Goal: Task Accomplishment & Management: Manage account settings

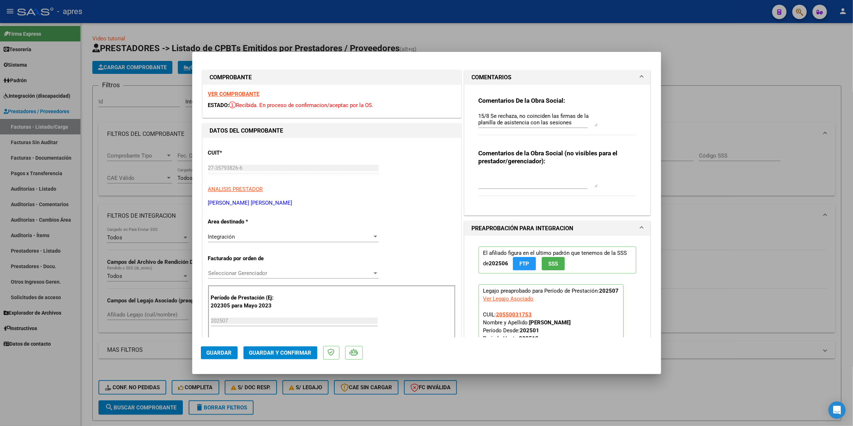
scroll to position [71, 0]
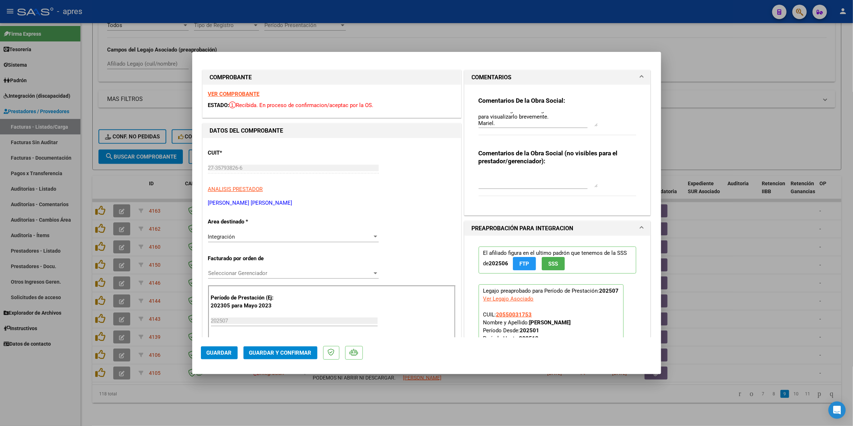
drag, startPoint x: 435, startPoint y: 183, endPoint x: 425, endPoint y: 206, distance: 24.7
click at [435, 183] on div "CUIT * 27-35793826-6 Ingresar CUIT ANALISIS PRESTADOR [PERSON_NAME] [PERSON_NAM…" at bounding box center [332, 176] width 248 height 64
click at [220, 355] on span "Guardar" at bounding box center [219, 353] width 25 height 6
click at [202, 393] on div at bounding box center [426, 213] width 853 height 426
type input "$ 0,00"
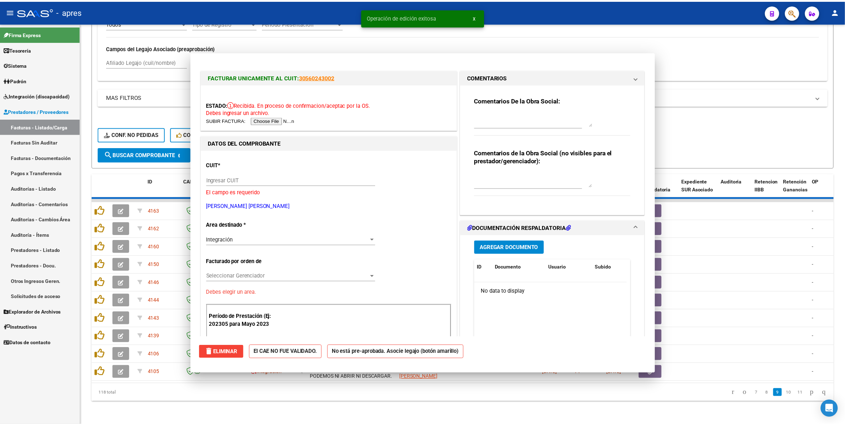
scroll to position [0, 0]
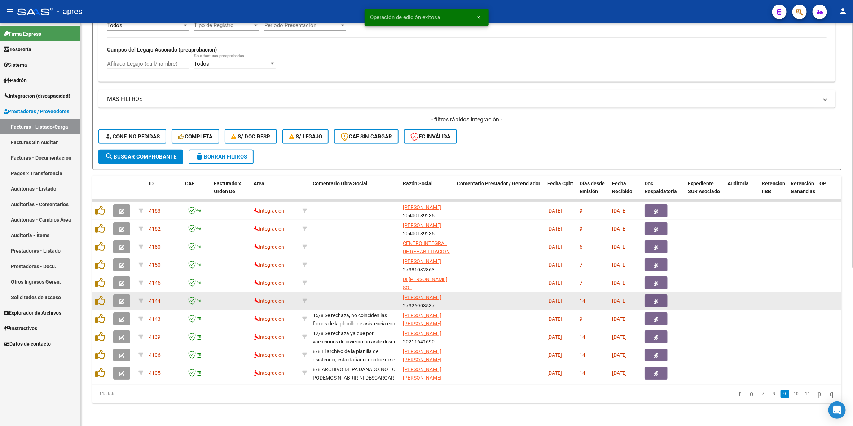
click at [122, 299] on icon "button" at bounding box center [121, 301] width 5 height 5
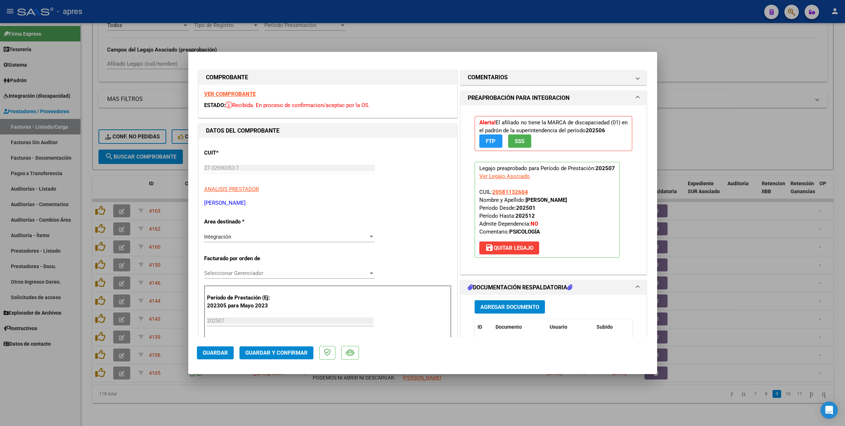
click at [214, 94] on strong "VER COMPROBANTE" at bounding box center [230, 94] width 52 height 6
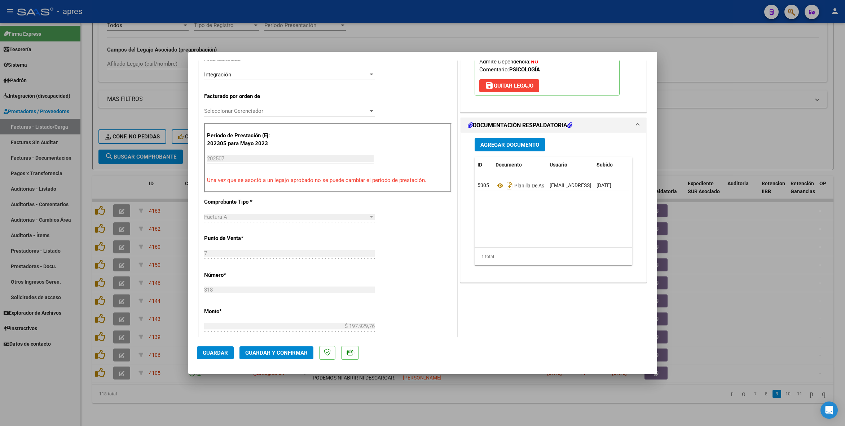
scroll to position [216, 0]
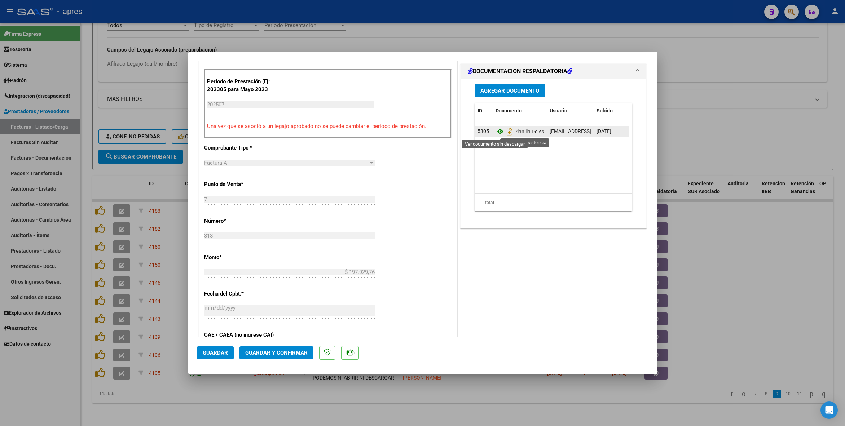
click at [496, 132] on icon at bounding box center [500, 131] width 9 height 9
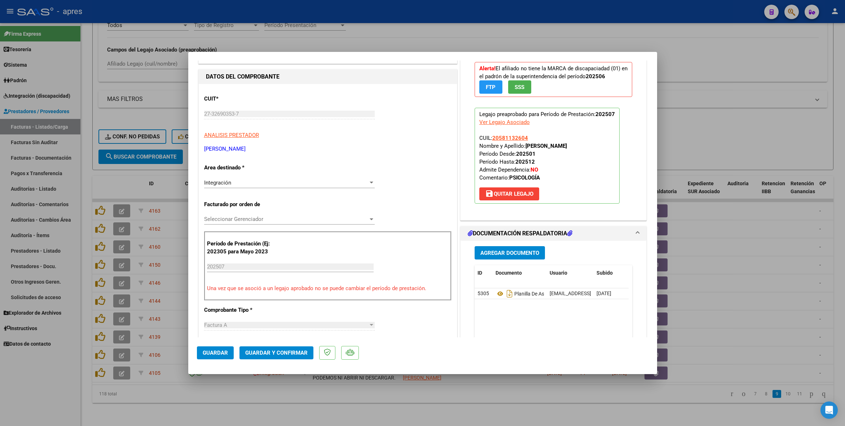
scroll to position [0, 0]
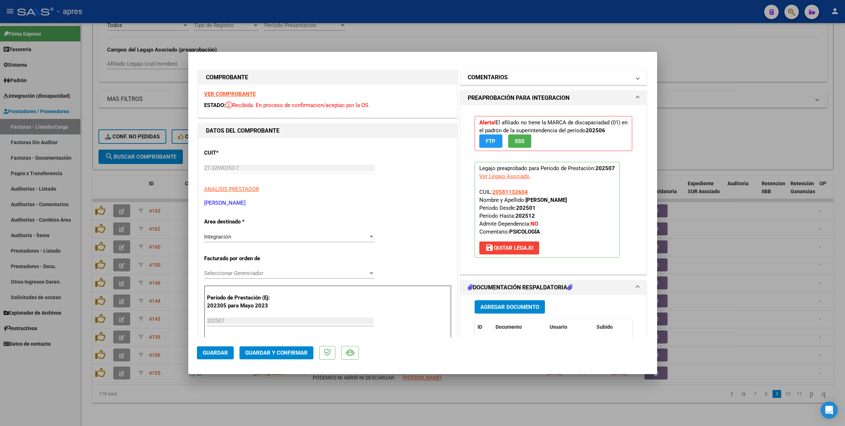
click at [499, 81] on h1 "COMENTARIOS" at bounding box center [488, 77] width 40 height 9
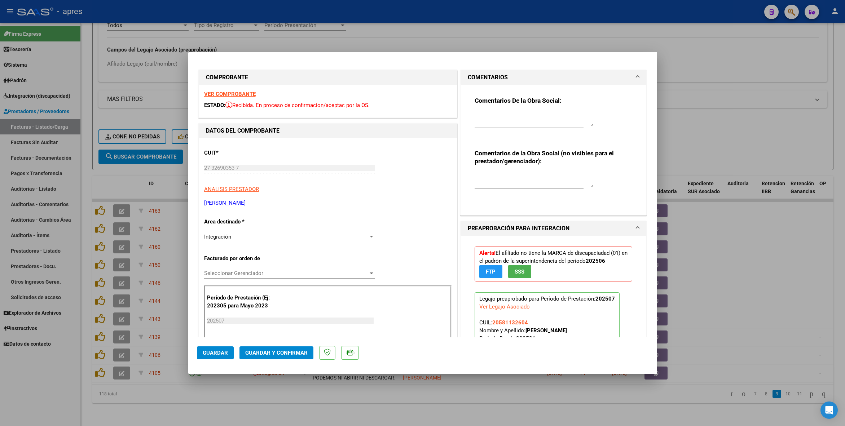
click at [486, 111] on div at bounding box center [534, 119] width 119 height 17
paste textarea "15/8 Se rechaza, no coinciden las firmas de la planilla de asistencia con las s…"
type textarea "15/8 Se rechaza, no coinciden las firmas de la planilla de asistencia con las s…"
click at [214, 354] on span "Guardar" at bounding box center [215, 353] width 25 height 6
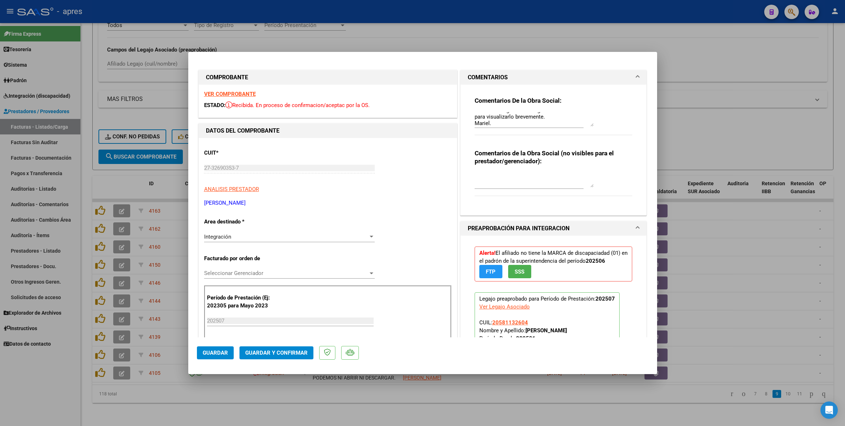
click at [219, 347] on button "Guardar" at bounding box center [215, 353] width 37 height 13
click at [426, 170] on div "CUIT * 27-32690353-7 Ingresar CUIT ANALISIS PRESTADOR [PERSON_NAME] [PERSON_NAM…" at bounding box center [328, 176] width 248 height 64
click at [220, 358] on button "Guardar" at bounding box center [215, 353] width 37 height 13
click at [235, 402] on div at bounding box center [422, 213] width 845 height 426
type input "$ 0,00"
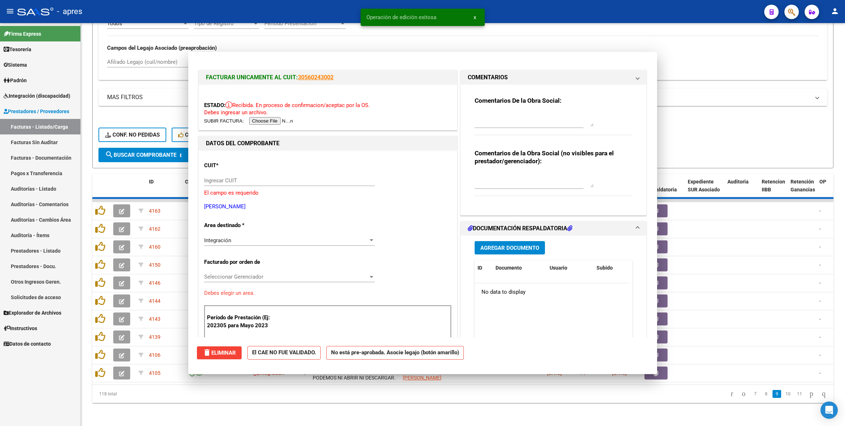
scroll to position [0, 0]
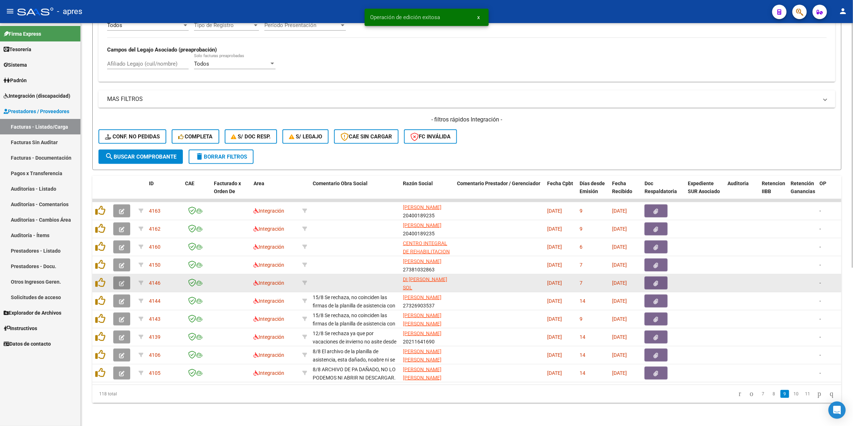
click at [124, 281] on icon "button" at bounding box center [121, 283] width 5 height 5
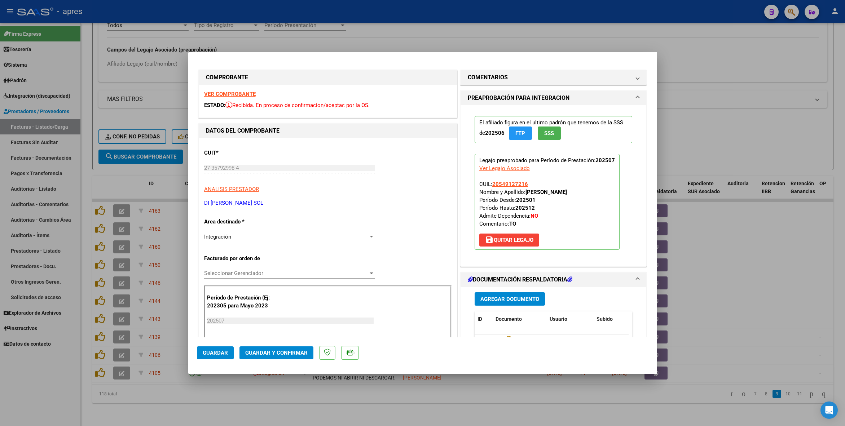
click at [247, 95] on strong "VER COMPROBANTE" at bounding box center [230, 94] width 52 height 6
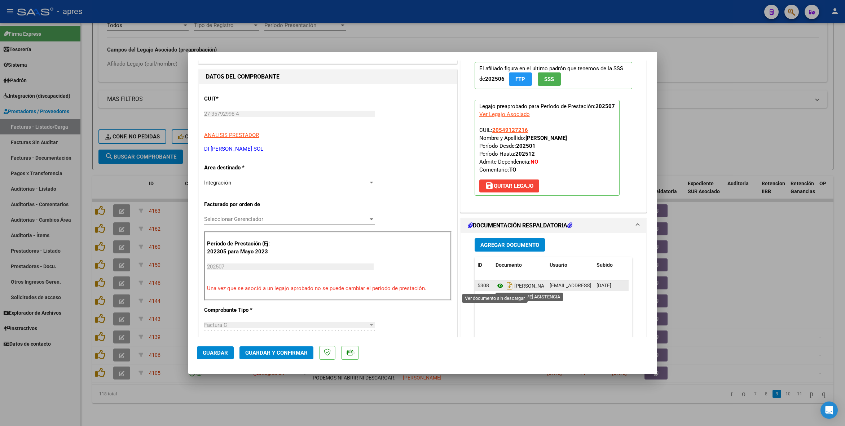
click at [496, 287] on icon at bounding box center [500, 286] width 9 height 9
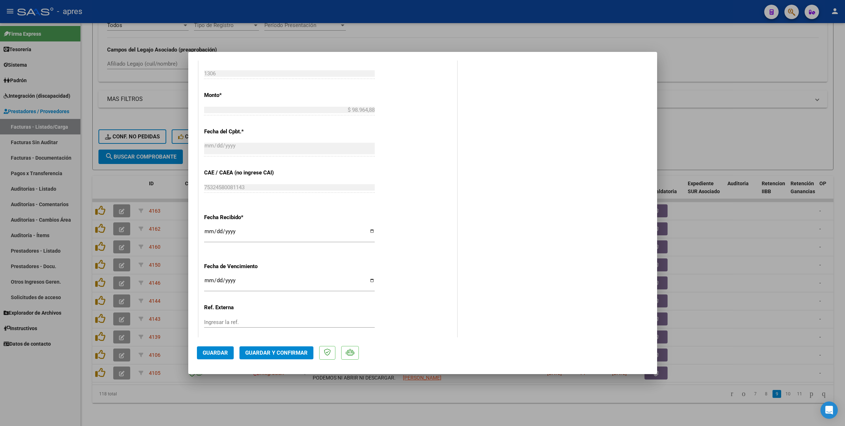
scroll to position [421, 0]
click at [205, 241] on input "Ingresar la fecha" at bounding box center [289, 243] width 171 height 12
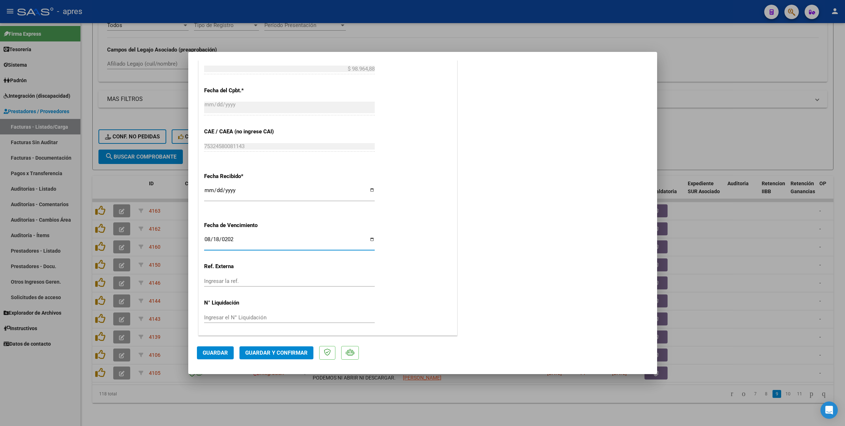
type input "[DATE]"
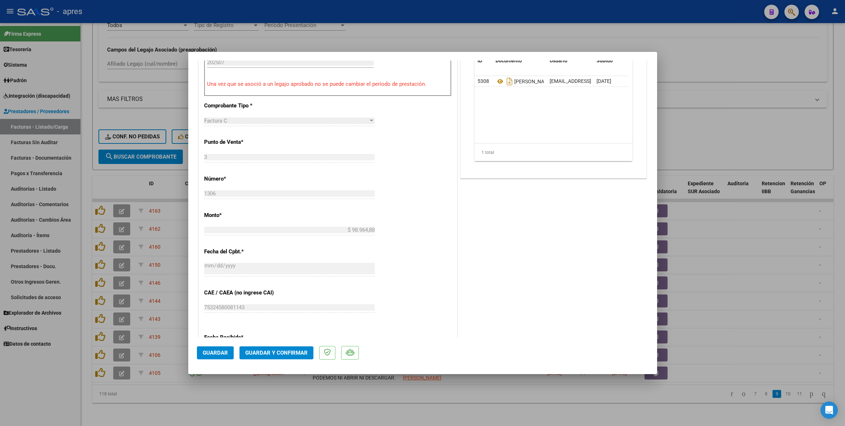
scroll to position [96, 0]
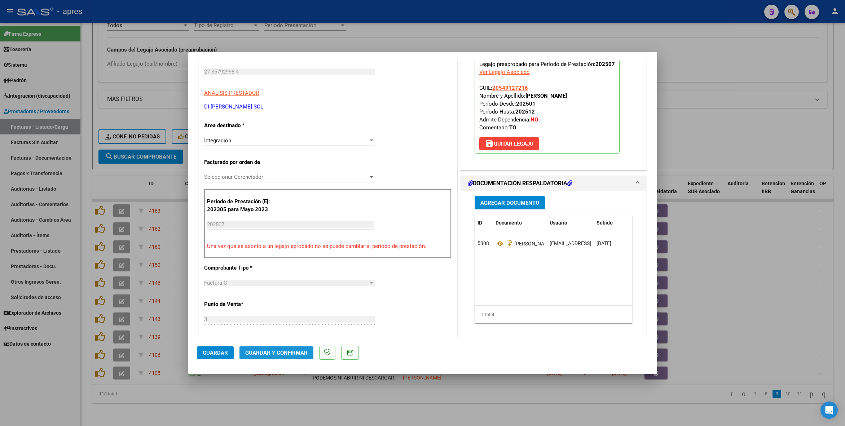
click at [298, 350] on span "Guardar y Confirmar" at bounding box center [276, 353] width 62 height 6
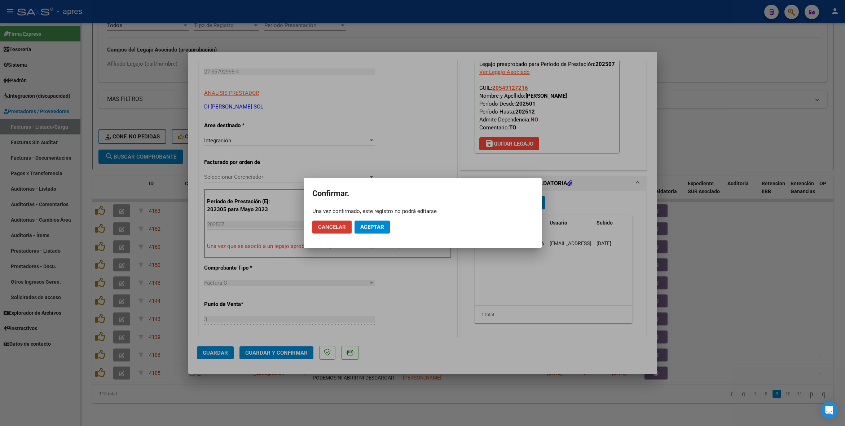
click at [374, 224] on span "Aceptar" at bounding box center [372, 227] width 24 height 6
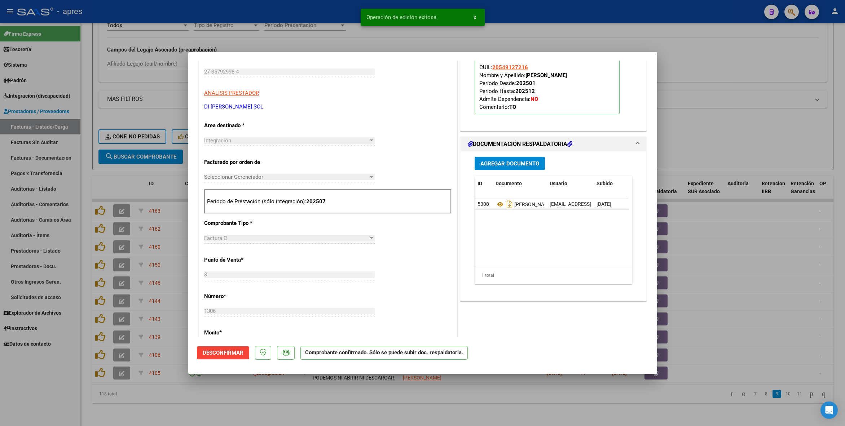
click at [323, 405] on div at bounding box center [422, 213] width 845 height 426
type input "$ 0,00"
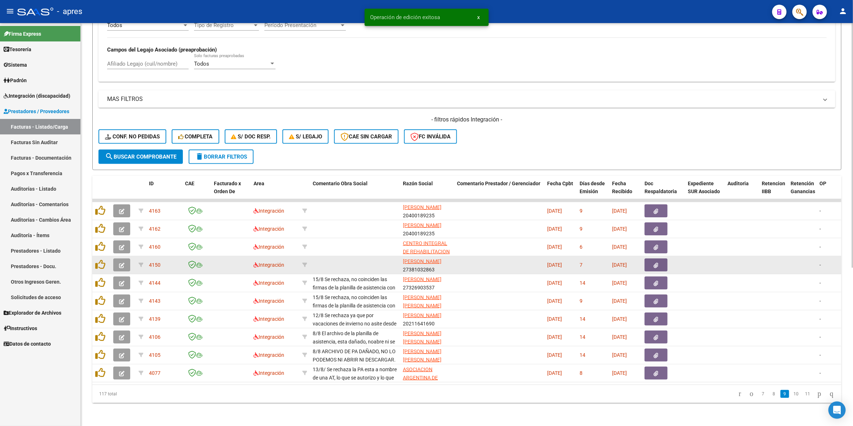
click at [124, 263] on icon "button" at bounding box center [121, 265] width 5 height 5
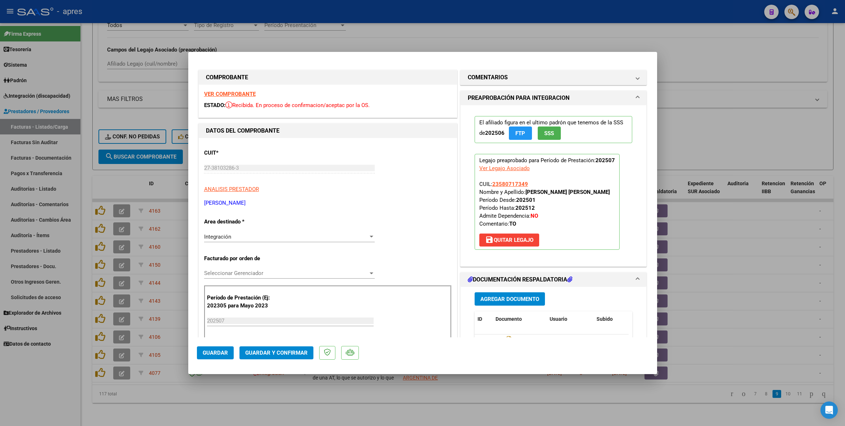
click at [220, 92] on strong "VER COMPROBANTE" at bounding box center [230, 94] width 52 height 6
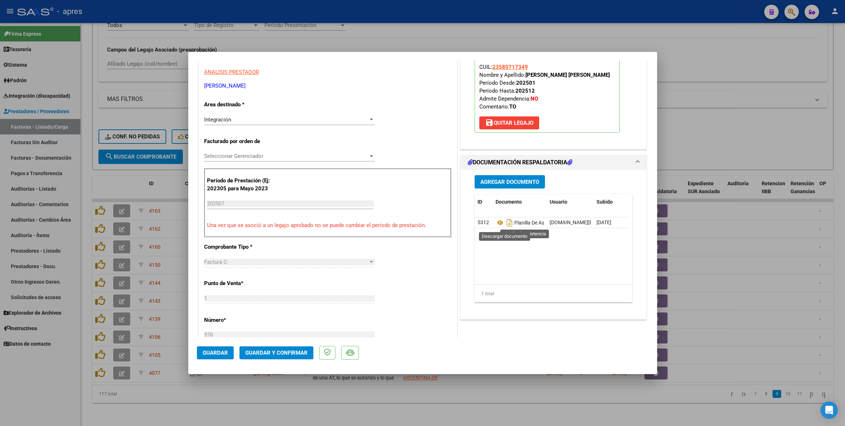
scroll to position [162, 0]
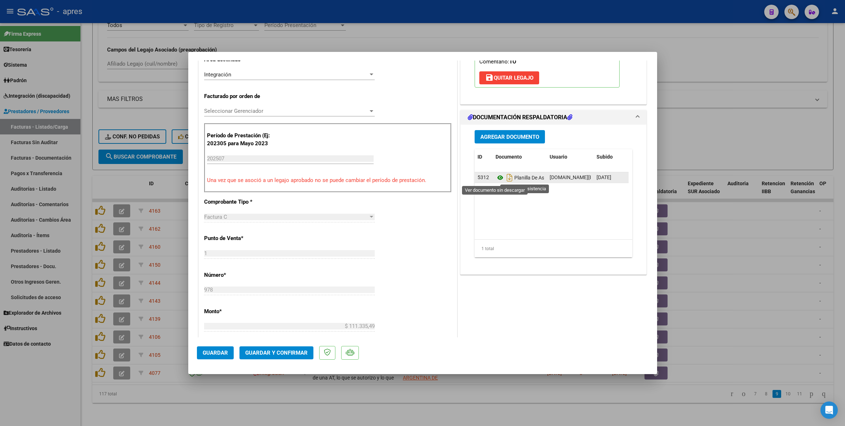
click at [496, 179] on icon at bounding box center [500, 178] width 9 height 9
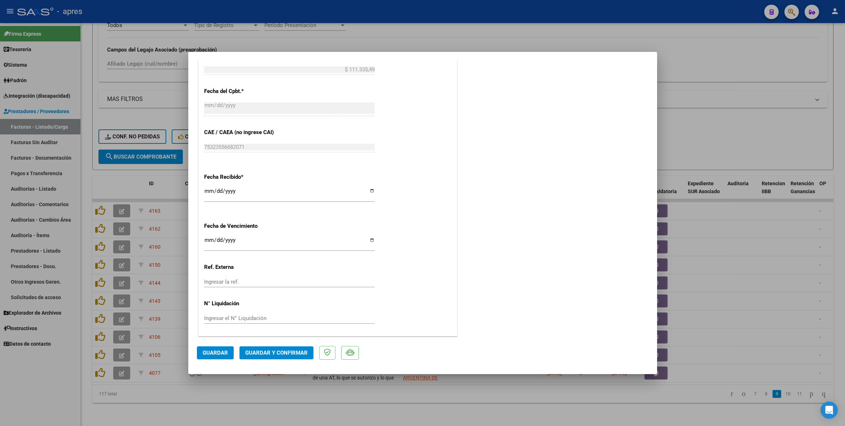
scroll to position [421, 0]
click at [205, 238] on input "[DATE]" at bounding box center [289, 243] width 171 height 12
type input "[DATE]"
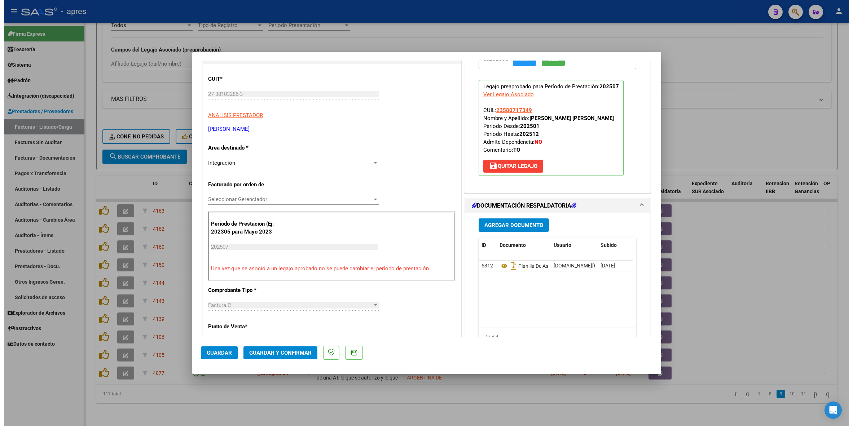
scroll to position [108, 0]
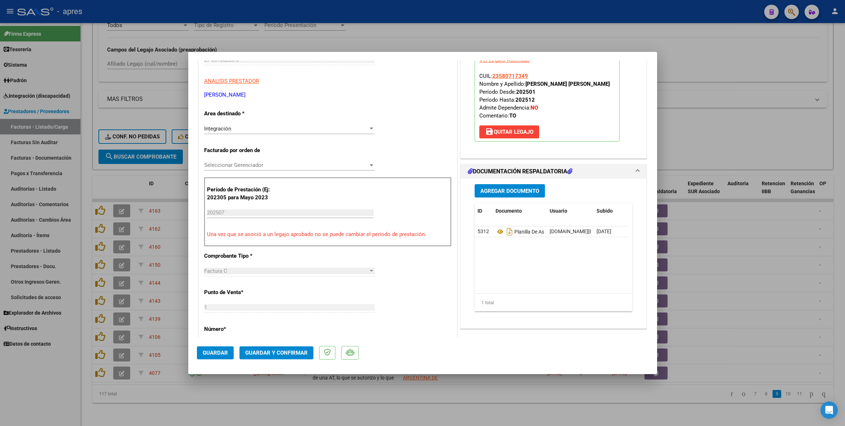
drag, startPoint x: 372, startPoint y: 96, endPoint x: 355, endPoint y: 150, distance: 56.7
click at [372, 96] on p "[PERSON_NAME]" at bounding box center [328, 95] width 248 height 8
click at [221, 355] on span "Guardar" at bounding box center [215, 353] width 25 height 6
click at [153, 402] on div at bounding box center [422, 213] width 845 height 426
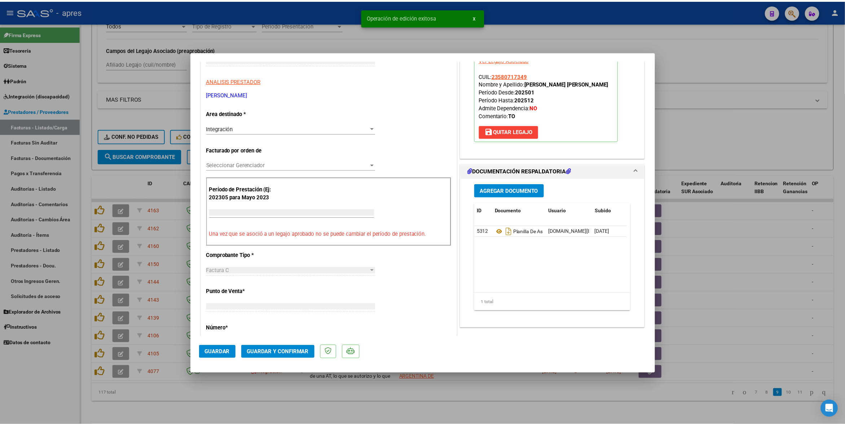
scroll to position [0, 0]
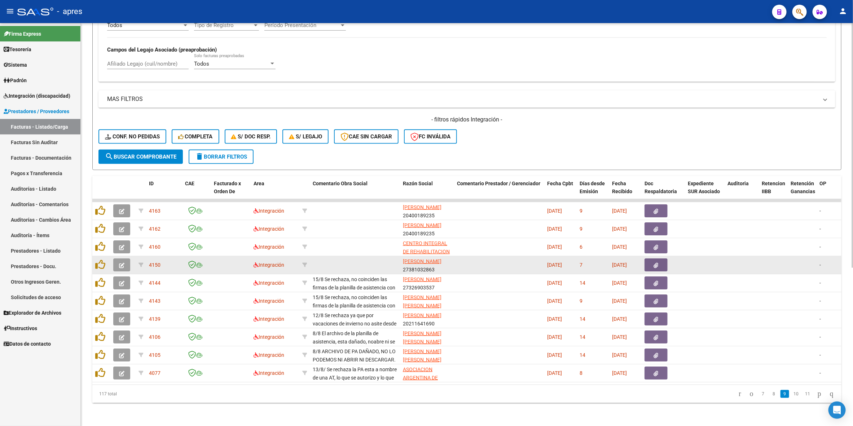
click at [124, 259] on button "button" at bounding box center [121, 265] width 17 height 13
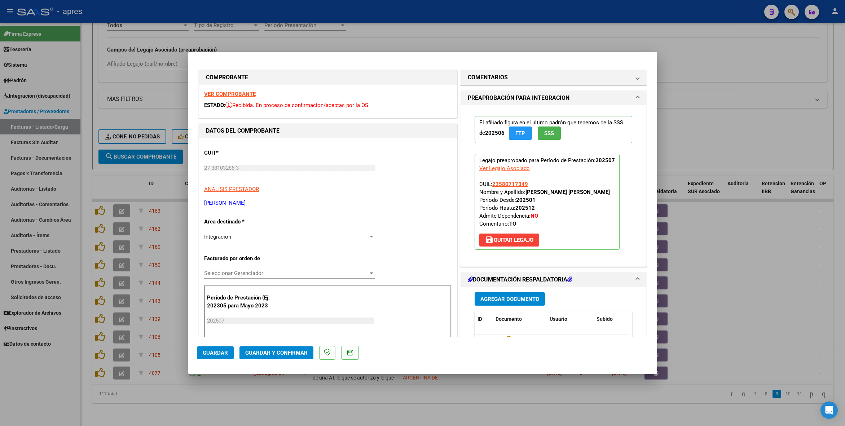
click at [225, 95] on strong "VER COMPROBANTE" at bounding box center [230, 94] width 52 height 6
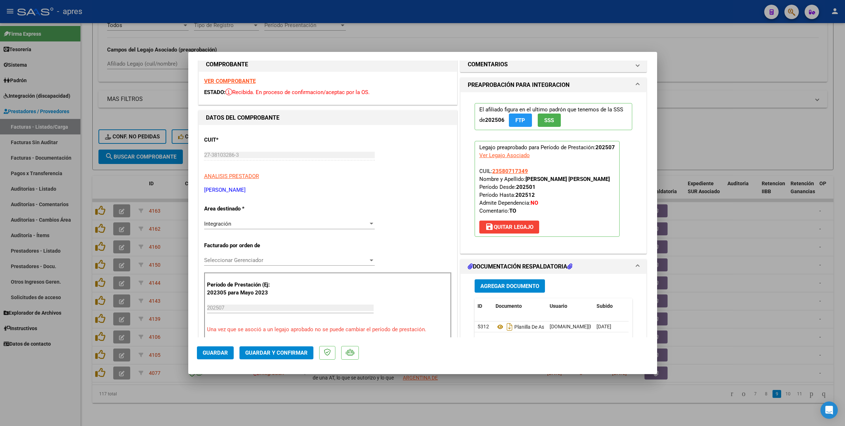
scroll to position [54, 0]
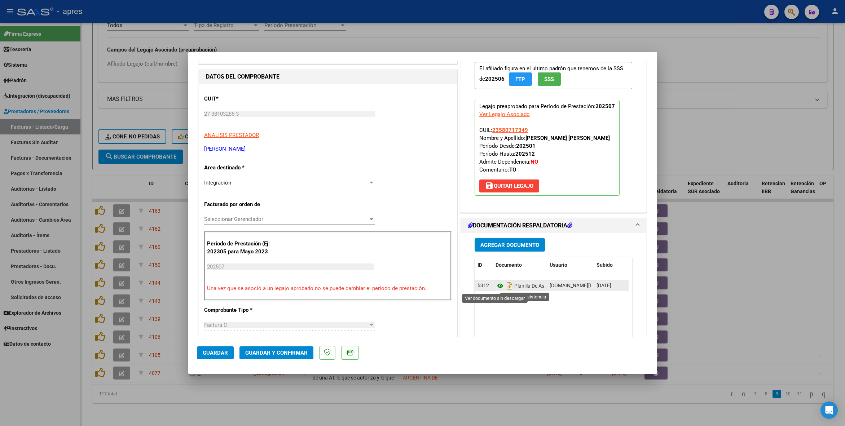
click at [496, 289] on icon at bounding box center [500, 286] width 9 height 9
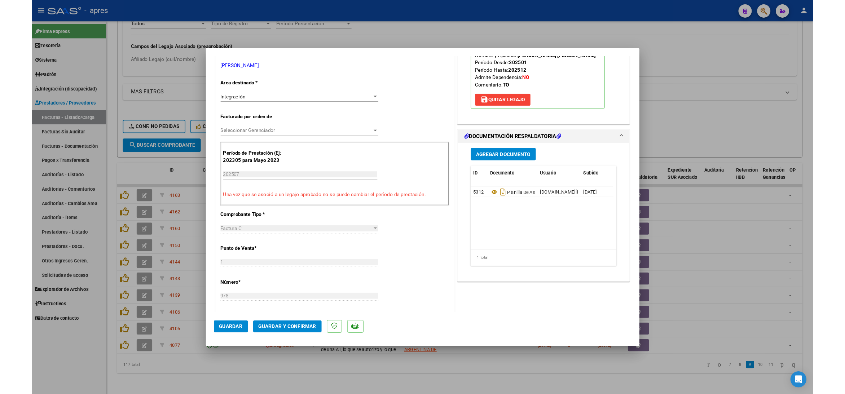
scroll to position [162, 0]
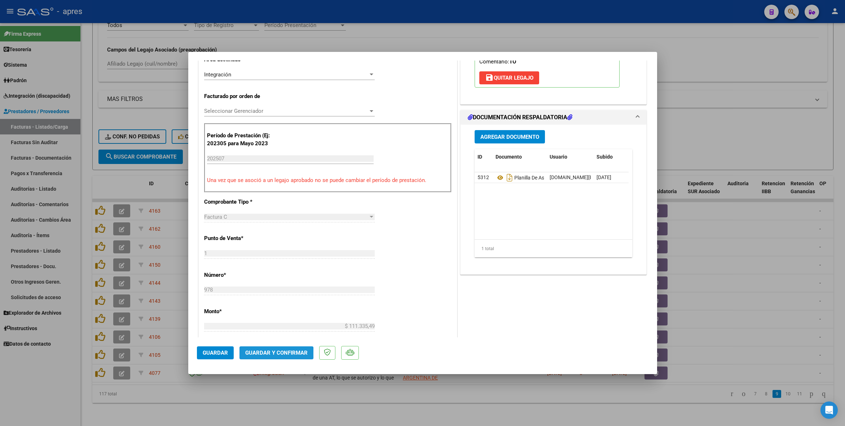
click at [268, 354] on span "Guardar y Confirmar" at bounding box center [276, 353] width 62 height 6
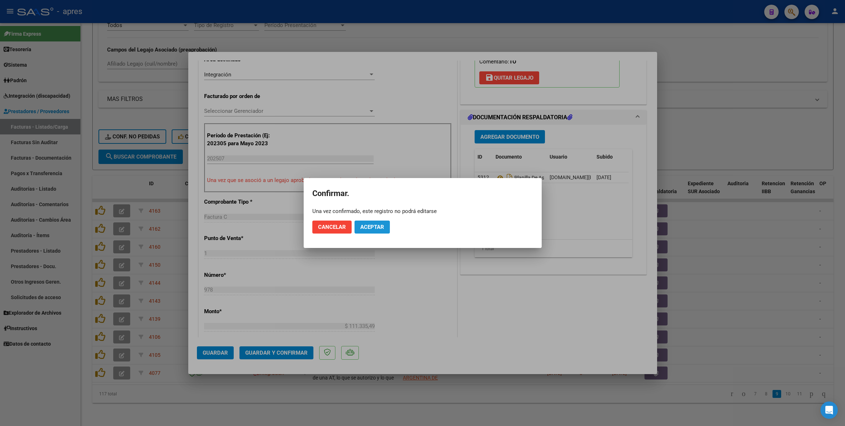
click at [373, 226] on span "Aceptar" at bounding box center [372, 227] width 24 height 6
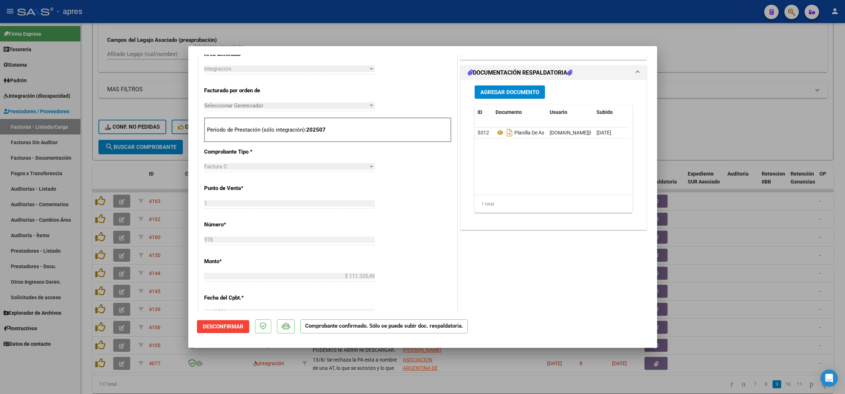
click at [456, 387] on div at bounding box center [422, 197] width 845 height 394
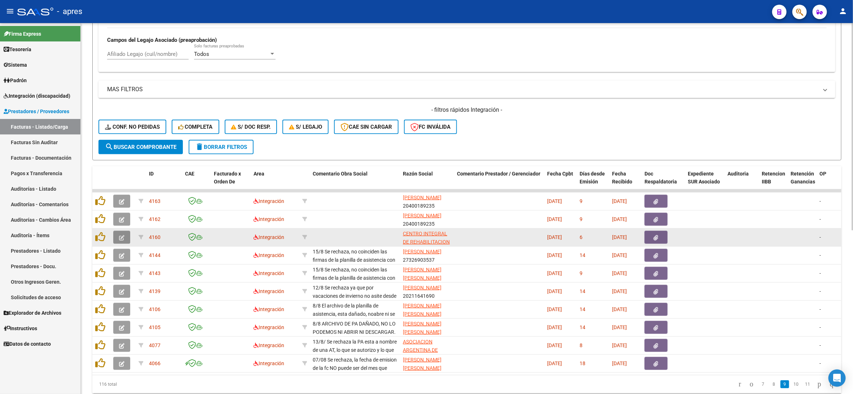
click at [116, 237] on button "button" at bounding box center [121, 237] width 17 height 13
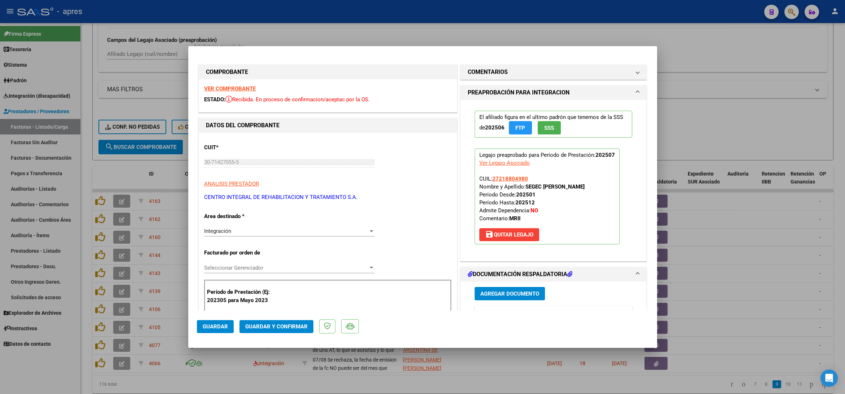
click at [227, 90] on strong "VER COMPROBANTE" at bounding box center [230, 89] width 52 height 6
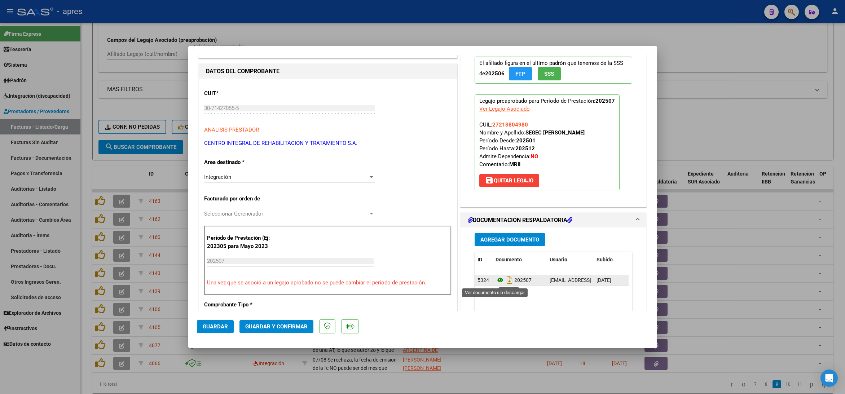
click at [496, 280] on icon at bounding box center [500, 280] width 9 height 9
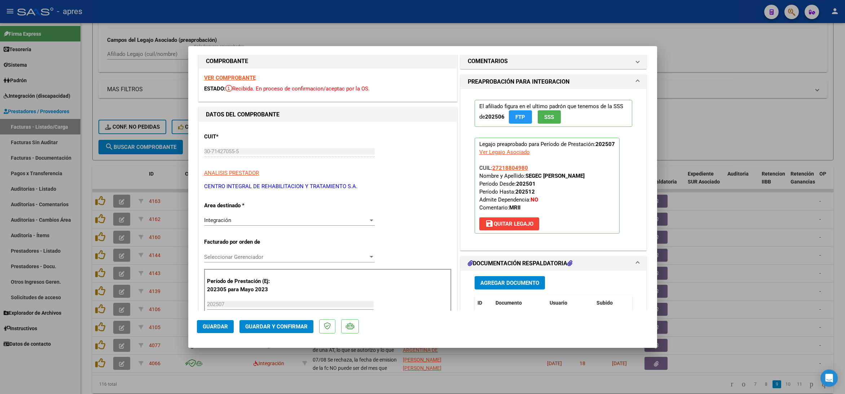
scroll to position [0, 0]
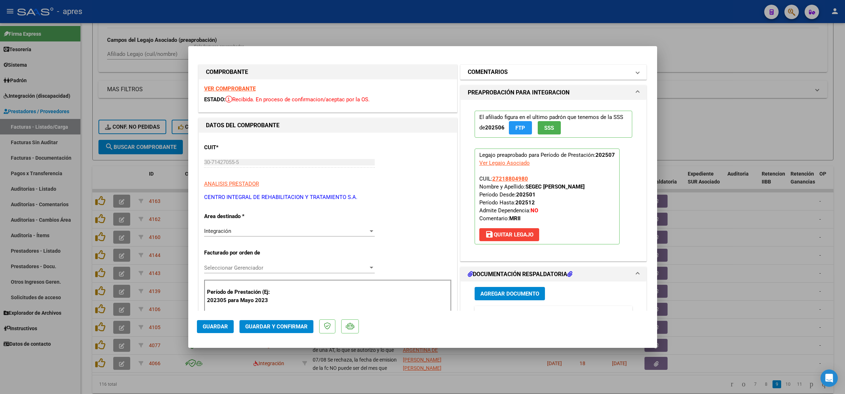
click at [528, 75] on mat-panel-title "COMENTARIOS" at bounding box center [549, 72] width 163 height 9
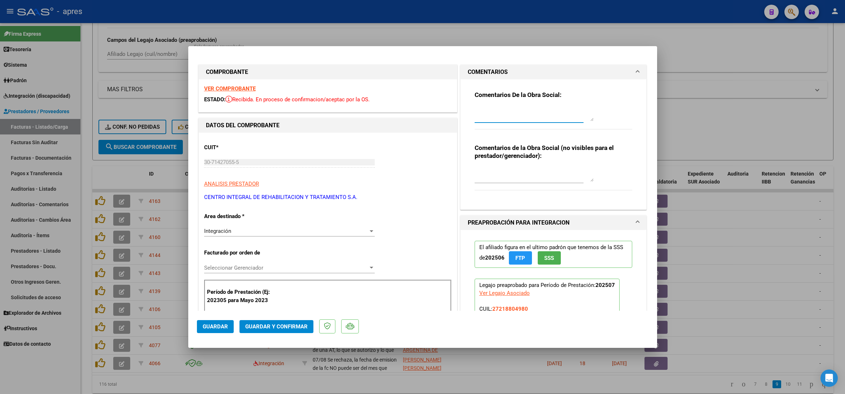
click at [491, 111] on textarea at bounding box center [534, 114] width 119 height 14
click at [529, 109] on textarea "15/8 Se rechaza, el valor no es el nomenclado." at bounding box center [534, 114] width 119 height 14
click at [535, 117] on textarea "15/8 Se rechaza, el valor de la fc no es el nomenclado." at bounding box center [534, 114] width 119 height 14
type textarea "15/8 Se rechaza, el valor de la fc no es el nomenclado y por otro lado en la pl…"
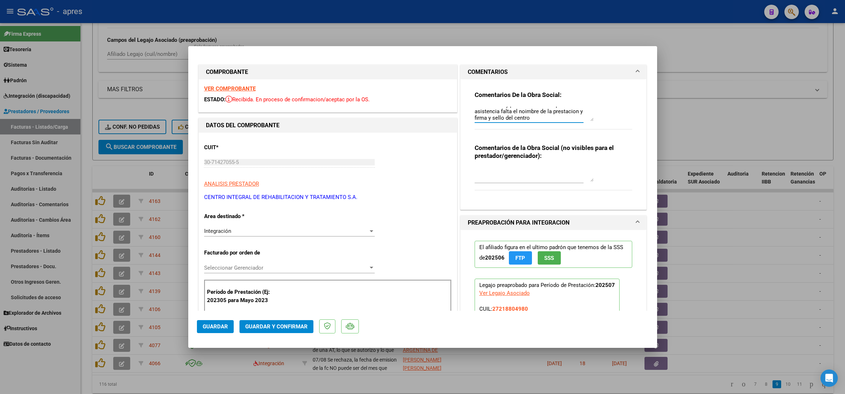
click at [257, 231] on div "Integración" at bounding box center [286, 231] width 164 height 6
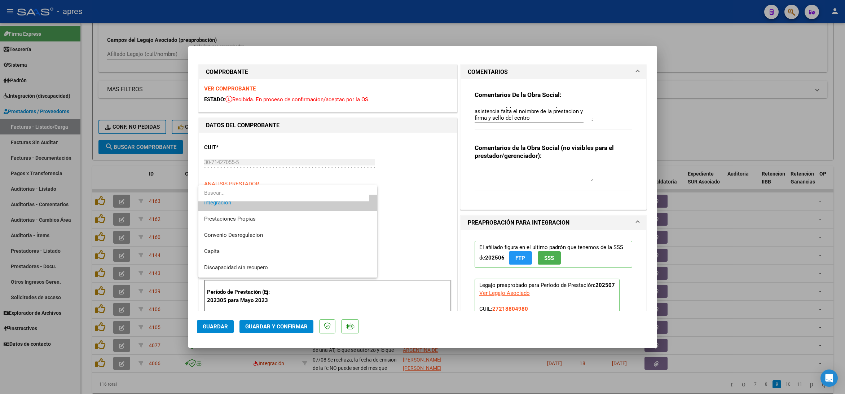
scroll to position [70, 0]
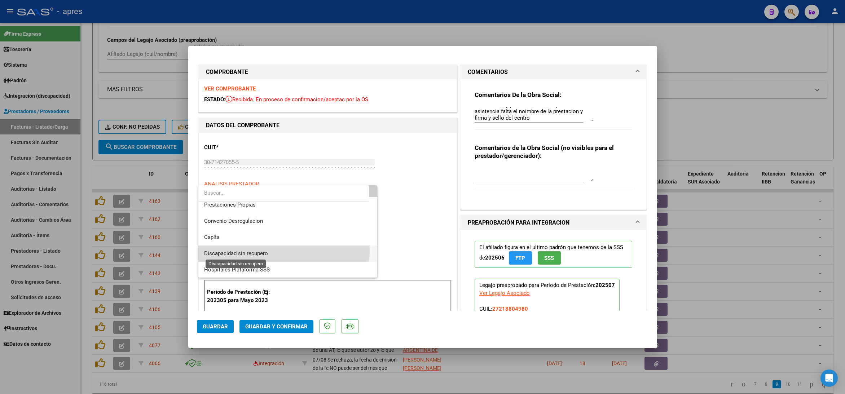
click at [254, 250] on span "Discapacidad sin recupero" at bounding box center [236, 253] width 64 height 6
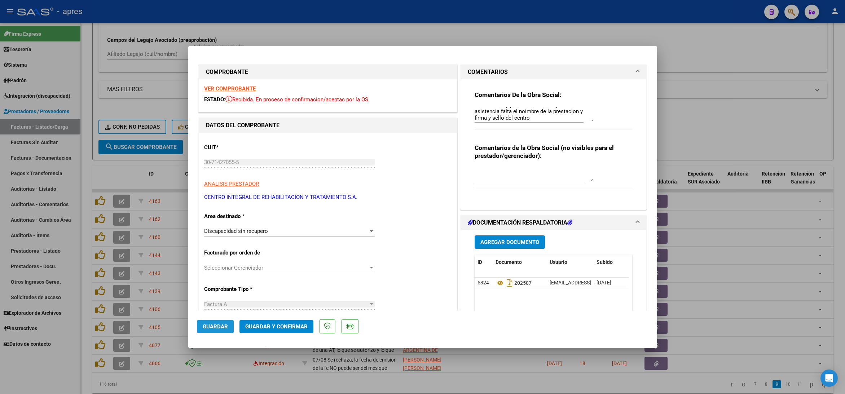
click at [220, 328] on span "Guardar" at bounding box center [215, 327] width 25 height 6
click at [83, 372] on div at bounding box center [422, 197] width 845 height 394
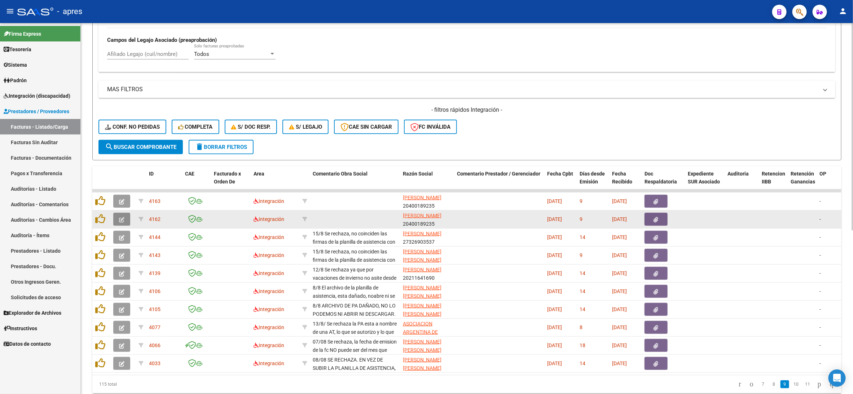
click at [117, 222] on button "button" at bounding box center [121, 219] width 17 height 13
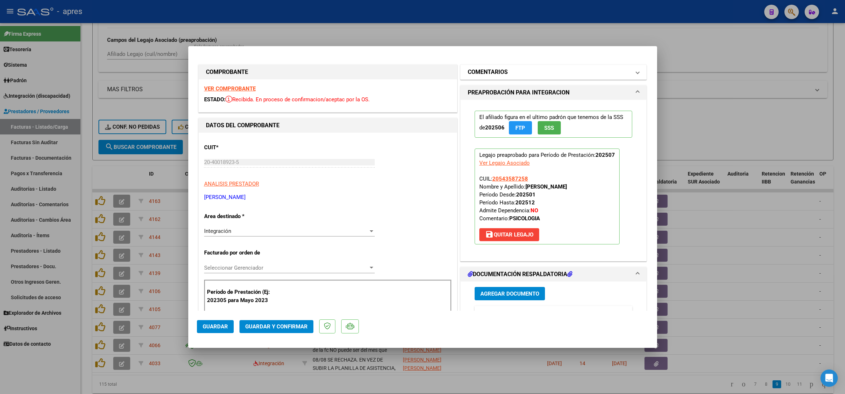
click at [517, 75] on mat-panel-title "COMENTARIOS" at bounding box center [549, 72] width 163 height 9
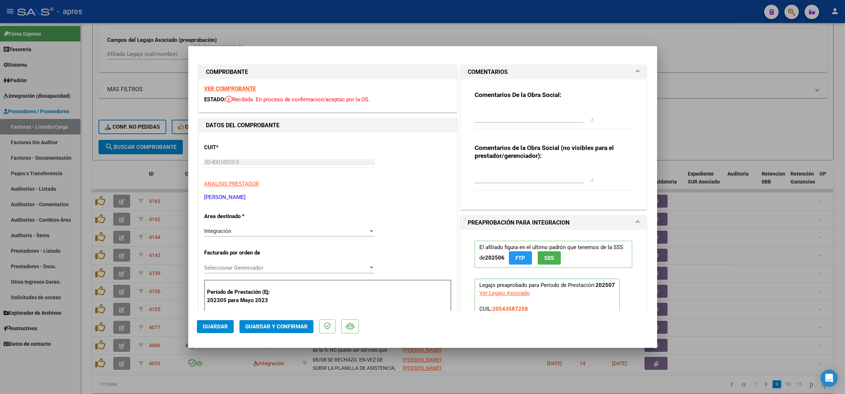
click at [240, 91] on strong "VER COMPROBANTE" at bounding box center [230, 89] width 52 height 6
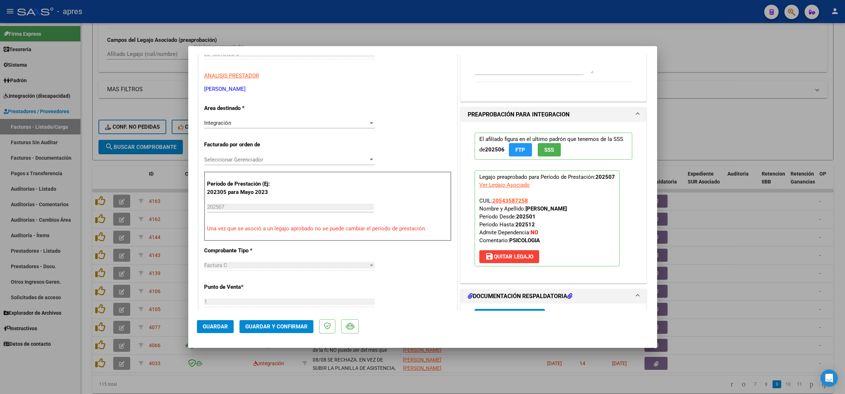
scroll to position [216, 0]
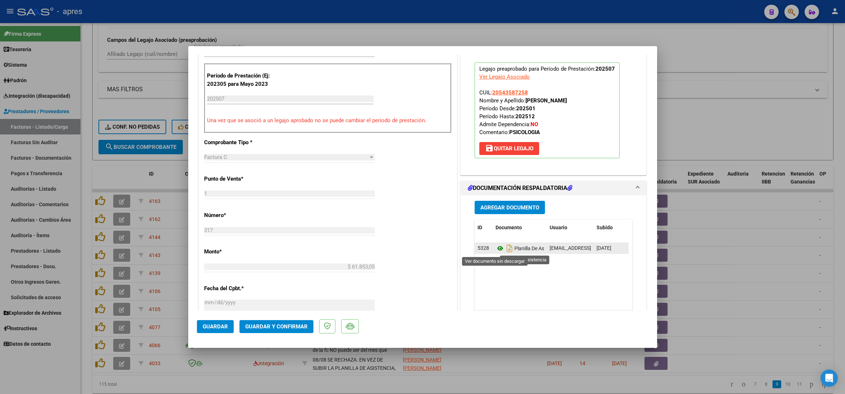
click at [496, 249] on icon at bounding box center [500, 248] width 9 height 9
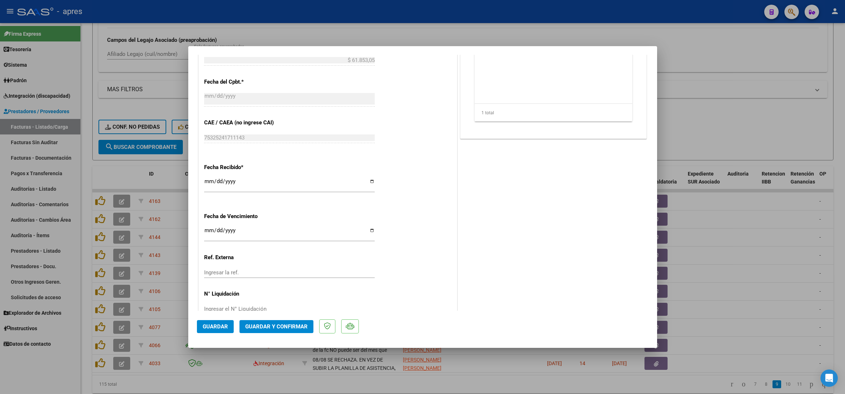
scroll to position [433, 0]
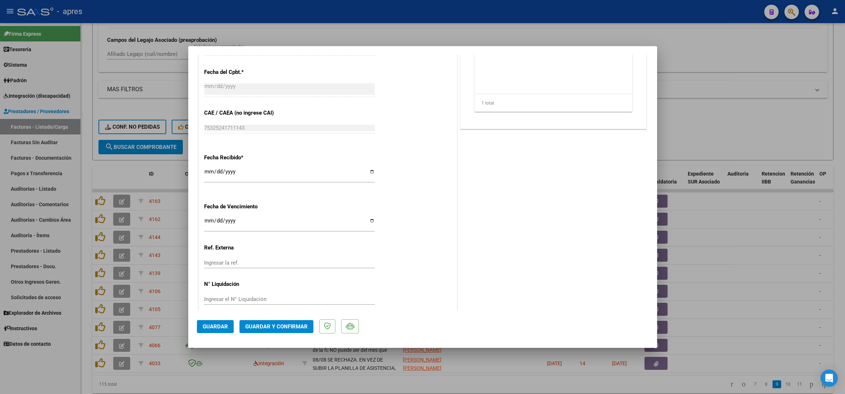
click at [207, 221] on input "Ingresar la fecha" at bounding box center [289, 224] width 171 height 12
type input "[DATE]"
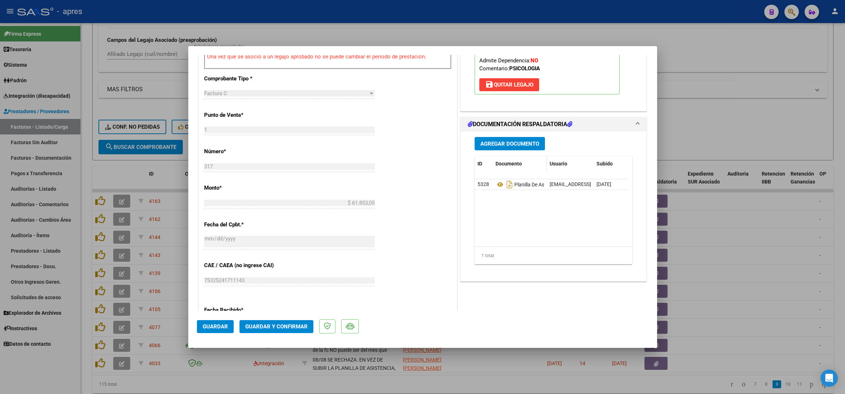
scroll to position [280, 0]
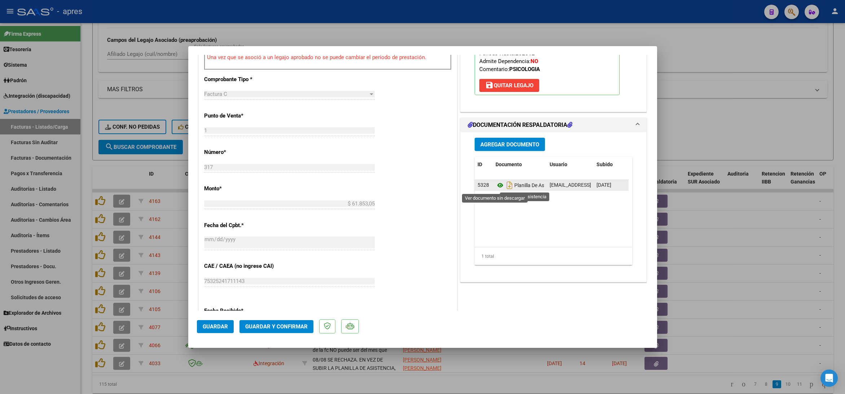
click at [496, 184] on icon at bounding box center [500, 185] width 9 height 9
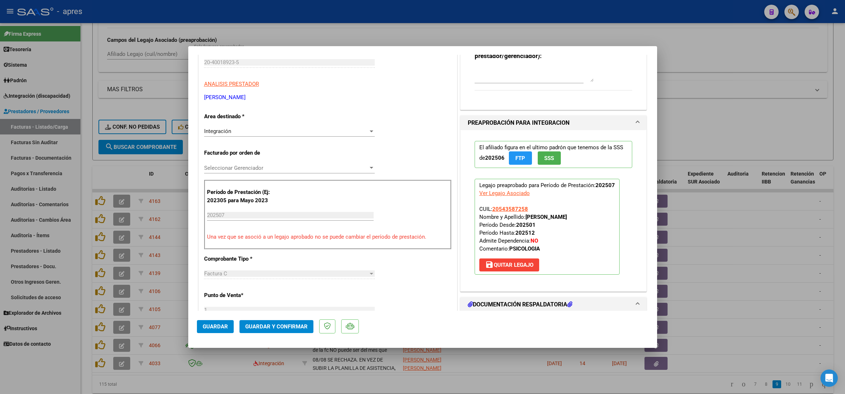
scroll to position [9, 0]
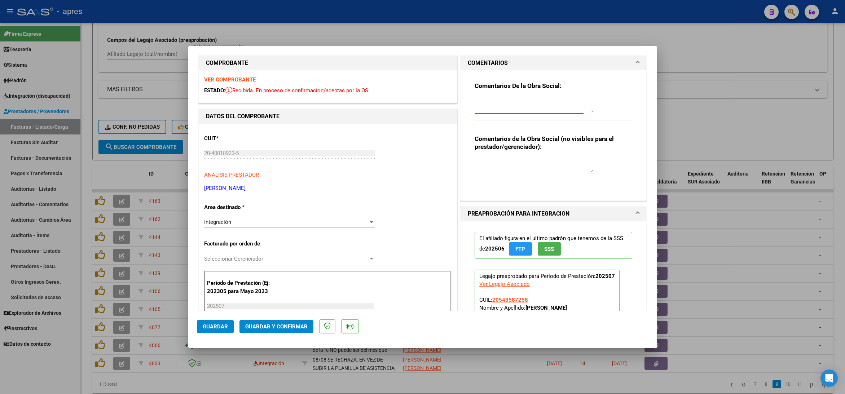
click at [478, 104] on textarea at bounding box center [534, 105] width 119 height 14
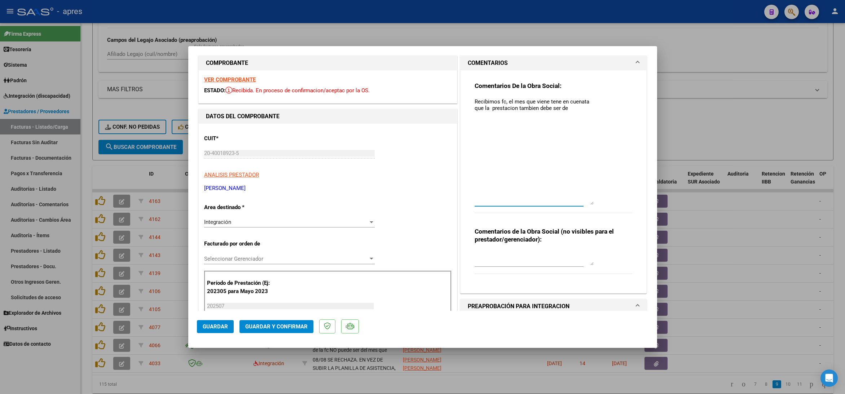
drag, startPoint x: 583, startPoint y: 110, endPoint x: 583, endPoint y: 203, distance: 92.4
click at [583, 203] on textarea "Recibimos fc, el mes que viene tene en cuenata que la prestacion tambien debe s…" at bounding box center [534, 151] width 119 height 107
click at [504, 101] on textarea "Recibimos fc, el mes que viene tene en cuenata que la prestacion tambien debe s…" at bounding box center [534, 151] width 119 height 107
click at [571, 102] on textarea "Recibimos fc, en la PA del mes que viene tene en cuenata que la prestacion tamb…" at bounding box center [534, 151] width 119 height 107
drag, startPoint x: 484, startPoint y: 106, endPoint x: 587, endPoint y: 154, distance: 113.0
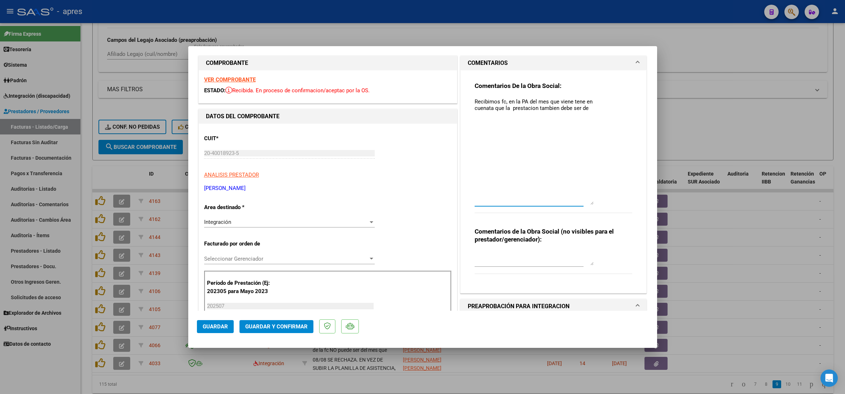
click at [485, 106] on textarea "Recibimos fc, en la PA del mes que viene tene en cuenata que la prestacion tamb…" at bounding box center [534, 151] width 119 height 107
click at [588, 108] on textarea "Recibimos fc, en la PA del mes que viene tene en cuenta que la prestacion tambi…" at bounding box center [534, 151] width 119 height 107
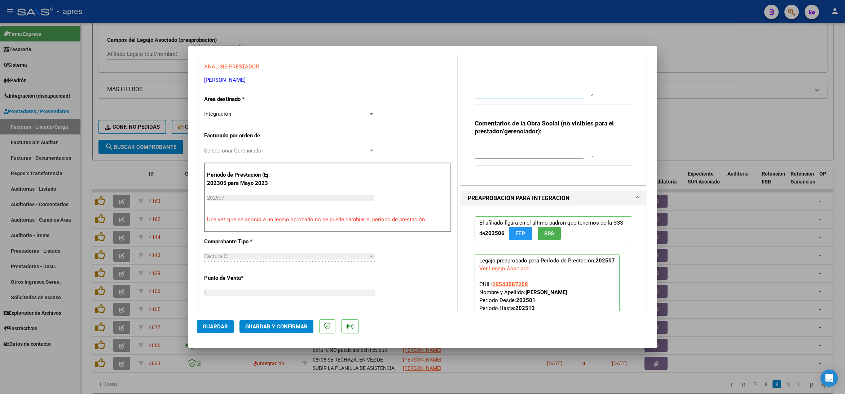
scroll to position [280, 0]
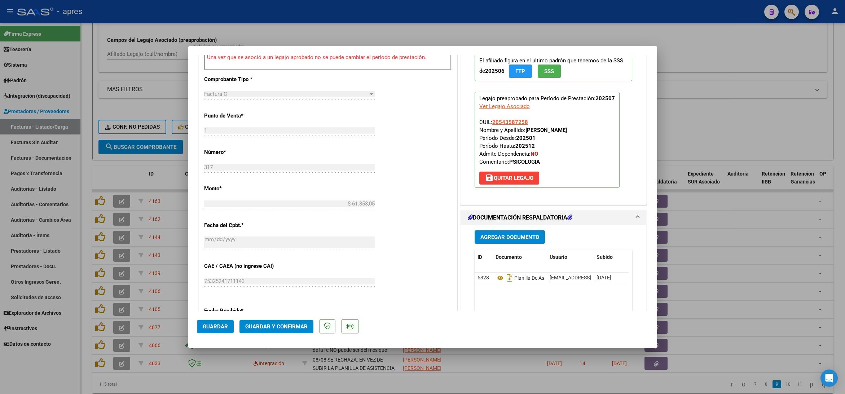
type textarea "Recibimos fc, en la PA del mes que viene tene en cuenta que la prestacion tambi…"
click at [286, 330] on span "Guardar y Confirmar" at bounding box center [276, 327] width 62 height 6
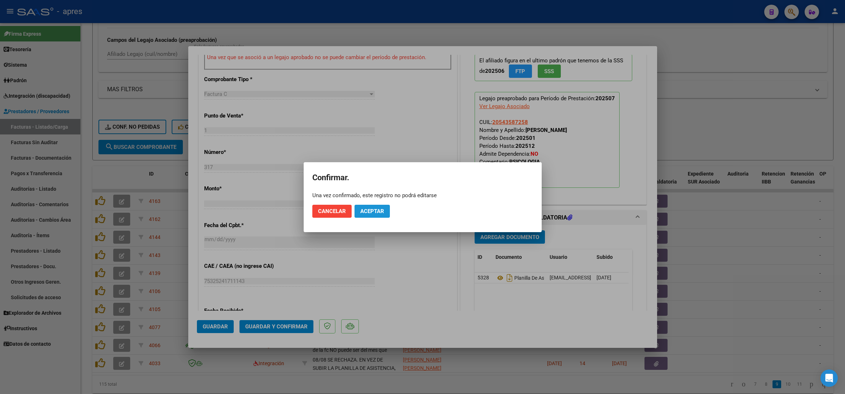
click at [375, 211] on span "Aceptar" at bounding box center [372, 211] width 24 height 6
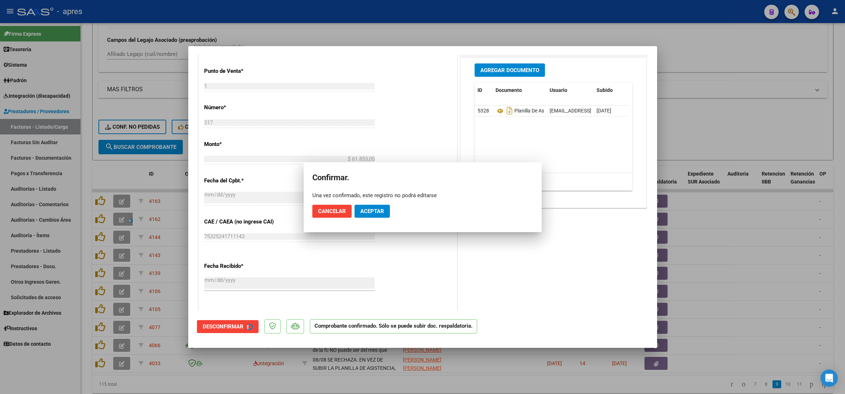
scroll to position [235, 0]
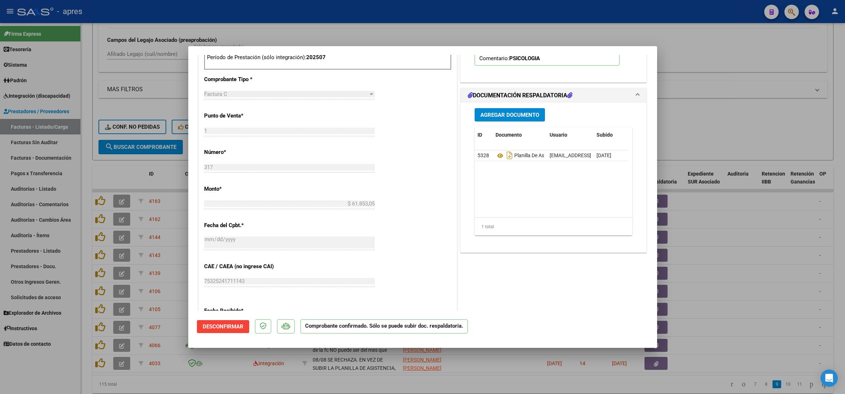
click at [85, 290] on div at bounding box center [422, 197] width 845 height 394
type input "$ 0,00"
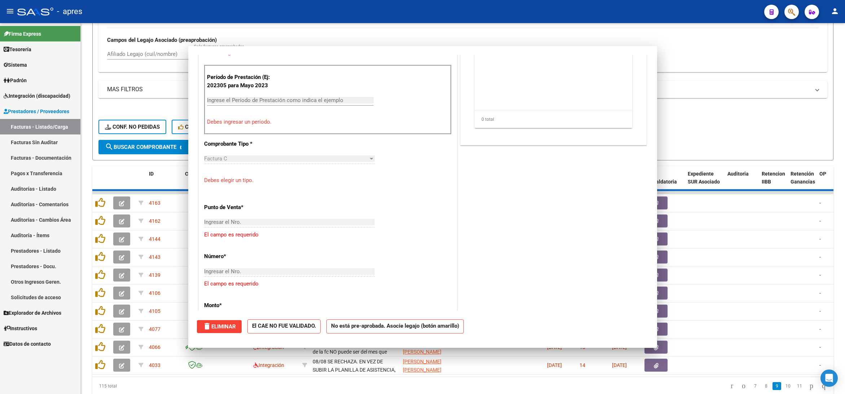
scroll to position [369, 0]
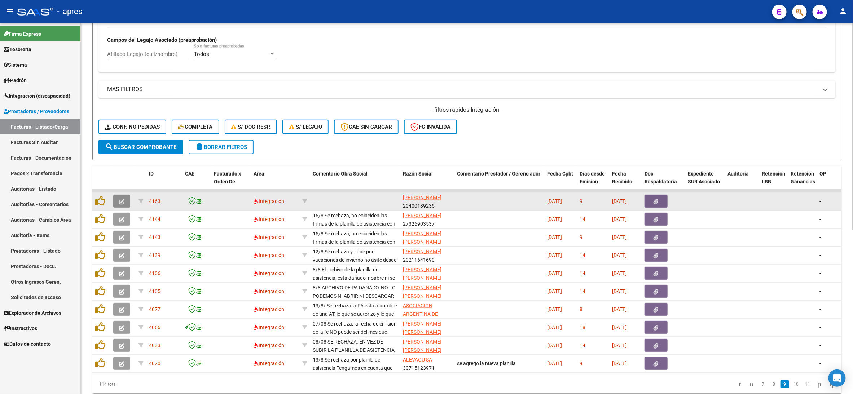
click at [120, 201] on icon "button" at bounding box center [121, 201] width 5 height 5
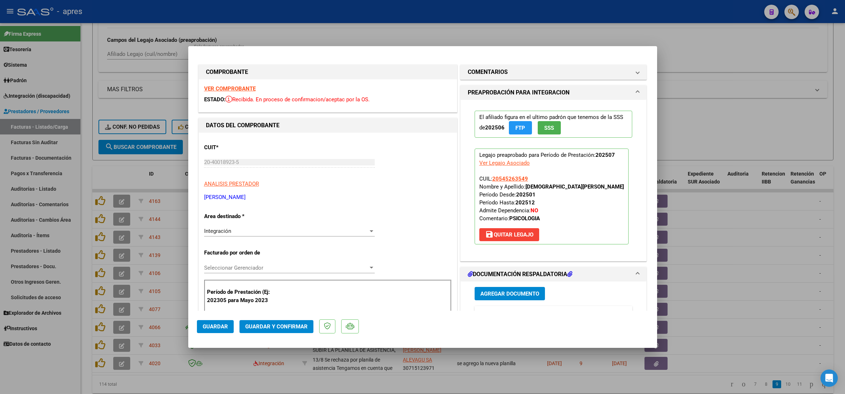
click at [221, 91] on strong "VER COMPROBANTE" at bounding box center [230, 89] width 52 height 6
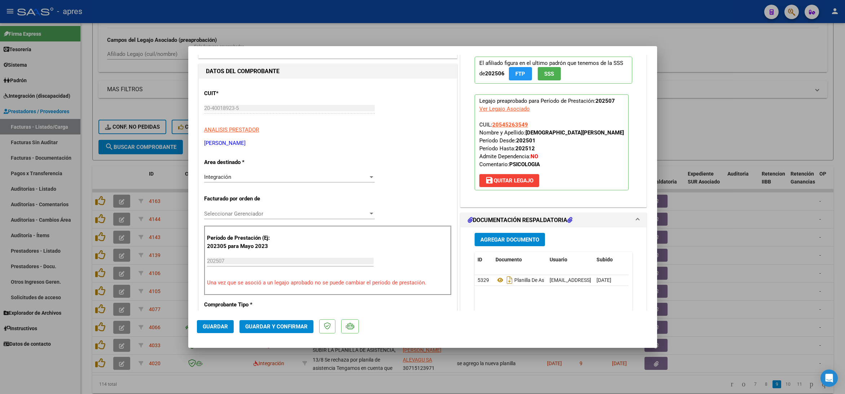
scroll to position [108, 0]
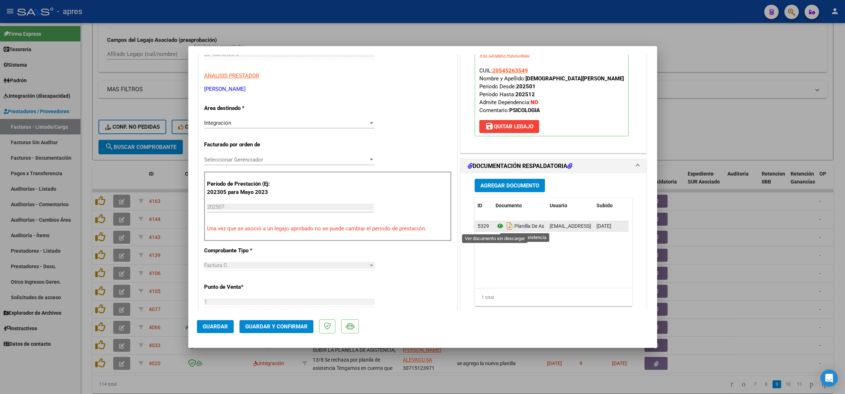
click at [496, 229] on icon at bounding box center [500, 226] width 9 height 9
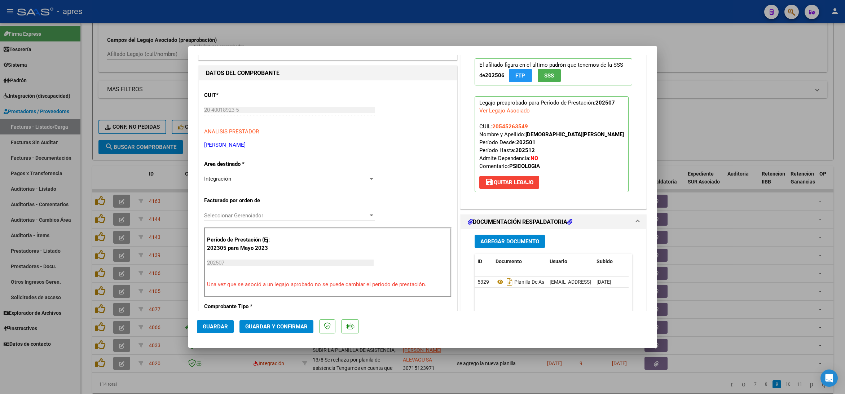
scroll to position [0, 0]
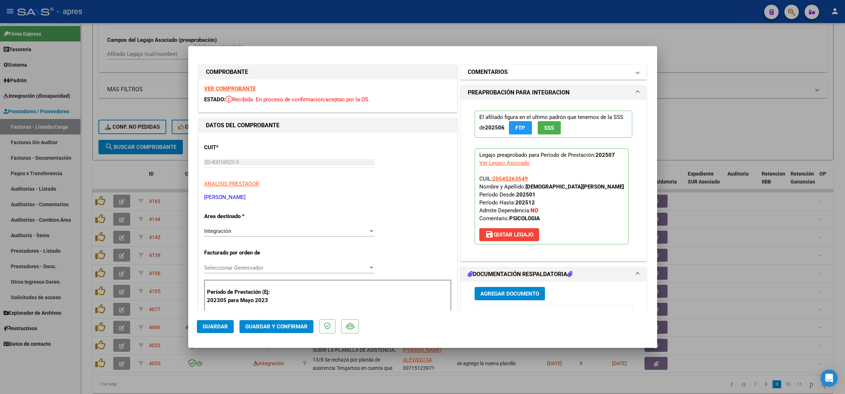
click at [481, 76] on h1 "COMENTARIOS" at bounding box center [488, 72] width 40 height 9
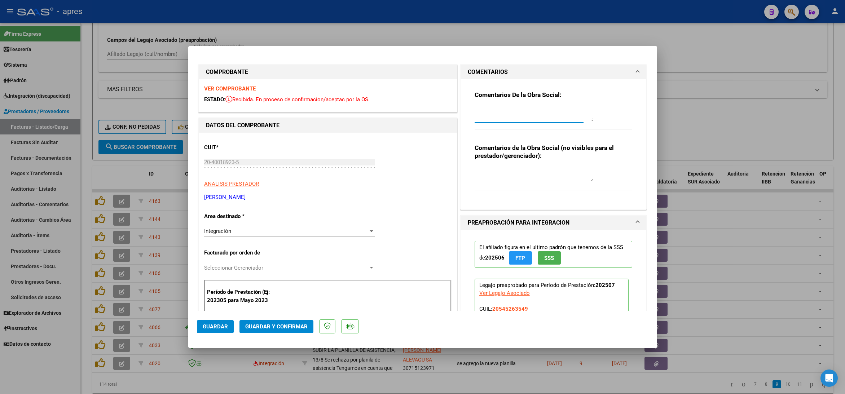
click at [480, 107] on textarea at bounding box center [534, 114] width 119 height 14
drag, startPoint x: 570, startPoint y: 56, endPoint x: 570, endPoint y: 64, distance: 7.6
click at [565, 112] on textarea "15/8 [PERSON_NAME] en cuenta que" at bounding box center [534, 114] width 119 height 14
paste textarea "*El mes, las fechas, la prestación y las firmas deben ser [PERSON_NAME] y letra."
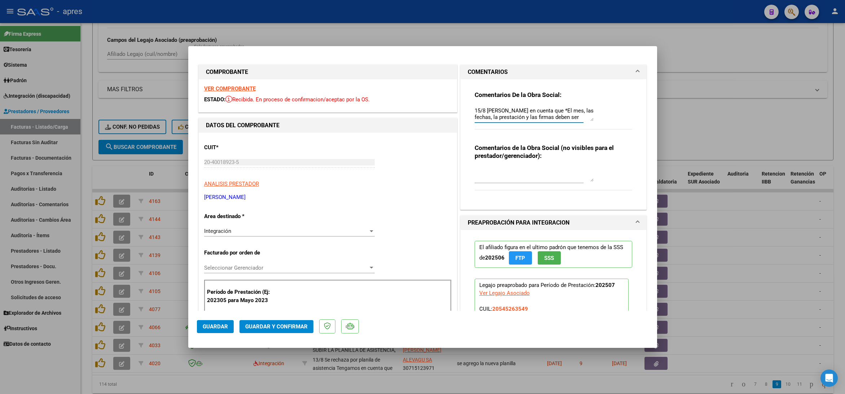
scroll to position [6, 0]
type textarea "15/8 [PERSON_NAME] en cuenta que *El mes, las fechas, la prestación y las firma…"
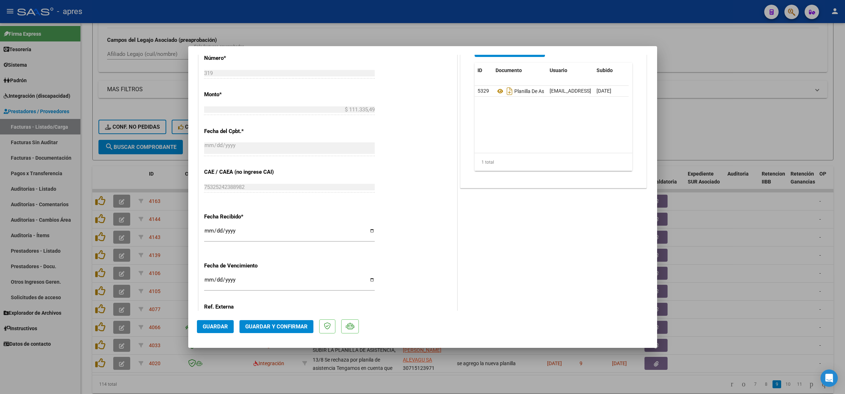
scroll to position [433, 0]
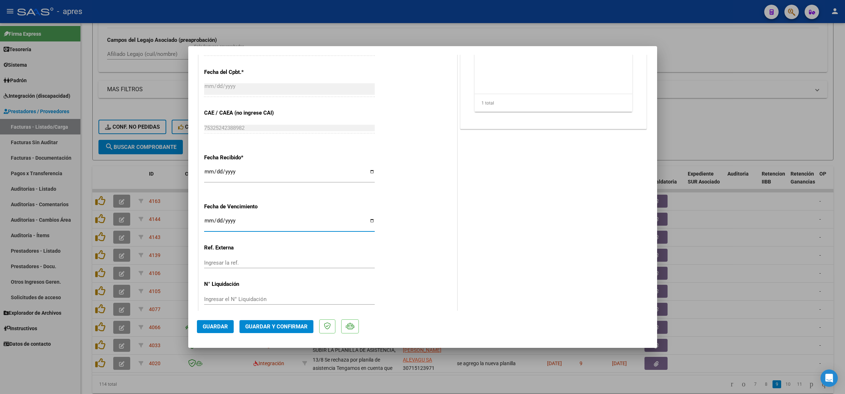
click at [207, 222] on input "Ingresar la fecha" at bounding box center [289, 224] width 171 height 12
type input "[DATE]"
click at [264, 333] on button "Guardar y Confirmar" at bounding box center [277, 326] width 74 height 13
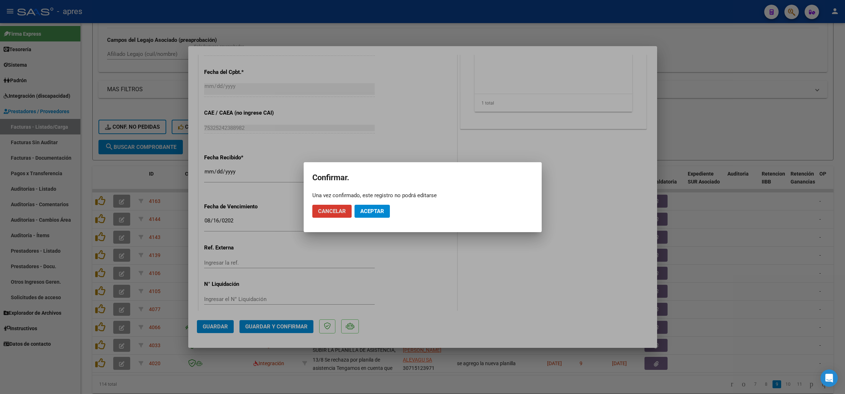
drag, startPoint x: 373, startPoint y: 209, endPoint x: 369, endPoint y: 195, distance: 14.2
click at [372, 204] on mat-dialog-actions "Cancelar Aceptar" at bounding box center [422, 211] width 221 height 25
click at [376, 214] on span "Aceptar" at bounding box center [372, 211] width 24 height 6
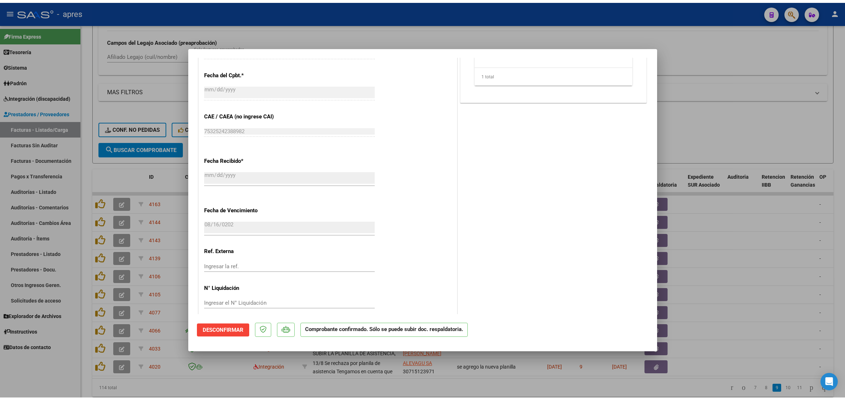
scroll to position [397, 0]
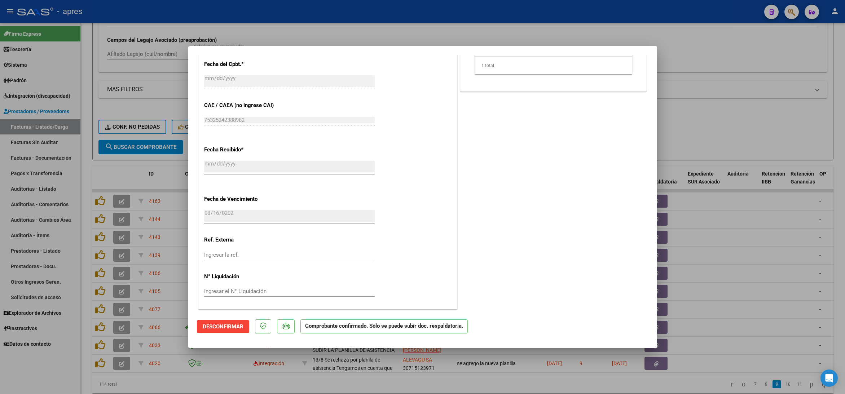
click at [86, 334] on div at bounding box center [422, 197] width 845 height 394
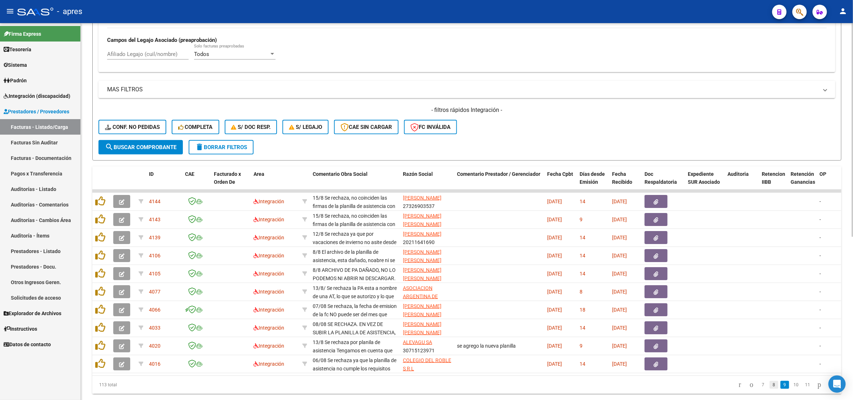
click at [770, 389] on link "8" at bounding box center [774, 385] width 9 height 8
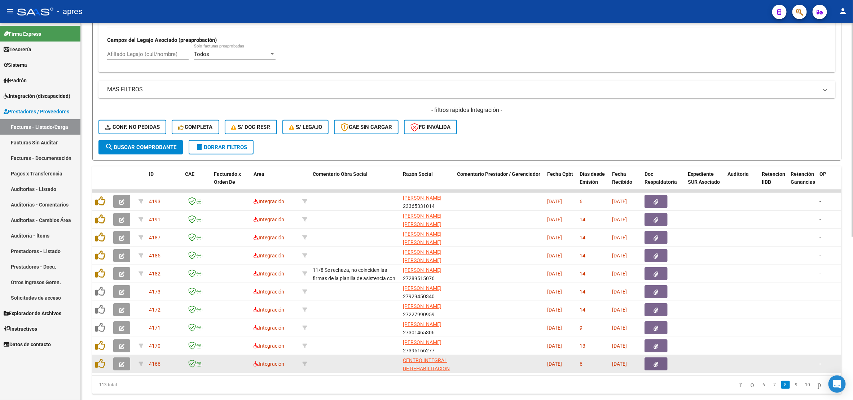
click at [117, 365] on button "button" at bounding box center [121, 363] width 17 height 13
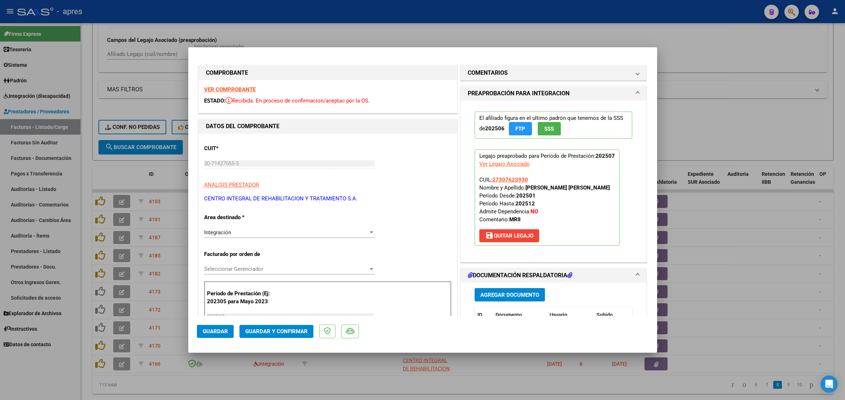
click at [210, 91] on strong "VER COMPROBANTE" at bounding box center [230, 89] width 52 height 6
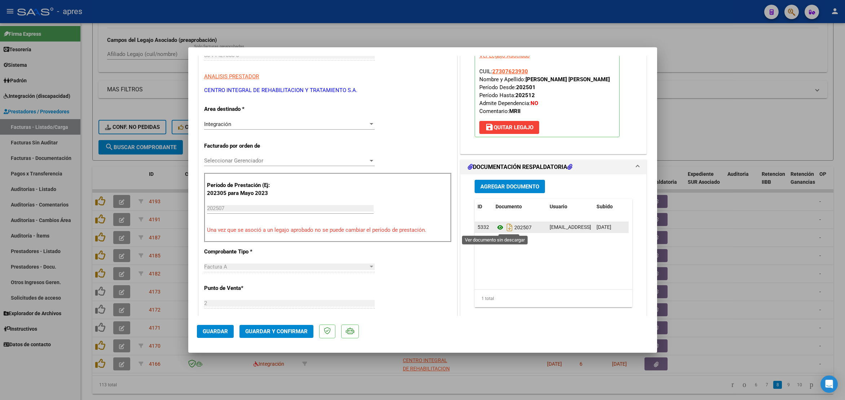
click at [496, 228] on icon at bounding box center [500, 227] width 9 height 9
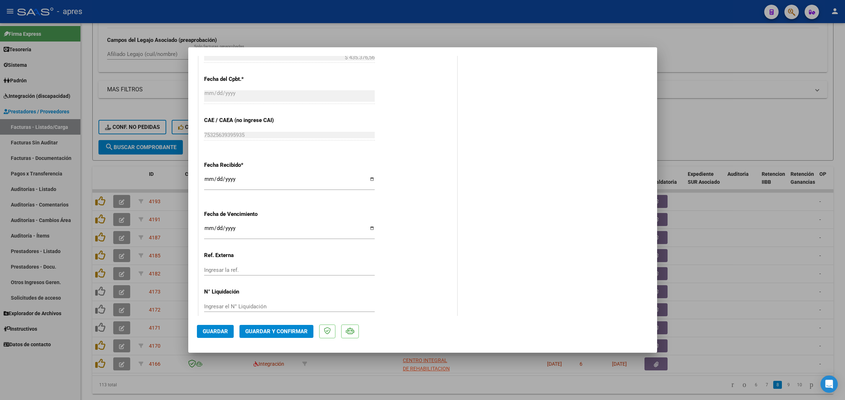
scroll to position [439, 0]
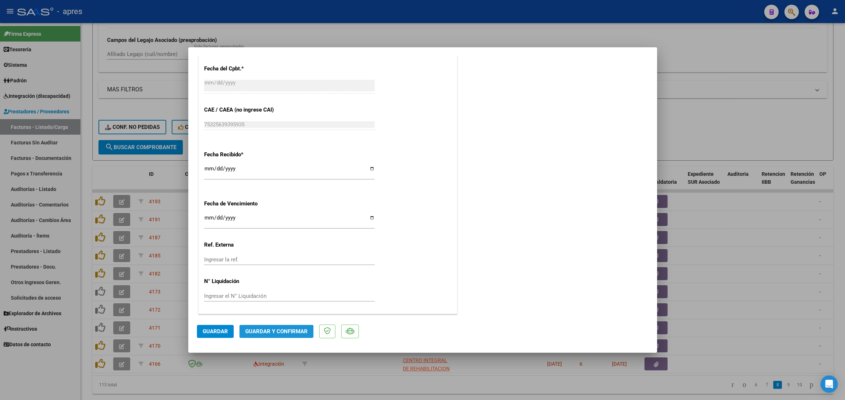
click at [271, 333] on span "Guardar y Confirmar" at bounding box center [276, 331] width 62 height 6
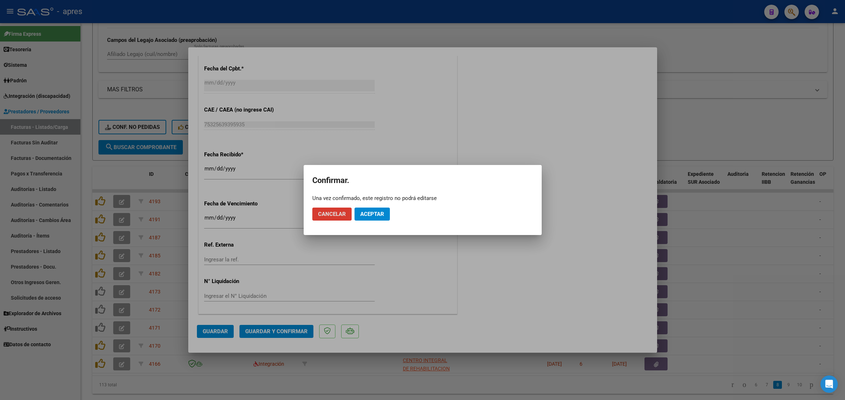
click at [369, 214] on span "Aceptar" at bounding box center [372, 214] width 24 height 6
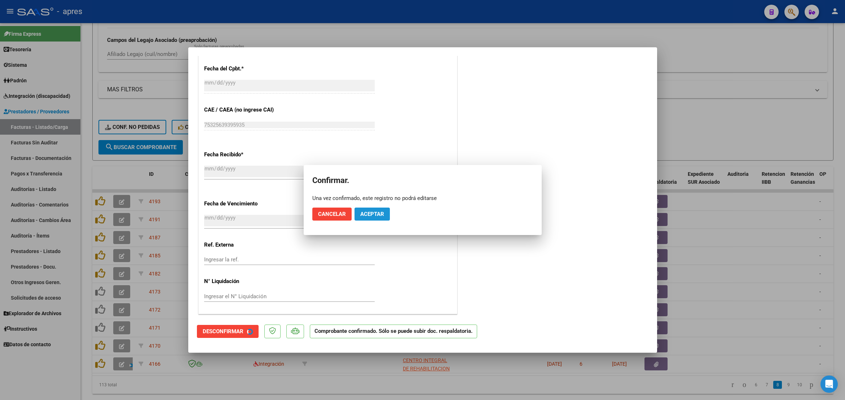
scroll to position [394, 0]
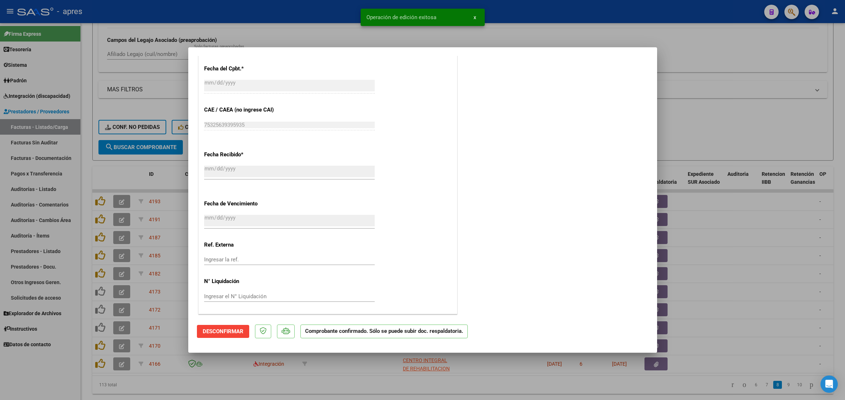
click at [216, 384] on div at bounding box center [422, 200] width 845 height 400
type input "$ 0,00"
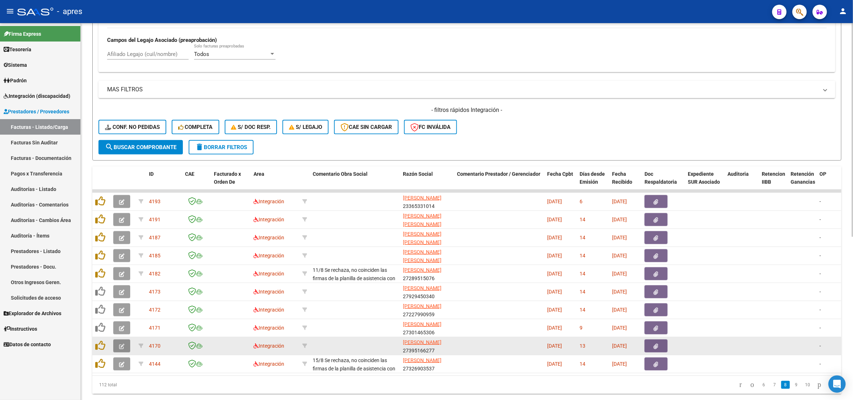
click at [126, 349] on button "button" at bounding box center [121, 345] width 17 height 13
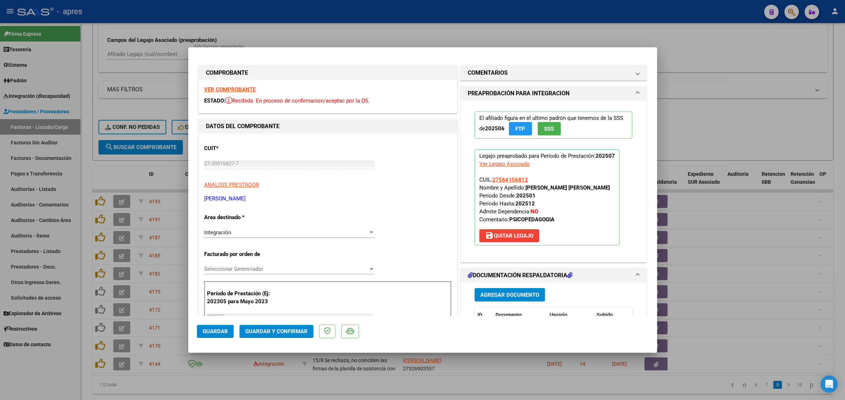
click at [234, 93] on div "VER COMPROBANTE ESTADO: Recibida. En proceso de confirmacion/aceptac por la OS." at bounding box center [328, 96] width 258 height 33
click at [238, 91] on strong "VER COMPROBANTE" at bounding box center [230, 89] width 52 height 6
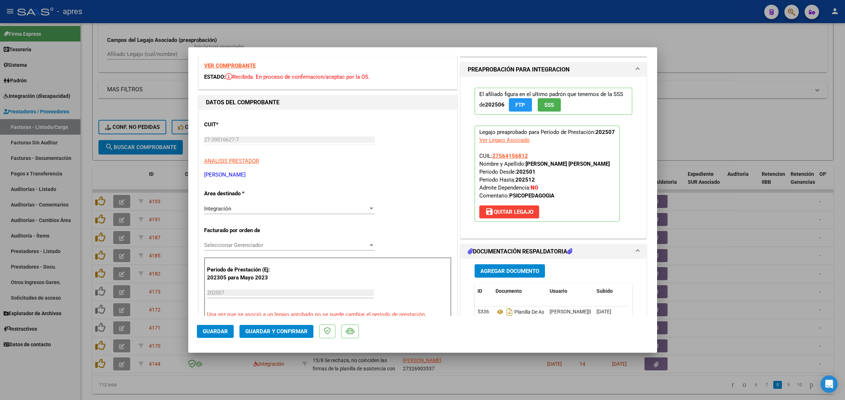
scroll to position [162, 0]
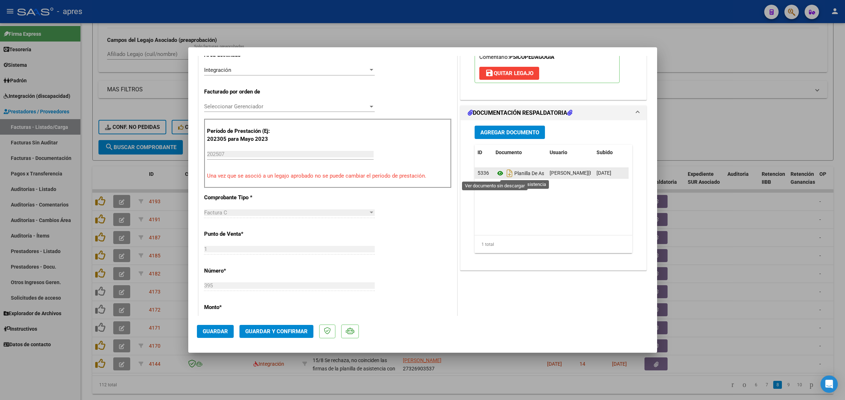
click at [496, 174] on icon at bounding box center [500, 173] width 9 height 9
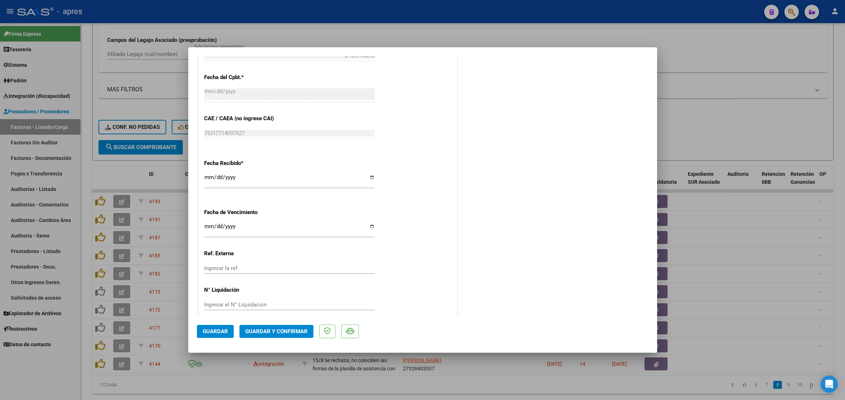
scroll to position [439, 0]
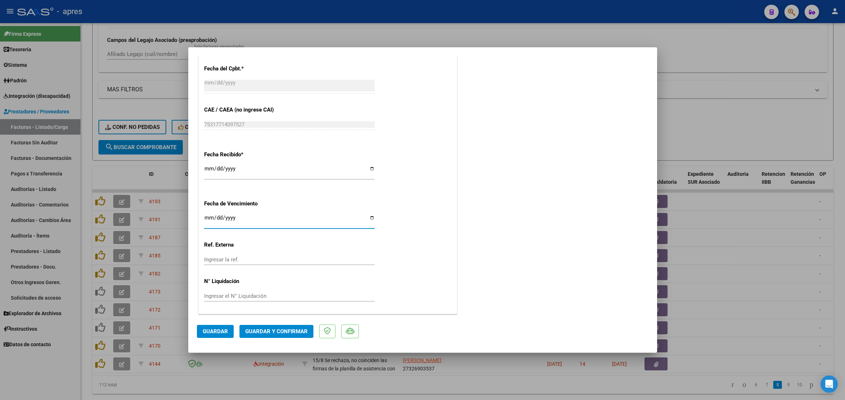
click at [209, 216] on input "[DATE]" at bounding box center [289, 221] width 171 height 12
type input "[DATE]"
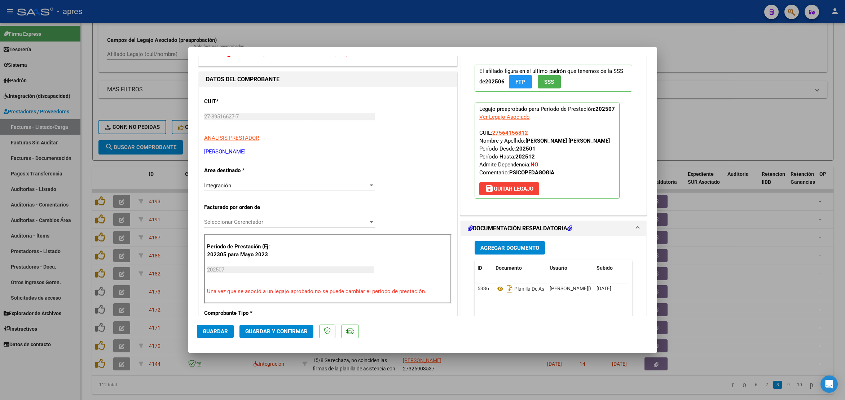
scroll to position [6, 0]
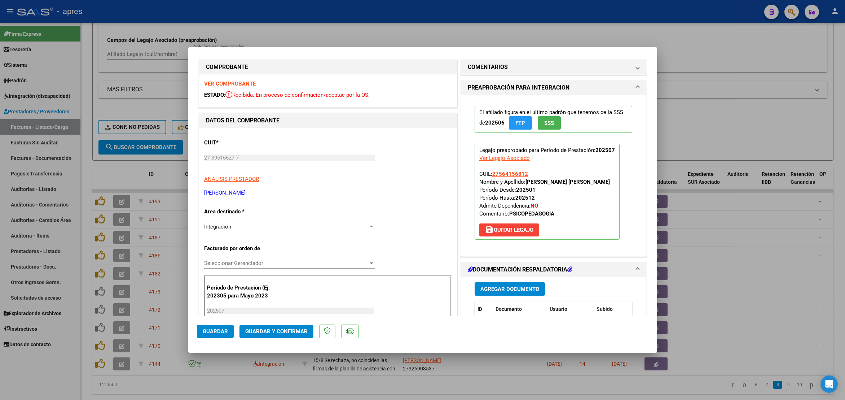
click at [271, 331] on span "Guardar y Confirmar" at bounding box center [276, 331] width 62 height 6
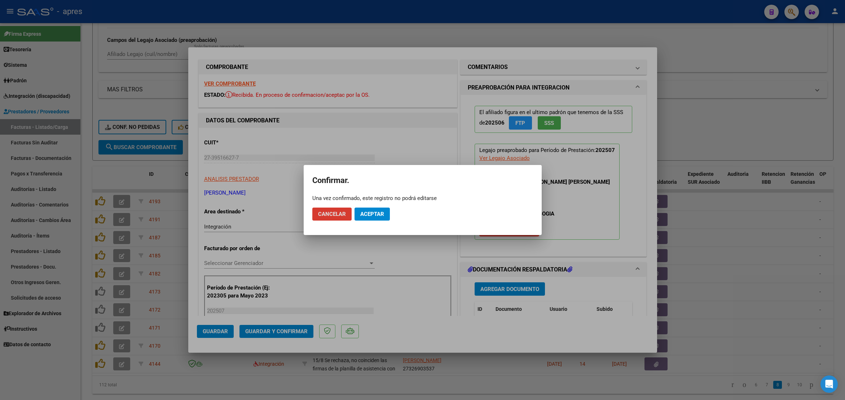
click at [373, 217] on span "Aceptar" at bounding box center [372, 214] width 24 height 6
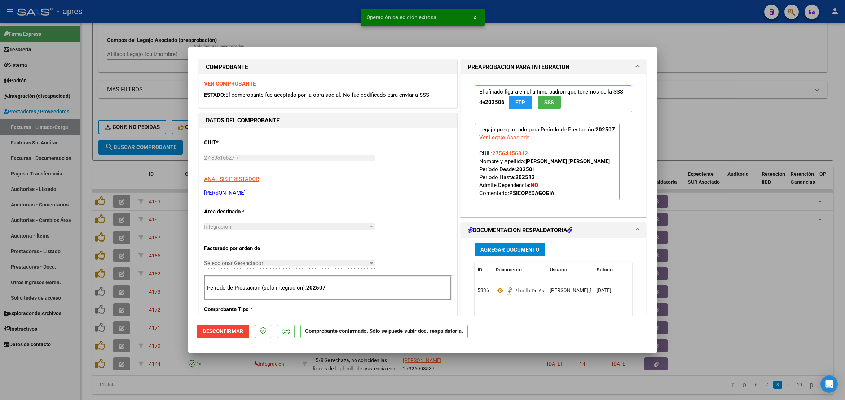
click at [233, 391] on div at bounding box center [422, 200] width 845 height 400
type input "$ 0,00"
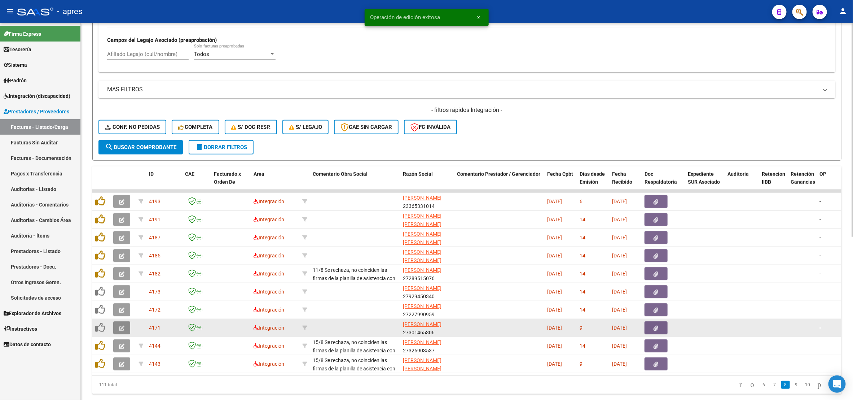
click at [124, 328] on icon "button" at bounding box center [121, 327] width 5 height 5
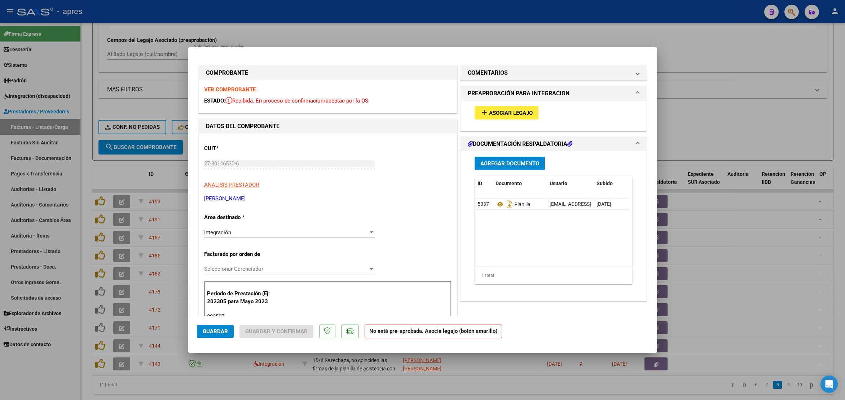
click at [229, 89] on strong "VER COMPROBANTE" at bounding box center [230, 89] width 52 height 6
click at [496, 207] on icon at bounding box center [500, 204] width 9 height 9
click at [489, 113] on span "Asociar Legajo" at bounding box center [511, 113] width 44 height 6
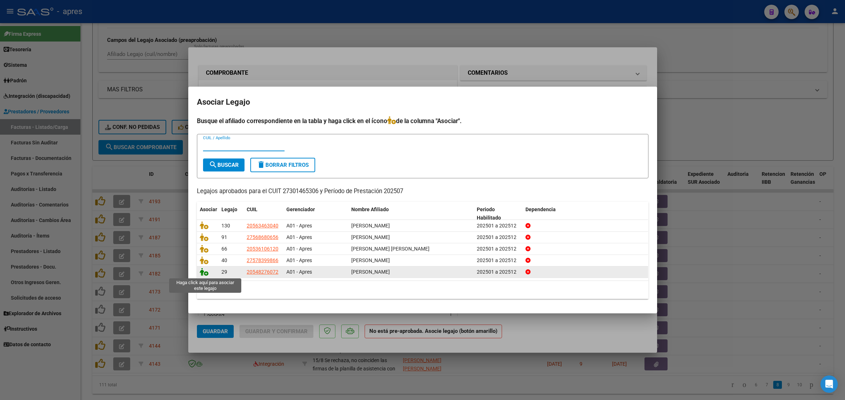
click at [204, 272] on icon at bounding box center [204, 272] width 9 height 8
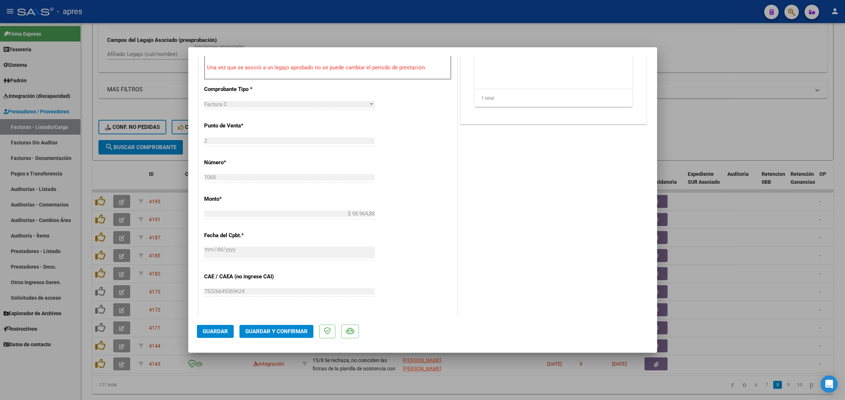
scroll to position [433, 0]
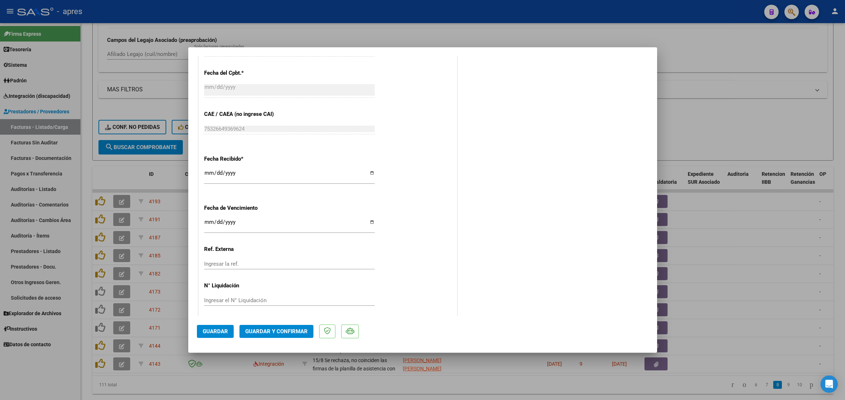
click at [209, 222] on input "Ingresar la fecha" at bounding box center [289, 225] width 171 height 12
type input "[DATE]"
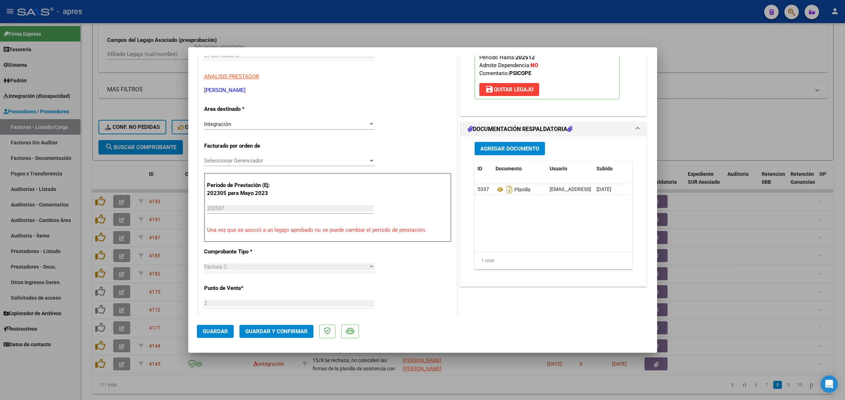
scroll to position [0, 0]
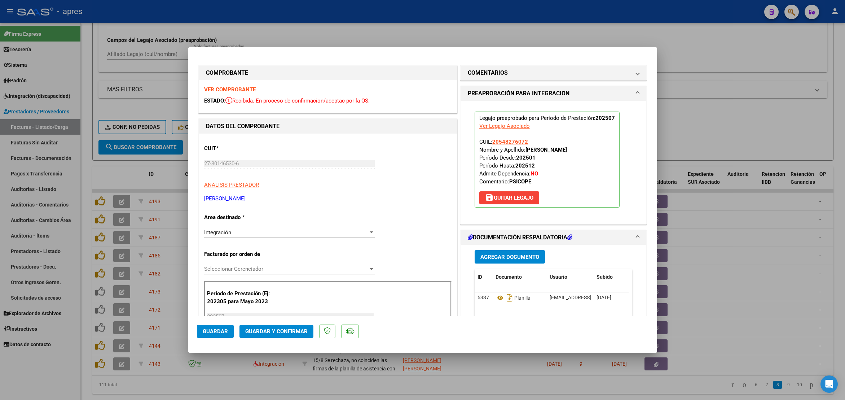
click at [403, 197] on p "[PERSON_NAME]" at bounding box center [328, 198] width 248 height 8
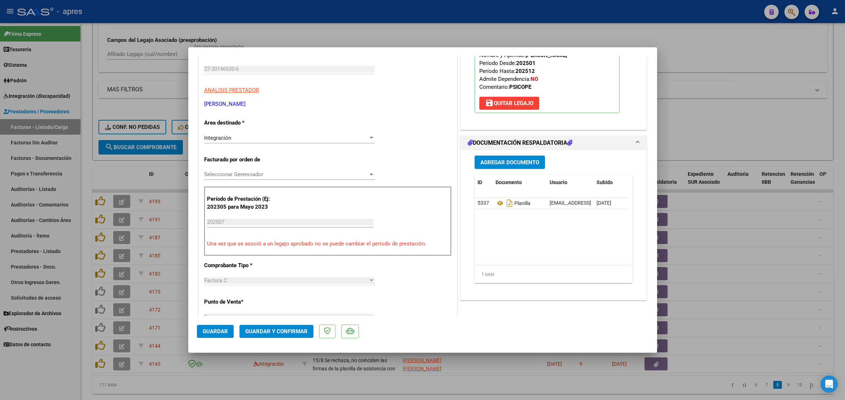
scroll to position [162, 0]
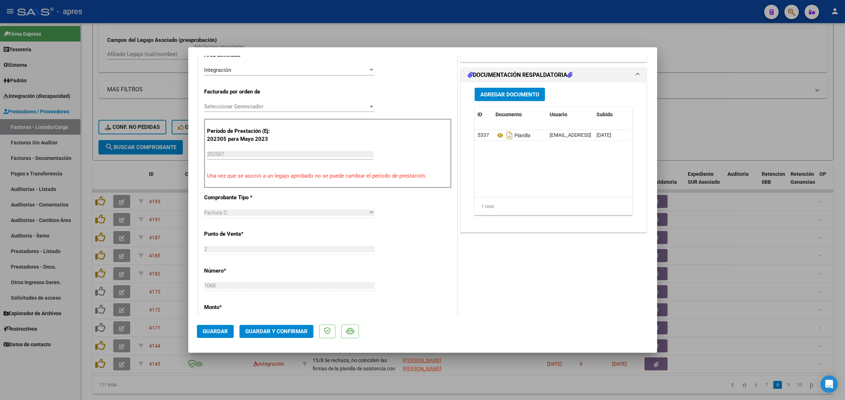
click at [287, 333] on span "Guardar y Confirmar" at bounding box center [276, 331] width 62 height 6
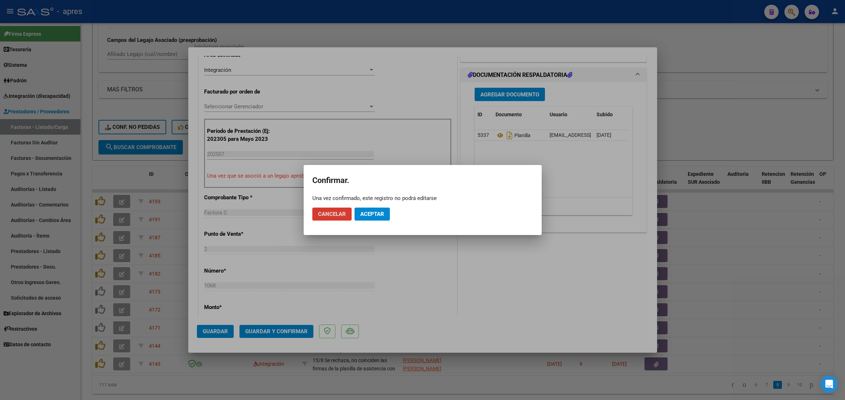
click at [371, 211] on span "Aceptar" at bounding box center [372, 214] width 24 height 6
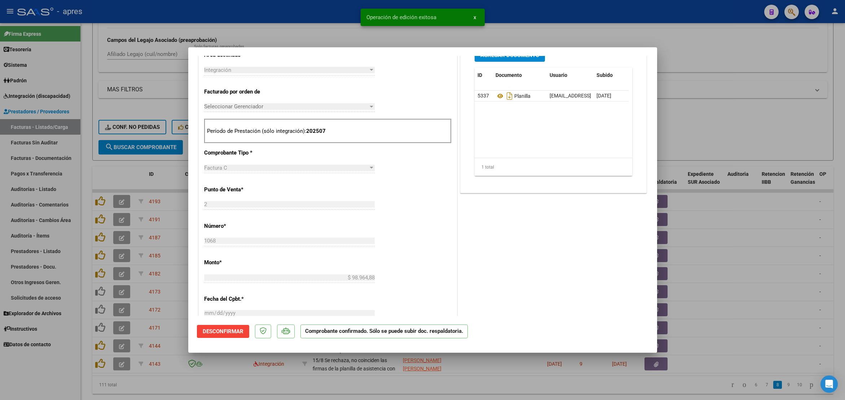
click at [213, 391] on div at bounding box center [422, 200] width 845 height 400
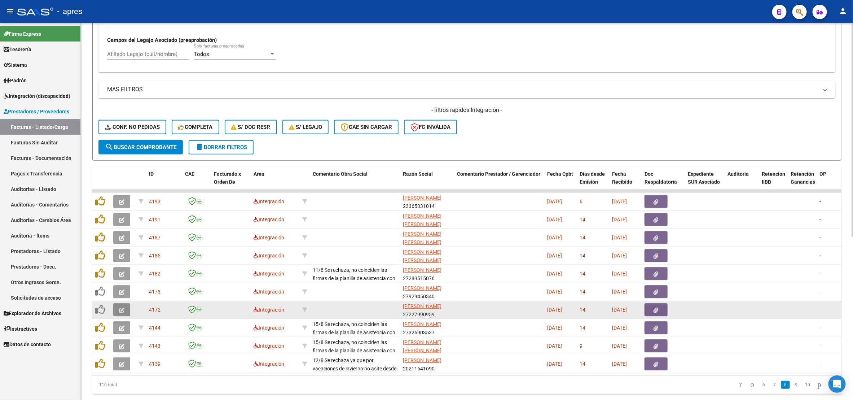
click at [124, 312] on button "button" at bounding box center [121, 309] width 17 height 13
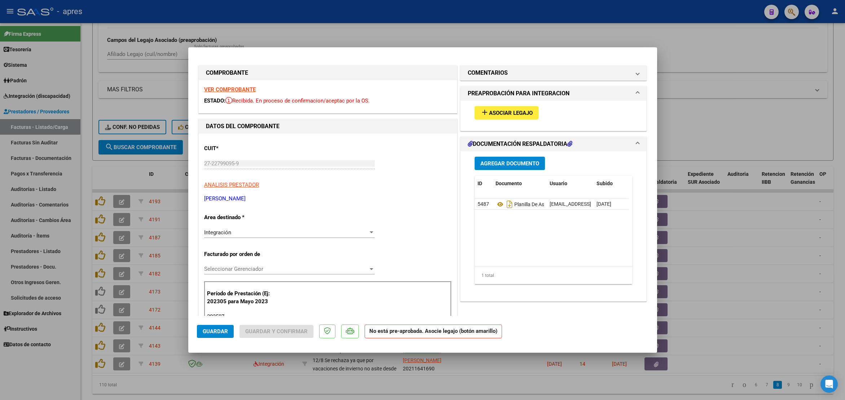
click at [224, 88] on strong "VER COMPROBANTE" at bounding box center [230, 89] width 52 height 6
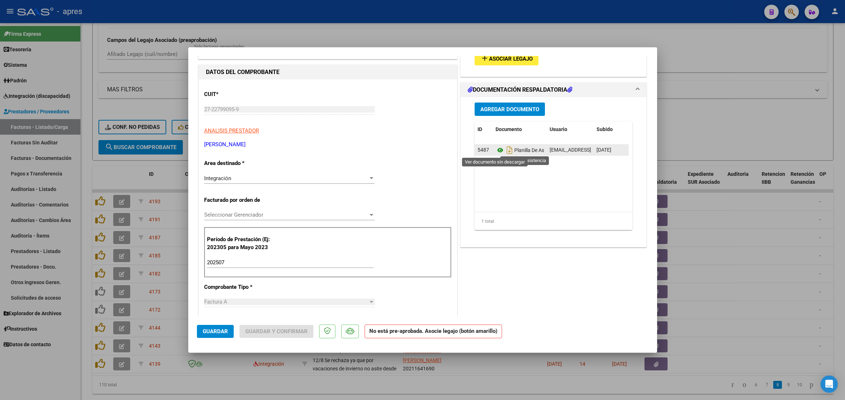
click at [496, 149] on icon at bounding box center [500, 150] width 9 height 9
click at [489, 57] on span "Asociar Legajo" at bounding box center [511, 59] width 44 height 6
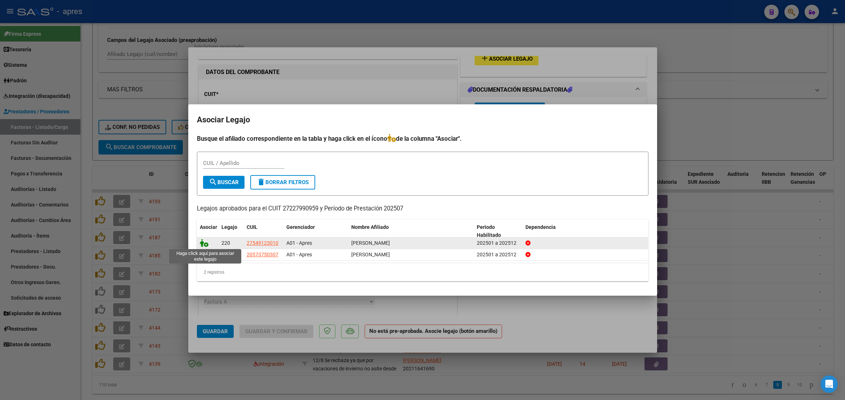
click at [203, 242] on icon at bounding box center [204, 243] width 9 height 8
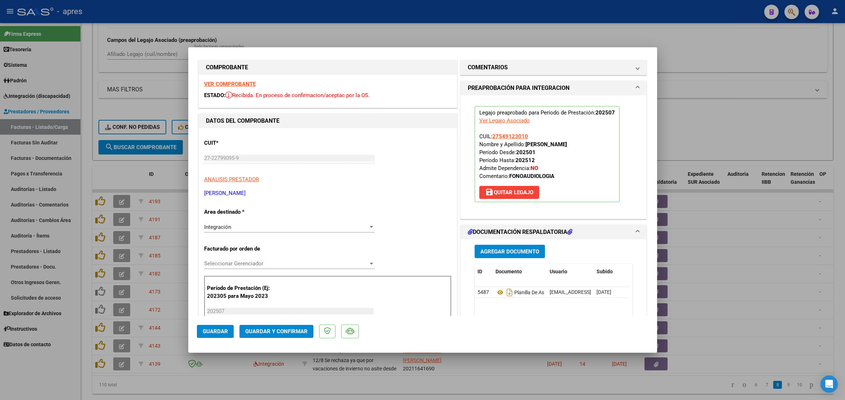
scroll to position [0, 0]
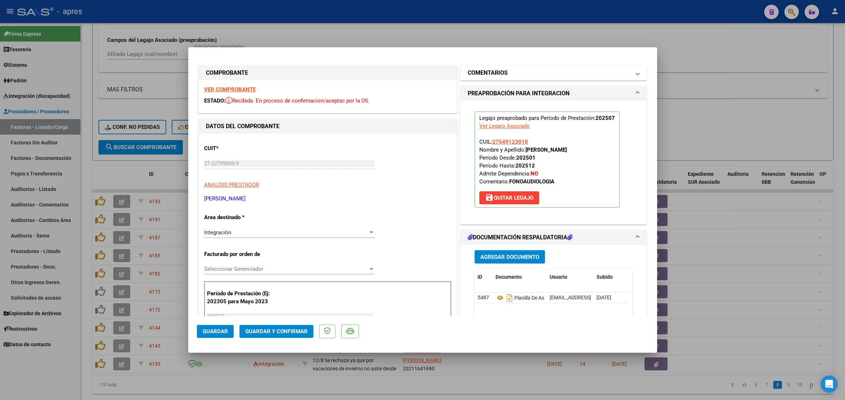
click at [497, 71] on h1 "COMENTARIOS" at bounding box center [488, 73] width 40 height 9
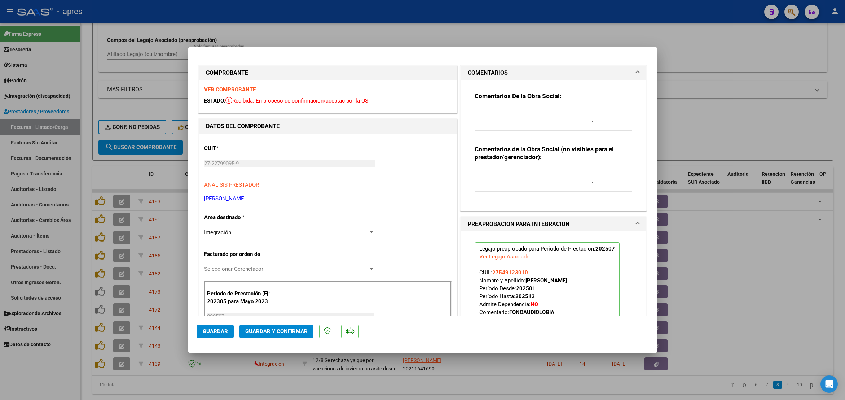
click at [481, 109] on textarea at bounding box center [534, 115] width 119 height 14
click at [482, 108] on textarea at bounding box center [534, 115] width 119 height 14
drag, startPoint x: 533, startPoint y: 121, endPoint x: 395, endPoint y: 66, distance: 147.5
click at [395, 66] on div "COMPROBANTE VER COMPROBANTE ESTADO: Recibida. En proceso de confirmacion/acepta…" at bounding box center [423, 408] width 452 height 689
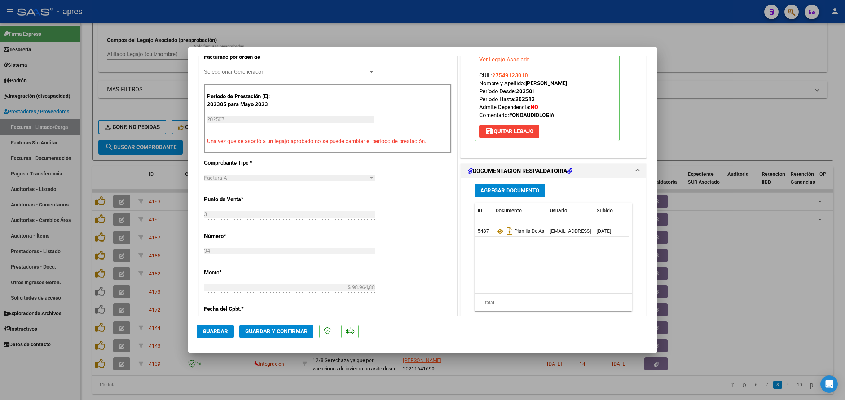
scroll to position [271, 0]
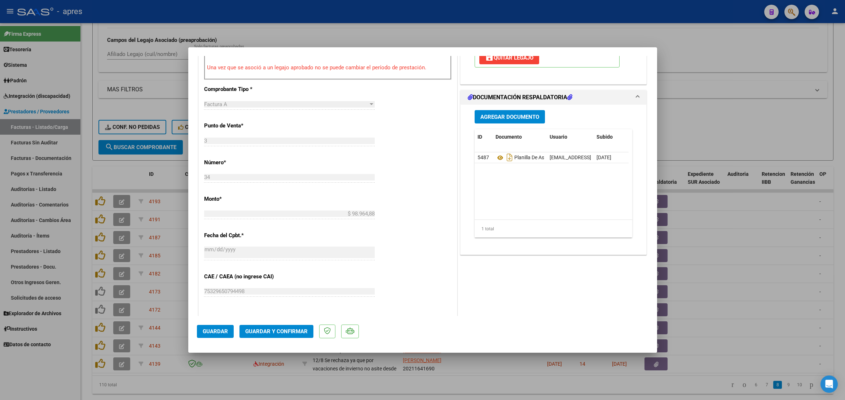
type textarea "15/8 El siguiente mes no olvides vincular legajo y en la PA al lado del dia agr…"
click at [298, 329] on span "Guardar y Confirmar" at bounding box center [276, 331] width 62 height 6
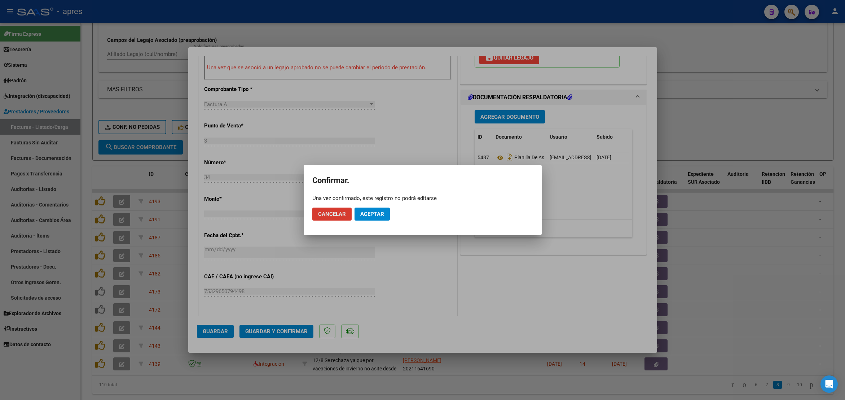
click at [378, 218] on button "Aceptar" at bounding box center [372, 213] width 35 height 13
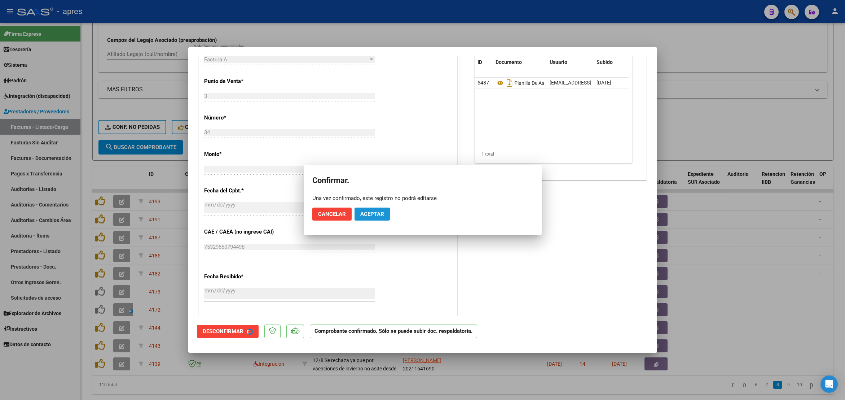
scroll to position [226, 0]
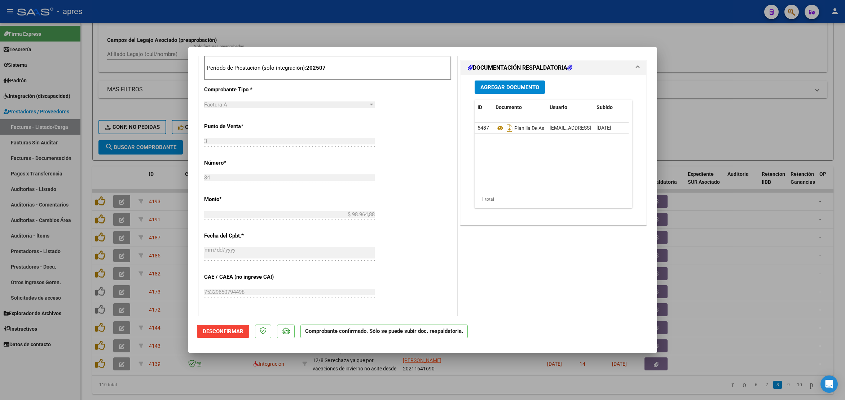
click at [424, 64] on div "Período de Prestación (sólo integración): 202507" at bounding box center [328, 68] width 248 height 25
click at [518, 247] on div "COMENTARIOS Comentarios De la Obra Social: 15/8 El siguiente mes no olvides vin…" at bounding box center [554, 160] width 190 height 644
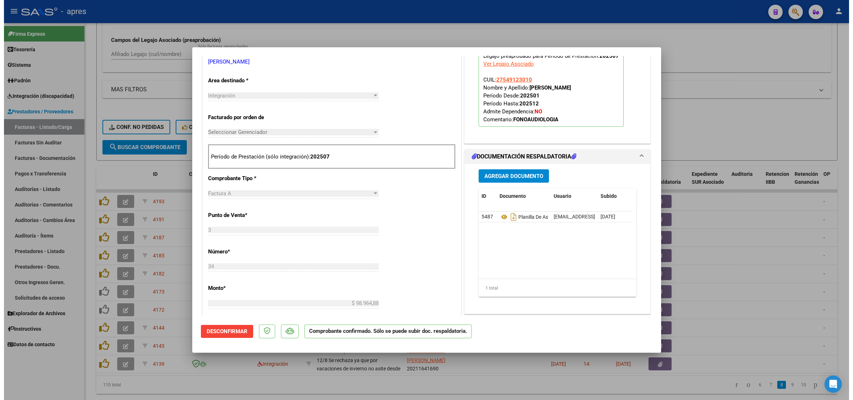
scroll to position [117, 0]
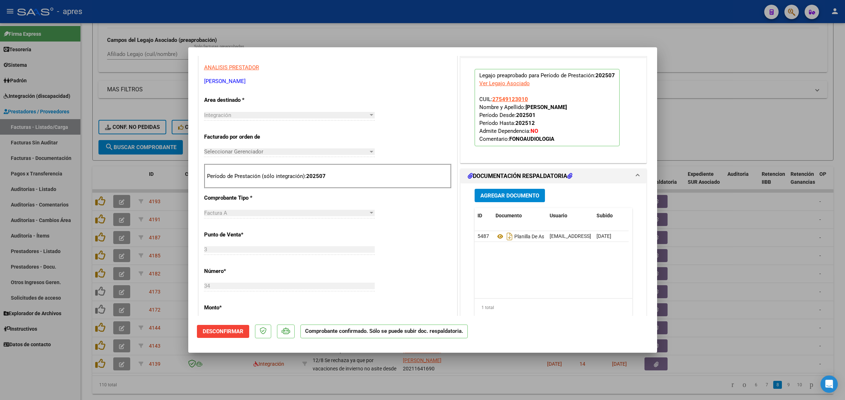
click at [187, 392] on div at bounding box center [422, 200] width 845 height 400
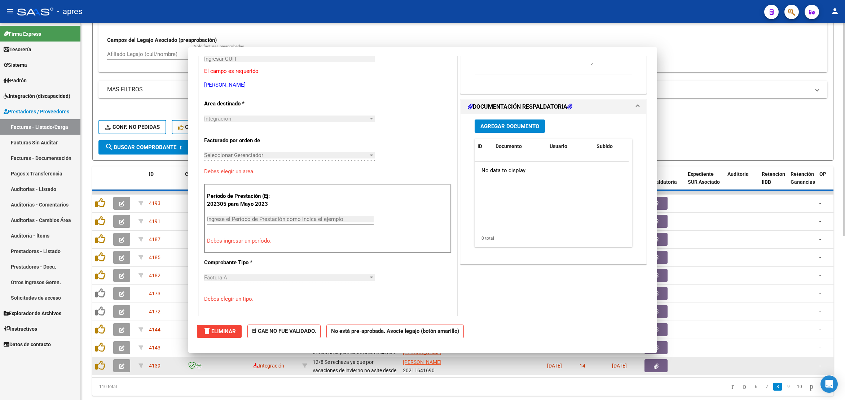
scroll to position [0, 0]
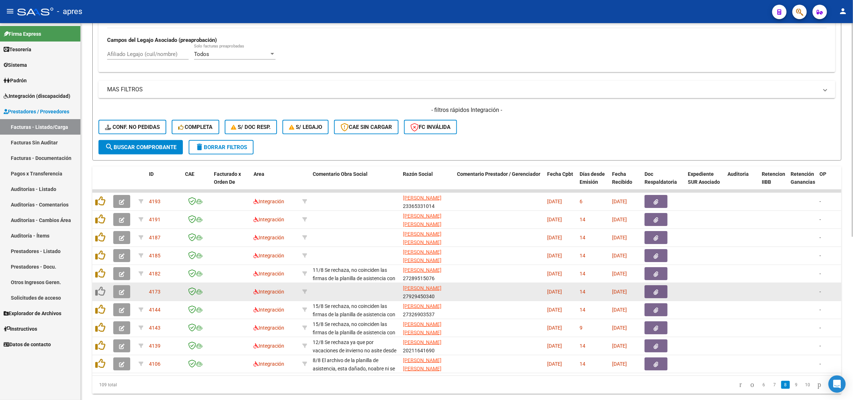
click at [122, 292] on icon "button" at bounding box center [121, 291] width 5 height 5
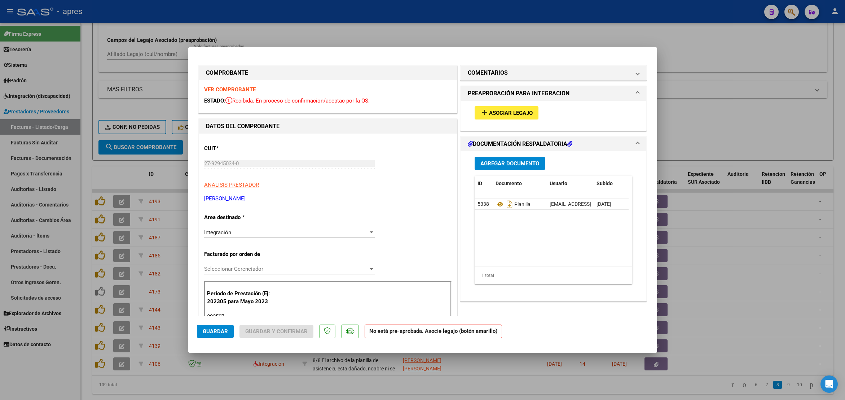
click at [236, 89] on strong "VER COMPROBANTE" at bounding box center [230, 89] width 52 height 6
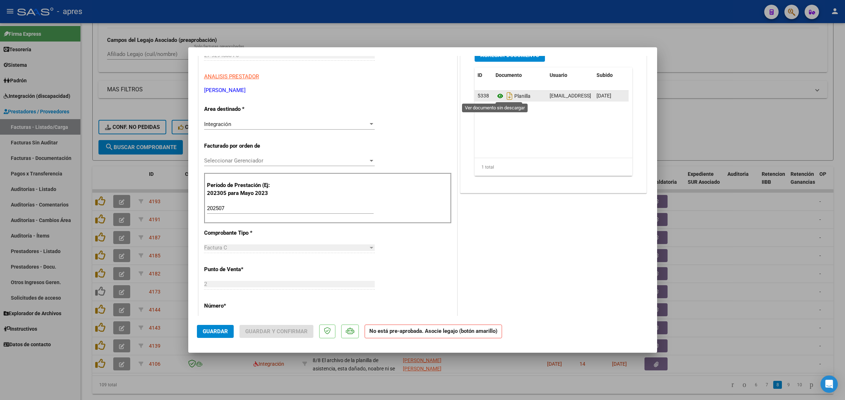
click at [496, 95] on icon at bounding box center [500, 96] width 9 height 9
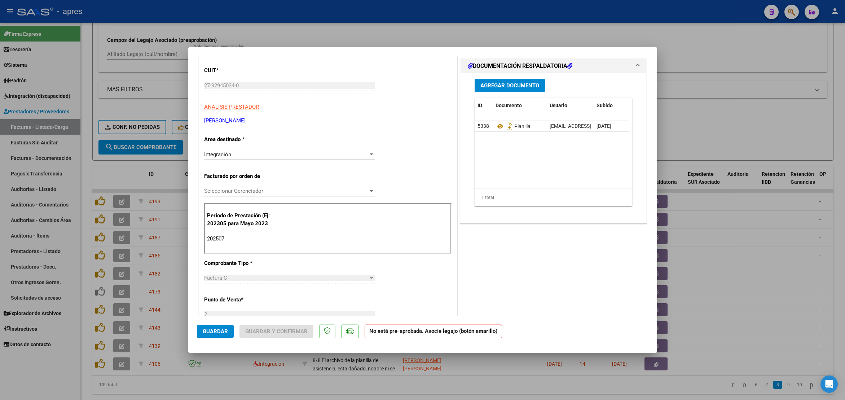
scroll to position [0, 0]
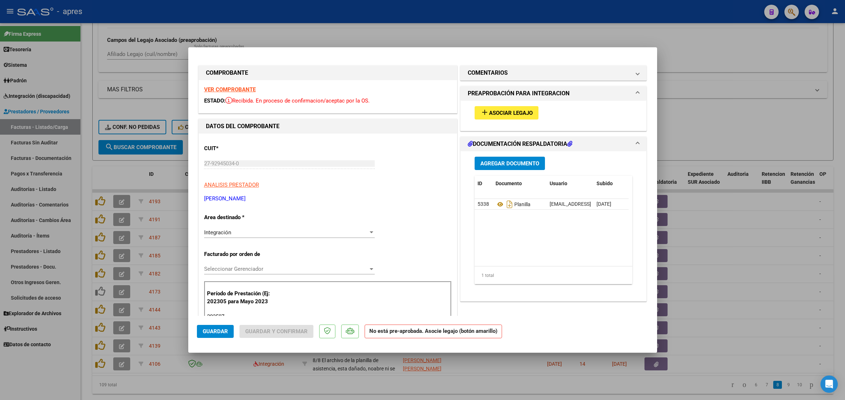
click at [498, 117] on button "add Asociar Legajo" at bounding box center [507, 112] width 64 height 13
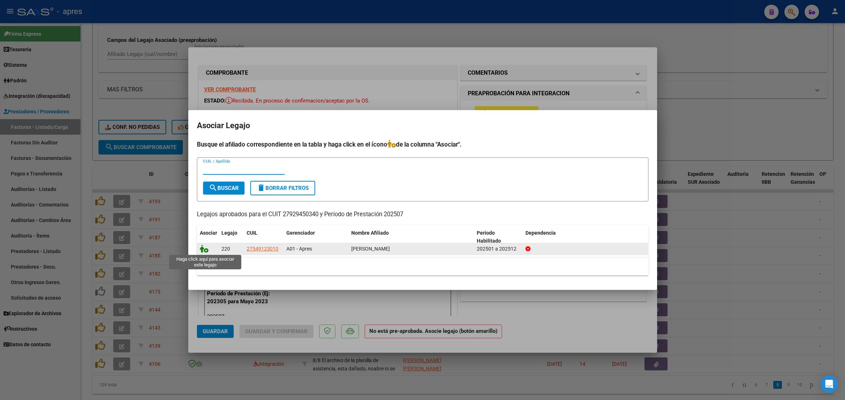
click at [203, 248] on icon at bounding box center [204, 249] width 9 height 8
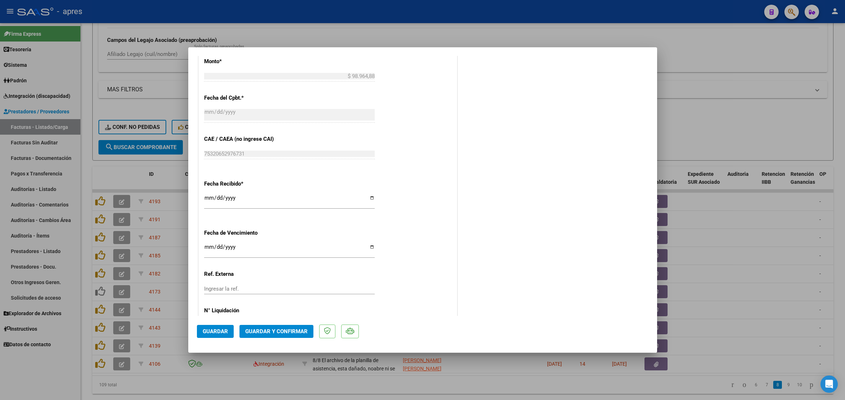
scroll to position [433, 0]
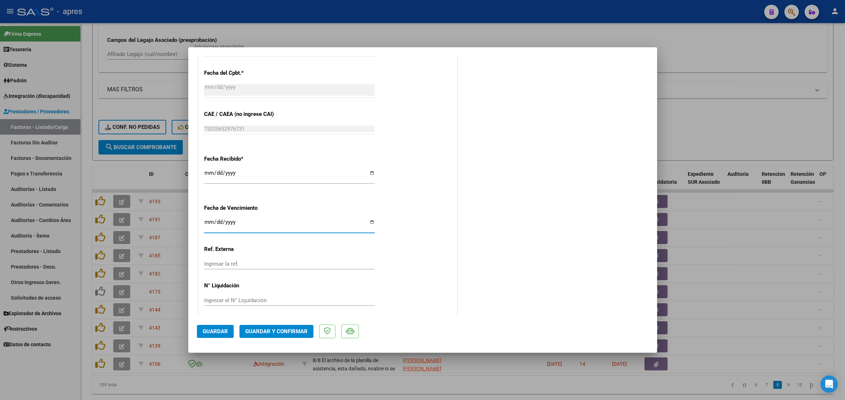
click at [208, 222] on input "Ingresar la fecha" at bounding box center [289, 225] width 171 height 12
type input "[DATE]"
click at [281, 334] on span "Guardar y Confirmar" at bounding box center [276, 331] width 62 height 6
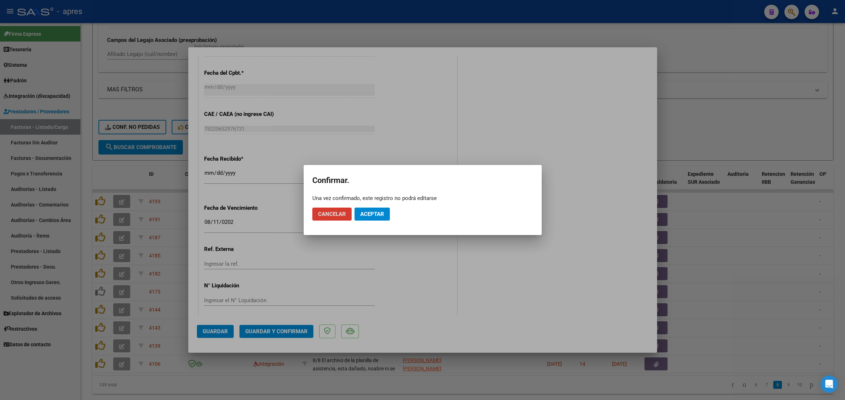
click at [375, 206] on mat-dialog-actions "Cancelar Aceptar" at bounding box center [422, 214] width 221 height 25
click at [370, 222] on mat-dialog-actions "Cancelar Aceptar" at bounding box center [422, 214] width 221 height 25
click at [370, 218] on button "Aceptar" at bounding box center [372, 213] width 35 height 13
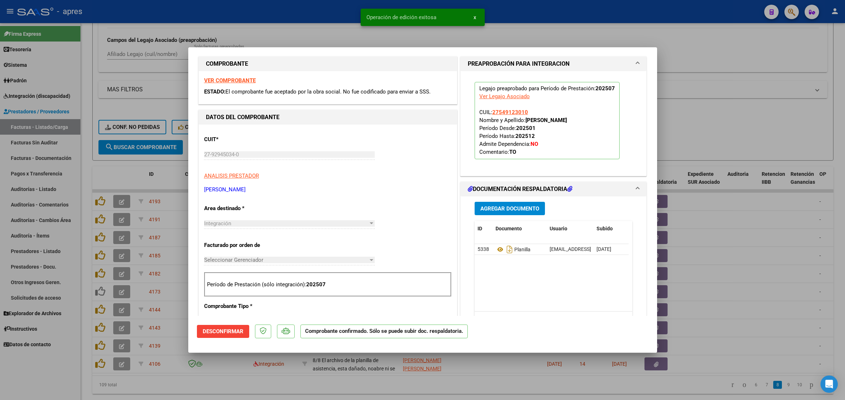
scroll to position [0, 0]
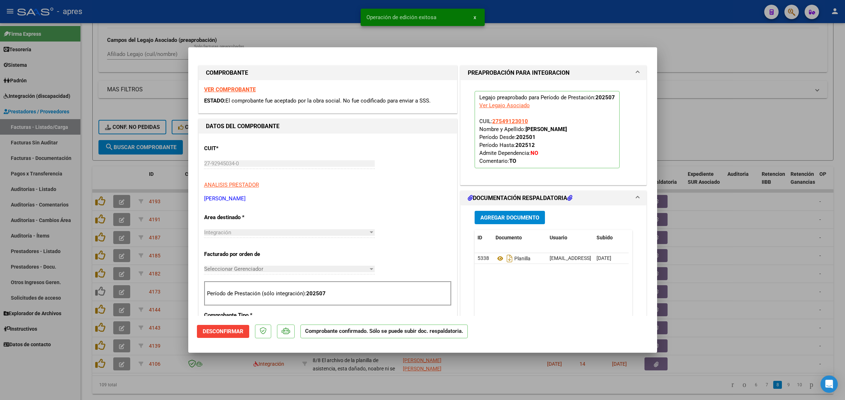
click at [170, 382] on div at bounding box center [422, 200] width 845 height 400
type input "$ 0,00"
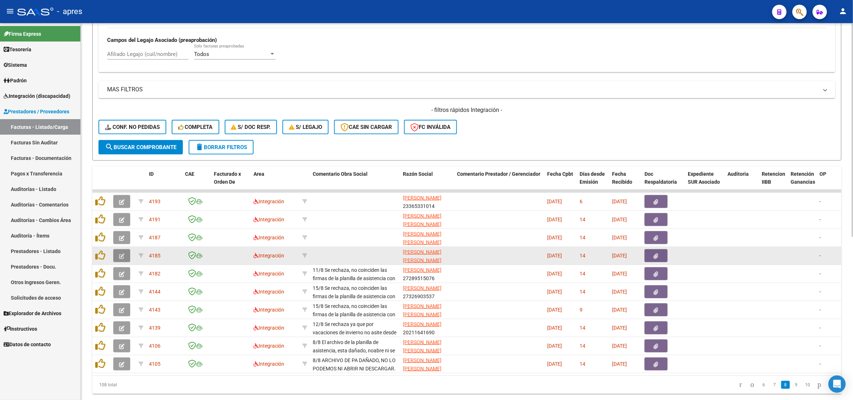
click at [119, 257] on icon "button" at bounding box center [121, 255] width 5 height 5
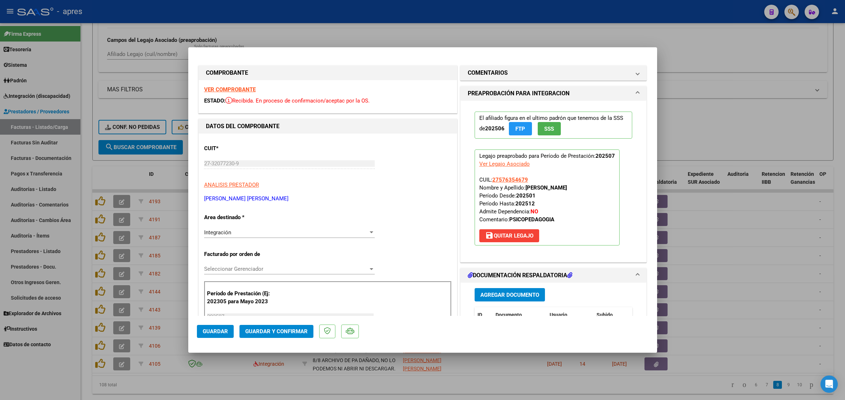
click at [244, 90] on strong "VER COMPROBANTE" at bounding box center [230, 89] width 52 height 6
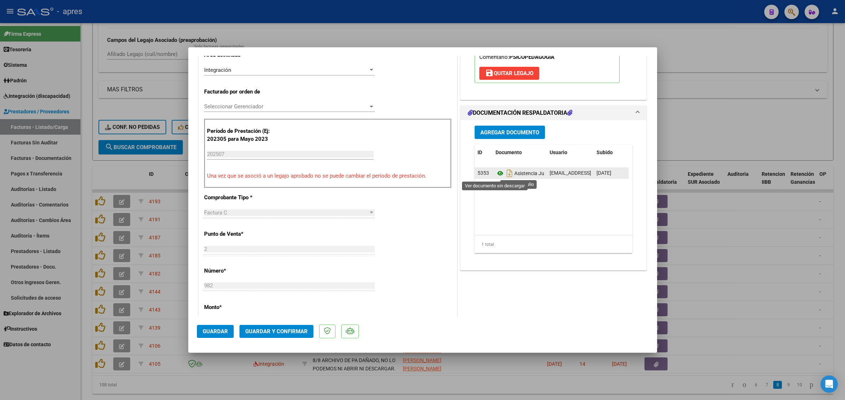
click at [496, 174] on icon at bounding box center [500, 173] width 9 height 9
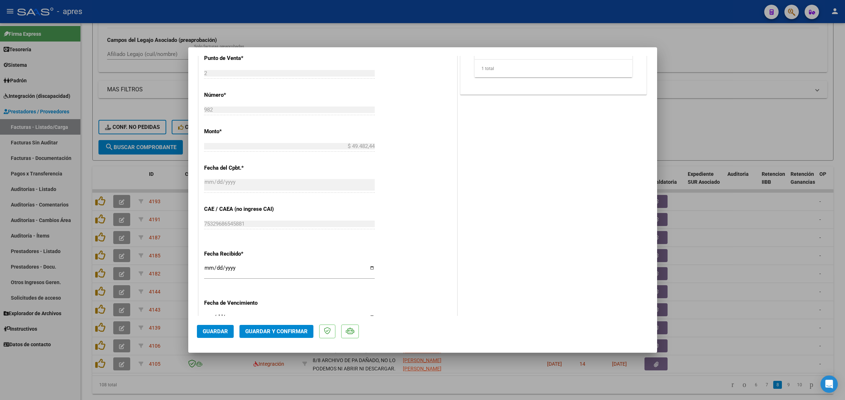
scroll to position [439, 0]
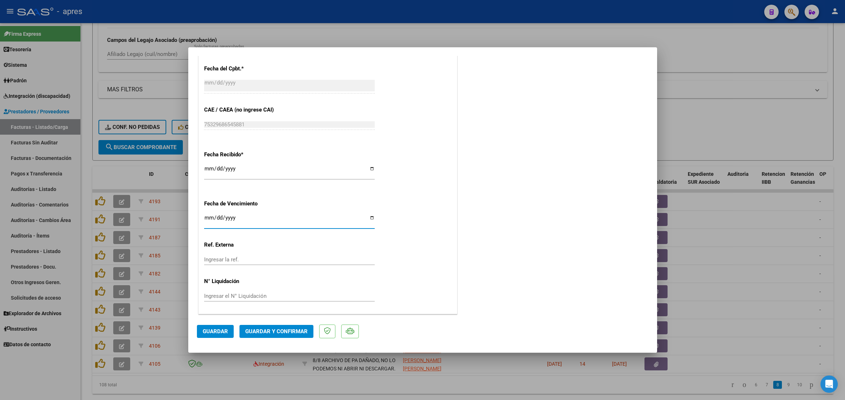
click at [207, 215] on input "[DATE]" at bounding box center [289, 221] width 171 height 12
type input "[DATE]"
click at [276, 333] on span "Guardar y Confirmar" at bounding box center [276, 331] width 62 height 6
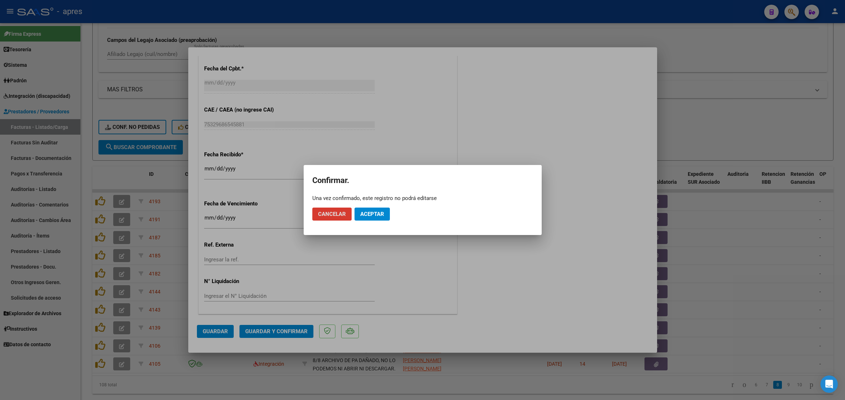
drag, startPoint x: 386, startPoint y: 222, endPoint x: 385, endPoint y: 218, distance: 4.3
click at [386, 221] on mat-dialog-actions "Cancelar Aceptar" at bounding box center [422, 214] width 221 height 25
click at [384, 215] on button "Aceptar" at bounding box center [372, 213] width 35 height 13
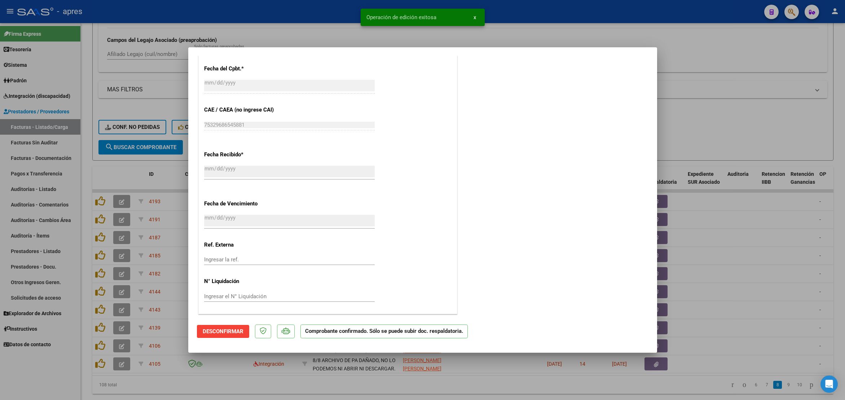
click at [89, 327] on div at bounding box center [422, 200] width 845 height 400
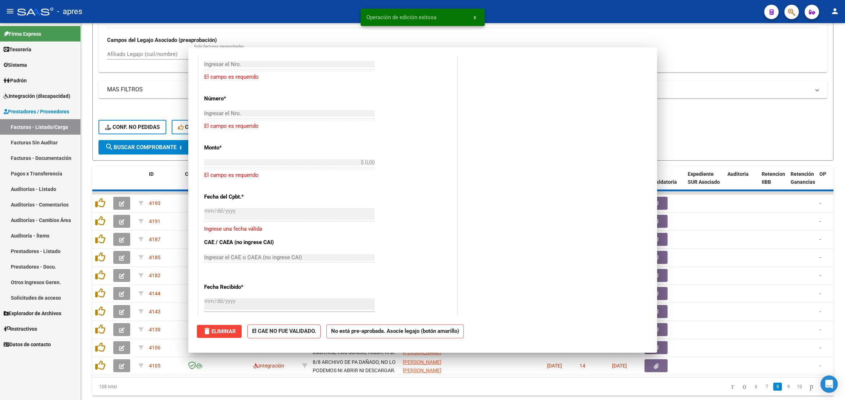
scroll to position [0, 0]
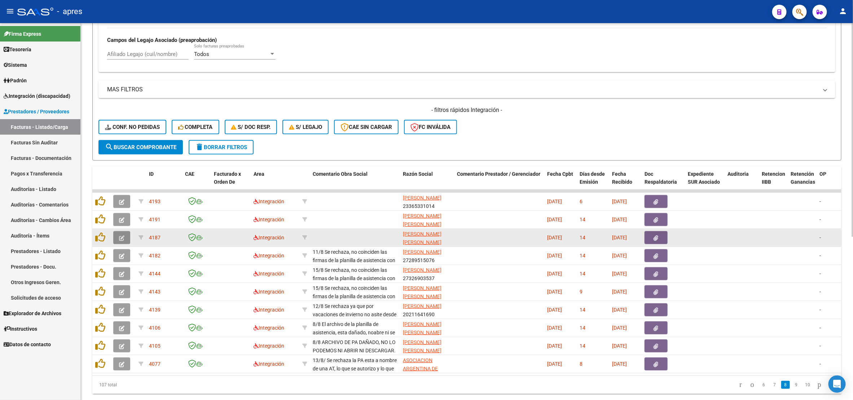
click at [126, 237] on button "button" at bounding box center [121, 237] width 17 height 13
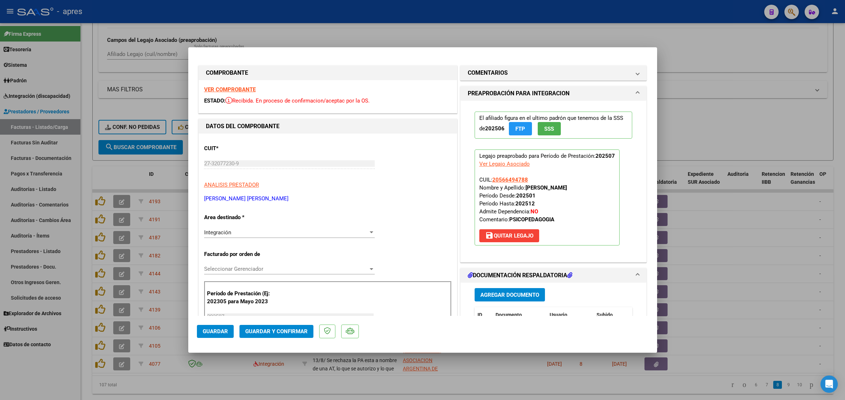
click at [223, 88] on strong "VER COMPROBANTE" at bounding box center [230, 89] width 52 height 6
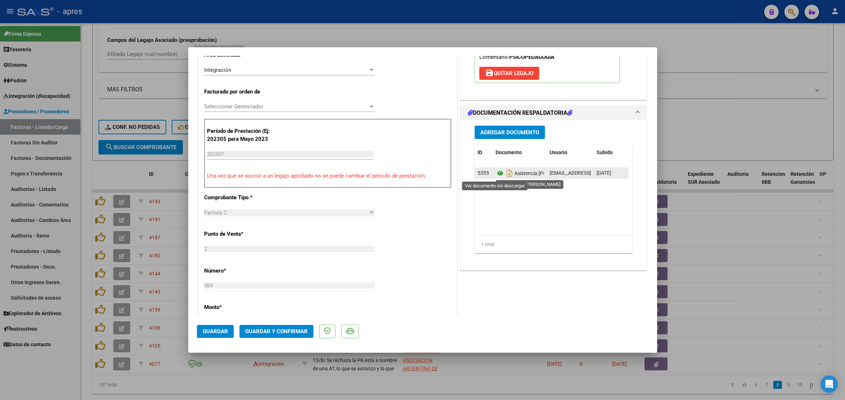
click at [496, 174] on icon at bounding box center [500, 173] width 9 height 9
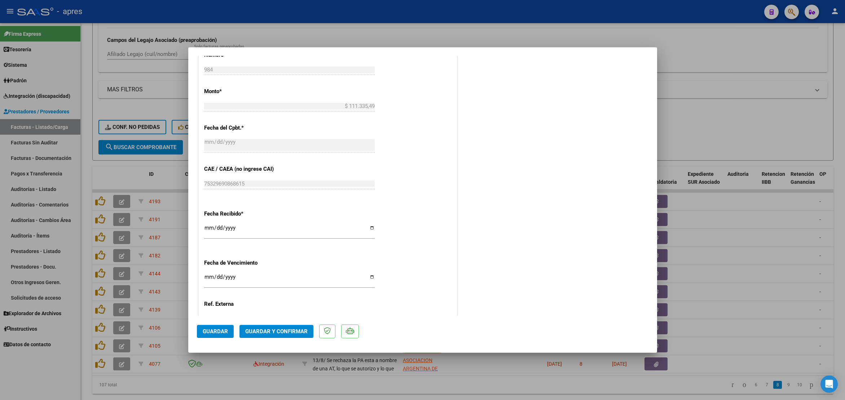
scroll to position [379, 0]
click at [206, 279] on input "Ingresar la fecha" at bounding box center [289, 279] width 171 height 12
type input "[DATE]"
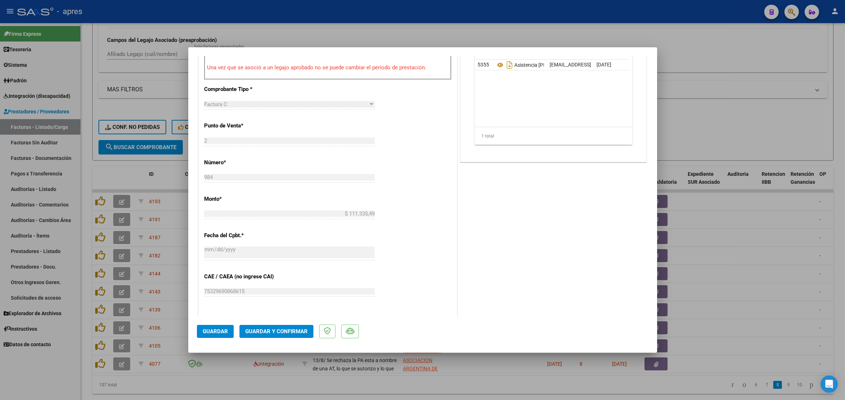
scroll to position [54, 0]
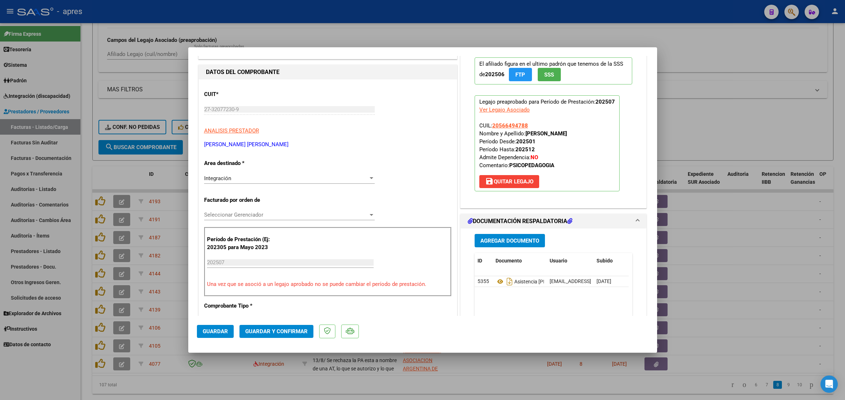
click at [266, 339] on mat-dialog-actions "Guardar Guardar y Confirmar" at bounding box center [423, 330] width 452 height 29
click at [267, 333] on span "Guardar y Confirmar" at bounding box center [276, 331] width 62 height 6
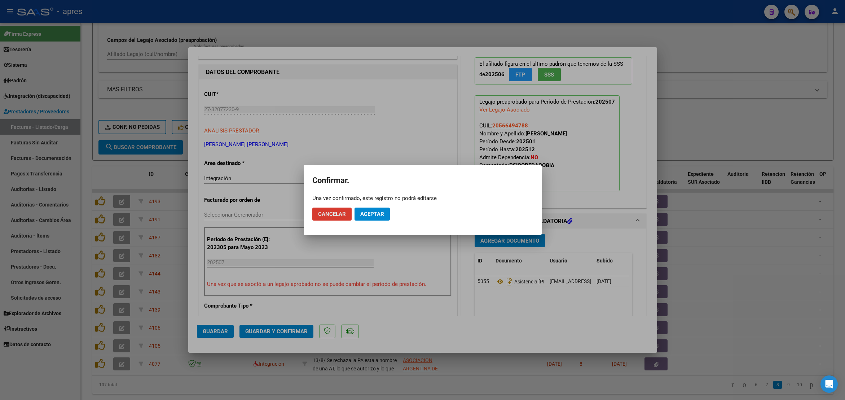
click at [373, 213] on span "Aceptar" at bounding box center [372, 214] width 24 height 6
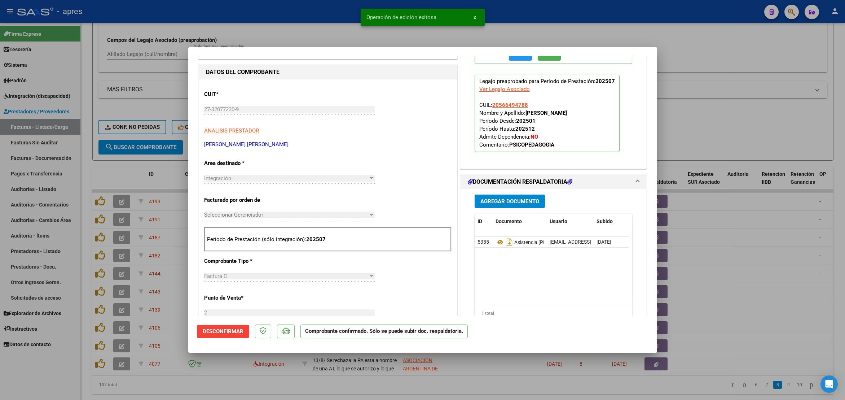
click at [109, 392] on div at bounding box center [422, 200] width 845 height 400
type input "$ 0,00"
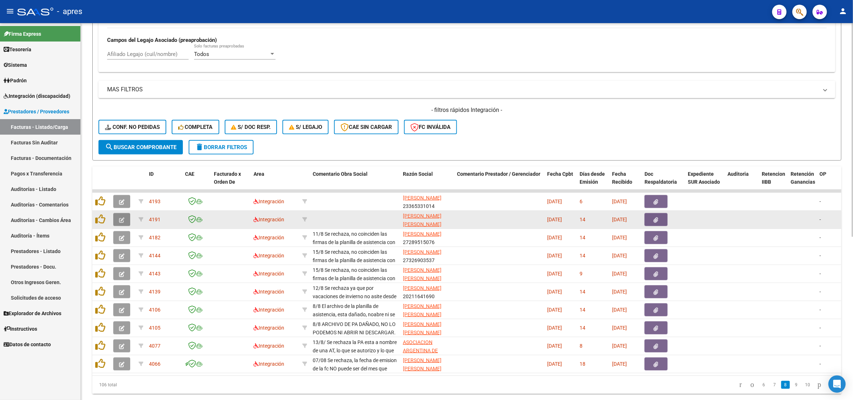
click at [127, 216] on button "button" at bounding box center [121, 219] width 17 height 13
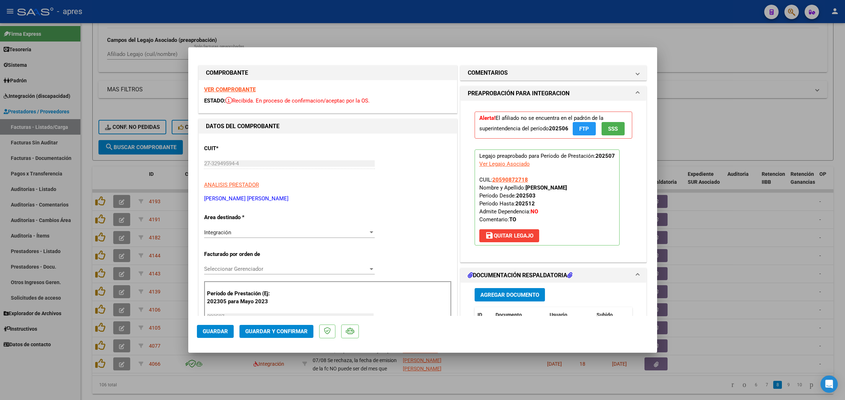
click at [211, 90] on strong "VER COMPROBANTE" at bounding box center [230, 89] width 52 height 6
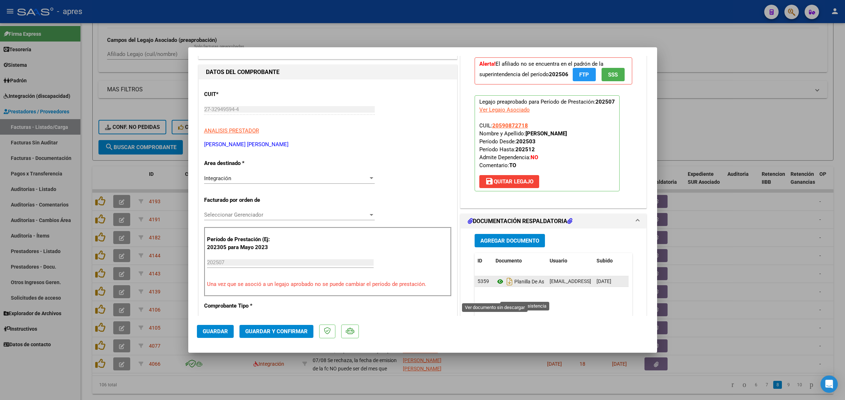
click at [496, 286] on icon at bounding box center [500, 281] width 9 height 9
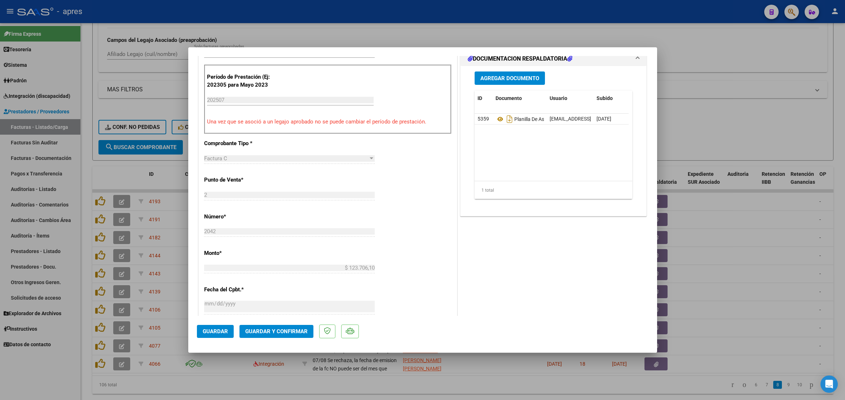
scroll to position [379, 0]
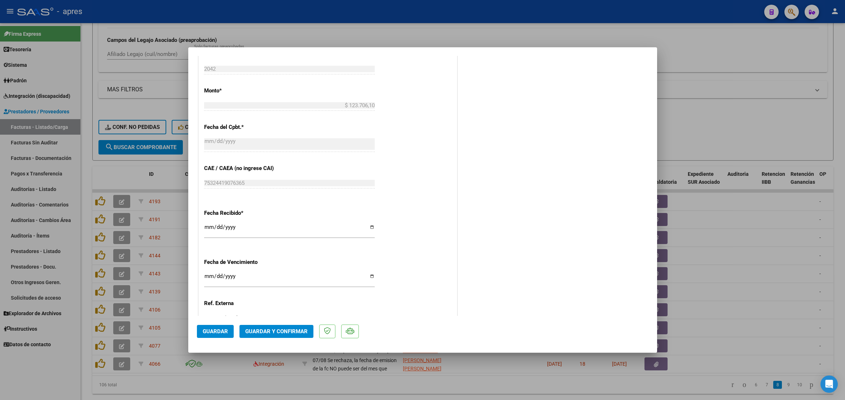
click at [201, 279] on div "CUIT * 27-32949594-4 Ingresar CUIT ANALISIS PRESTADOR [PERSON_NAME] [PERSON_NAM…" at bounding box center [328, 63] width 258 height 617
click at [205, 279] on input "Ingresar la fecha" at bounding box center [289, 279] width 171 height 12
type input "[DATE]"
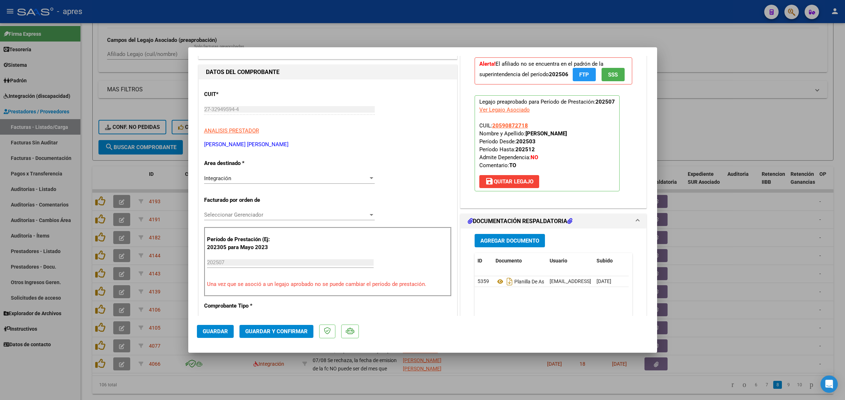
scroll to position [0, 0]
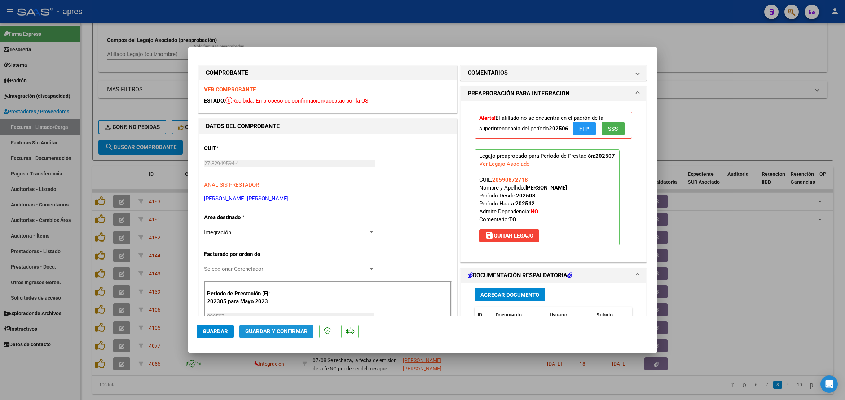
click at [285, 330] on span "Guardar y Confirmar" at bounding box center [276, 331] width 62 height 6
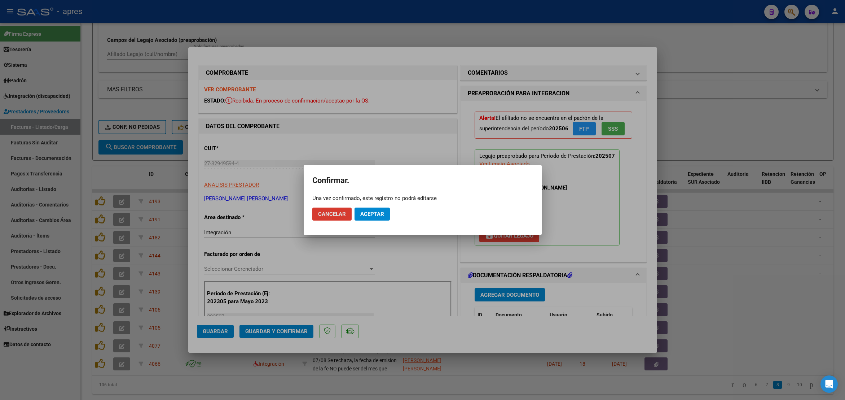
click at [375, 211] on span "Aceptar" at bounding box center [372, 214] width 24 height 6
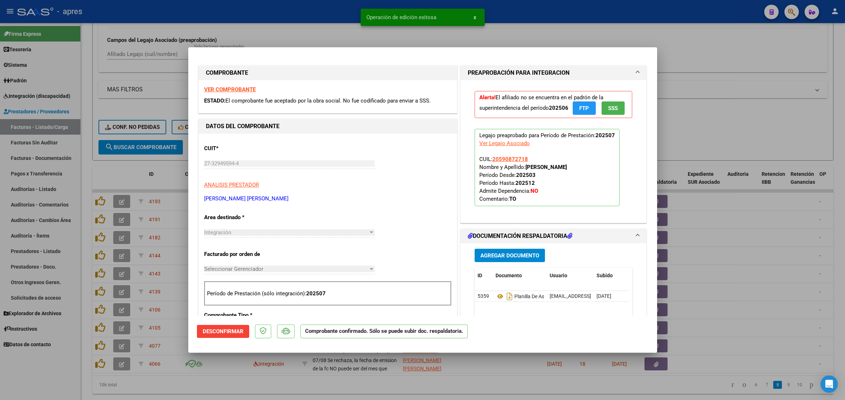
click at [102, 391] on div at bounding box center [422, 200] width 845 height 400
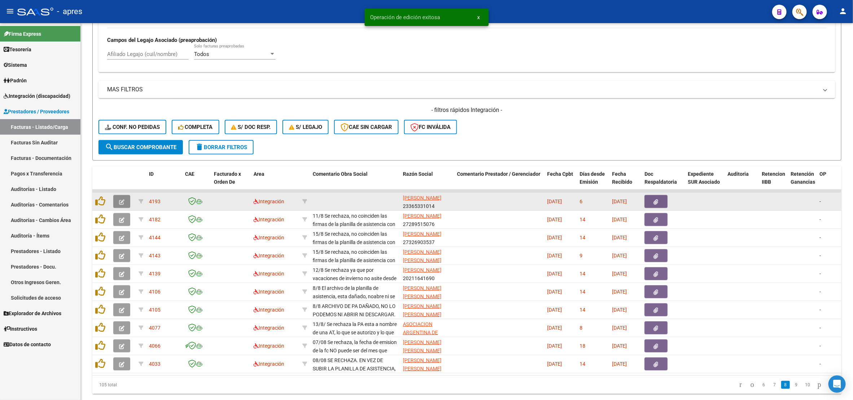
click at [117, 205] on button "button" at bounding box center [121, 201] width 17 height 13
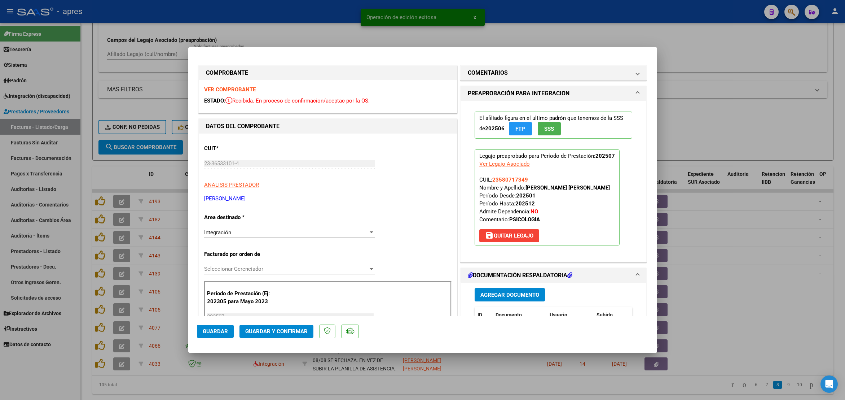
click at [217, 92] on strong "VER COMPROBANTE" at bounding box center [230, 89] width 52 height 6
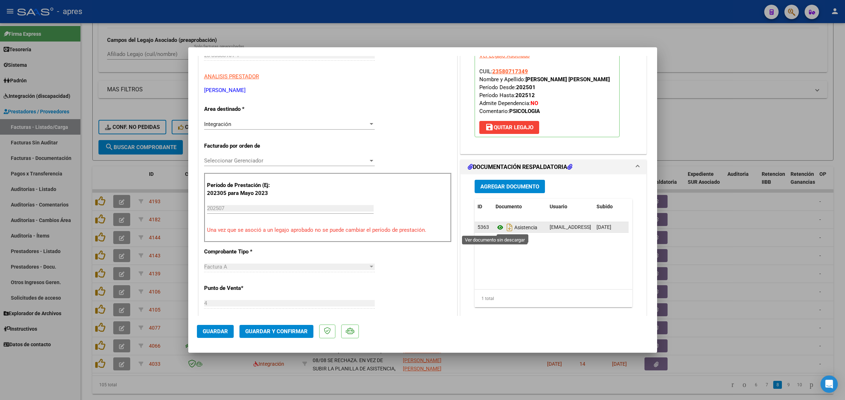
click at [496, 226] on icon at bounding box center [500, 227] width 9 height 9
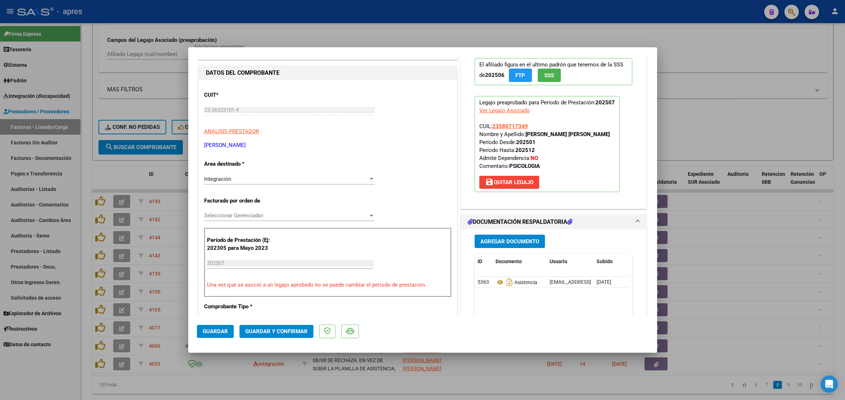
scroll to position [54, 0]
click at [277, 328] on span "Guardar y Confirmar" at bounding box center [276, 331] width 62 height 6
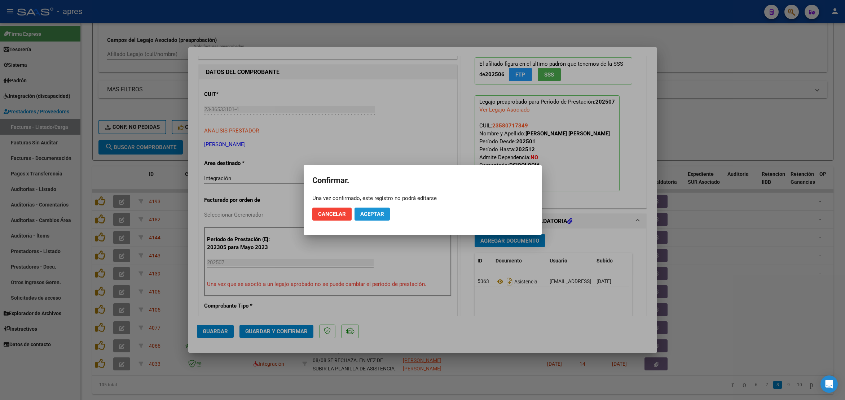
click at [378, 216] on span "Aceptar" at bounding box center [372, 214] width 24 height 6
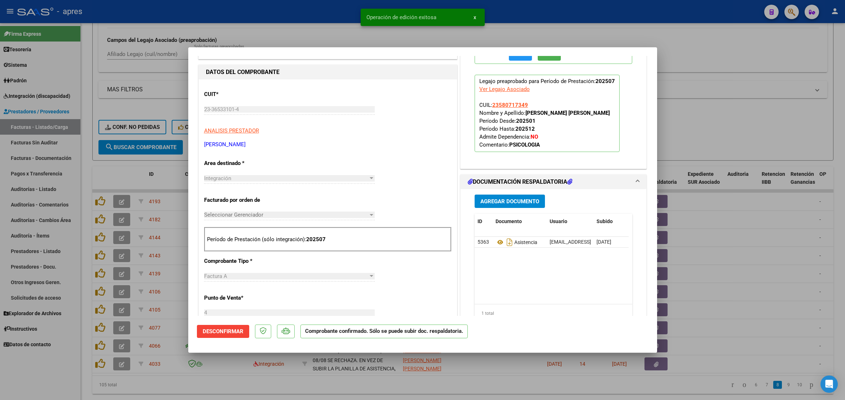
click at [412, 390] on div at bounding box center [422, 200] width 845 height 400
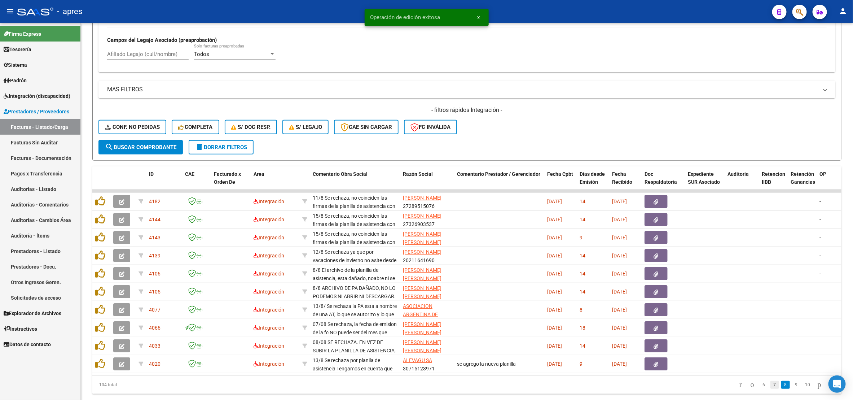
click at [771, 389] on link "7" at bounding box center [775, 385] width 9 height 8
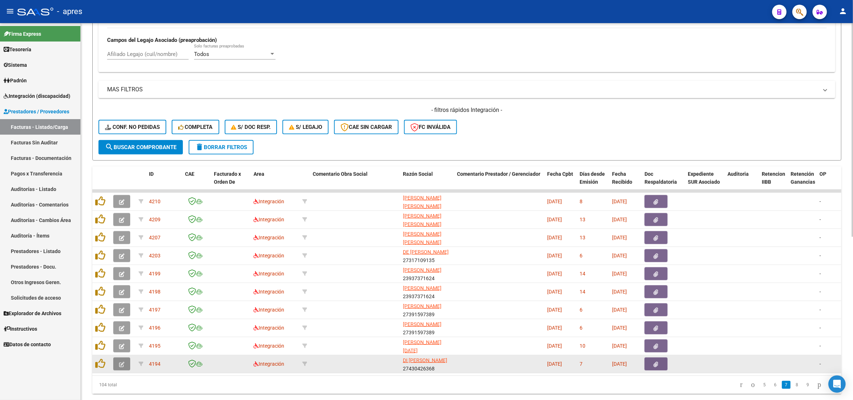
click at [120, 364] on icon "button" at bounding box center [121, 364] width 5 height 5
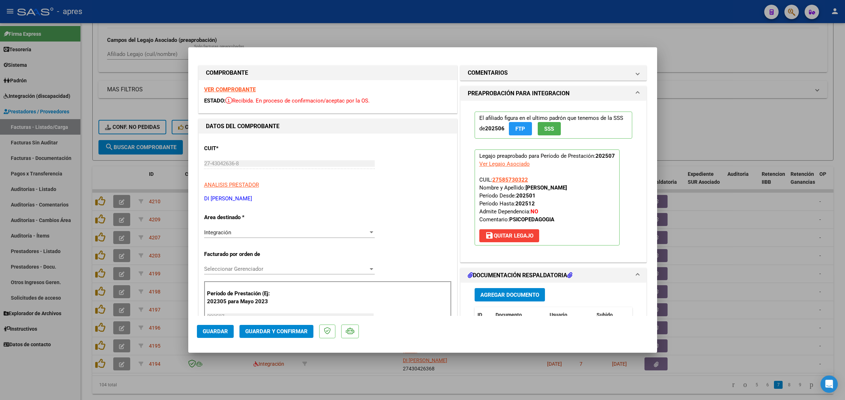
click at [222, 88] on strong "VER COMPROBANTE" at bounding box center [230, 89] width 52 height 6
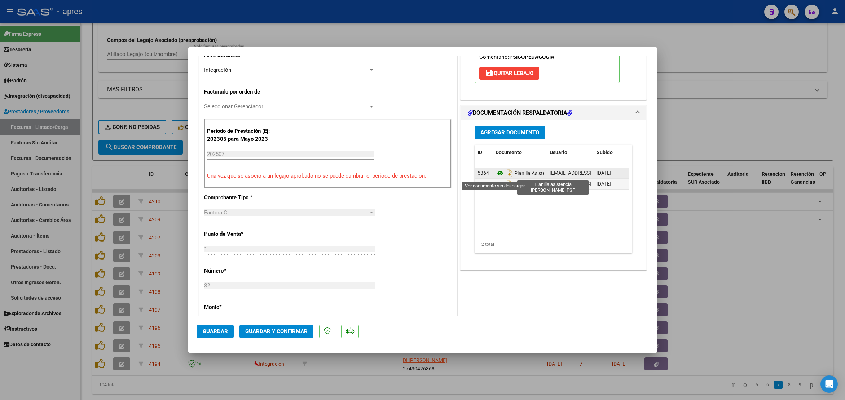
click at [496, 174] on icon at bounding box center [500, 173] width 9 height 9
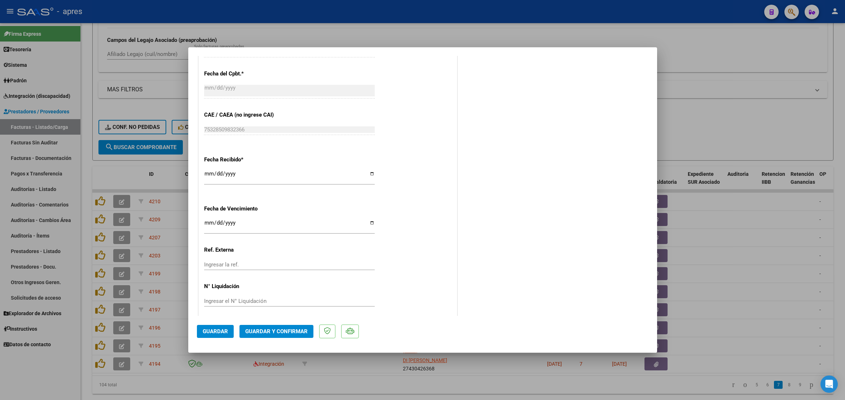
scroll to position [439, 0]
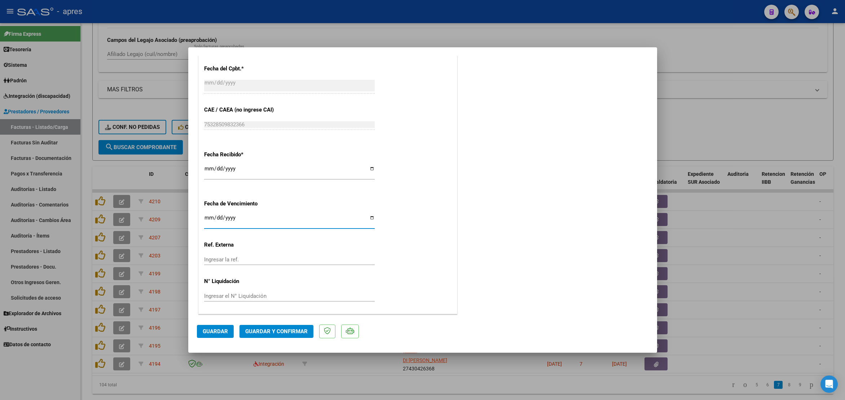
click at [205, 216] on input "[DATE]" at bounding box center [289, 221] width 171 height 12
type input "[DATE]"
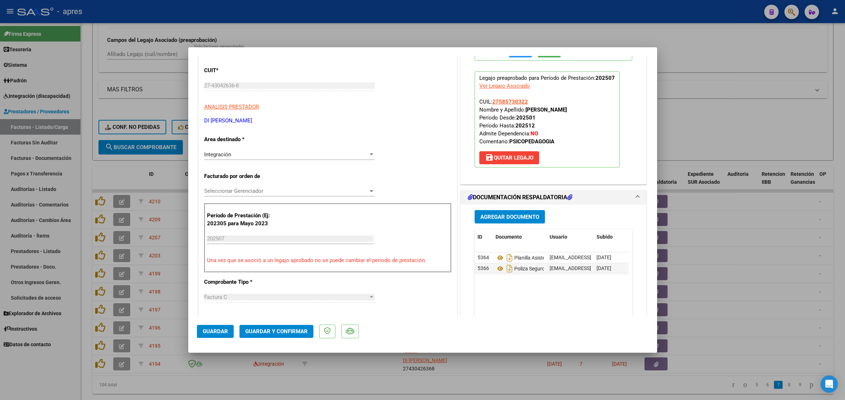
scroll to position [60, 0]
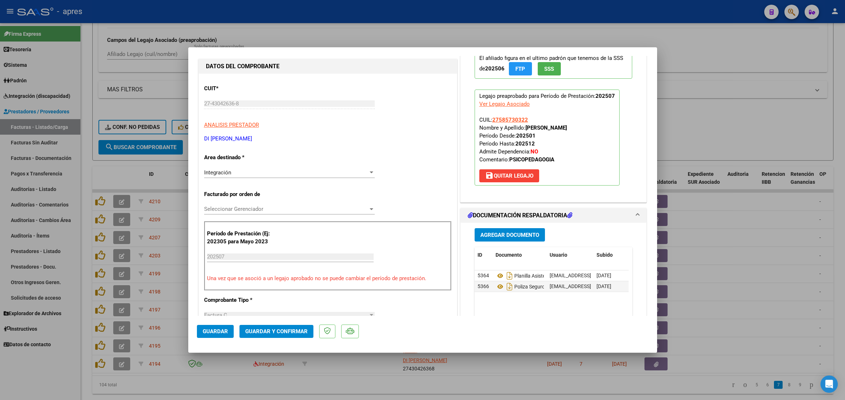
click at [381, 152] on div "CUIT * 27-43042636-8 Ingresar CUIT ANALISIS PRESTADOR DI [PERSON_NAME] Area des…" at bounding box center [328, 382] width 258 height 617
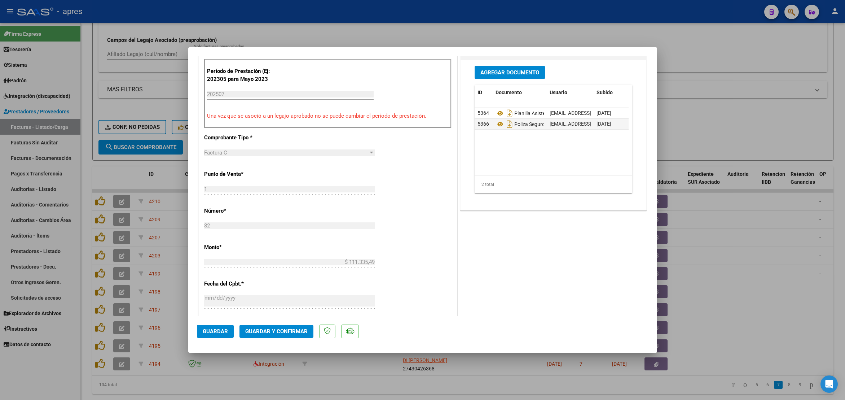
scroll to position [331, 0]
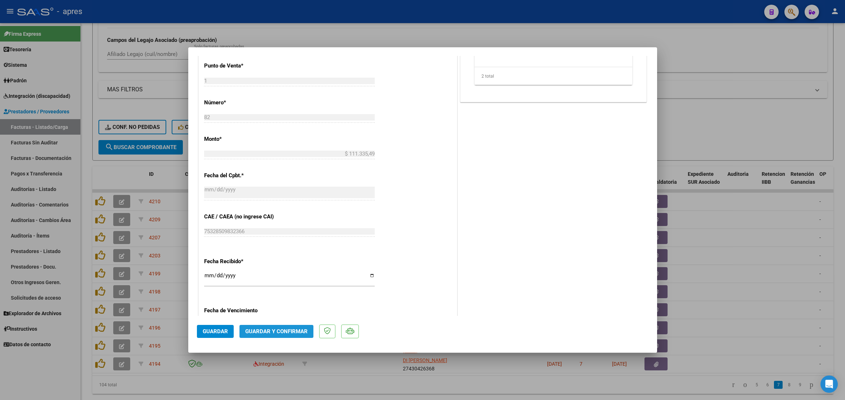
click at [298, 328] on span "Guardar y Confirmar" at bounding box center [276, 331] width 62 height 6
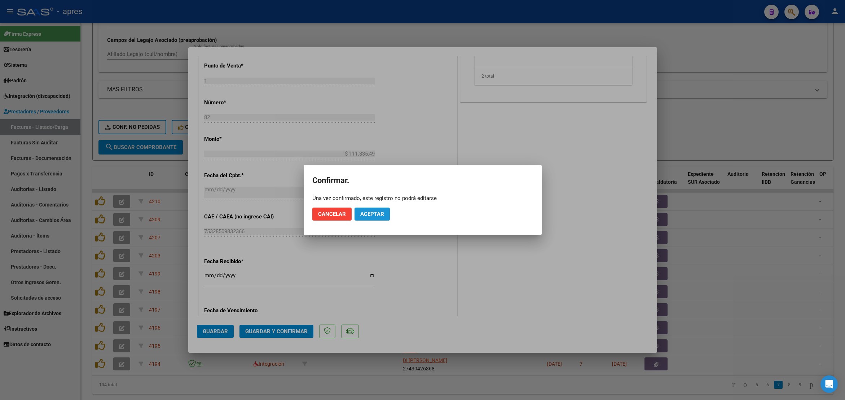
click at [369, 217] on span "Aceptar" at bounding box center [372, 214] width 24 height 6
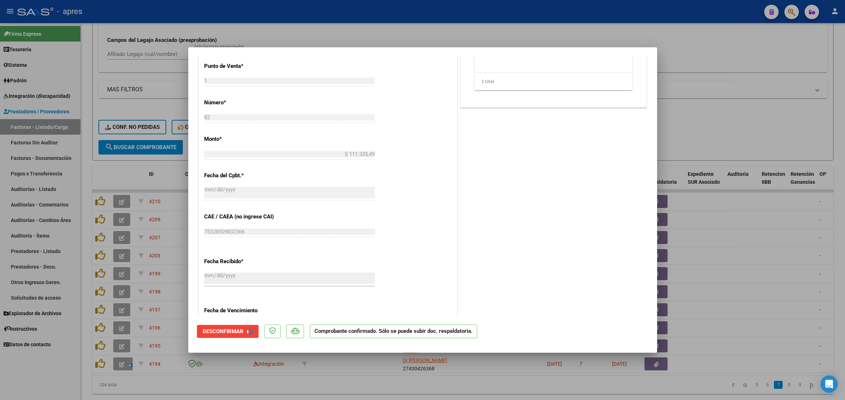
click at [84, 163] on div at bounding box center [422, 200] width 845 height 400
type input "$ 0,00"
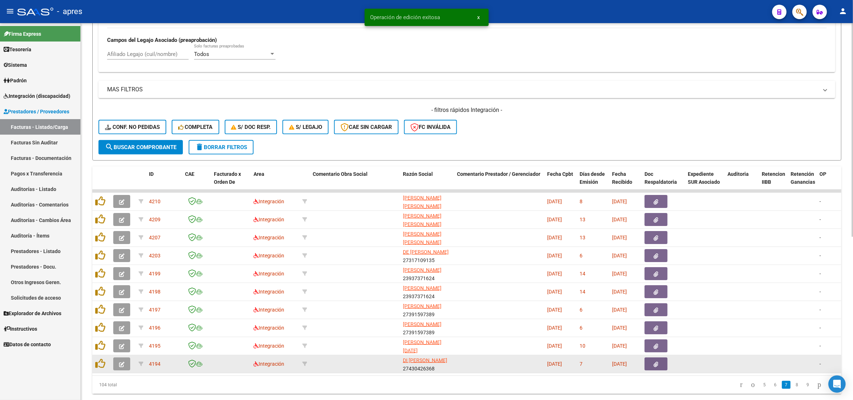
click at [121, 363] on icon "button" at bounding box center [121, 364] width 5 height 5
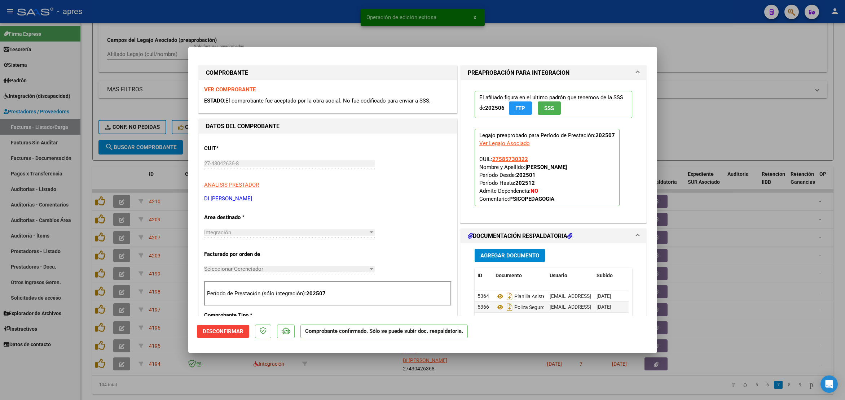
click at [267, 394] on div at bounding box center [422, 200] width 845 height 400
type input "$ 0,00"
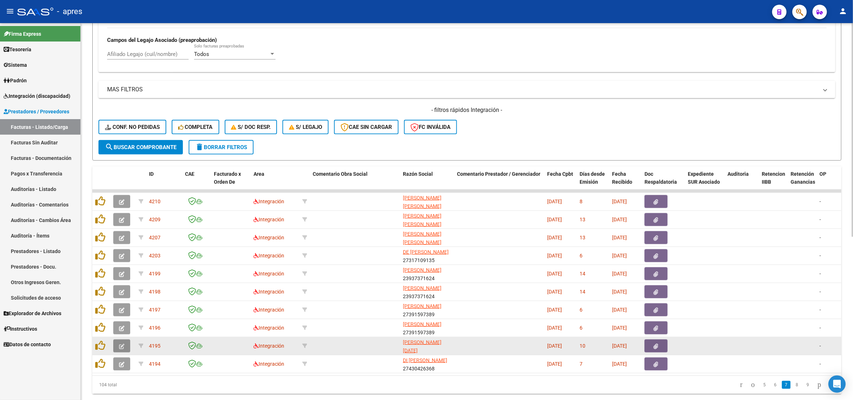
click at [121, 347] on icon "button" at bounding box center [121, 345] width 5 height 5
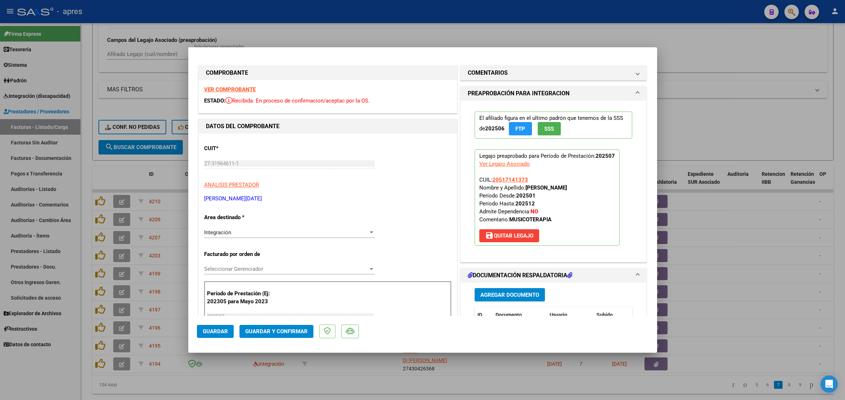
click at [228, 90] on strong "VER COMPROBANTE" at bounding box center [230, 89] width 52 height 6
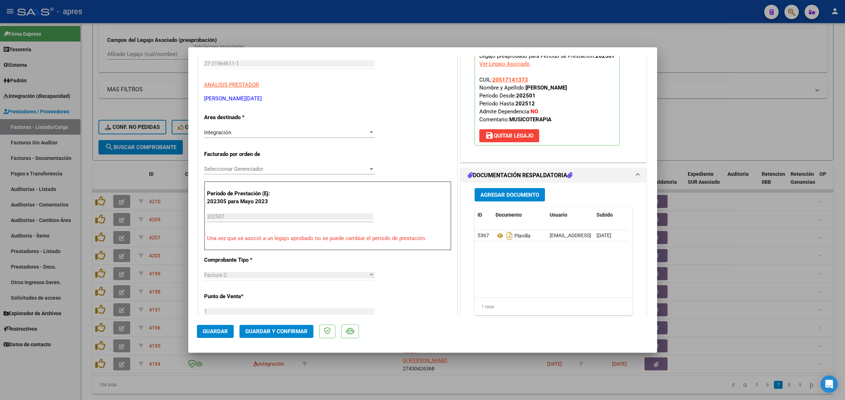
scroll to position [162, 0]
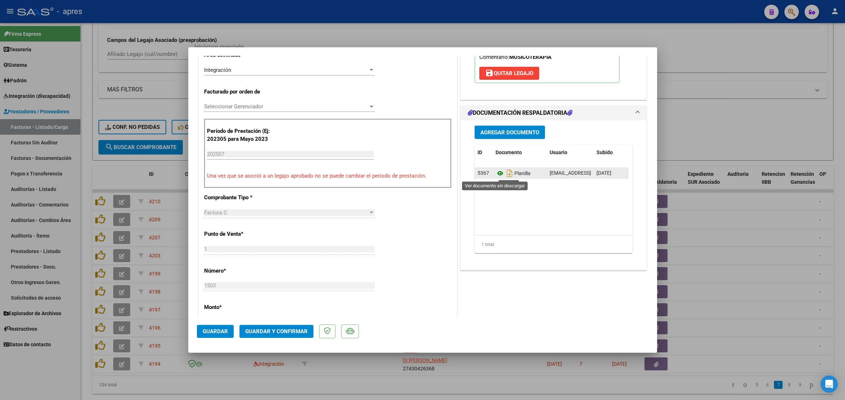
click at [496, 174] on icon at bounding box center [500, 173] width 9 height 9
click at [497, 173] on icon at bounding box center [500, 173] width 9 height 9
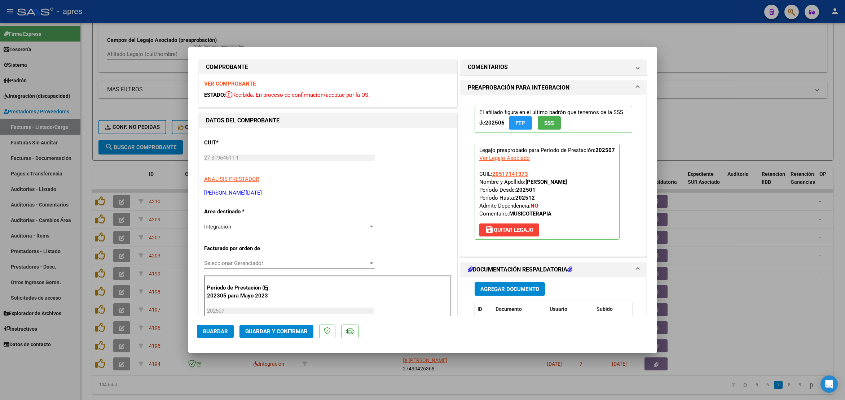
scroll to position [0, 0]
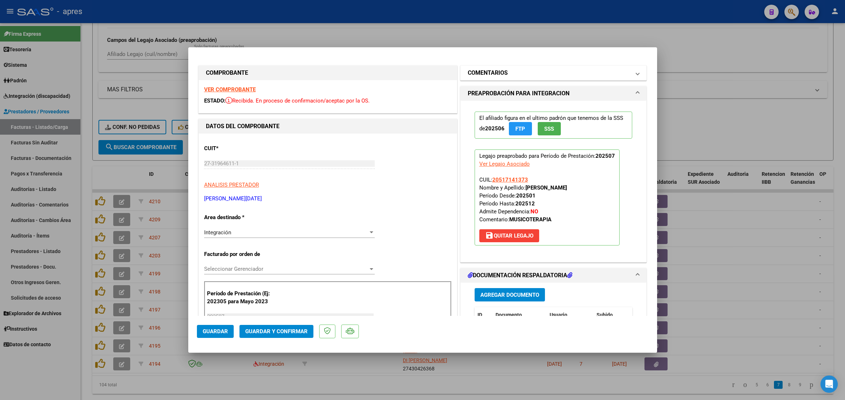
drag, startPoint x: 515, startPoint y: 76, endPoint x: 494, endPoint y: 131, distance: 59.3
click at [516, 76] on mat-panel-title "COMENTARIOS" at bounding box center [549, 73] width 163 height 9
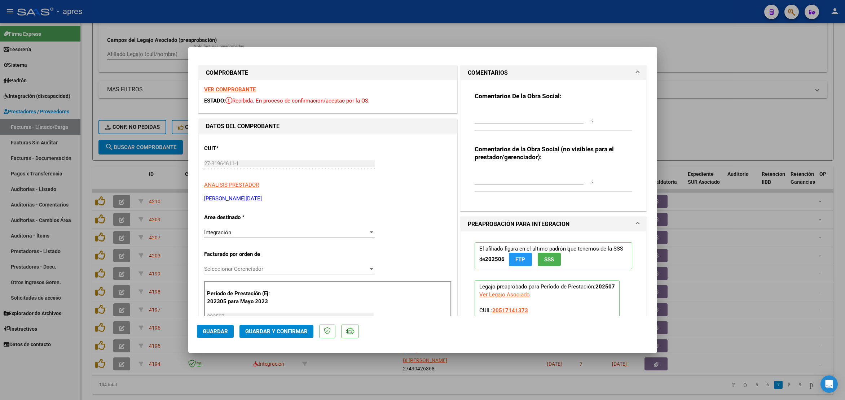
click at [477, 110] on textarea at bounding box center [534, 115] width 119 height 14
paste textarea "15/8 Se rechaza, no coinciden las firmas de la planilla de asistencia con las s…"
type textarea "15/8 Se rechaza, no coinciden las firmas de la planilla de asistencia con las s…"
click at [206, 329] on span "Guardar" at bounding box center [215, 331] width 25 height 6
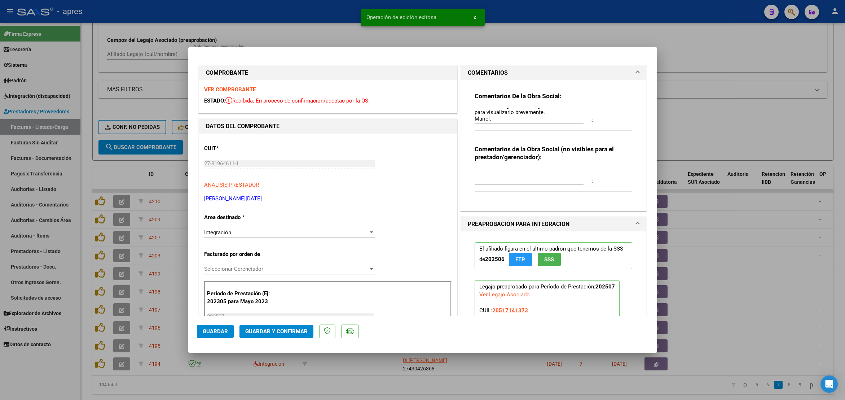
click at [195, 390] on div at bounding box center [422, 200] width 845 height 400
type input "$ 0,00"
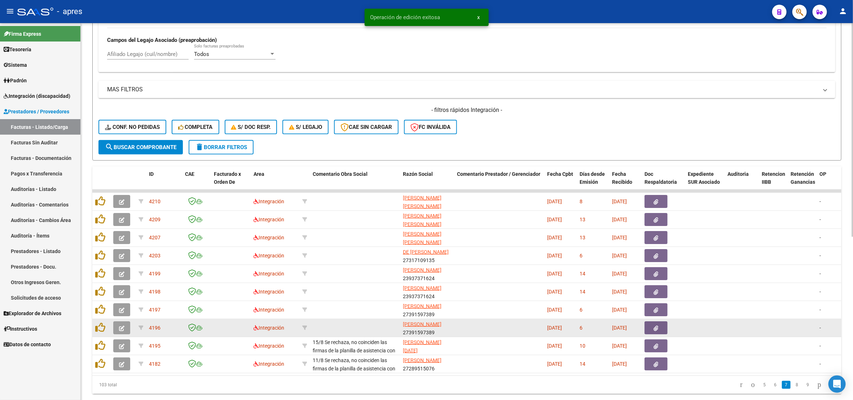
click at [122, 325] on span "button" at bounding box center [121, 327] width 5 height 6
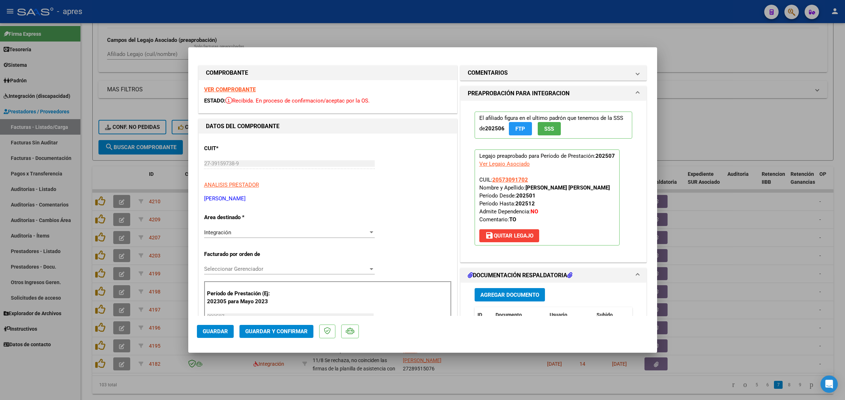
click at [238, 90] on strong "VER COMPROBANTE" at bounding box center [230, 89] width 52 height 6
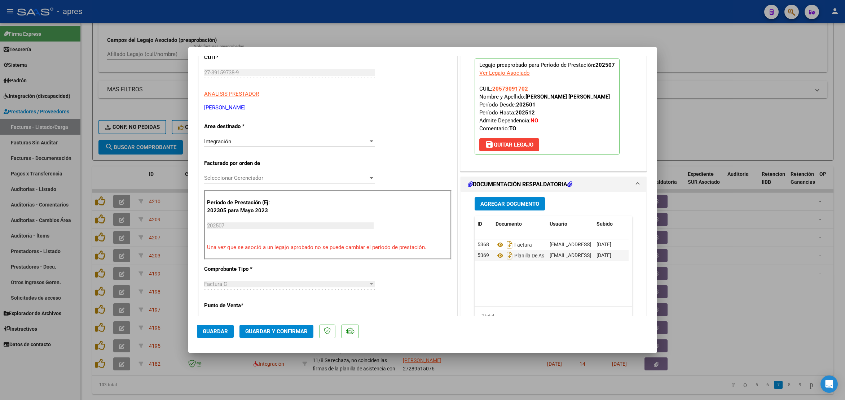
scroll to position [108, 0]
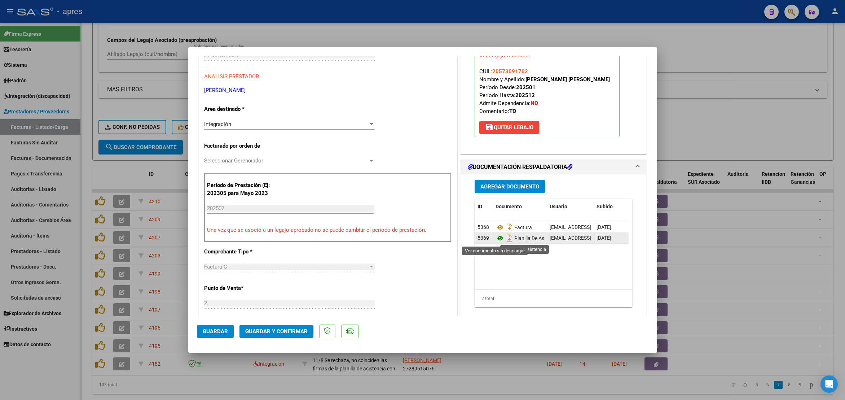
click at [496, 240] on icon at bounding box center [500, 238] width 9 height 9
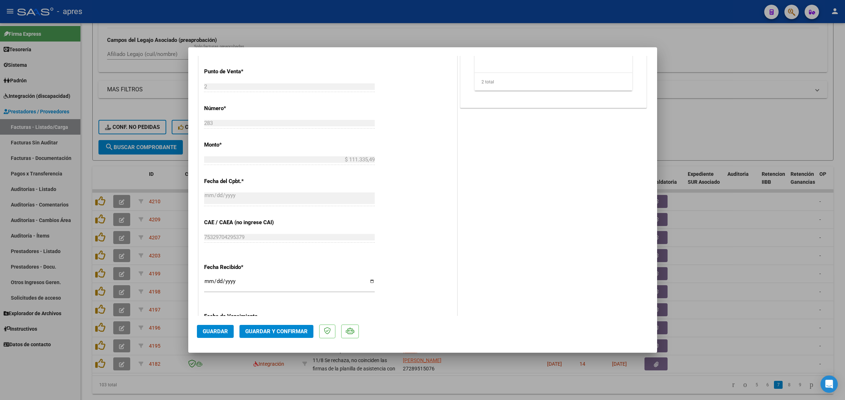
scroll to position [379, 0]
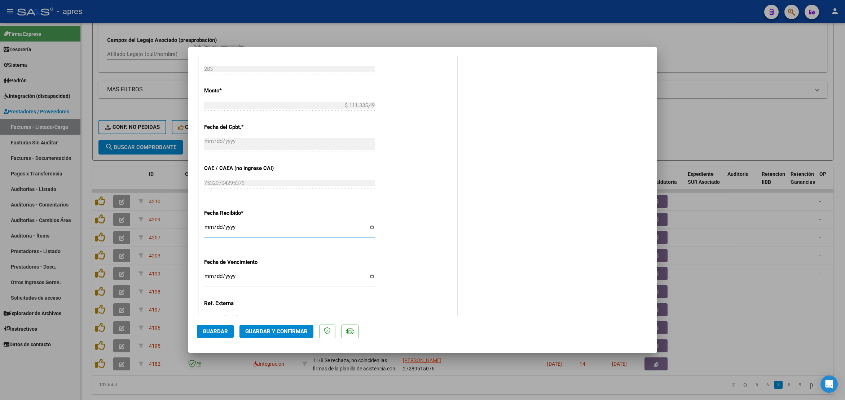
click at [207, 226] on input "[DATE]" at bounding box center [289, 230] width 171 height 12
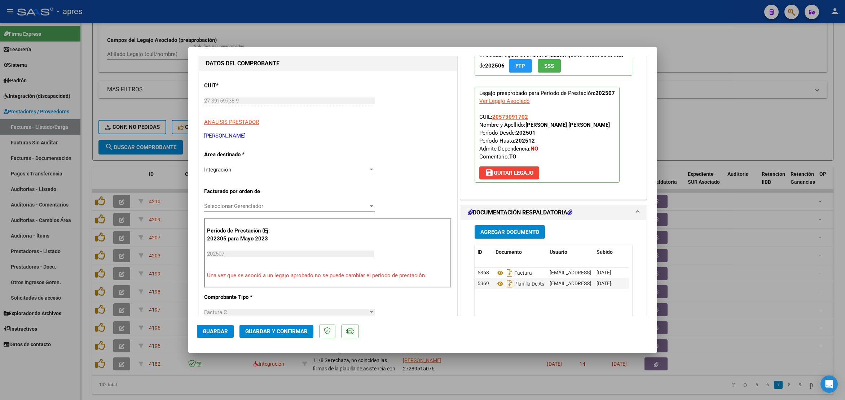
scroll to position [108, 0]
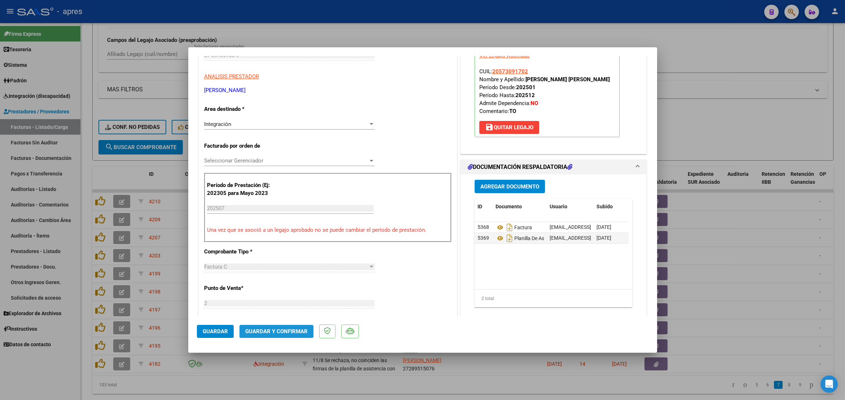
click at [278, 333] on span "Guardar y Confirmar" at bounding box center [276, 331] width 62 height 6
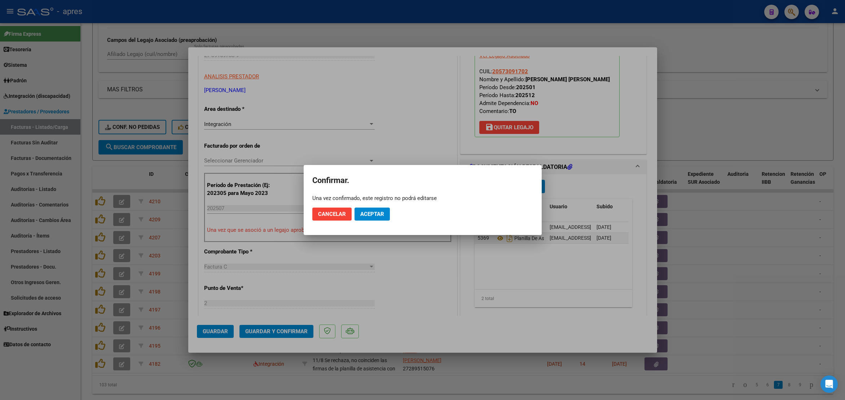
click at [372, 207] on mat-dialog-actions "Cancelar Aceptar" at bounding box center [422, 214] width 221 height 25
drag, startPoint x: 371, startPoint y: 211, endPoint x: 380, endPoint y: 165, distance: 47.8
click at [371, 205] on mat-dialog-actions "Cancelar Aceptar" at bounding box center [422, 214] width 221 height 25
click at [379, 209] on button "Aceptar" at bounding box center [372, 213] width 35 height 13
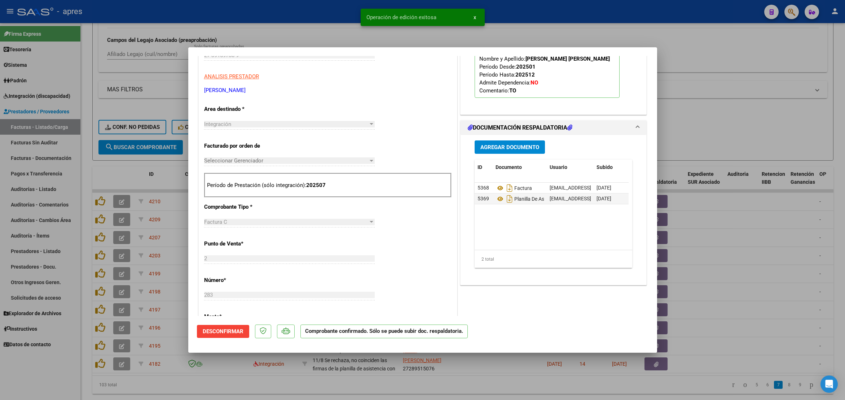
click at [83, 301] on div at bounding box center [422, 200] width 845 height 400
type input "$ 0,00"
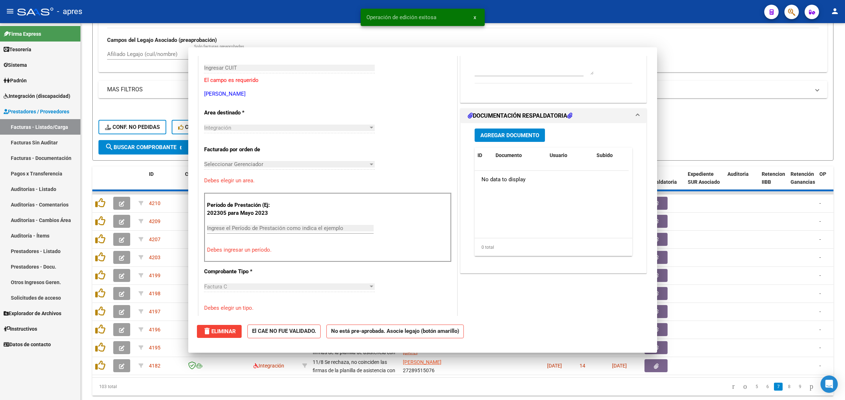
scroll to position [121, 0]
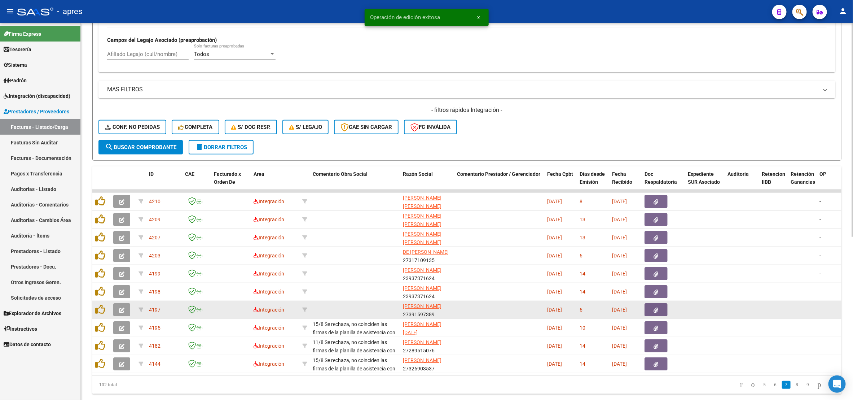
click at [119, 313] on icon "button" at bounding box center [121, 309] width 5 height 5
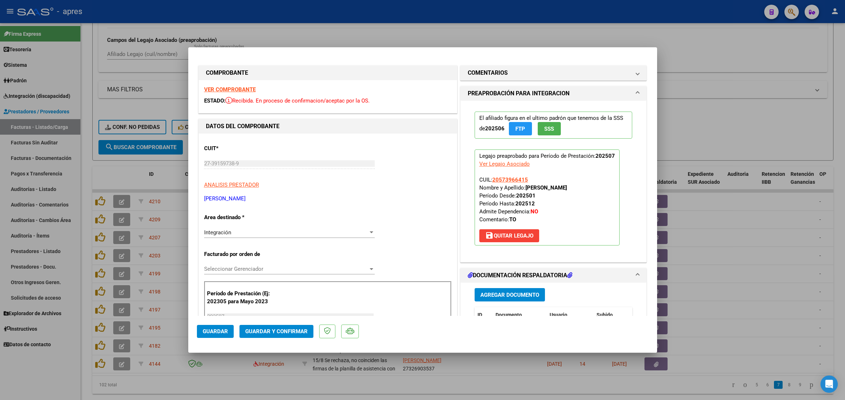
click at [234, 87] on strong "VER COMPROBANTE" at bounding box center [230, 89] width 52 height 6
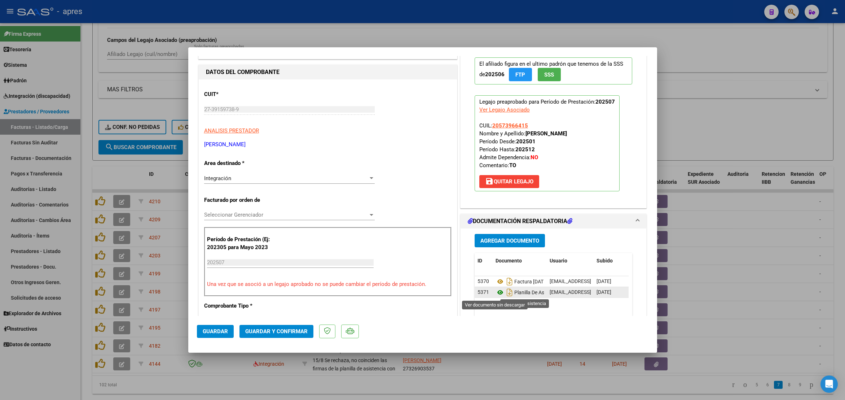
click at [496, 296] on icon at bounding box center [500, 292] width 9 height 9
click at [286, 334] on span "Guardar y Confirmar" at bounding box center [276, 331] width 62 height 6
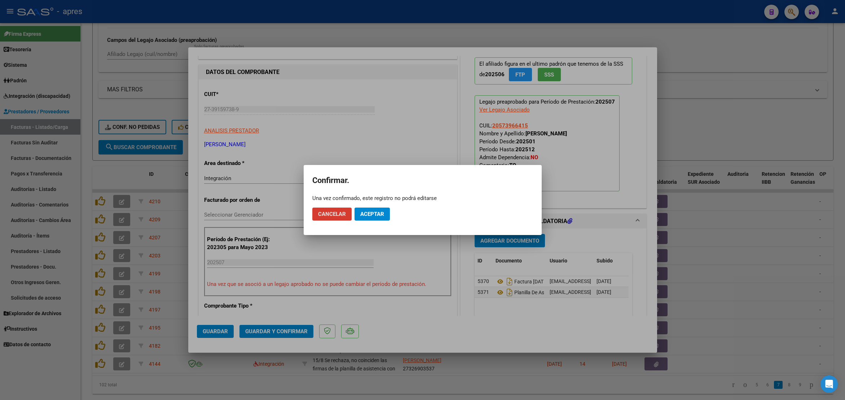
click at [373, 214] on span "Aceptar" at bounding box center [372, 214] width 24 height 6
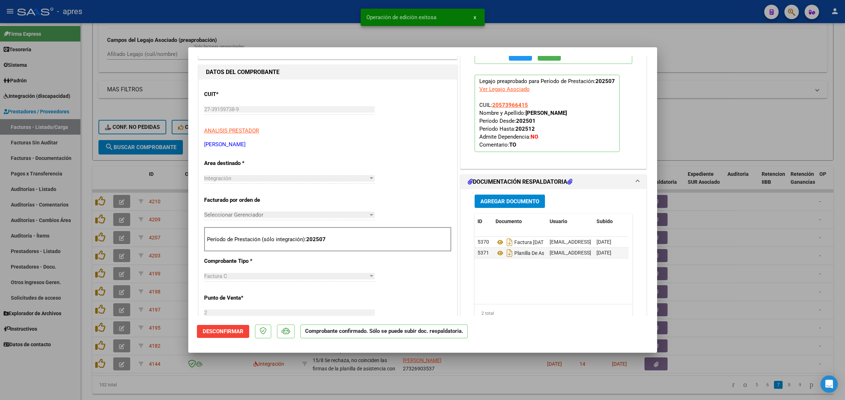
click at [494, 380] on div at bounding box center [422, 200] width 845 height 400
type input "$ 0,00"
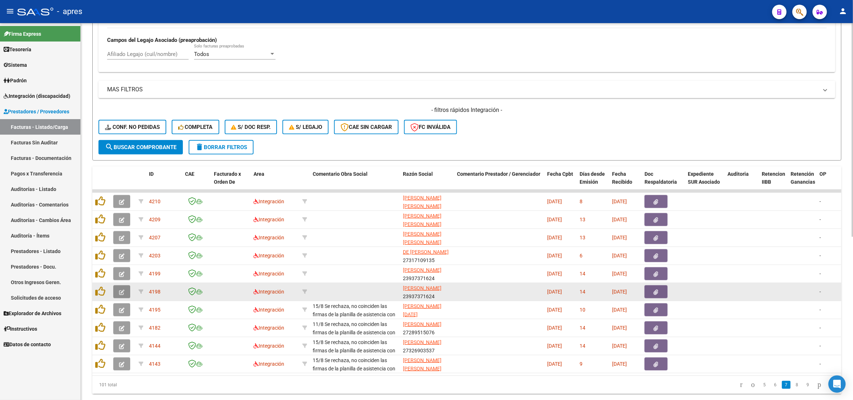
drag, startPoint x: 118, startPoint y: 296, endPoint x: 117, endPoint y: 291, distance: 4.5
click at [117, 291] on button "button" at bounding box center [121, 291] width 17 height 13
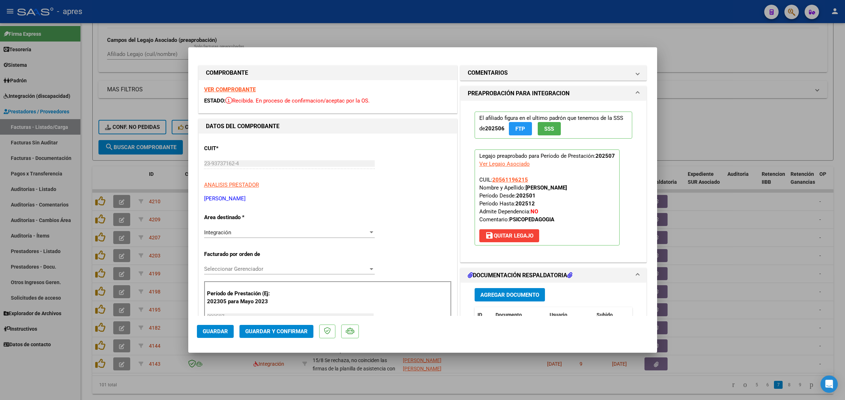
click at [240, 87] on strong "VER COMPROBANTE" at bounding box center [230, 89] width 52 height 6
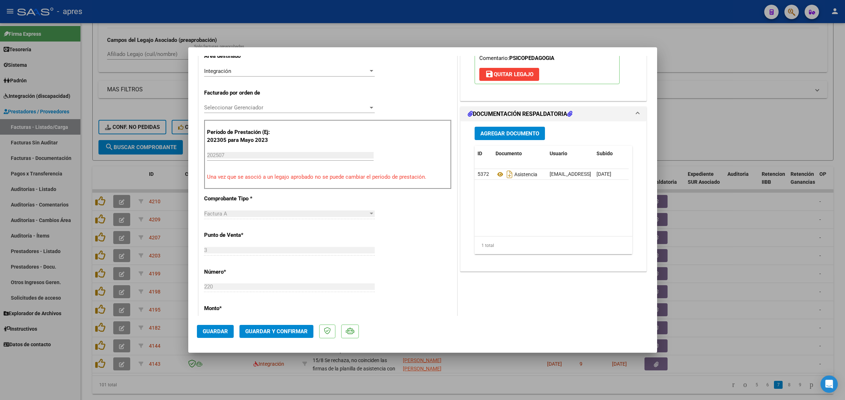
scroll to position [162, 0]
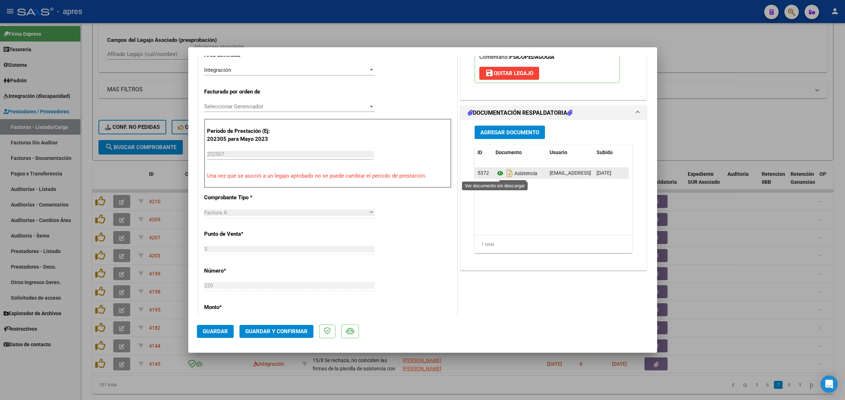
click at [496, 174] on icon at bounding box center [500, 173] width 9 height 9
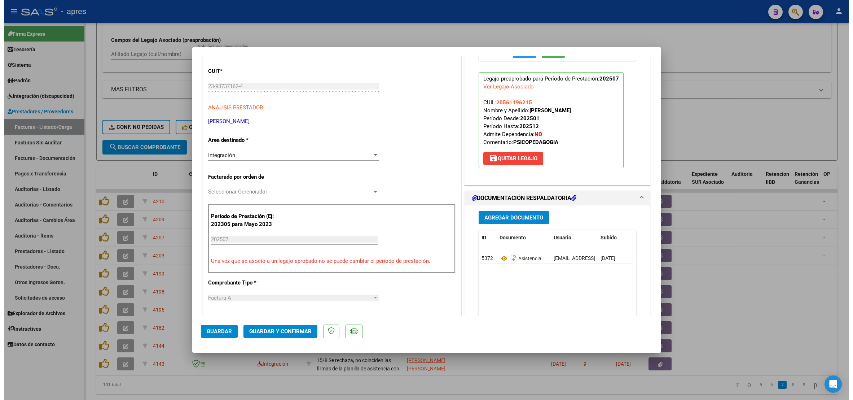
scroll to position [60, 0]
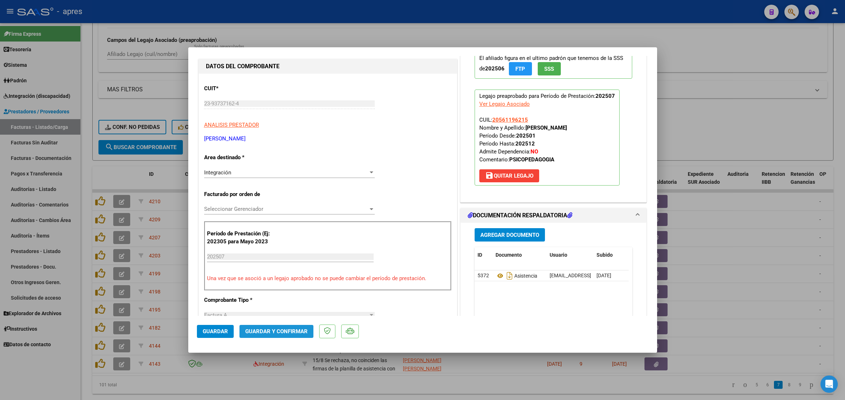
click at [280, 333] on span "Guardar y Confirmar" at bounding box center [276, 331] width 62 height 6
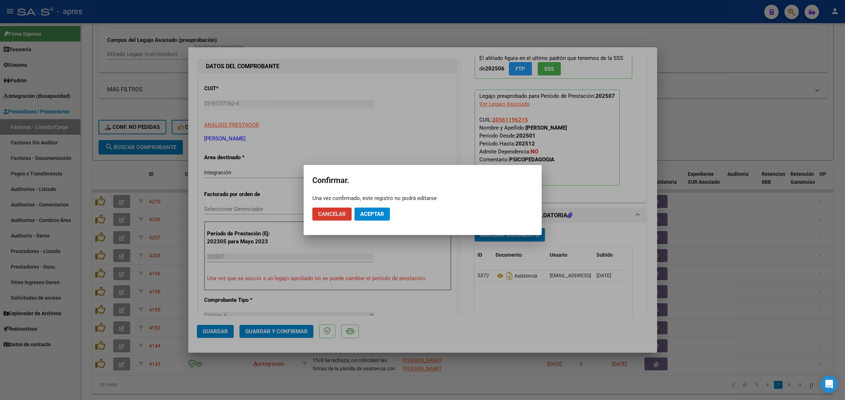
click at [376, 213] on span "Aceptar" at bounding box center [372, 214] width 24 height 6
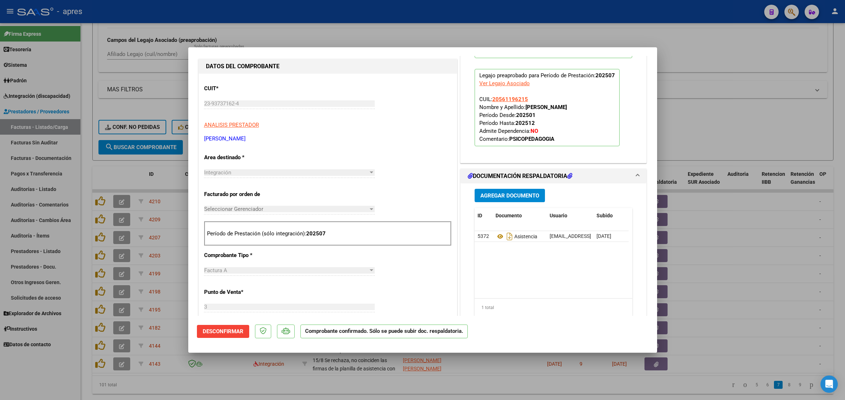
click at [208, 397] on div at bounding box center [422, 200] width 845 height 400
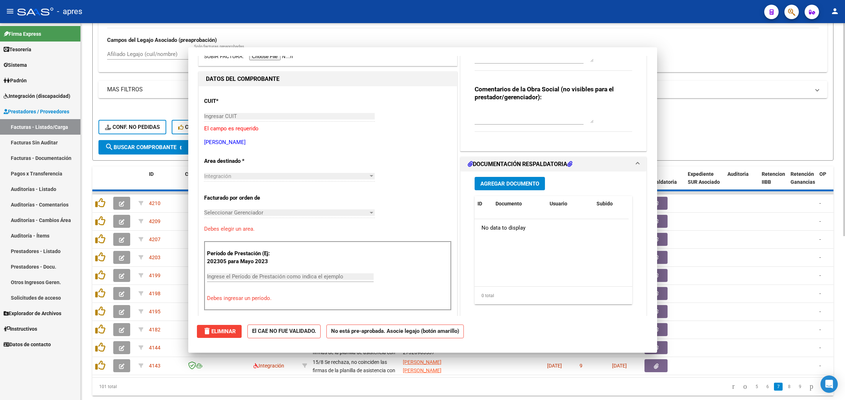
scroll to position [0, 0]
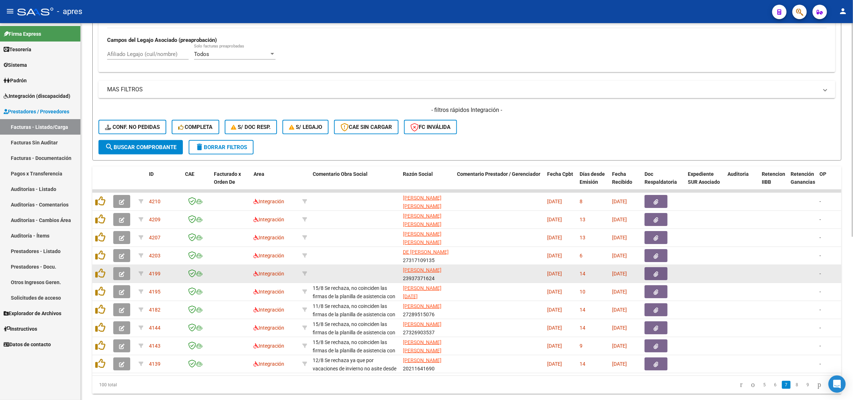
click at [115, 272] on button "button" at bounding box center [121, 273] width 17 height 13
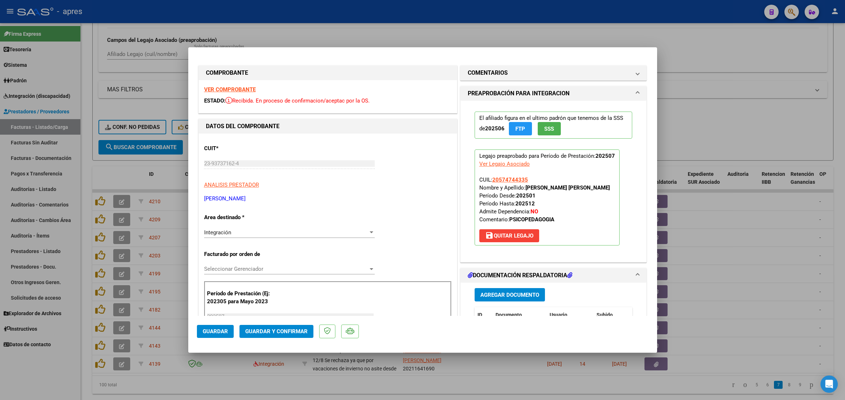
click at [229, 87] on strong "VER COMPROBANTE" at bounding box center [230, 89] width 52 height 6
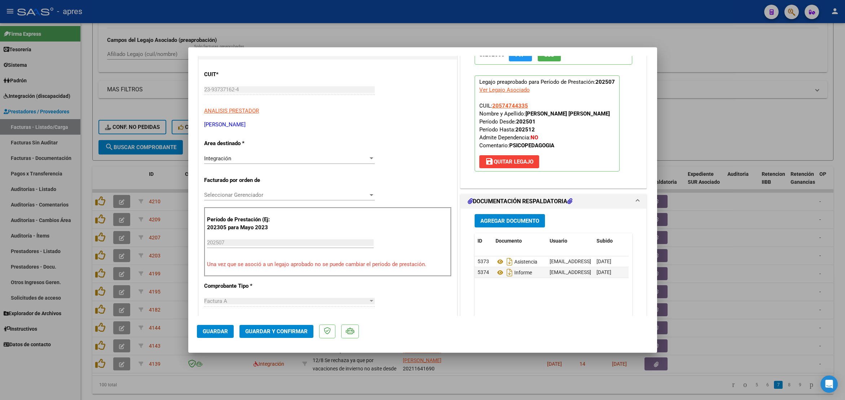
scroll to position [108, 0]
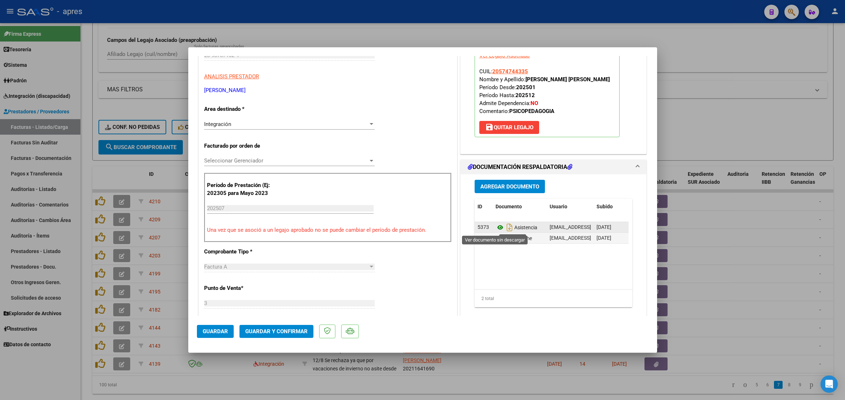
click at [496, 229] on icon at bounding box center [500, 227] width 9 height 9
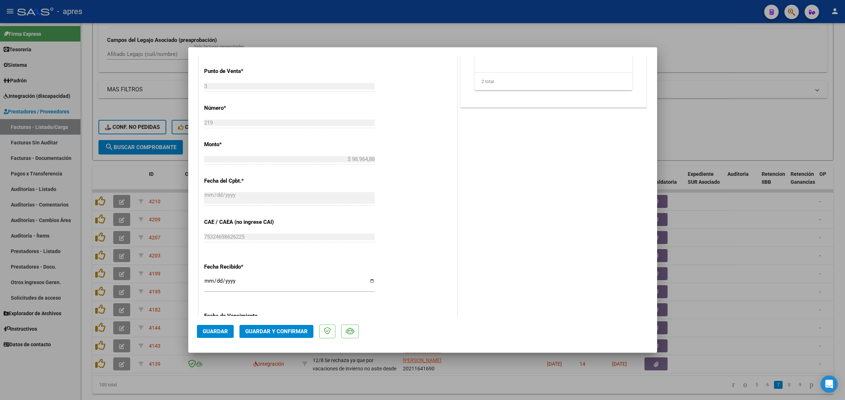
scroll to position [325, 0]
click at [287, 332] on span "Guardar y Confirmar" at bounding box center [276, 331] width 62 height 6
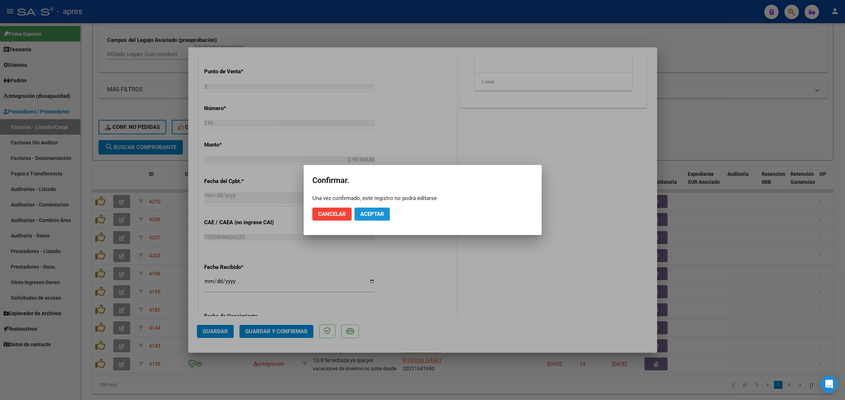
click at [367, 209] on button "Aceptar" at bounding box center [372, 213] width 35 height 13
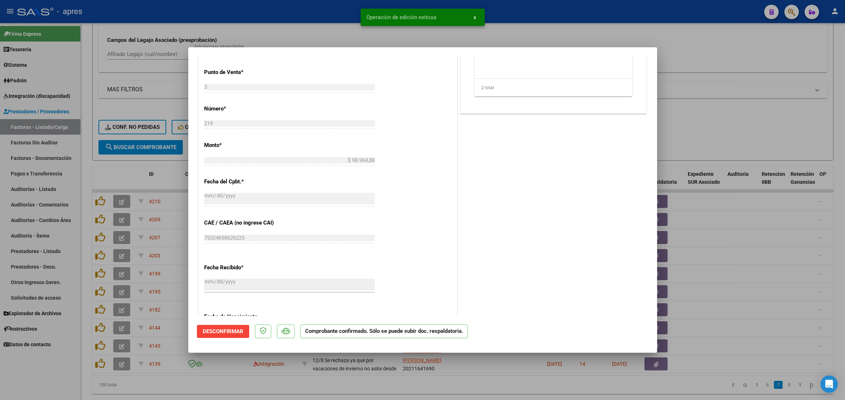
click at [242, 390] on div at bounding box center [422, 200] width 845 height 400
type input "$ 0,00"
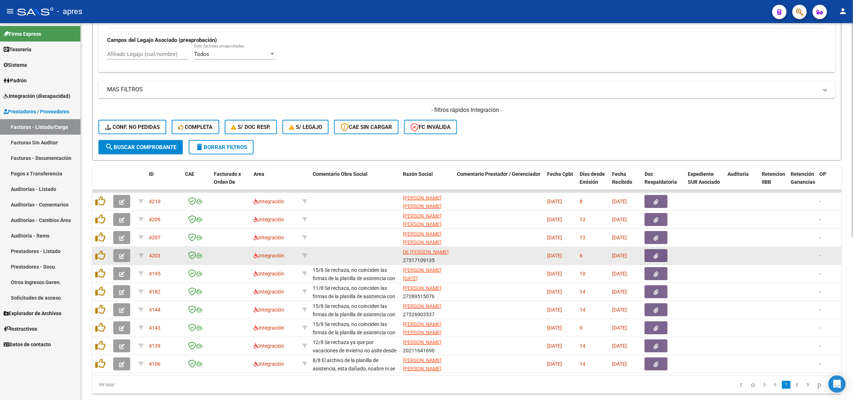
click at [121, 254] on icon "button" at bounding box center [121, 255] width 5 height 5
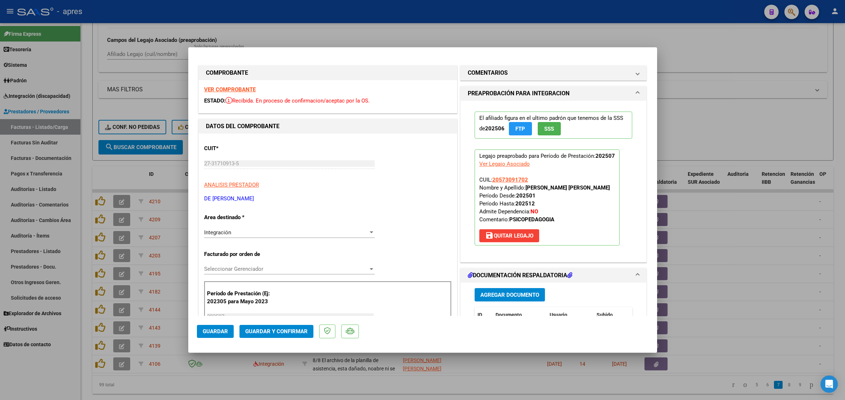
click at [214, 87] on strong "VER COMPROBANTE" at bounding box center [230, 89] width 52 height 6
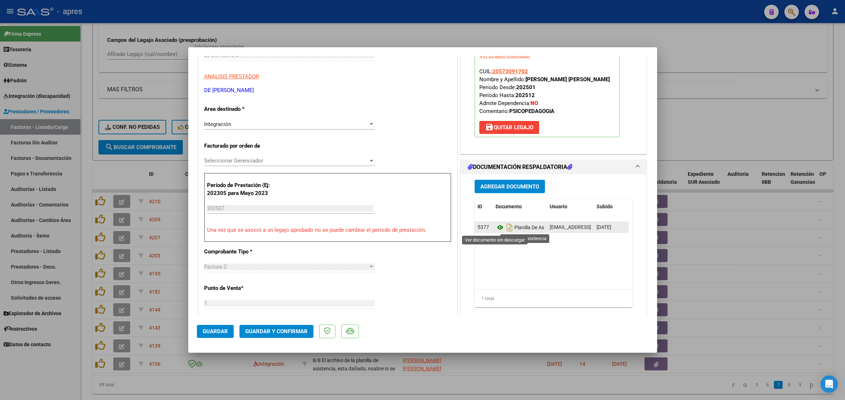
click at [496, 229] on icon at bounding box center [500, 227] width 9 height 9
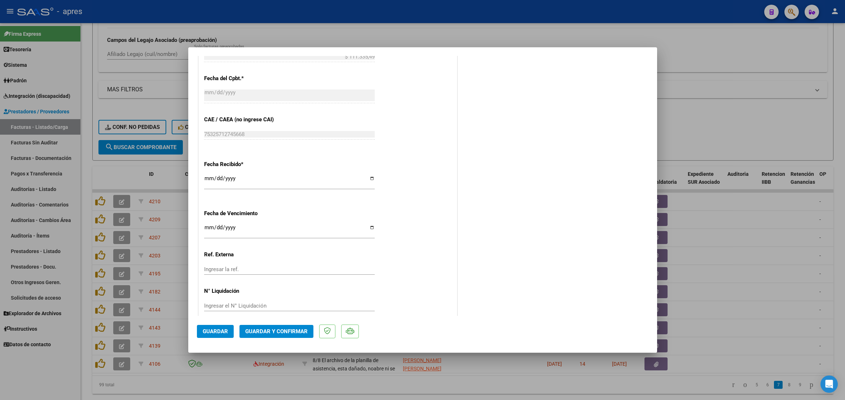
scroll to position [439, 0]
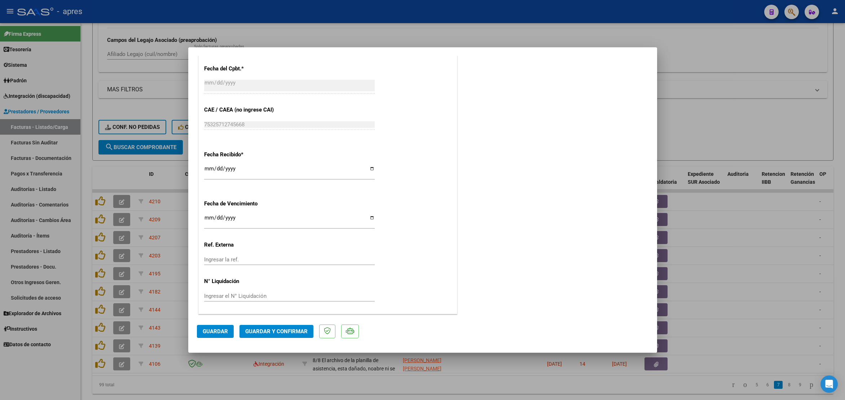
click at [208, 219] on input "[DATE]" at bounding box center [289, 221] width 171 height 12
type input "[DATE]"
drag, startPoint x: 289, startPoint y: 335, endPoint x: 318, endPoint y: 240, distance: 99.6
click at [317, 242] on mat-dialog-container "COMPROBANTE VER COMPROBANTE ESTADO: Recibida. En proceso de confirmacion/acepta…" at bounding box center [422, 200] width 469 height 306
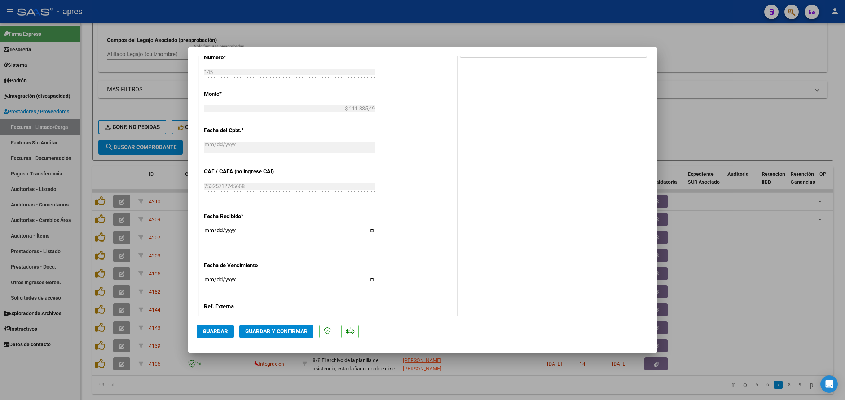
scroll to position [331, 0]
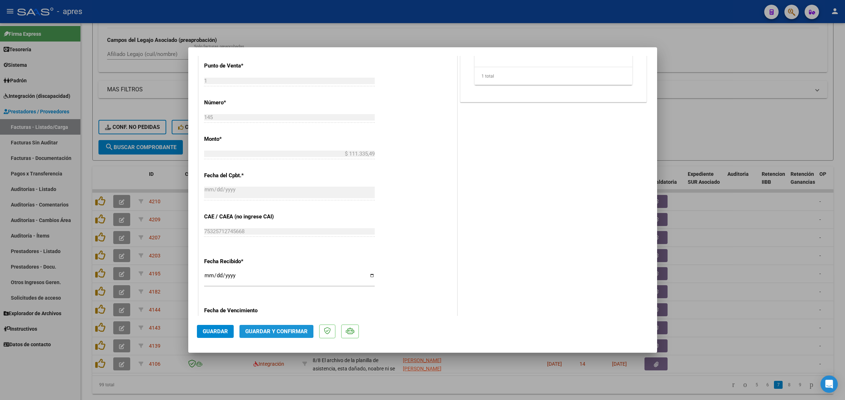
click at [268, 331] on span "Guardar y Confirmar" at bounding box center [276, 331] width 62 height 6
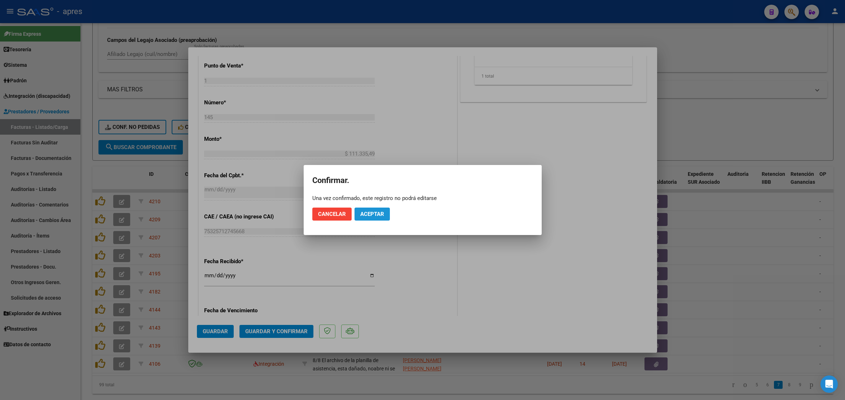
click at [368, 211] on span "Aceptar" at bounding box center [372, 214] width 24 height 6
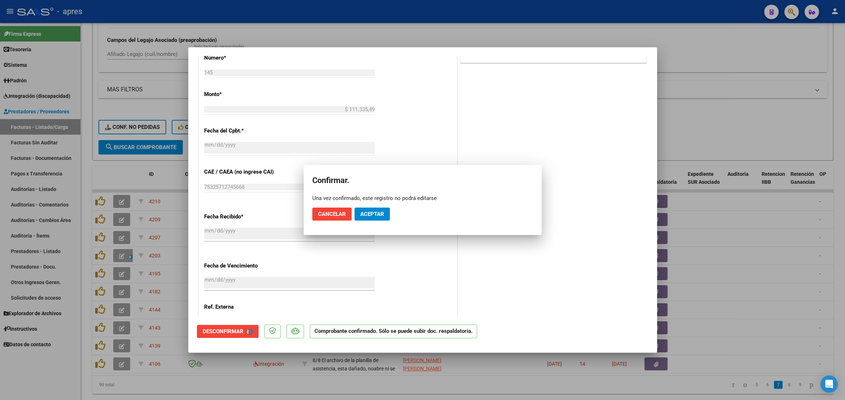
scroll to position [286, 0]
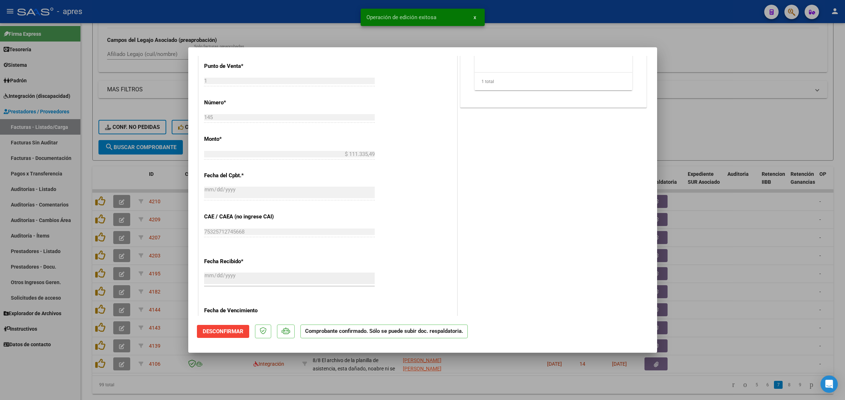
click at [225, 388] on div at bounding box center [422, 200] width 845 height 400
type input "$ 0,00"
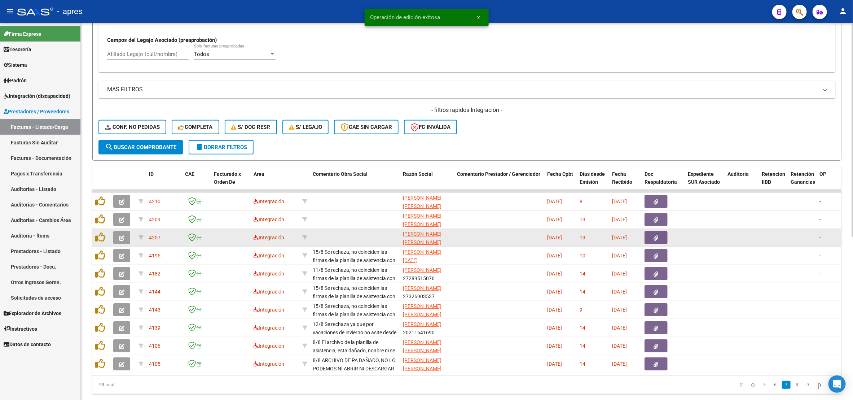
click at [124, 237] on icon "button" at bounding box center [121, 237] width 5 height 5
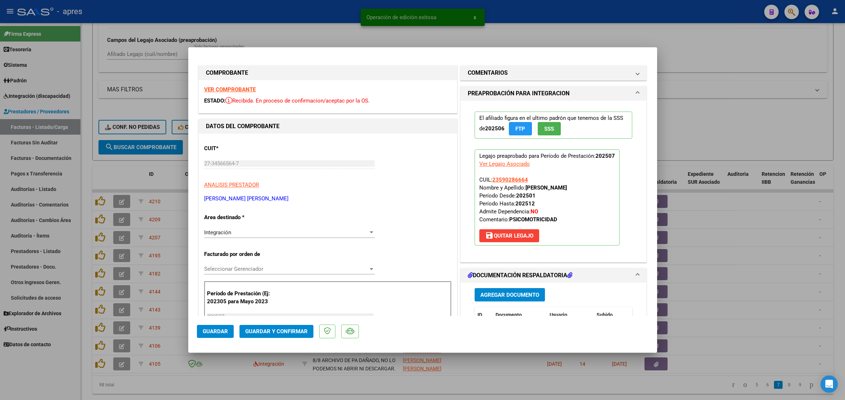
click at [221, 91] on strong "VER COMPROBANTE" at bounding box center [230, 89] width 52 height 6
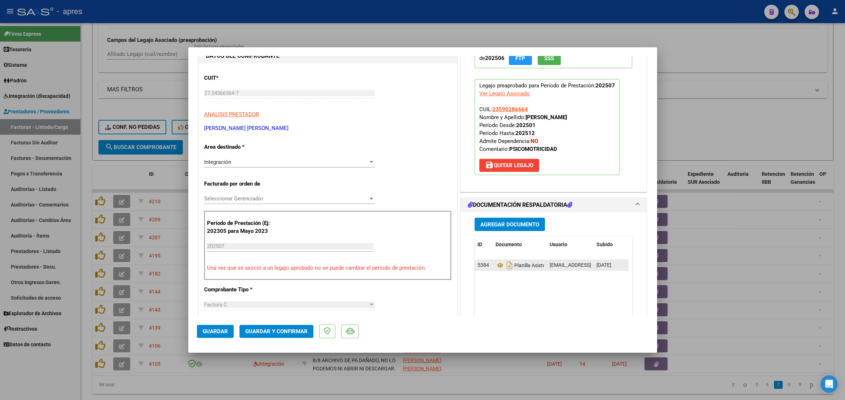
scroll to position [108, 0]
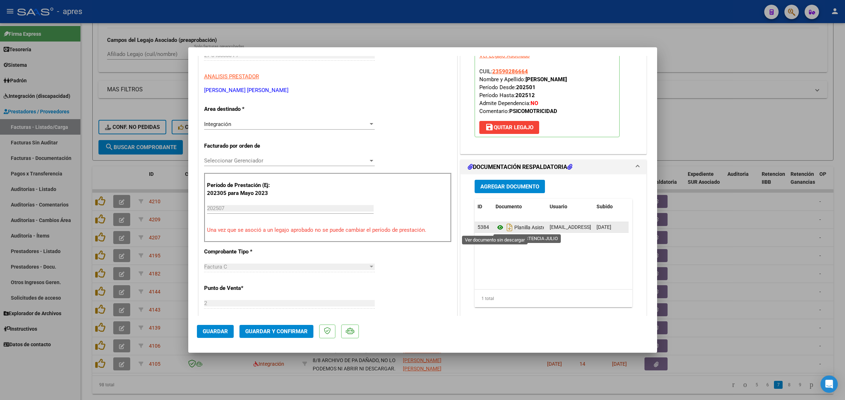
click at [496, 229] on icon at bounding box center [500, 227] width 9 height 9
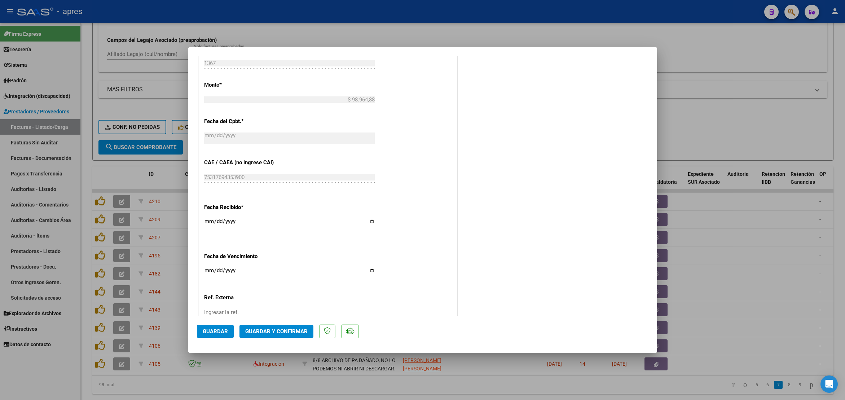
scroll to position [439, 0]
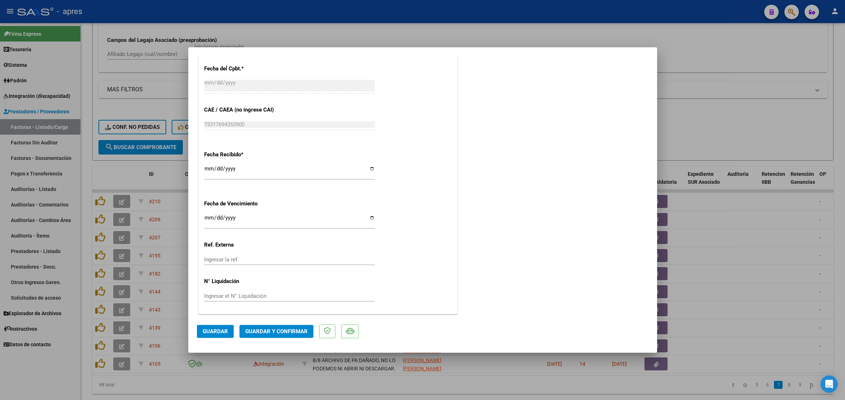
click at [433, 196] on div "CUIT * 27-34566564-7 Ingresar CUIT ANALISIS PRESTADOR [PERSON_NAME] [PERSON_NAM…" at bounding box center [328, 4] width 258 height 617
click at [255, 330] on span "Guardar y Confirmar" at bounding box center [276, 331] width 62 height 6
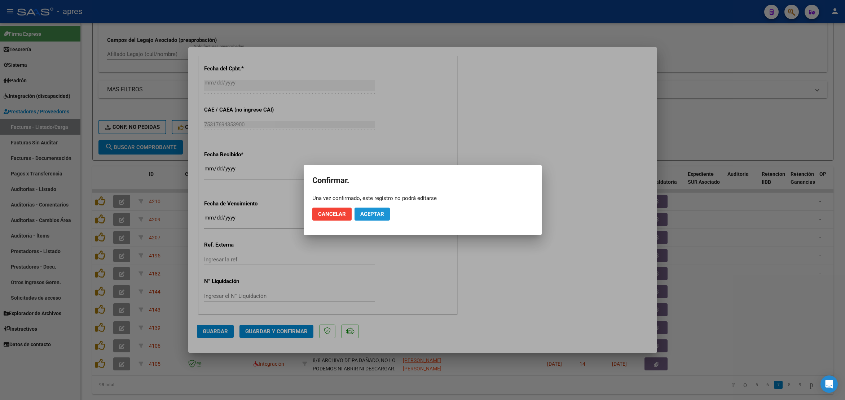
drag, startPoint x: 368, startPoint y: 216, endPoint x: 494, endPoint y: 395, distance: 218.8
click at [368, 217] on span "Aceptar" at bounding box center [372, 214] width 24 height 6
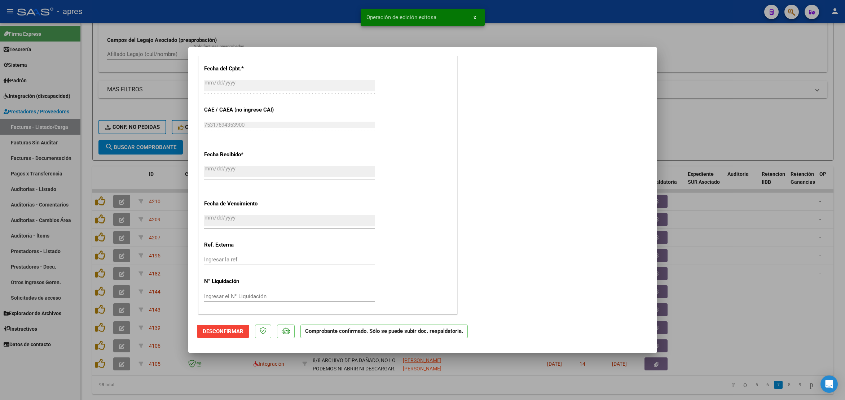
click at [504, 388] on div at bounding box center [422, 200] width 845 height 400
type input "$ 0,00"
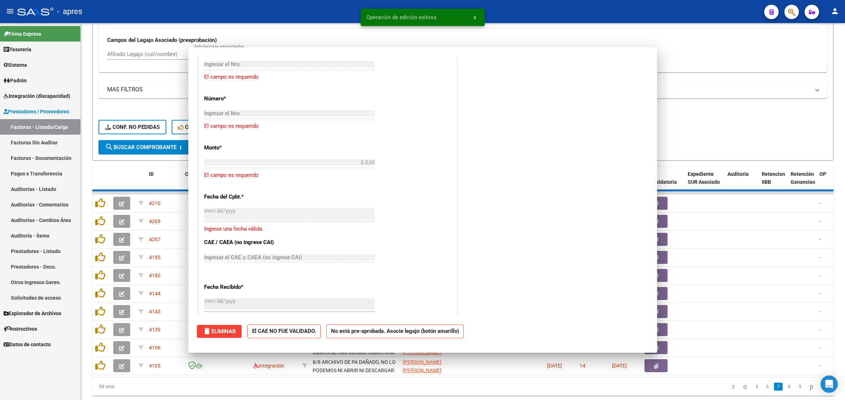
scroll to position [511, 0]
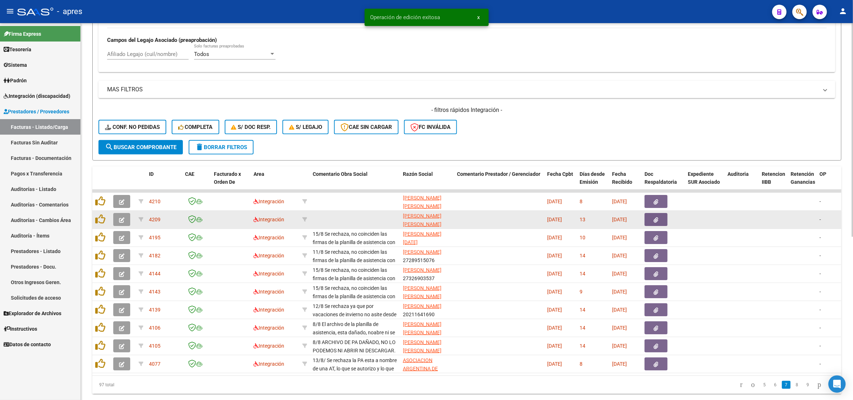
click at [126, 221] on button "button" at bounding box center [121, 219] width 17 height 13
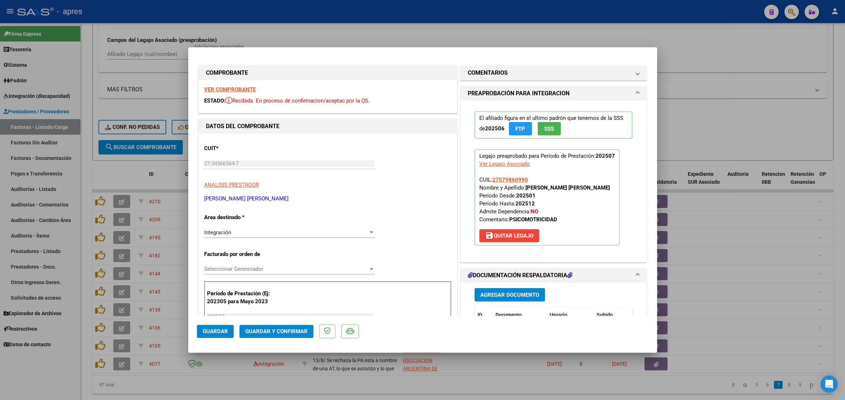
click at [231, 88] on strong "VER COMPROBANTE" at bounding box center [230, 89] width 52 height 6
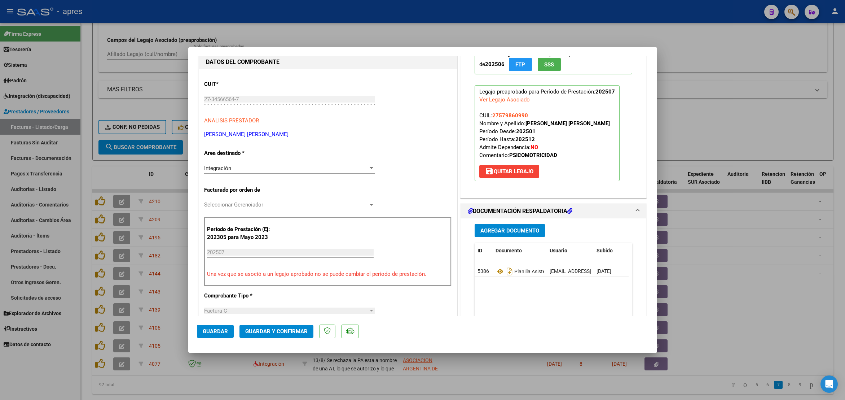
scroll to position [162, 0]
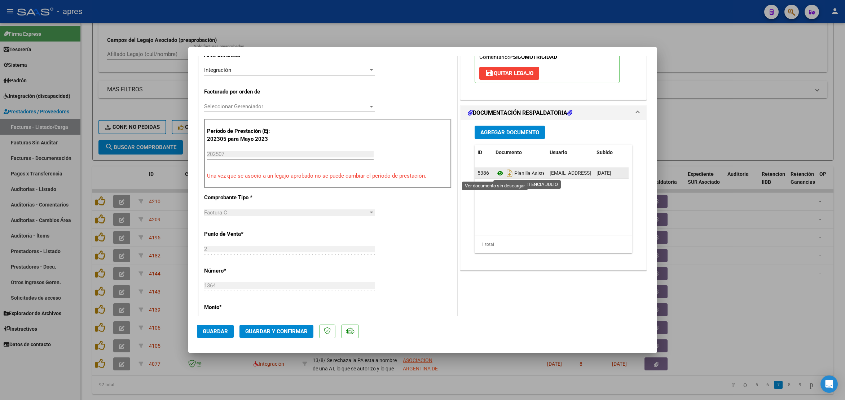
click at [496, 173] on icon at bounding box center [500, 173] width 9 height 9
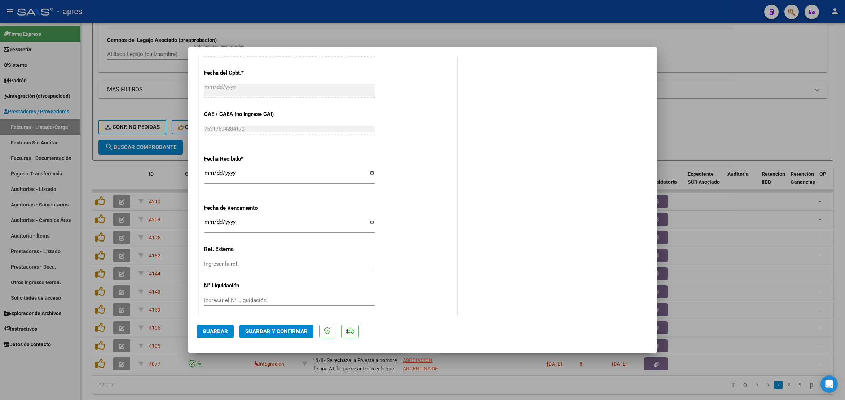
scroll to position [439, 0]
drag, startPoint x: 497, startPoint y: 184, endPoint x: 442, endPoint y: 253, distance: 87.7
click at [293, 338] on button "Guardar y Confirmar" at bounding box center [277, 331] width 74 height 13
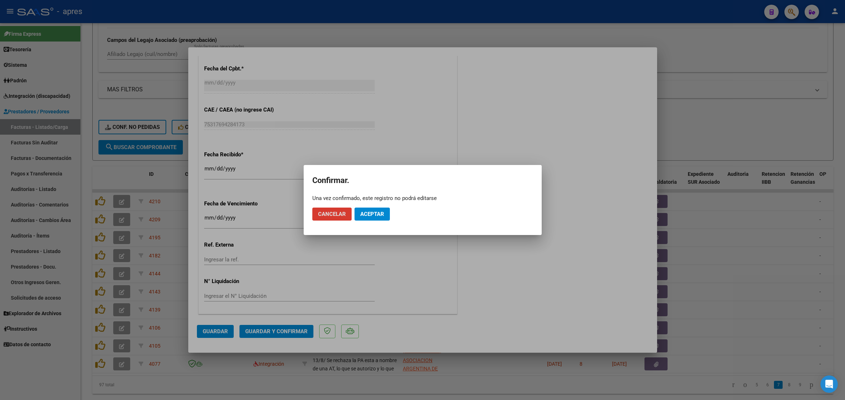
click at [378, 216] on span "Aceptar" at bounding box center [372, 214] width 24 height 6
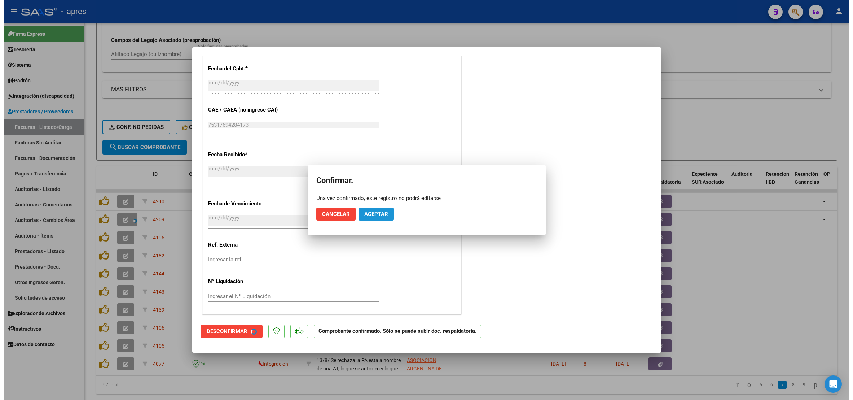
scroll to position [394, 0]
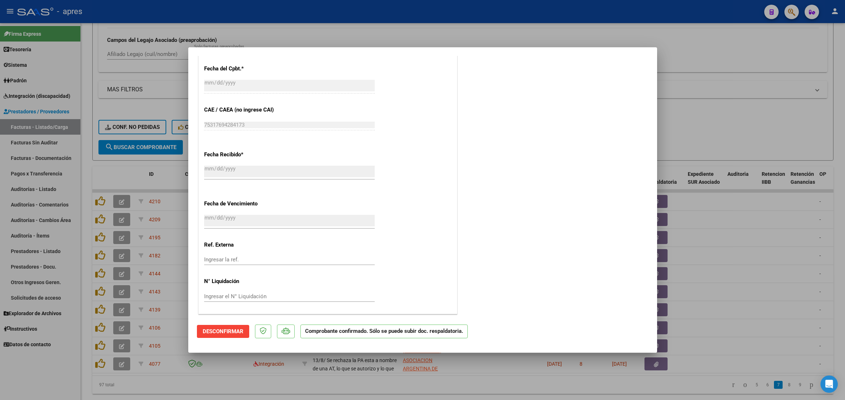
click at [87, 311] on div at bounding box center [422, 200] width 845 height 400
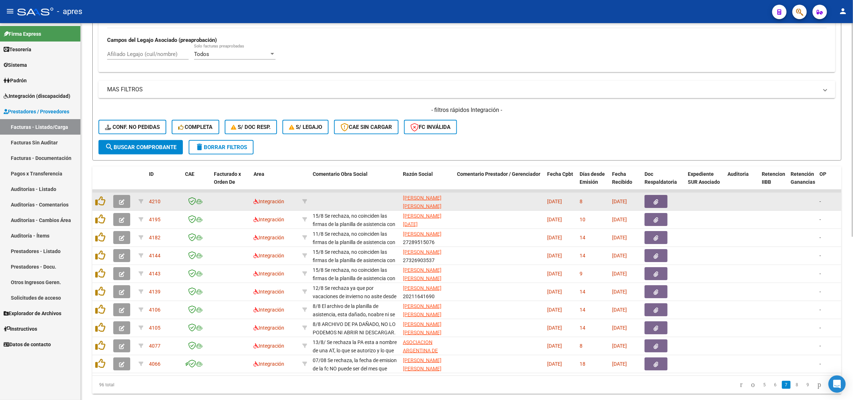
click at [119, 203] on icon "button" at bounding box center [121, 201] width 5 height 5
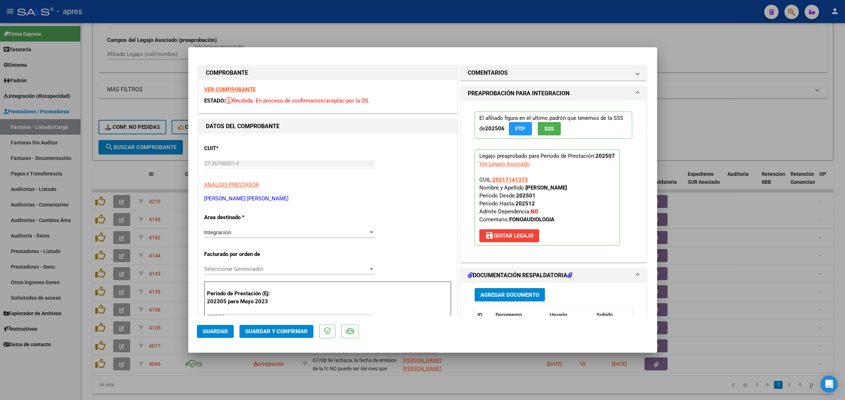
click at [236, 91] on strong "VER COMPROBANTE" at bounding box center [230, 89] width 52 height 6
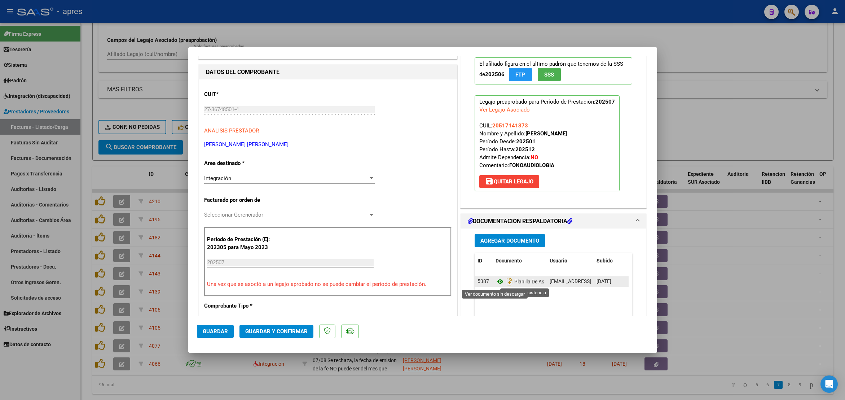
click at [496, 282] on icon at bounding box center [500, 281] width 9 height 9
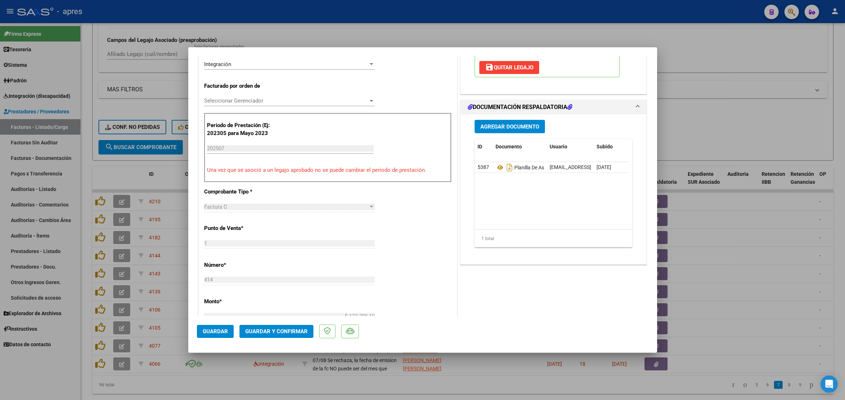
scroll to position [6, 0]
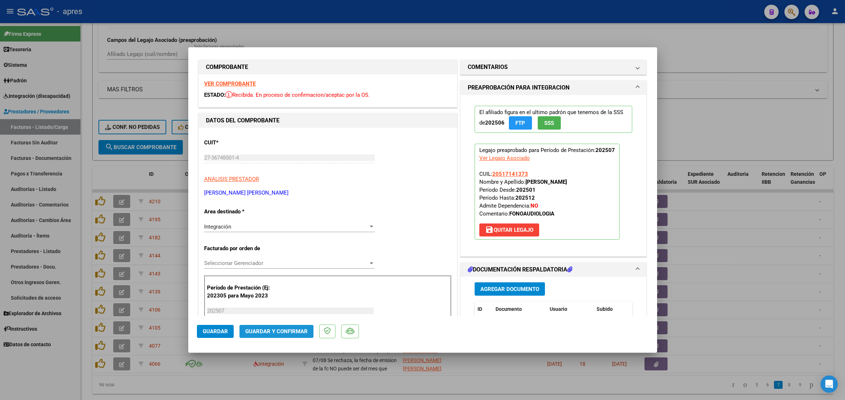
click at [259, 332] on span "Guardar y Confirmar" at bounding box center [276, 331] width 62 height 6
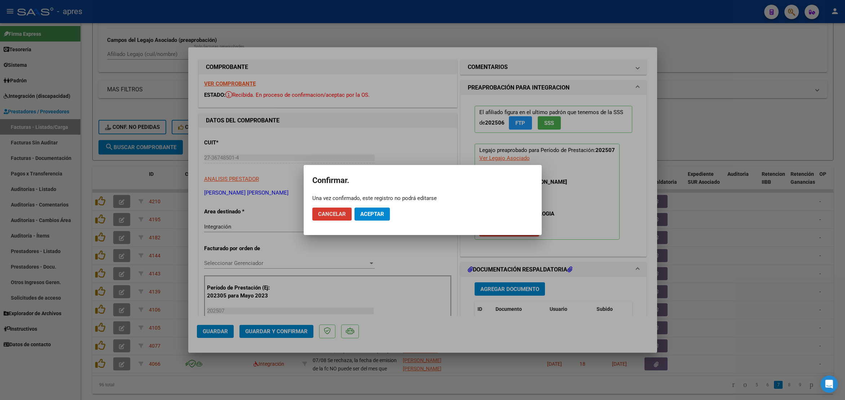
click at [378, 212] on span "Aceptar" at bounding box center [372, 214] width 24 height 6
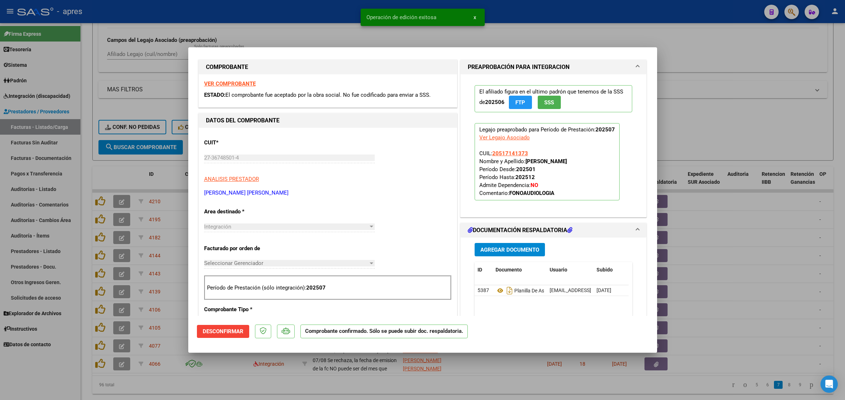
click at [232, 393] on div at bounding box center [422, 200] width 845 height 400
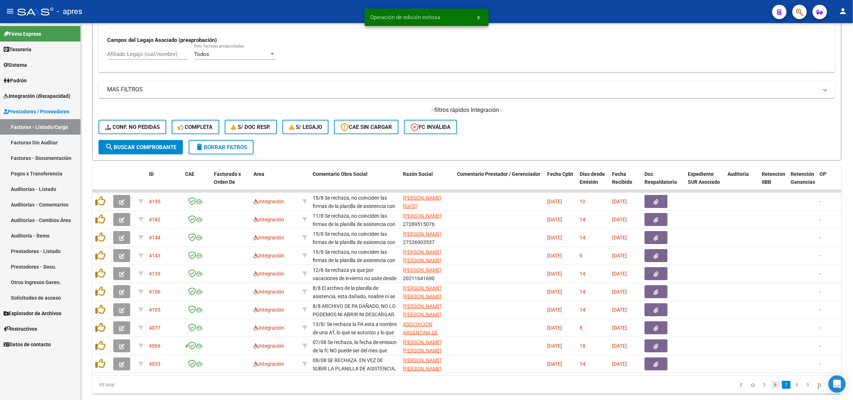
click at [771, 389] on link "6" at bounding box center [775, 385] width 9 height 8
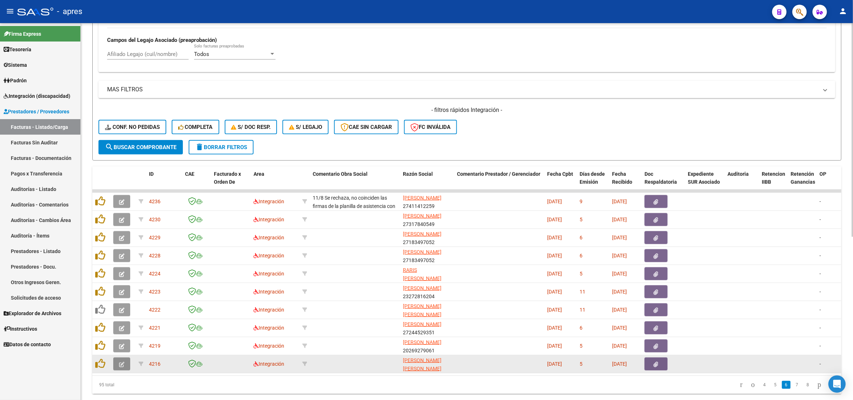
click at [116, 365] on button "button" at bounding box center [121, 363] width 17 height 13
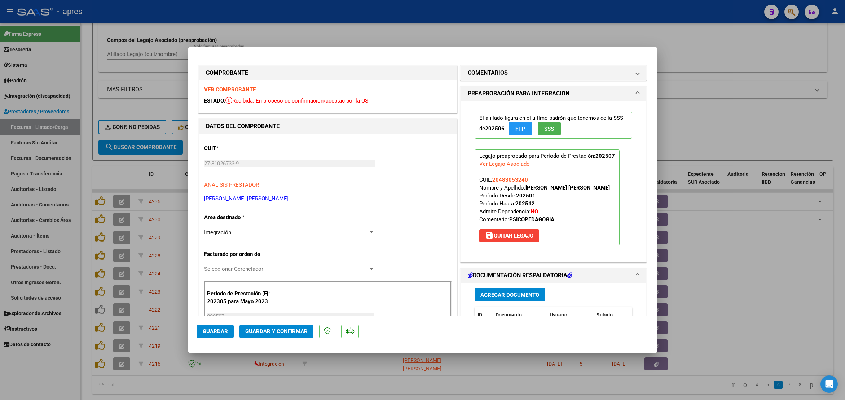
click at [182, 393] on div at bounding box center [422, 200] width 845 height 400
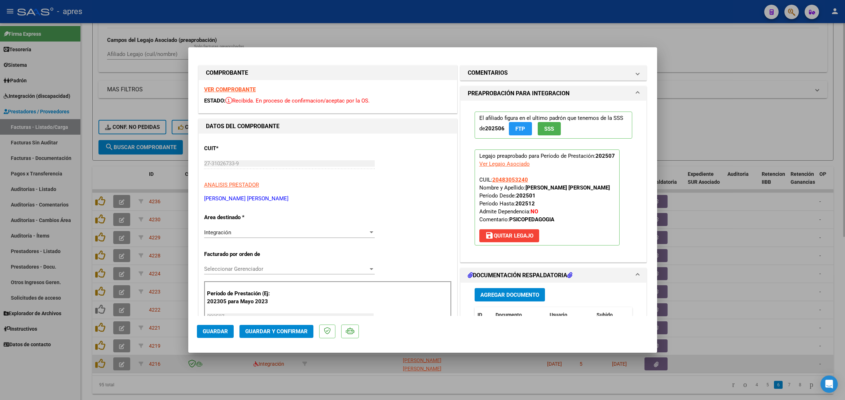
type input "$ 0,00"
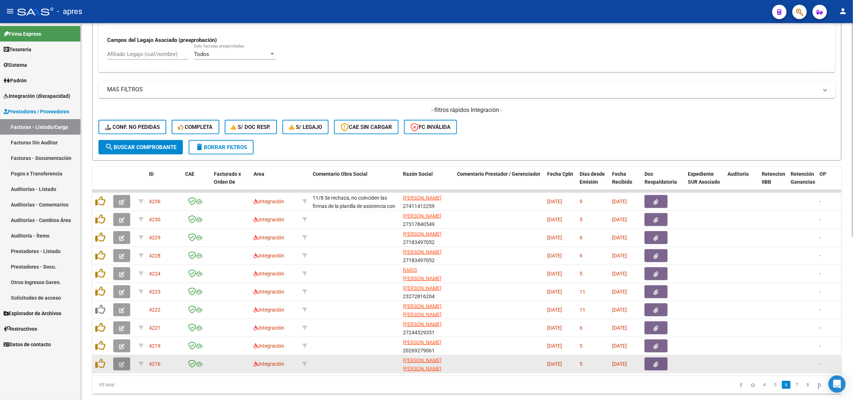
click at [121, 364] on icon "button" at bounding box center [121, 364] width 5 height 5
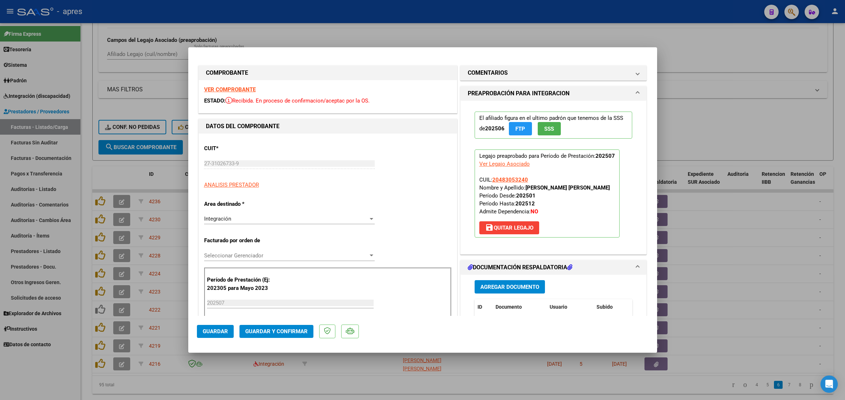
click at [227, 90] on strong "VER COMPROBANTE" at bounding box center [230, 89] width 52 height 6
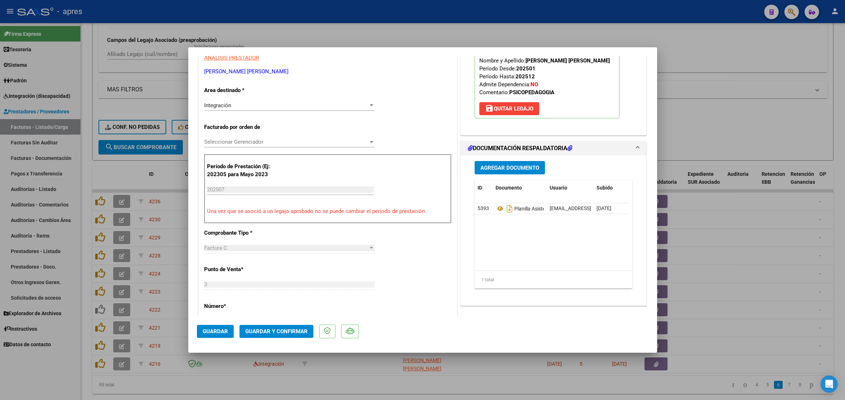
scroll to position [162, 0]
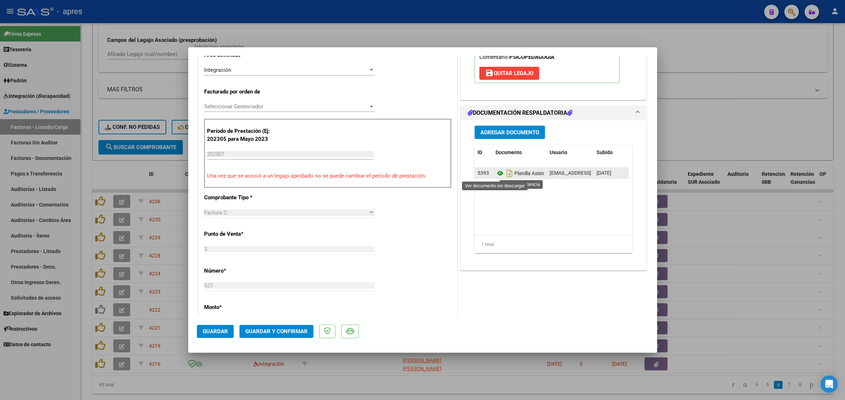
click at [496, 170] on icon at bounding box center [500, 173] width 9 height 9
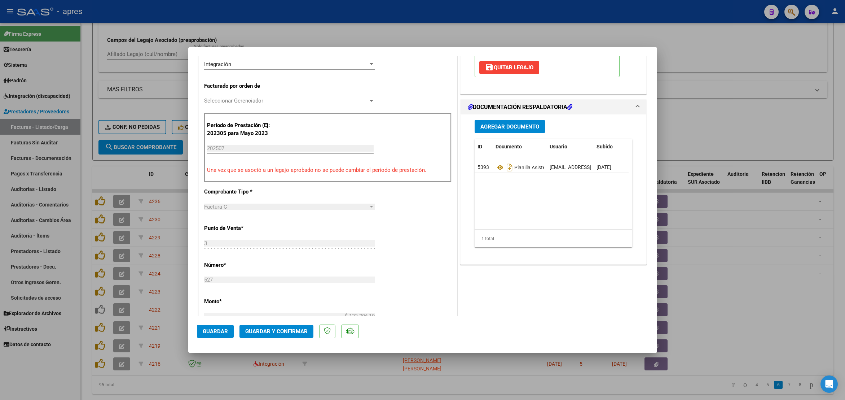
scroll to position [6, 0]
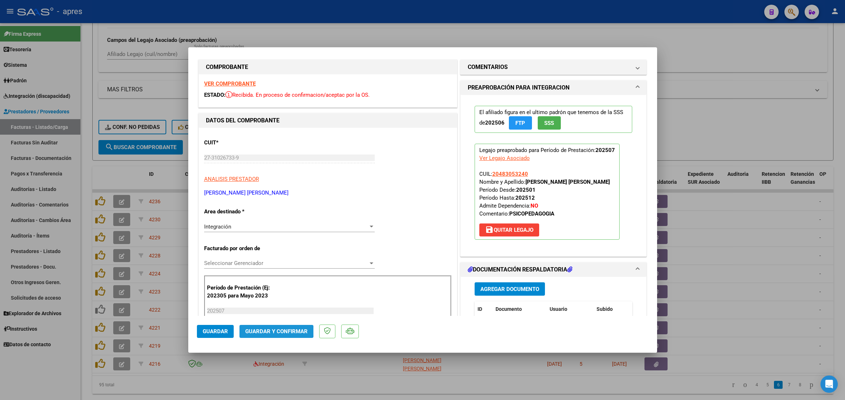
click at [271, 331] on span "Guardar y Confirmar" at bounding box center [276, 331] width 62 height 6
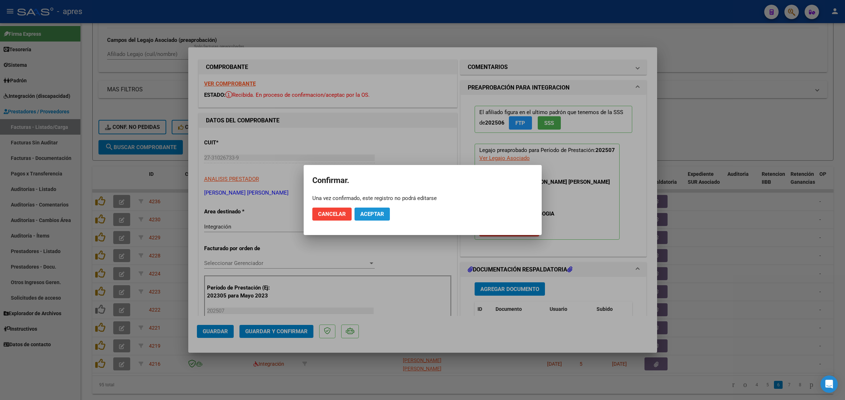
click at [373, 213] on span "Aceptar" at bounding box center [372, 214] width 24 height 6
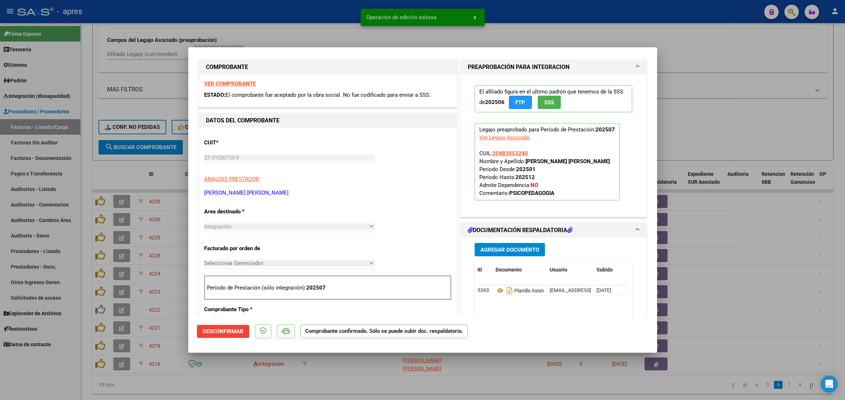
click at [296, 396] on div at bounding box center [422, 200] width 845 height 400
type input "$ 0,00"
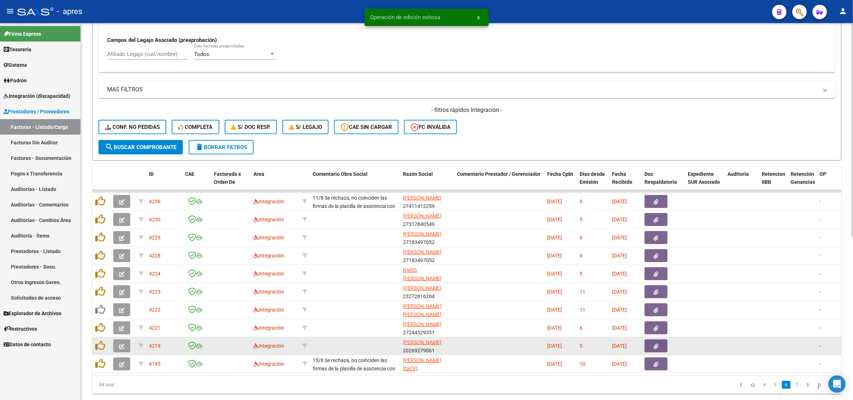
click at [119, 346] on icon "button" at bounding box center [121, 345] width 5 height 5
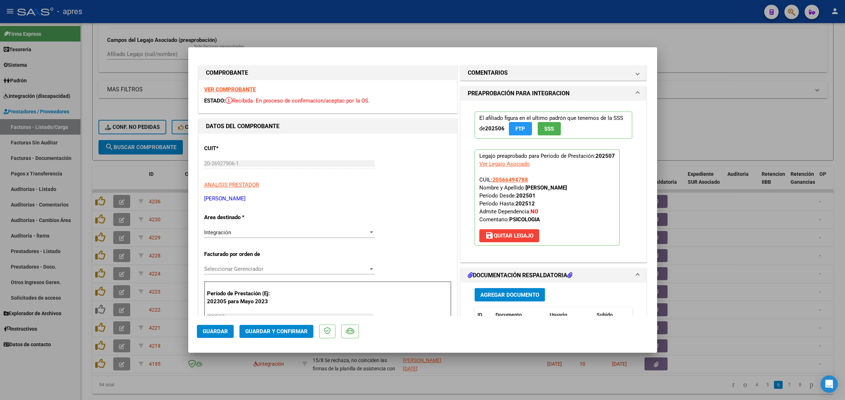
click at [236, 93] on strong "VER COMPROBANTE" at bounding box center [230, 89] width 52 height 6
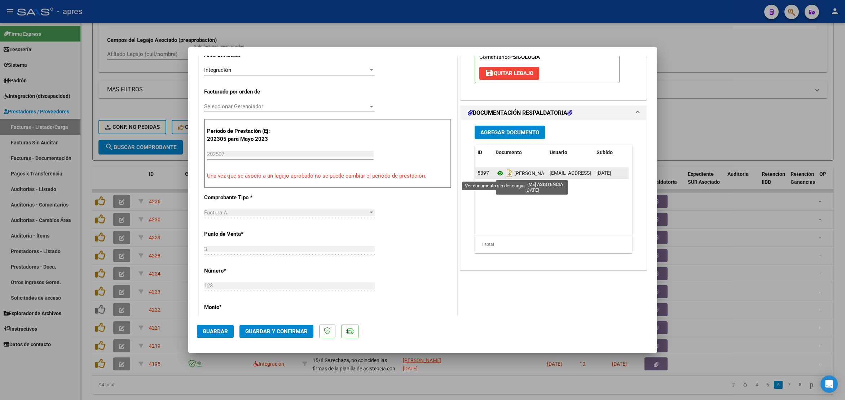
click at [496, 172] on icon at bounding box center [500, 173] width 9 height 9
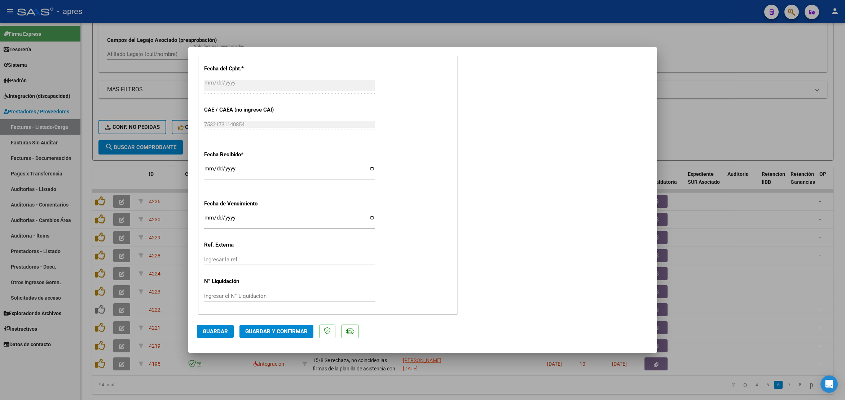
scroll to position [439, 0]
click at [208, 215] on input "Ingresar la fecha" at bounding box center [289, 221] width 171 height 12
type input "[DATE]"
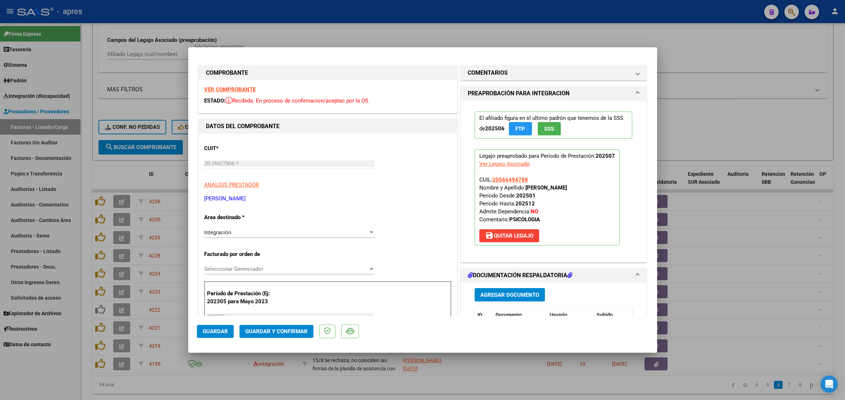
scroll to position [54, 0]
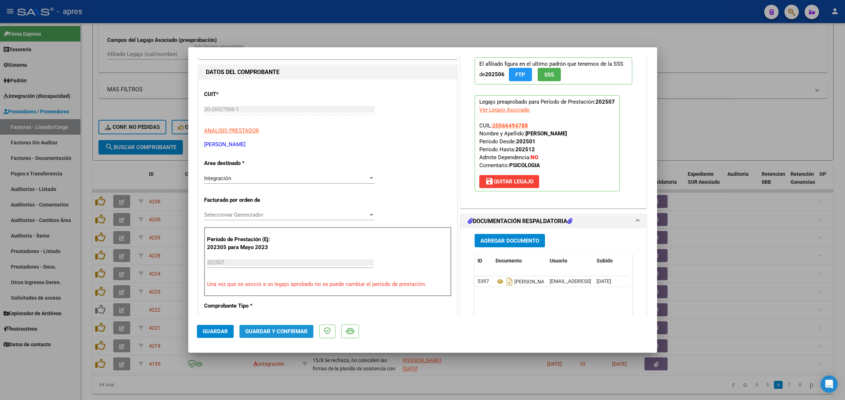
click at [287, 329] on span "Guardar y Confirmar" at bounding box center [276, 331] width 62 height 6
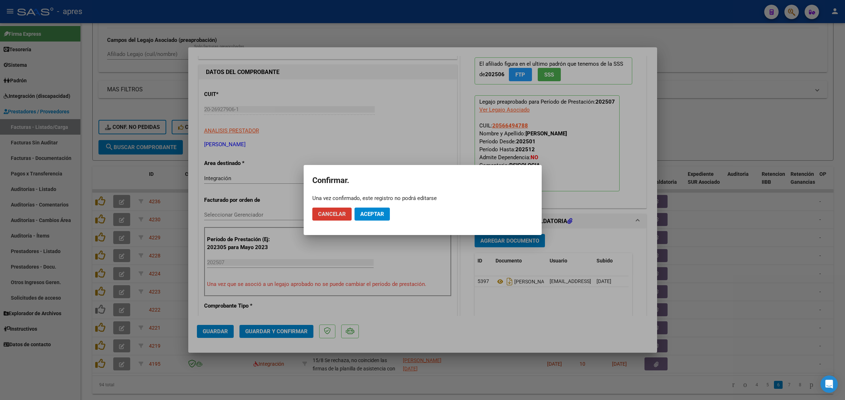
click at [387, 218] on button "Aceptar" at bounding box center [372, 213] width 35 height 13
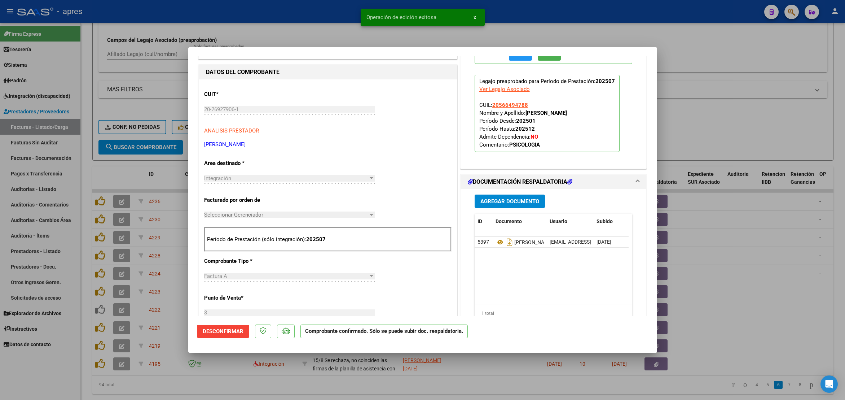
click at [272, 381] on div at bounding box center [422, 200] width 845 height 400
type input "$ 0,00"
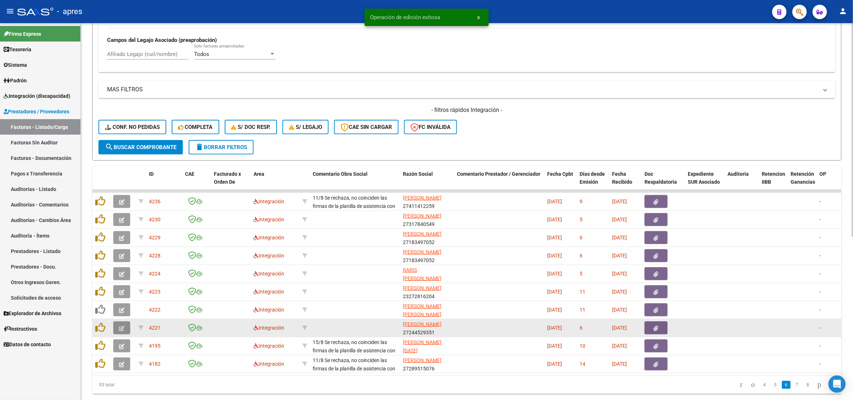
click at [123, 326] on span "button" at bounding box center [121, 327] width 5 height 6
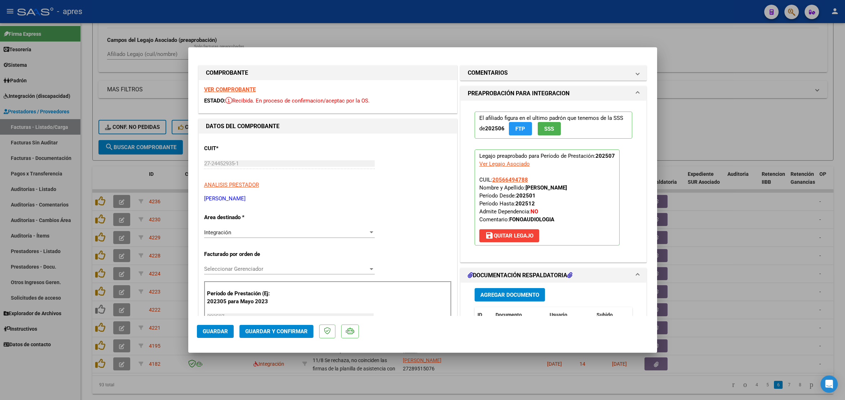
click at [238, 88] on strong "VER COMPROBANTE" at bounding box center [230, 89] width 52 height 6
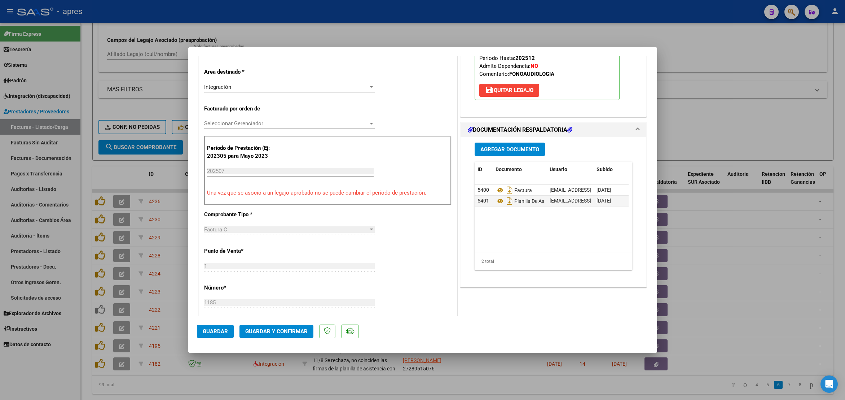
scroll to position [162, 0]
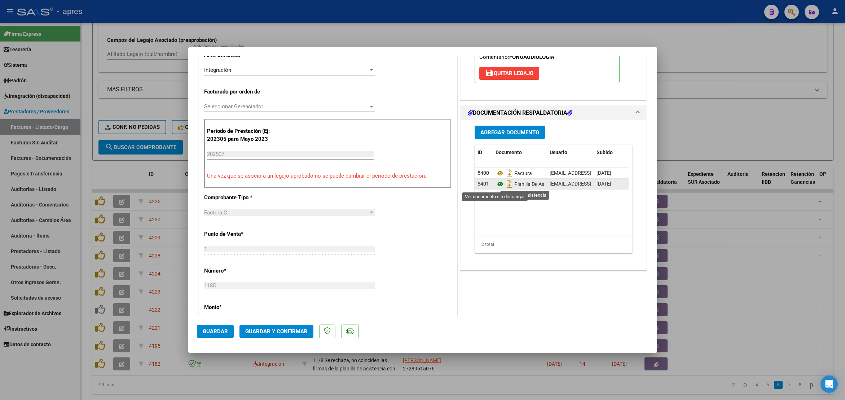
click at [496, 186] on icon at bounding box center [500, 184] width 9 height 9
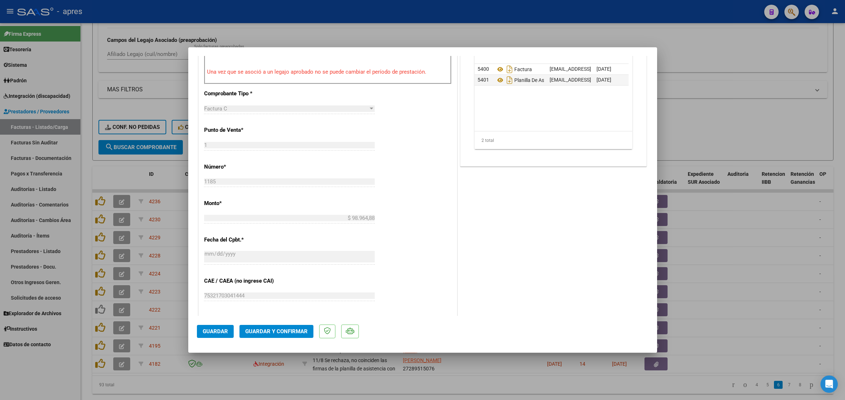
scroll to position [271, 0]
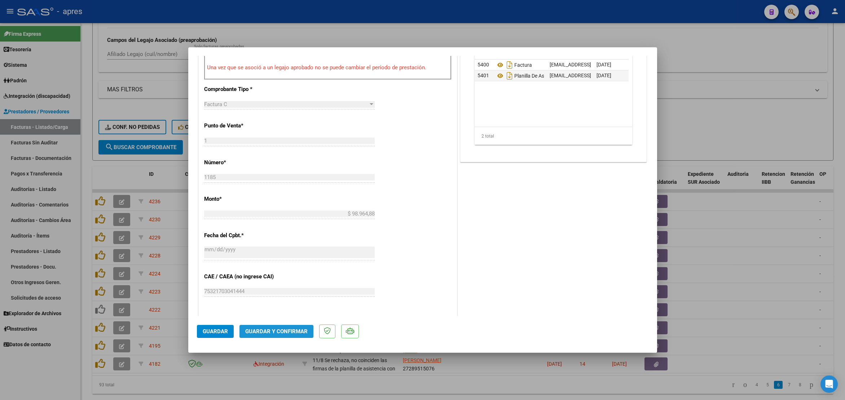
click at [295, 334] on span "Guardar y Confirmar" at bounding box center [276, 331] width 62 height 6
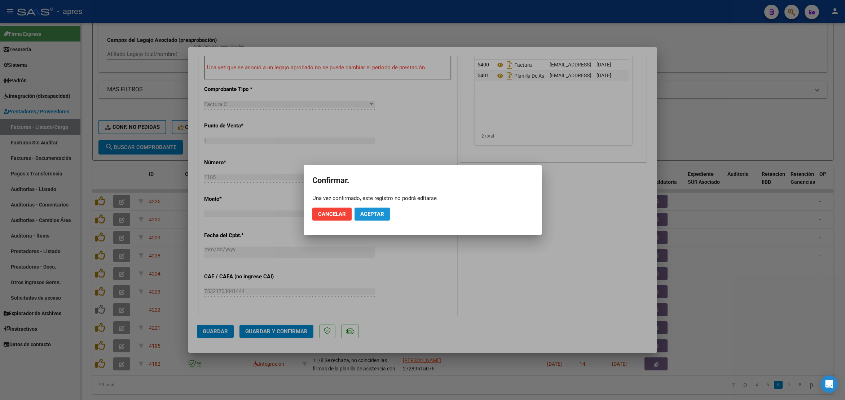
drag, startPoint x: 366, startPoint y: 210, endPoint x: 366, endPoint y: 244, distance: 33.2
click at [366, 211] on span "Aceptar" at bounding box center [372, 214] width 24 height 6
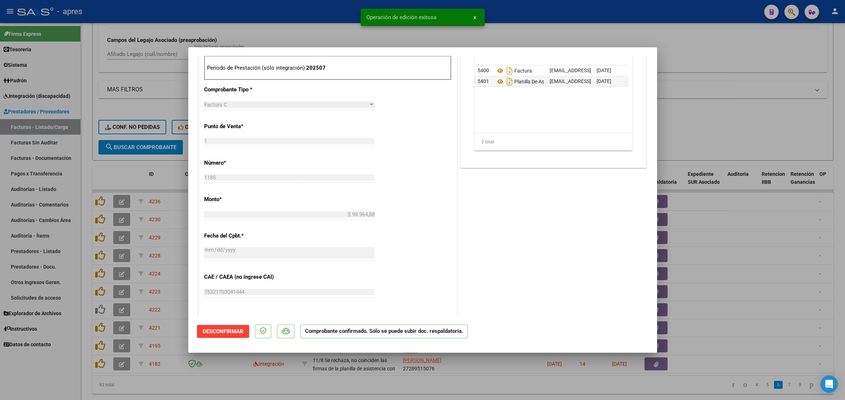
click at [86, 336] on div at bounding box center [422, 200] width 845 height 400
type input "$ 0,00"
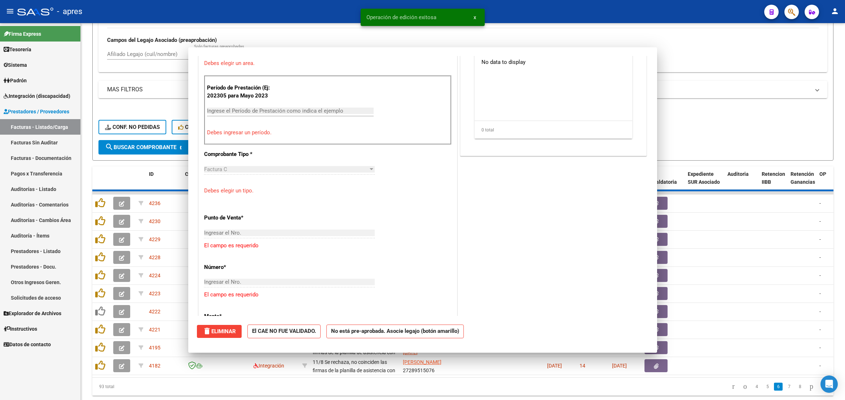
scroll to position [360, 0]
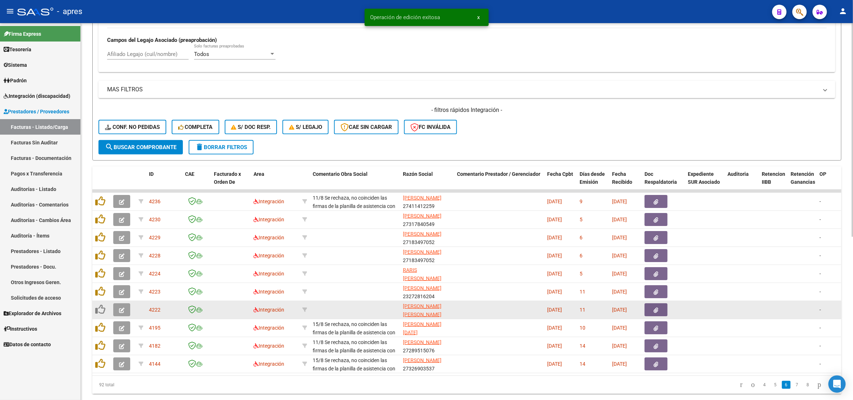
click at [119, 308] on icon "button" at bounding box center [121, 309] width 5 height 5
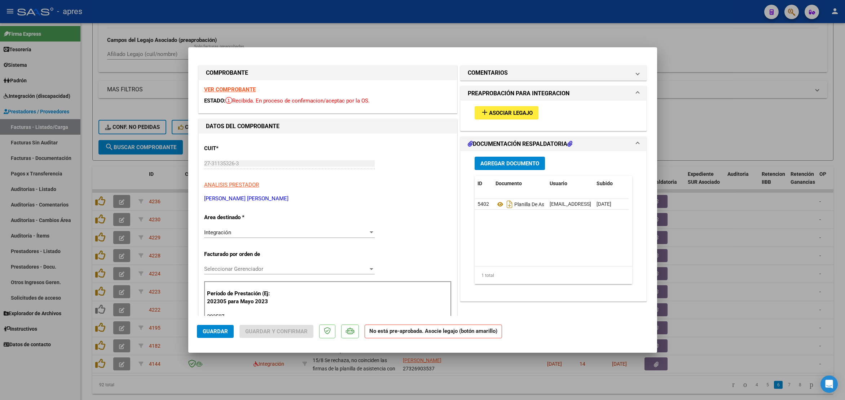
click at [245, 91] on strong "VER COMPROBANTE" at bounding box center [230, 89] width 52 height 6
click at [496, 203] on icon at bounding box center [500, 204] width 9 height 9
click at [489, 117] on button "add Asociar Legajo" at bounding box center [507, 112] width 64 height 13
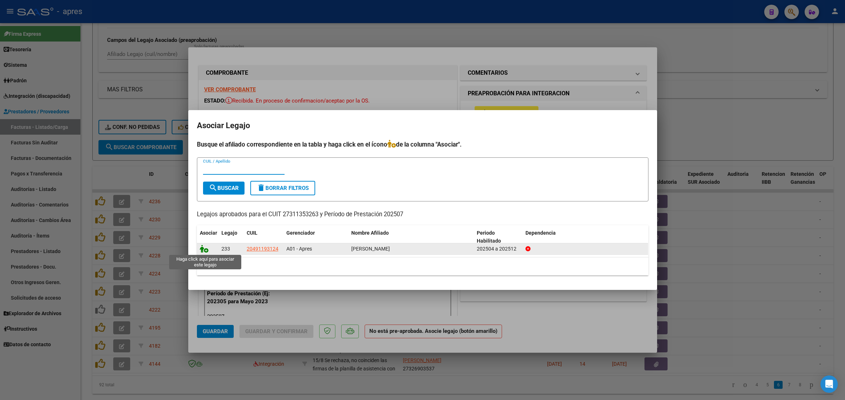
click at [205, 249] on icon at bounding box center [204, 249] width 9 height 8
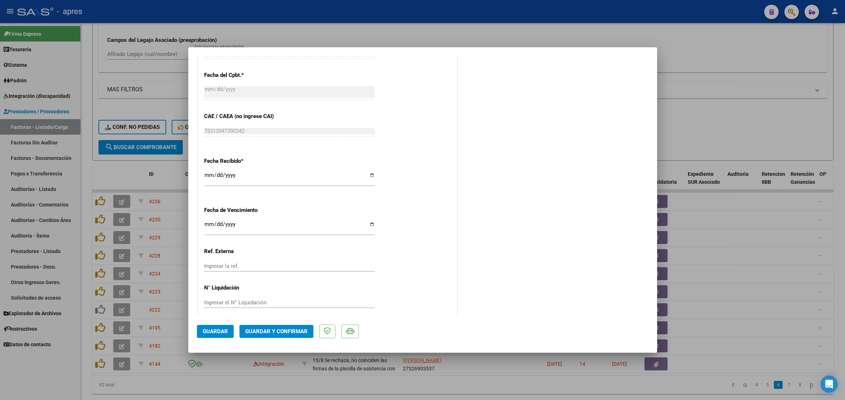
scroll to position [433, 0]
click at [208, 222] on input "Ingresar la fecha" at bounding box center [289, 225] width 171 height 12
type input "[DATE]"
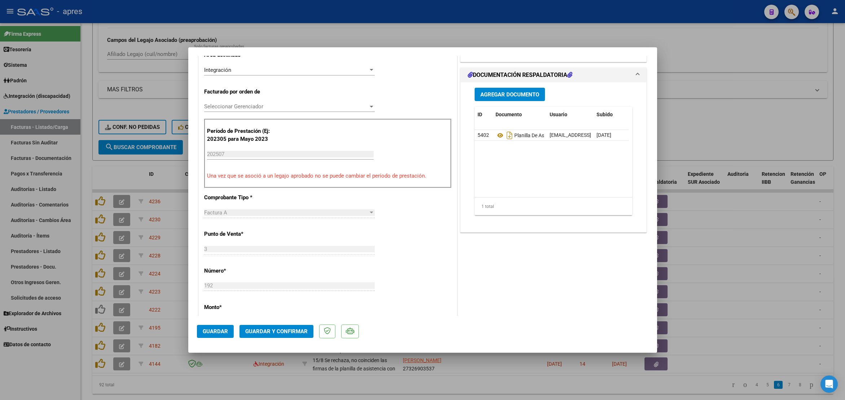
scroll to position [54, 0]
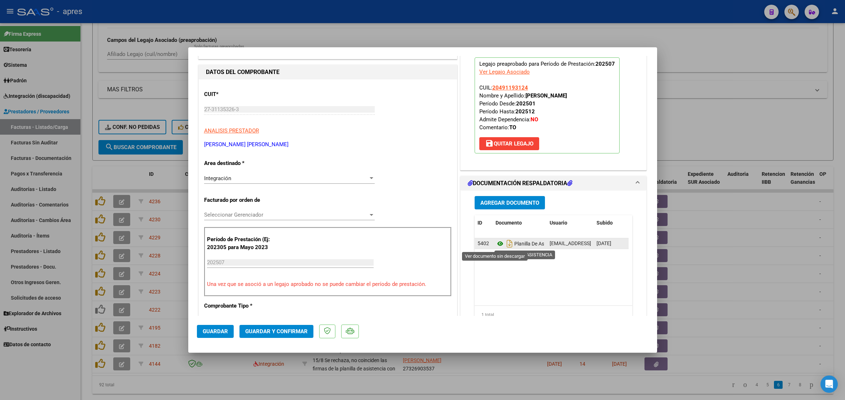
click at [496, 242] on icon at bounding box center [500, 243] width 9 height 9
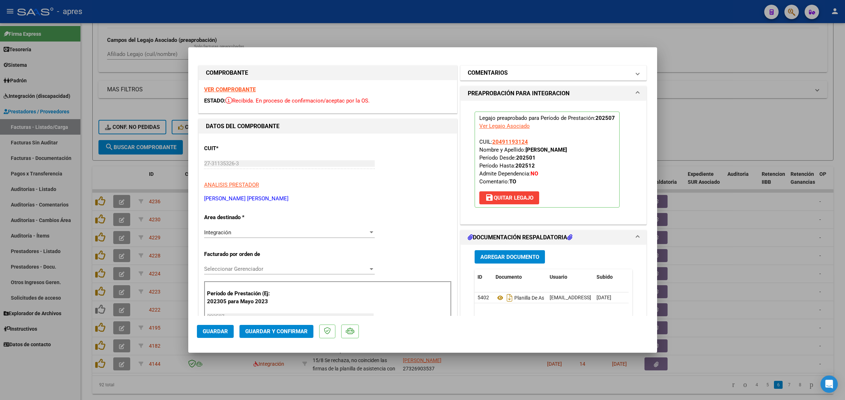
click at [547, 72] on mat-panel-title "COMENTARIOS" at bounding box center [549, 73] width 163 height 9
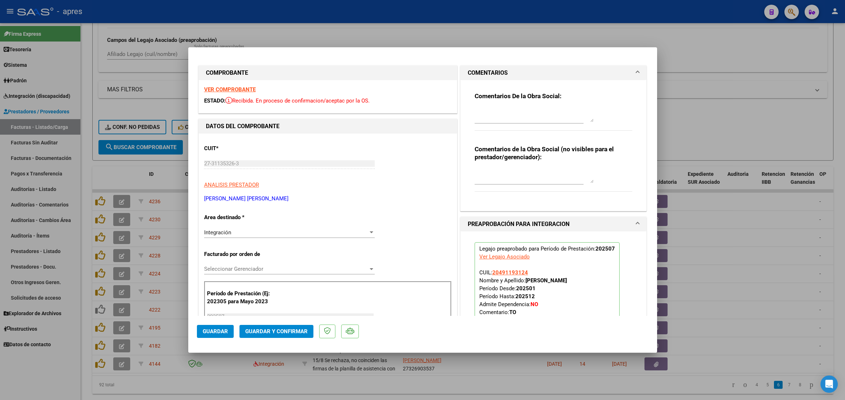
click at [496, 104] on div "Comentarios De la Obra Social:" at bounding box center [554, 115] width 158 height 47
click at [494, 110] on textarea at bounding box center [534, 115] width 119 height 14
paste textarea "15/8 El siguiente mes no olvides vincular legajo y en la PA al lado del dia agr…"
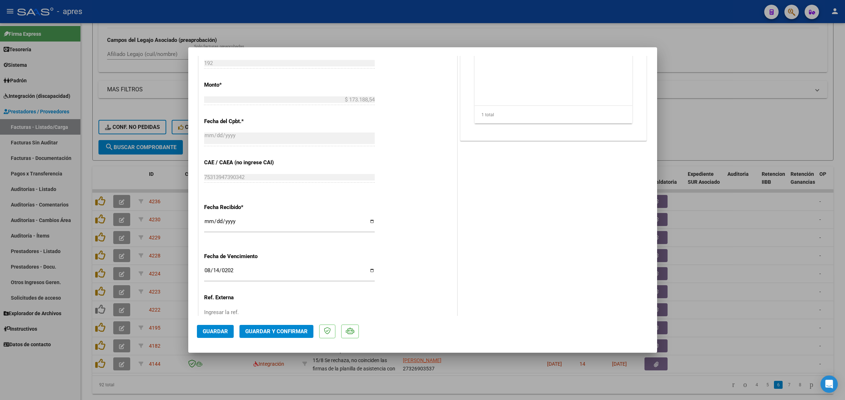
scroll to position [439, 0]
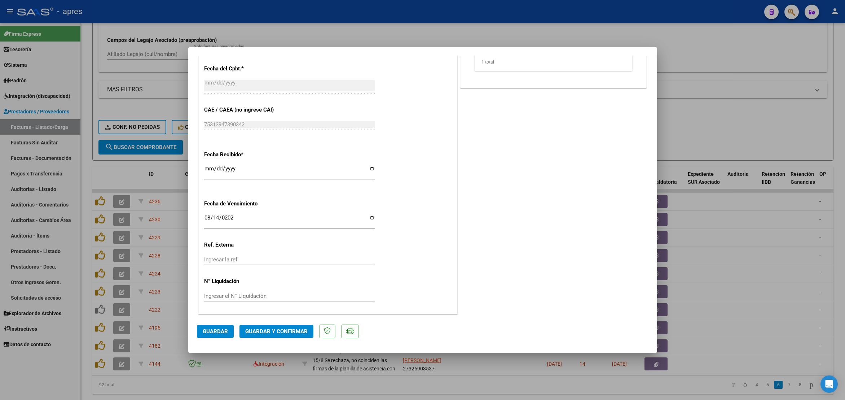
type textarea "15/8 El siguiente mes no olvides vincular legajo y en la PA al lado del dia agr…"
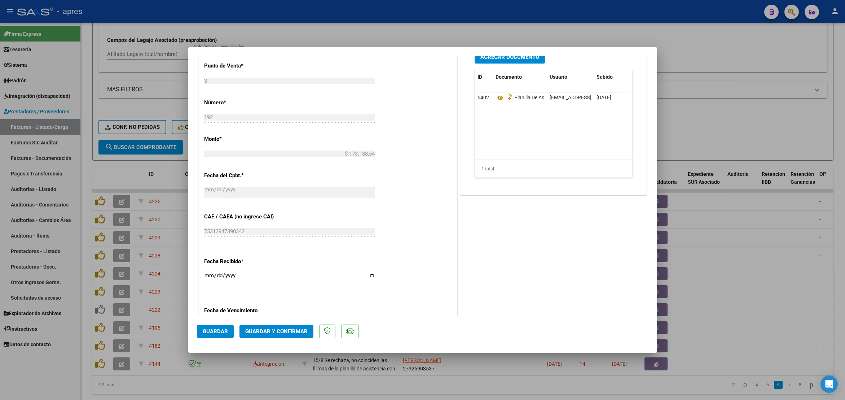
scroll to position [222, 0]
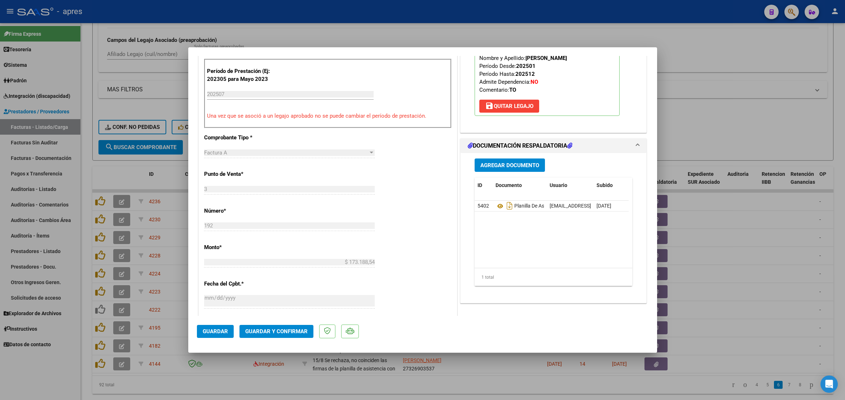
drag, startPoint x: 414, startPoint y: 202, endPoint x: 394, endPoint y: 229, distance: 32.8
click at [414, 202] on div "CUIT * 27-31135326-3 Ingresar CUIT ANALISIS PRESTADOR [PERSON_NAME] [PERSON_NAM…" at bounding box center [328, 219] width 258 height 617
click at [286, 329] on span "Guardar y Confirmar" at bounding box center [276, 331] width 62 height 6
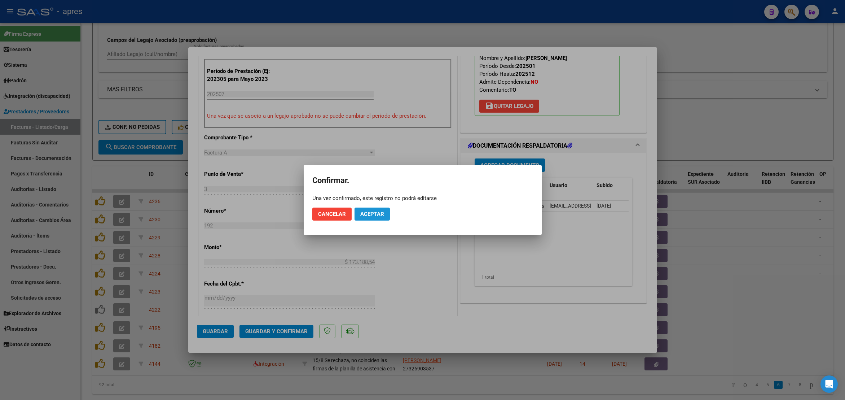
click at [381, 211] on span "Aceptar" at bounding box center [372, 214] width 24 height 6
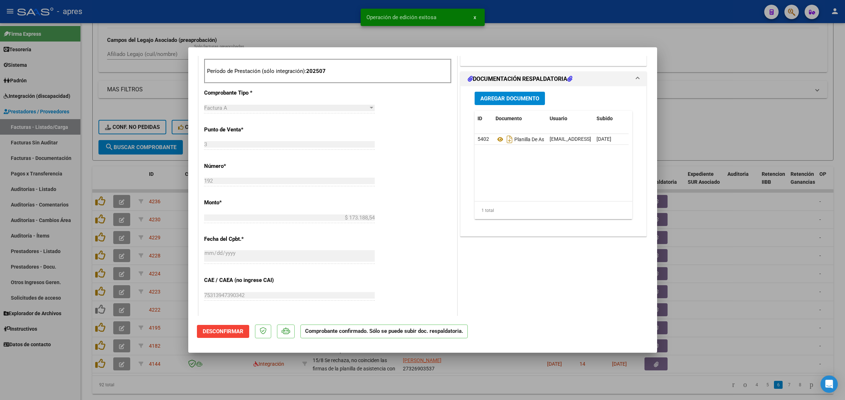
click at [175, 390] on div at bounding box center [422, 200] width 845 height 400
type input "$ 0,00"
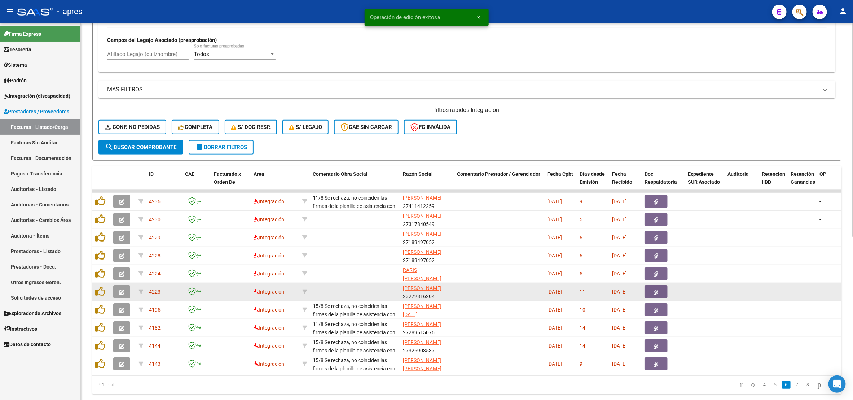
click at [122, 290] on icon "button" at bounding box center [121, 291] width 5 height 5
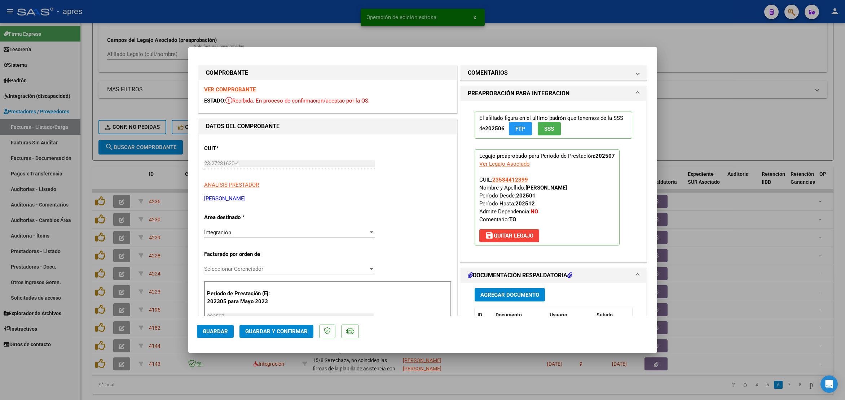
click at [248, 90] on strong "VER COMPROBANTE" at bounding box center [230, 89] width 52 height 6
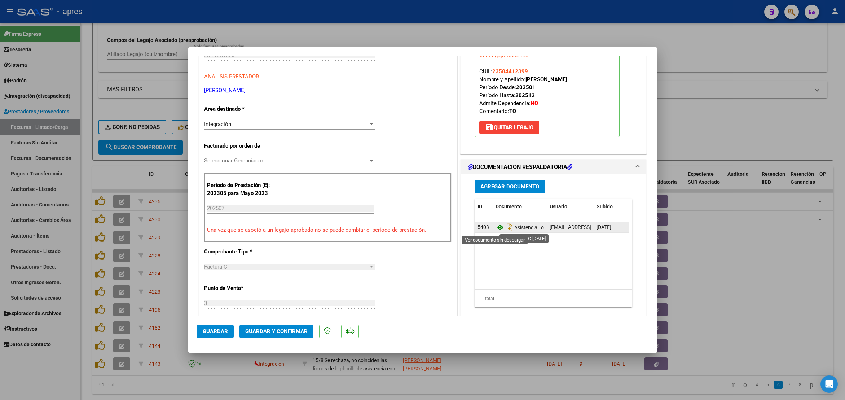
click at [496, 226] on icon at bounding box center [500, 227] width 9 height 9
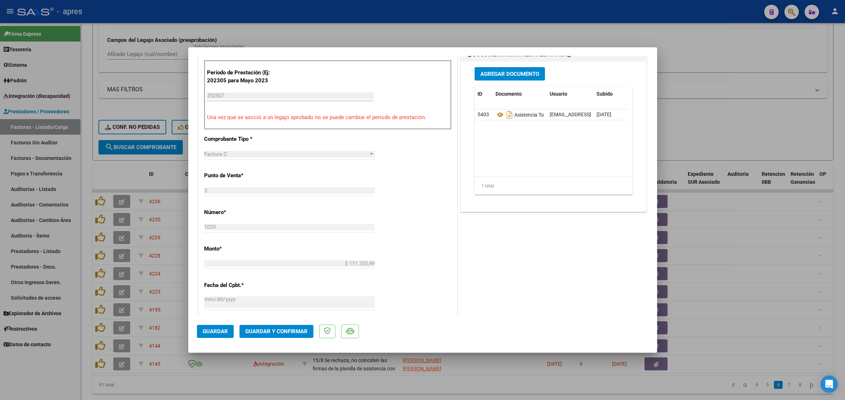
scroll to position [222, 0]
click at [287, 328] on span "Guardar y Confirmar" at bounding box center [276, 331] width 62 height 6
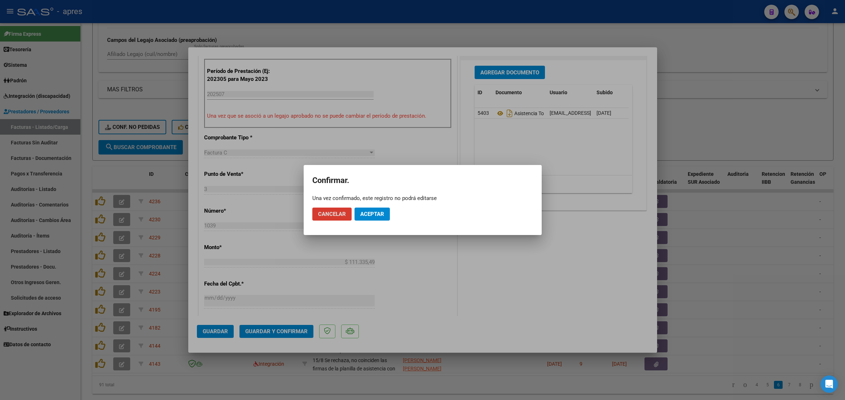
click at [366, 214] on span "Aceptar" at bounding box center [372, 214] width 24 height 6
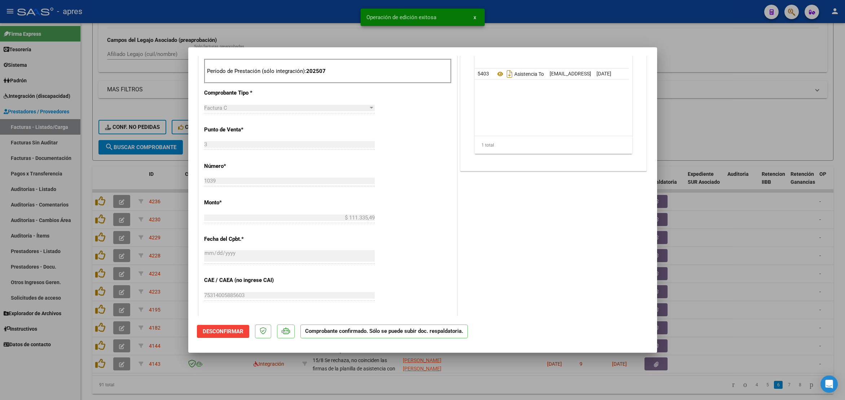
click at [182, 395] on div at bounding box center [422, 200] width 845 height 400
type input "$ 0,00"
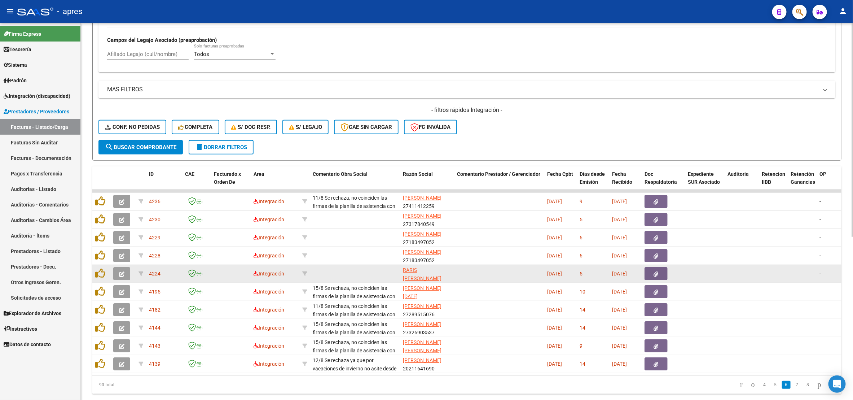
click at [119, 275] on icon "button" at bounding box center [121, 273] width 5 height 5
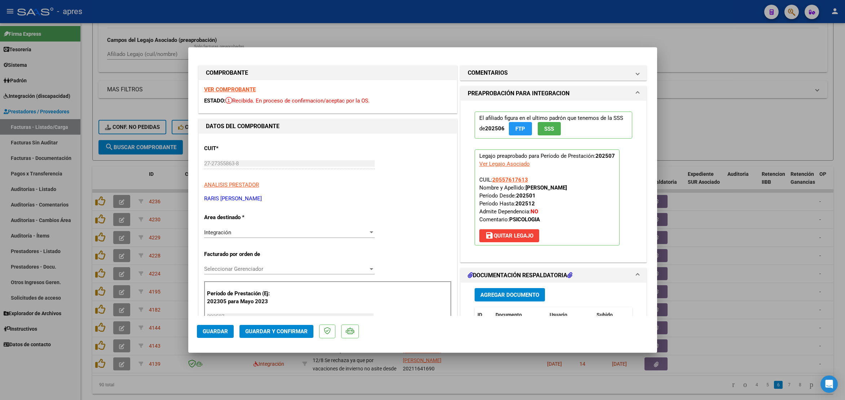
click at [234, 90] on strong "VER COMPROBANTE" at bounding box center [230, 89] width 52 height 6
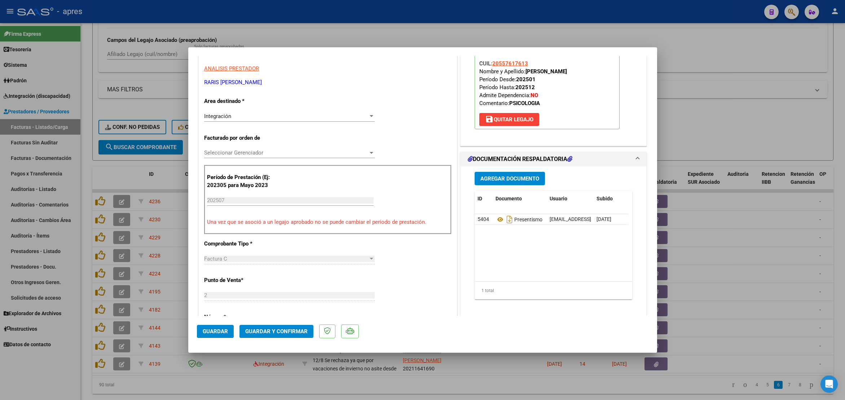
scroll to position [162, 0]
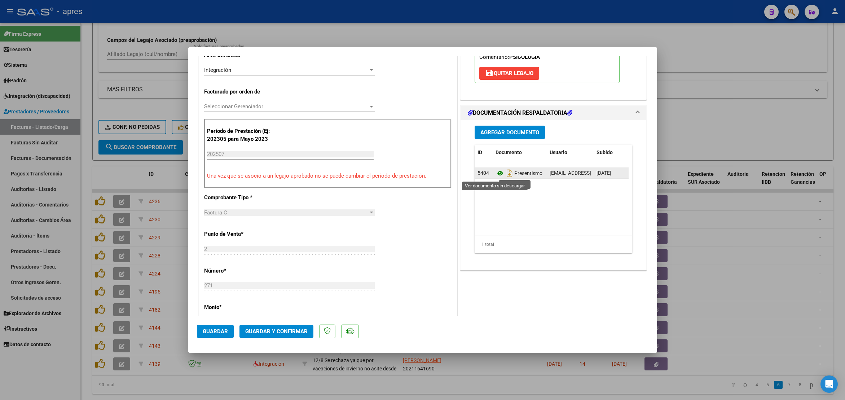
click at [496, 172] on icon at bounding box center [500, 173] width 9 height 9
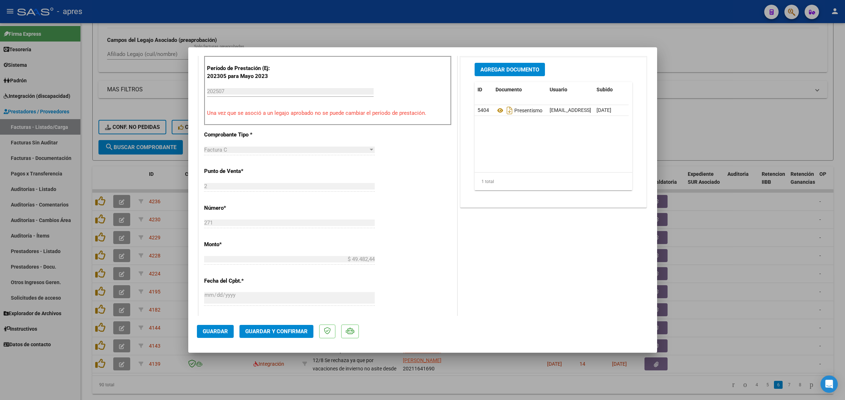
scroll to position [341, 0]
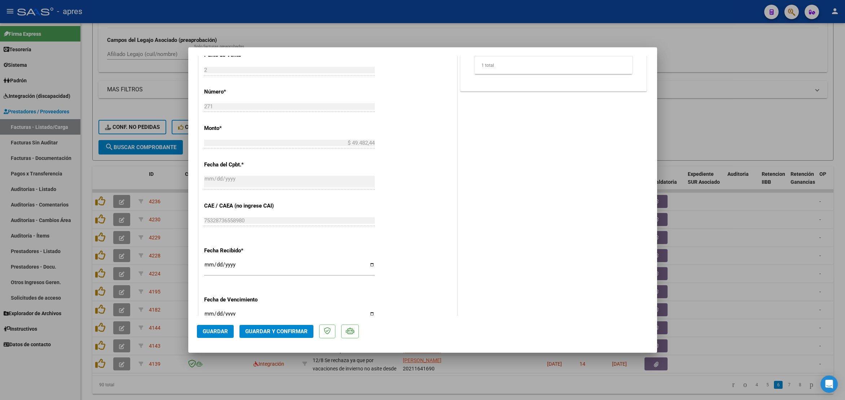
click at [483, 193] on div "COMENTARIOS Comentarios De la Obra Social: Comentarios de la Obra Social (no vi…" at bounding box center [554, 67] width 190 height 689
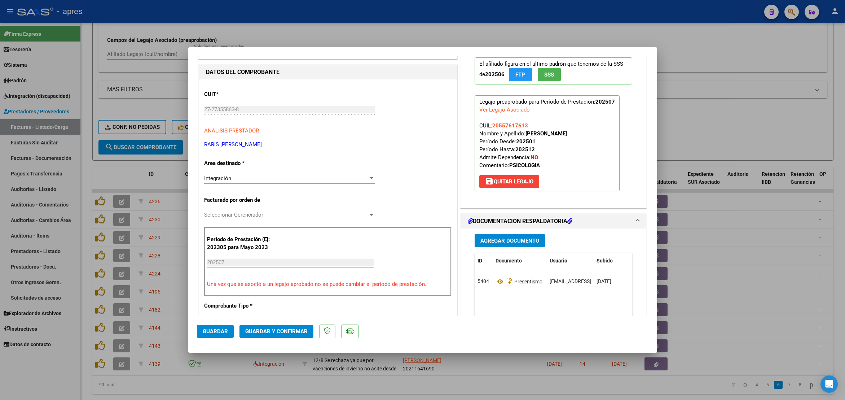
scroll to position [0, 0]
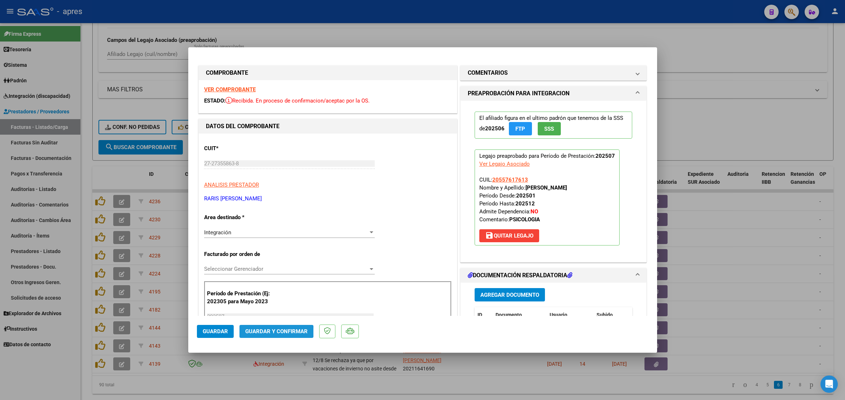
click at [273, 332] on span "Guardar y Confirmar" at bounding box center [276, 331] width 62 height 6
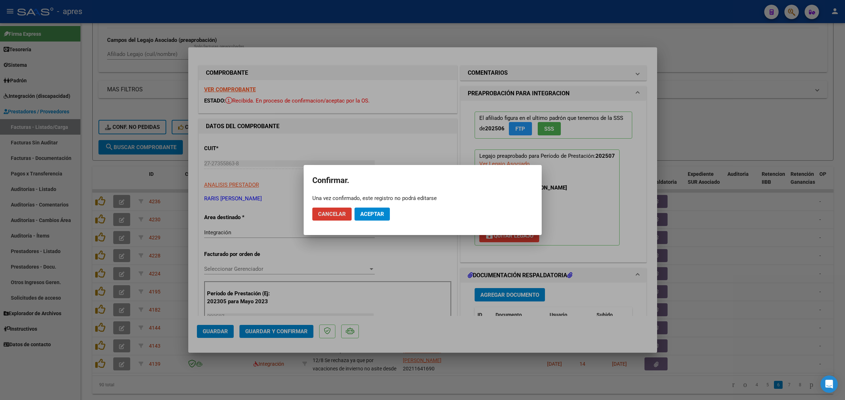
click at [370, 216] on span "Aceptar" at bounding box center [372, 214] width 24 height 6
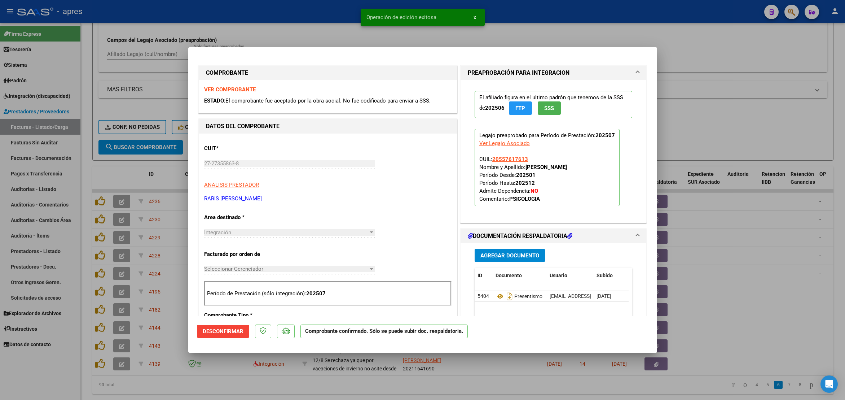
click at [279, 388] on div at bounding box center [422, 200] width 845 height 400
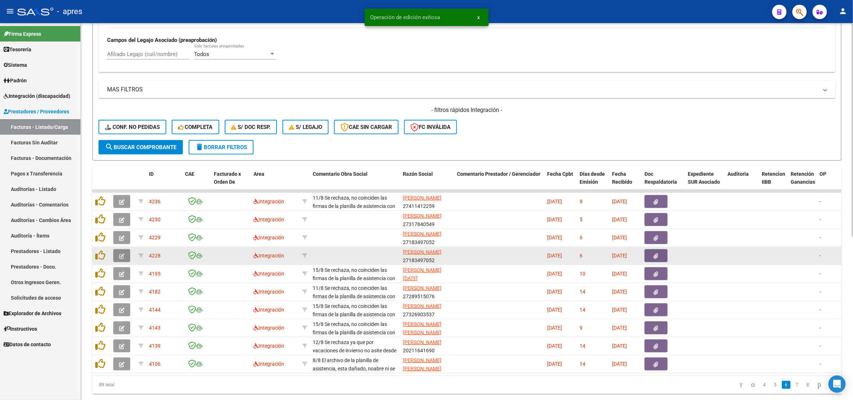
click at [120, 256] on icon "button" at bounding box center [121, 255] width 5 height 5
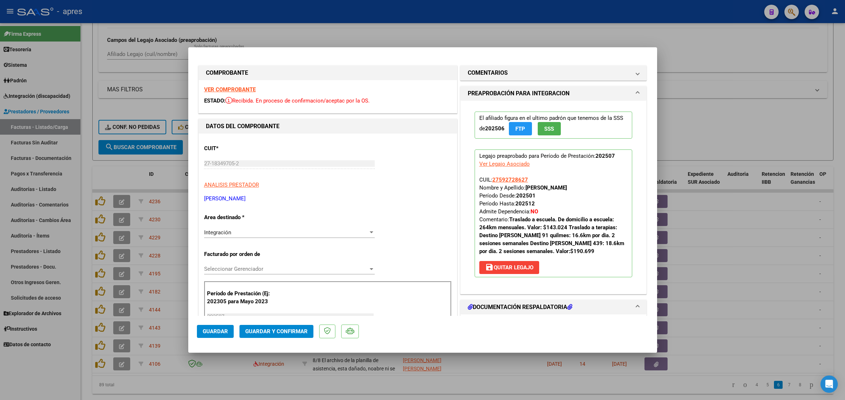
click at [237, 89] on strong "VER COMPROBANTE" at bounding box center [230, 89] width 52 height 6
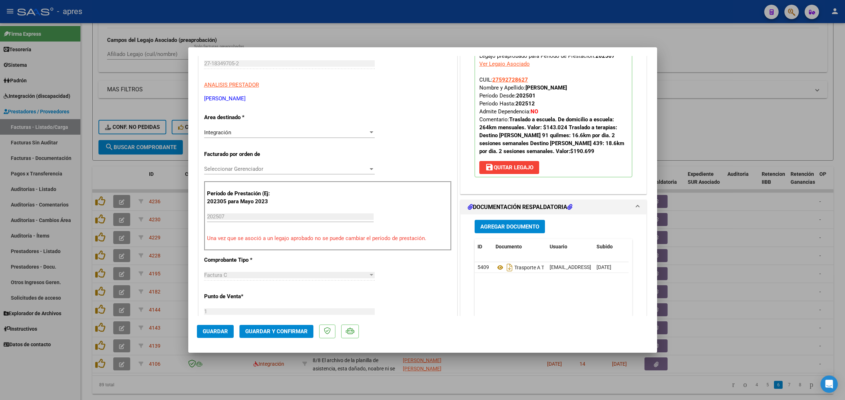
scroll to position [108, 0]
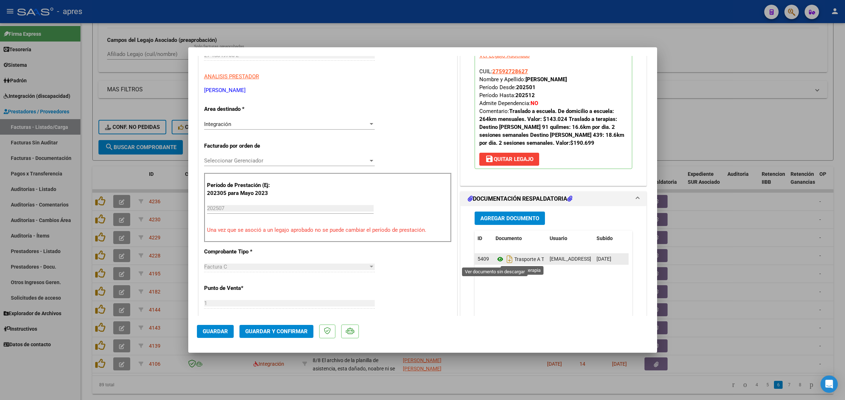
click at [496, 262] on icon at bounding box center [500, 259] width 9 height 9
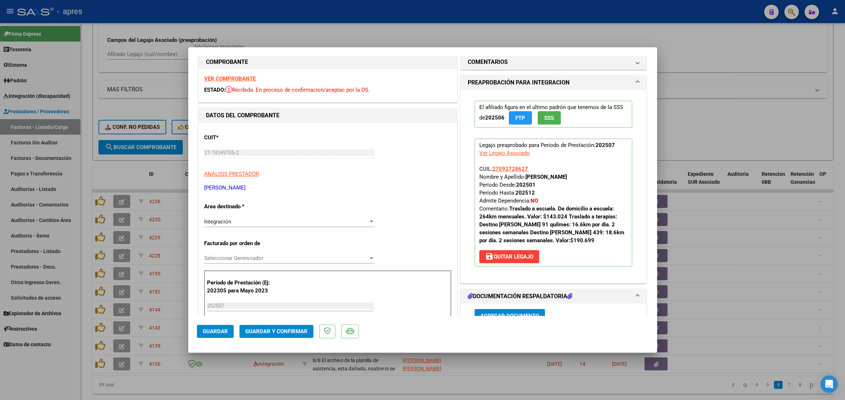
scroll to position [0, 0]
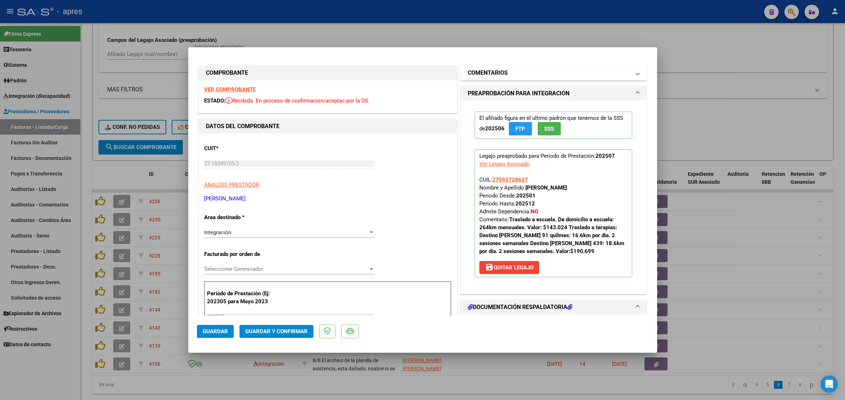
click at [512, 72] on mat-panel-title "COMENTARIOS" at bounding box center [549, 73] width 163 height 9
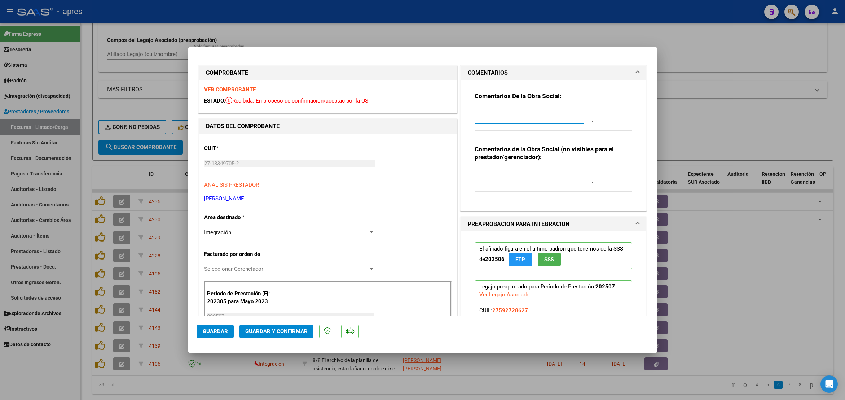
click at [487, 109] on textarea at bounding box center [534, 115] width 119 height 14
click at [552, 112] on textarea "15/ Se rechaza, la planilla de debe ser por recorrido segun lo autorizado Carga…" at bounding box center [534, 115] width 119 height 14
paste textarea "de domicilio a terapia 2 veces por semana 16.6km por dia + 2 veces por semana 1…"
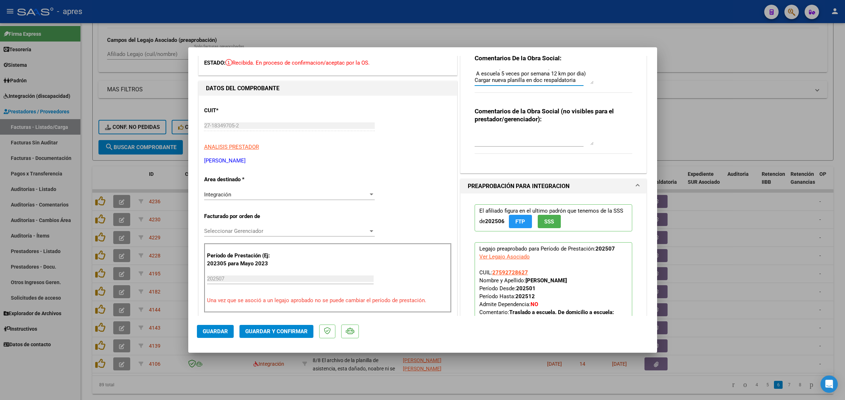
scroll to position [54, 0]
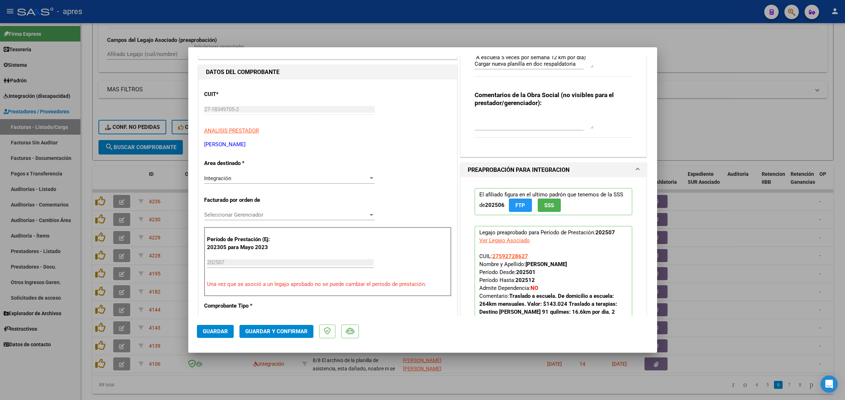
drag, startPoint x: 205, startPoint y: 144, endPoint x: 293, endPoint y: 144, distance: 88.4
click at [293, 144] on p "[PERSON_NAME]" at bounding box center [328, 144] width 248 height 8
copy p "[PERSON_NAME]"
click at [219, 331] on span "Guardar" at bounding box center [215, 331] width 25 height 6
click at [86, 185] on div at bounding box center [422, 200] width 845 height 400
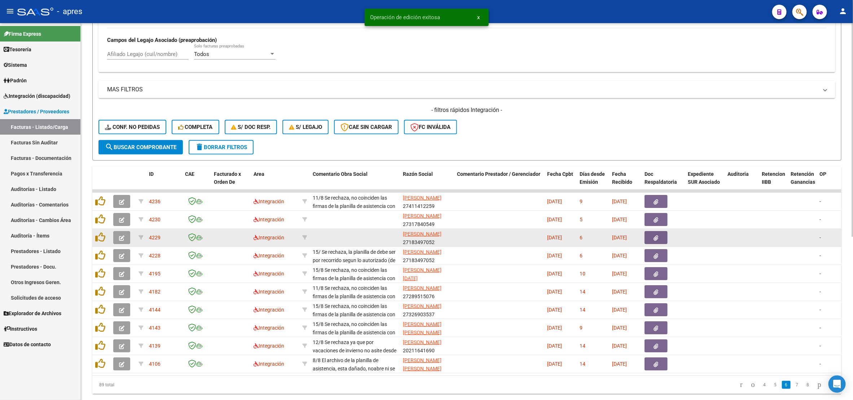
click at [123, 236] on icon "button" at bounding box center [121, 237] width 5 height 5
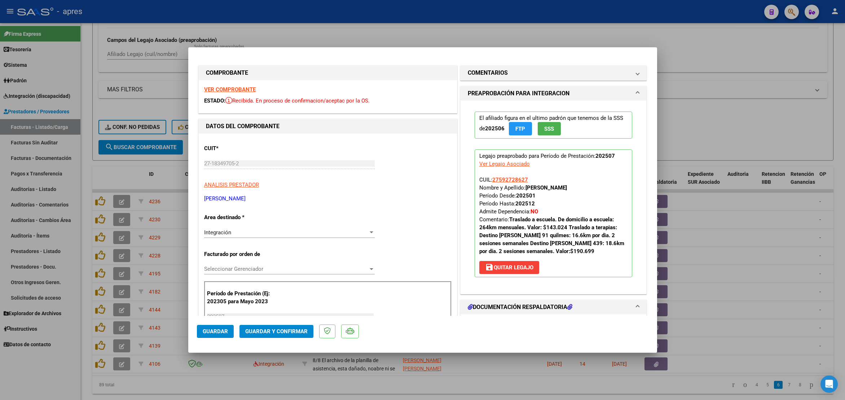
click at [249, 89] on strong "VER COMPROBANTE" at bounding box center [230, 89] width 52 height 6
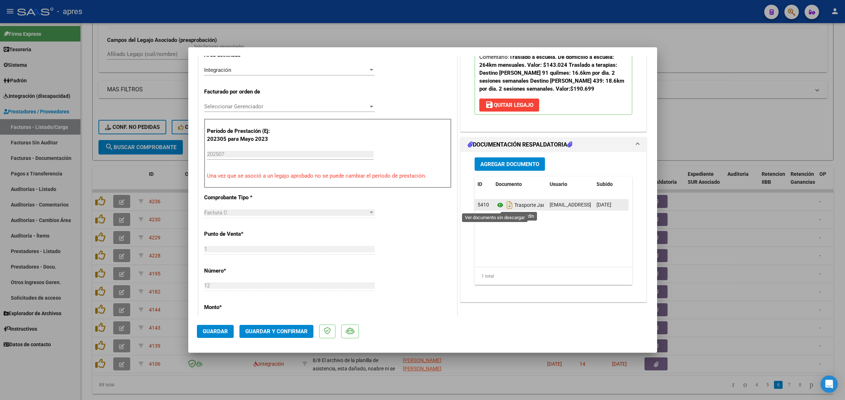
click at [496, 209] on icon at bounding box center [500, 205] width 9 height 9
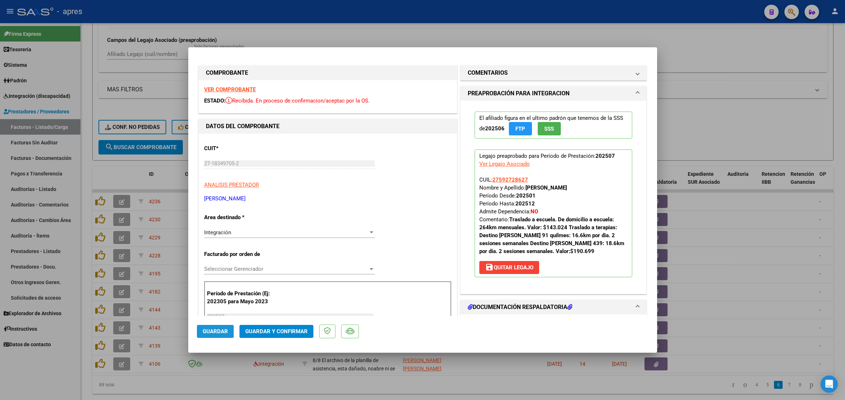
click at [222, 332] on span "Guardar" at bounding box center [215, 331] width 25 height 6
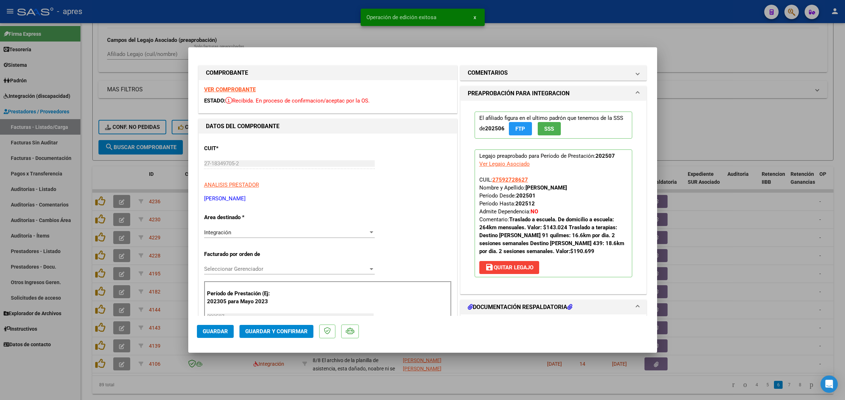
click at [218, 388] on div at bounding box center [422, 200] width 845 height 400
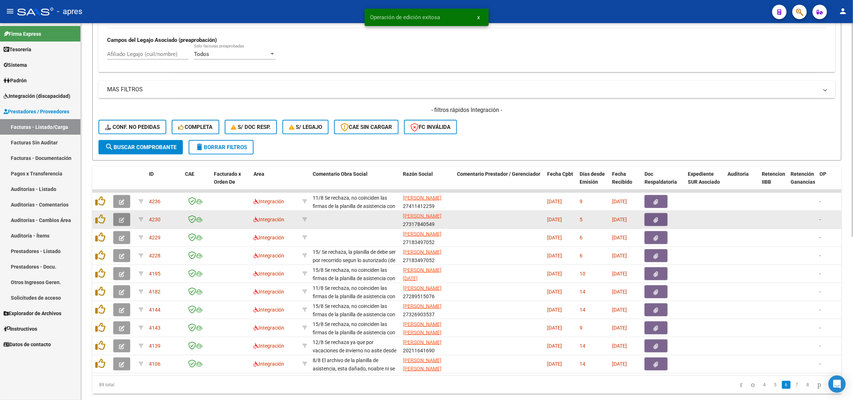
click at [125, 218] on button "button" at bounding box center [121, 219] width 17 height 13
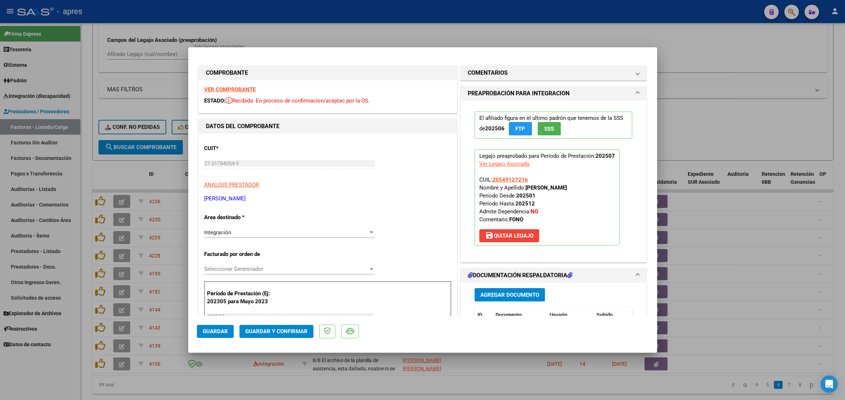
click at [229, 394] on div at bounding box center [422, 200] width 845 height 400
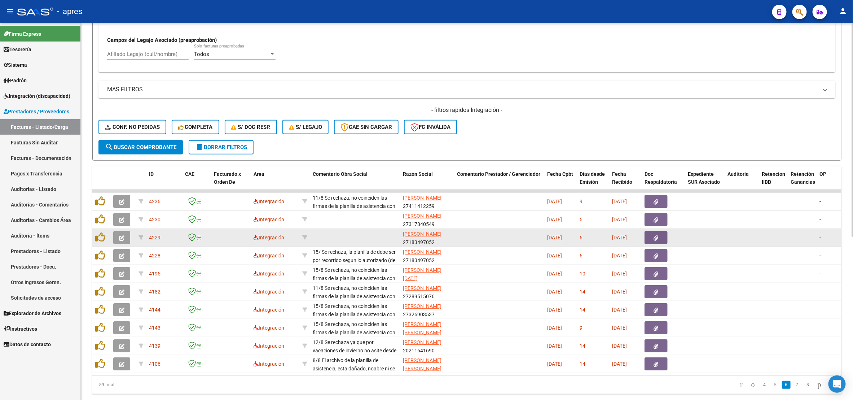
click at [124, 238] on button "button" at bounding box center [121, 237] width 17 height 13
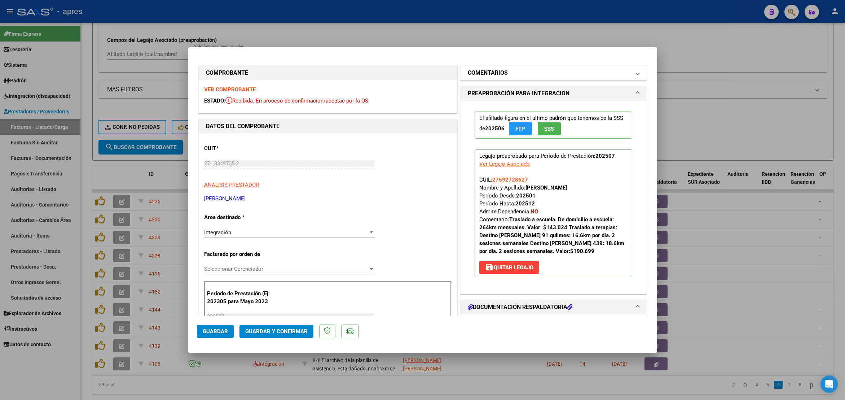
click at [530, 71] on mat-panel-title "COMENTARIOS" at bounding box center [549, 73] width 163 height 9
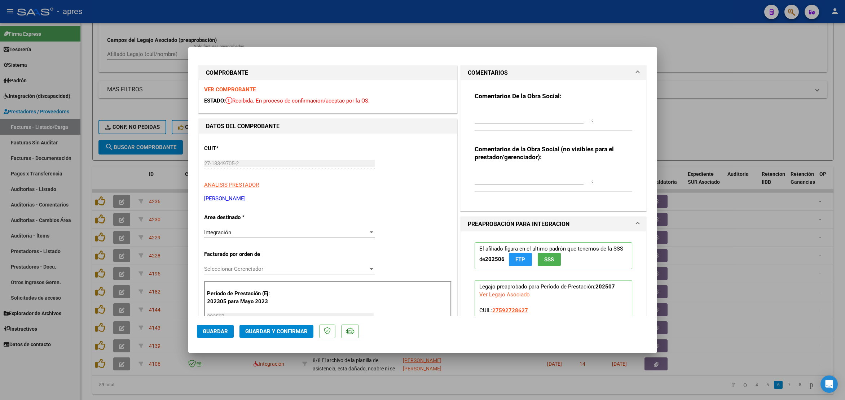
click at [238, 89] on strong "VER COMPROBANTE" at bounding box center [230, 89] width 52 height 6
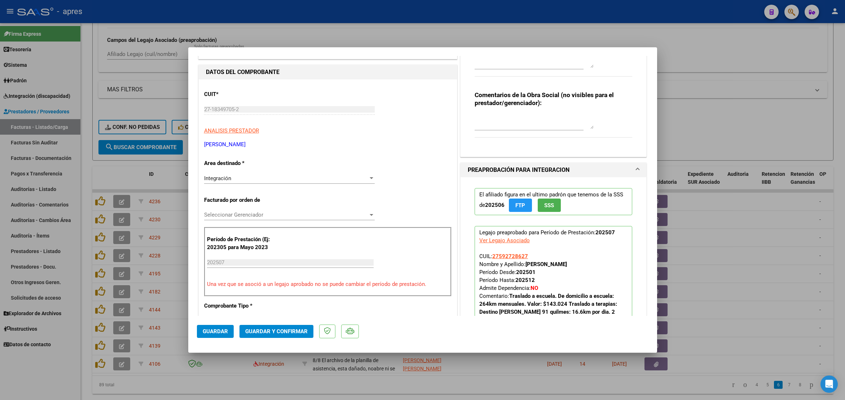
scroll to position [216, 0]
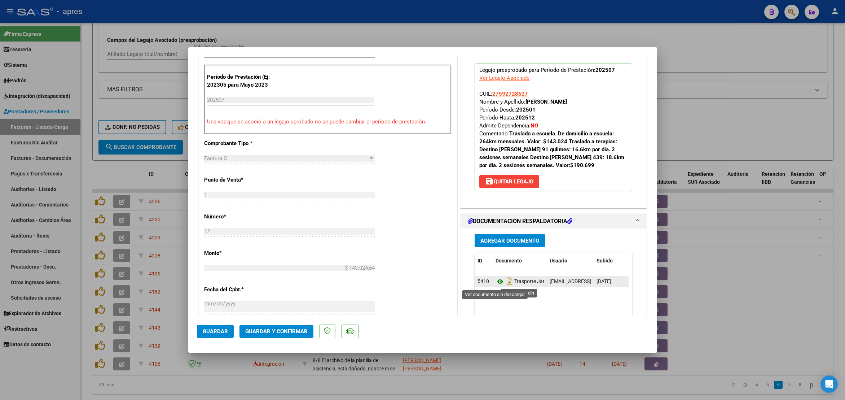
click at [496, 281] on icon at bounding box center [500, 281] width 9 height 9
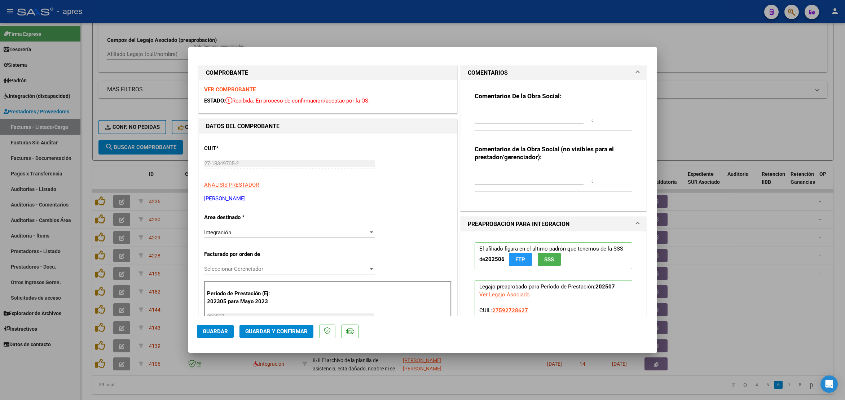
click at [513, 109] on textarea at bounding box center [534, 115] width 119 height 14
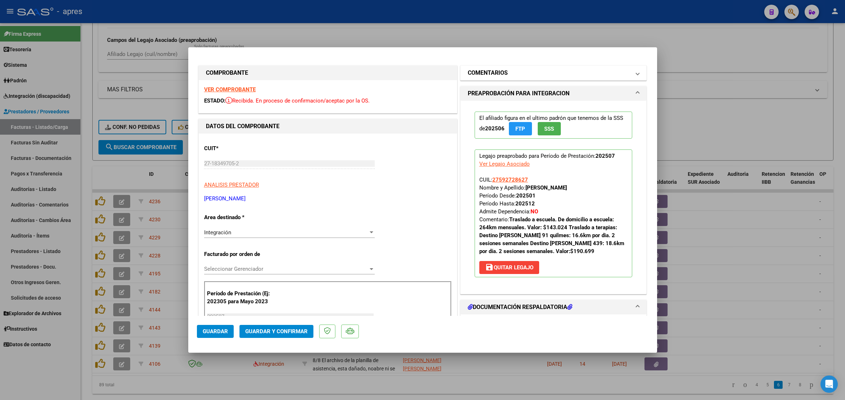
click at [546, 76] on mat-panel-title "COMENTARIOS" at bounding box center [549, 73] width 163 height 9
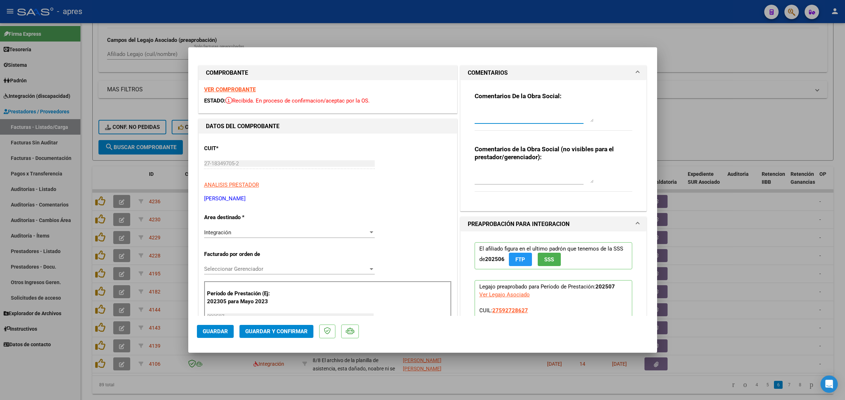
click at [489, 109] on textarea at bounding box center [534, 115] width 119 height 14
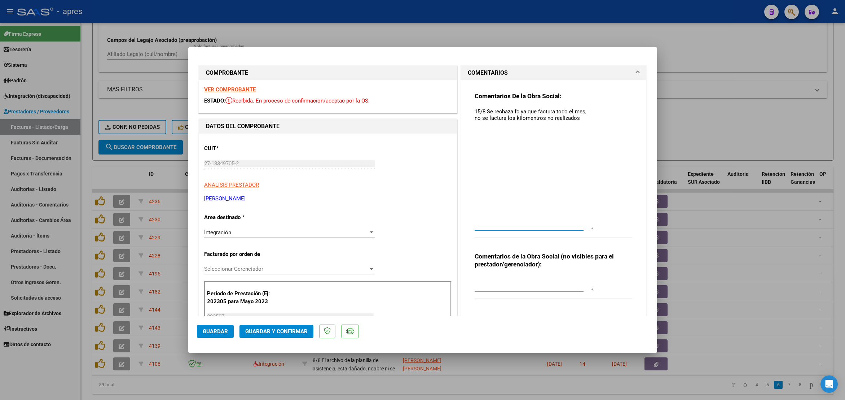
drag, startPoint x: 587, startPoint y: 119, endPoint x: 580, endPoint y: 169, distance: 50.2
click at [608, 226] on div "Comentarios De la Obra Social: 15/8 Se rechaza fc ya que factura todo el mes, n…" at bounding box center [554, 169] width 158 height 154
click at [570, 119] on textarea "15/8 Se rechaza fc ya que factura todo el mes, no se factura los kilomentros no…" at bounding box center [534, 168] width 119 height 121
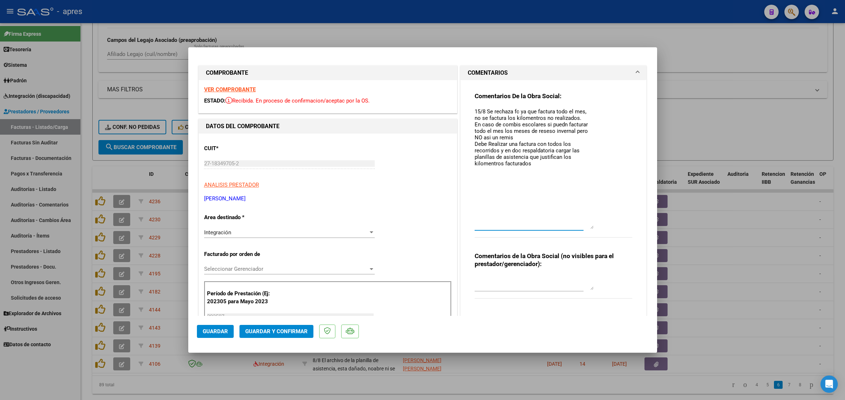
click at [545, 166] on textarea "15/8 Se rechaza fc ya que factura todo el mes, no se factura los kilomentros no…" at bounding box center [534, 168] width 119 height 121
click at [340, 231] on div "Integración" at bounding box center [286, 232] width 164 height 6
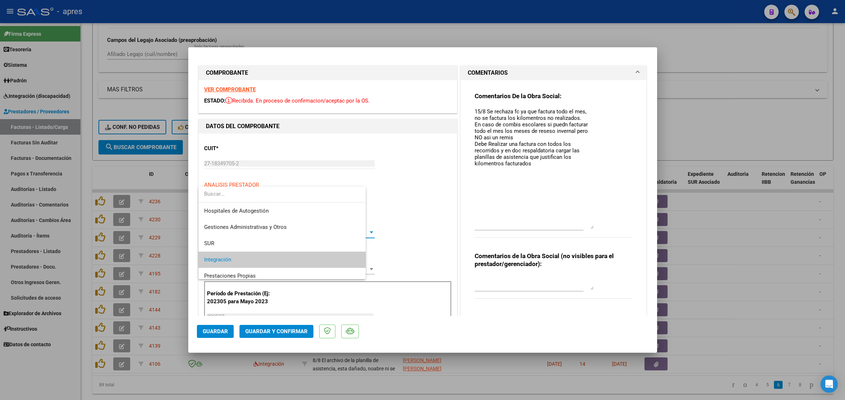
scroll to position [27, 0]
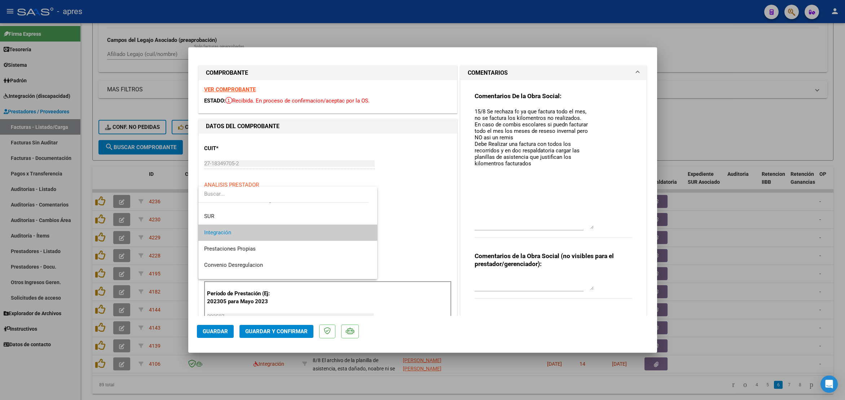
click at [548, 167] on div at bounding box center [422, 200] width 845 height 400
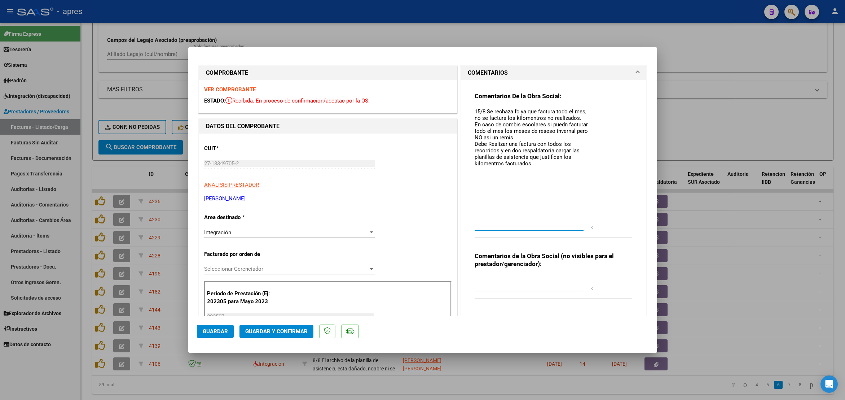
click at [538, 165] on textarea "15/8 Se rechaza fc ya que factura todo el mes, no se factura los kilomentros no…" at bounding box center [534, 168] width 119 height 121
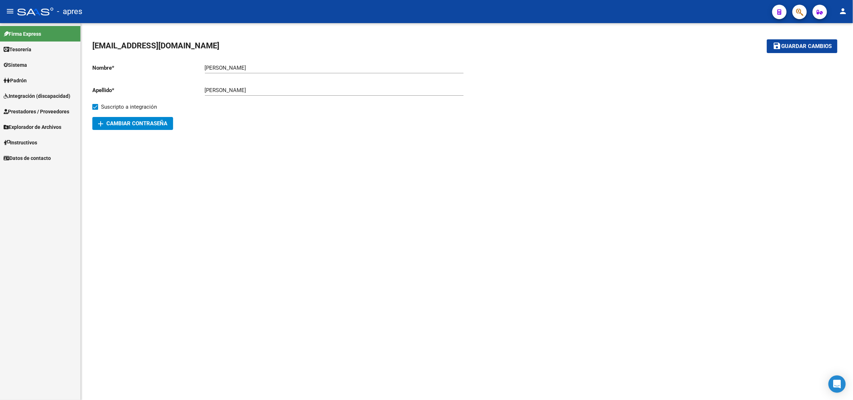
click at [19, 63] on span "Sistema" at bounding box center [15, 65] width 23 height 8
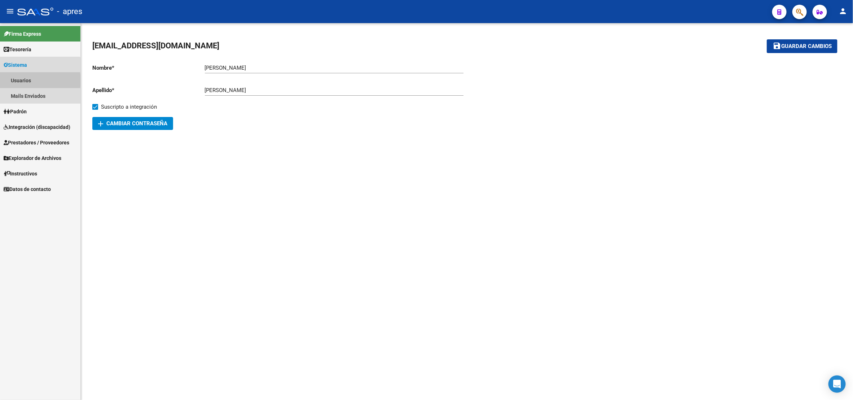
click at [27, 80] on link "Usuarios" at bounding box center [40, 81] width 80 height 16
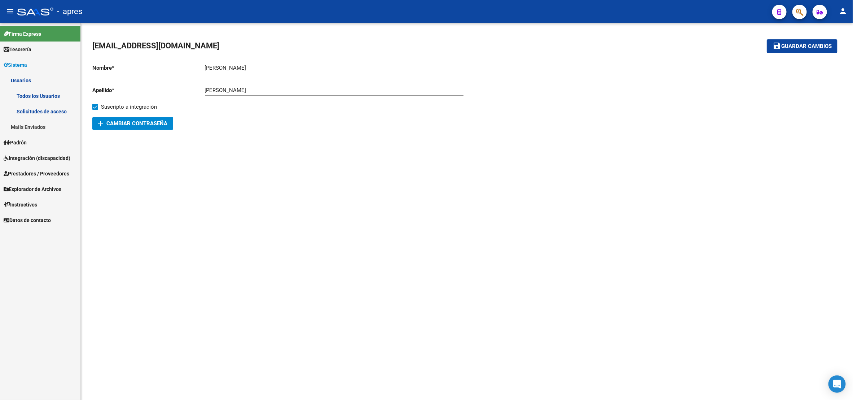
click at [29, 93] on link "Todos los Usuarios" at bounding box center [40, 96] width 80 height 16
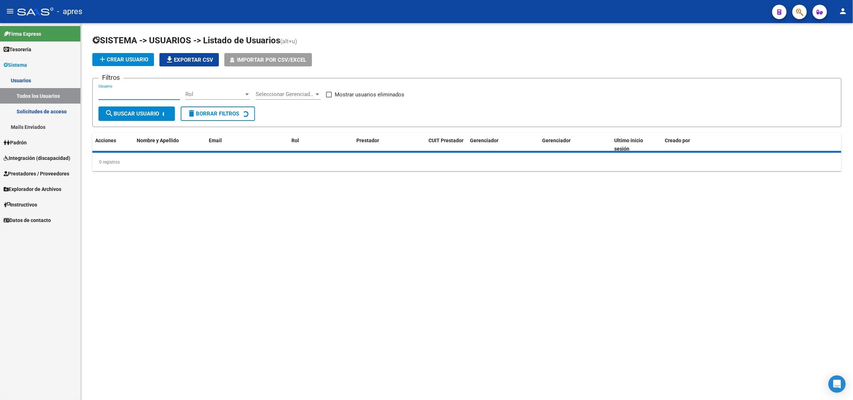
click at [149, 96] on input "Usuario" at bounding box center [140, 94] width 82 height 6
paste input "[PERSON_NAME]"
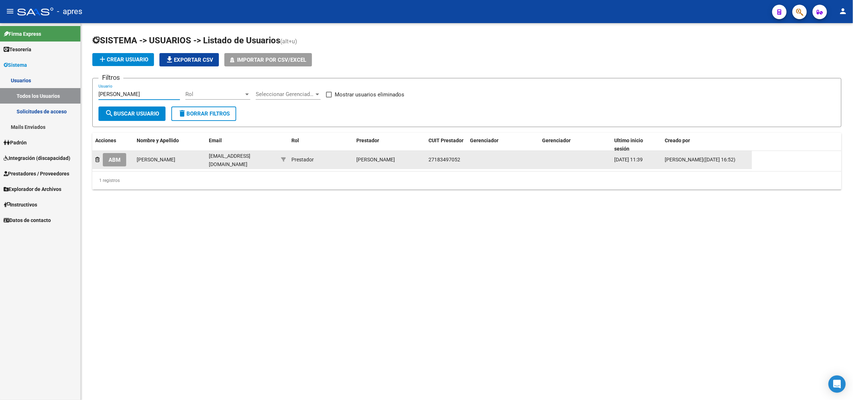
type input "[PERSON_NAME]"
click at [110, 158] on span "ABM" at bounding box center [115, 160] width 12 height 6
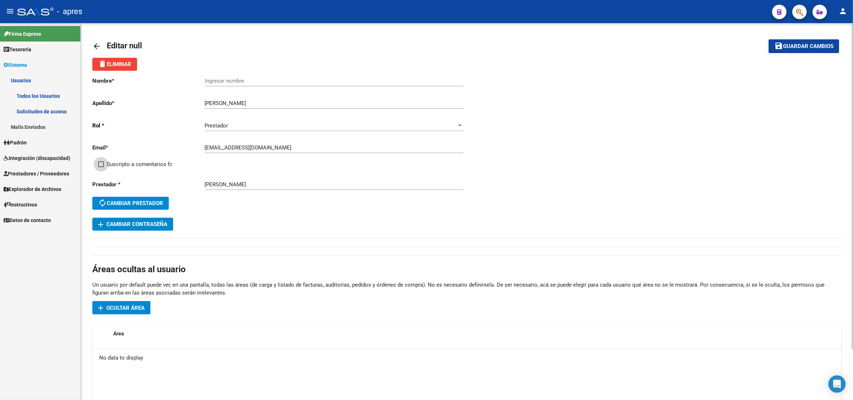
click at [103, 167] on span at bounding box center [101, 164] width 6 height 6
click at [101, 167] on input "Suscripto a comentarios fc" at bounding box center [101, 167] width 0 height 0
checkbox input "true"
drag, startPoint x: 219, startPoint y: 103, endPoint x: 286, endPoint y: 106, distance: 67.2
click at [286, 106] on input "Osorio patricia" at bounding box center [334, 103] width 259 height 6
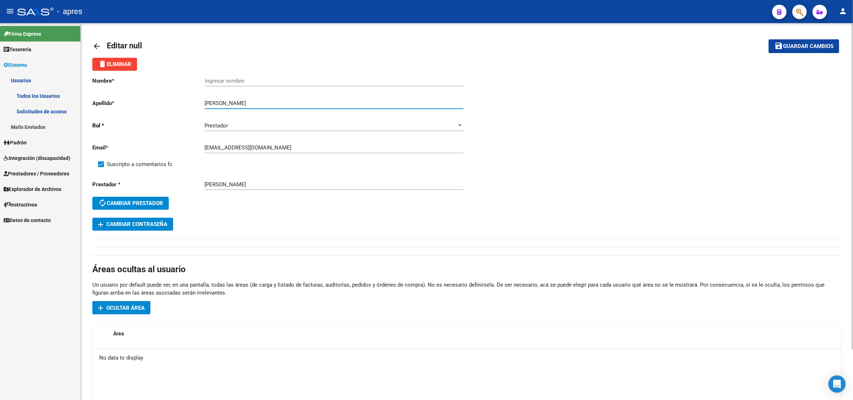
type input "Osorio"
click at [220, 81] on input "Ingresar nombre" at bounding box center [334, 81] width 259 height 6
paste input "patricia"
drag, startPoint x: 209, startPoint y: 81, endPoint x: 156, endPoint y: 80, distance: 53.1
click at [156, 80] on app-form-text-field "Nombre * patricia Ingresar nombre" at bounding box center [277, 81] width 371 height 6
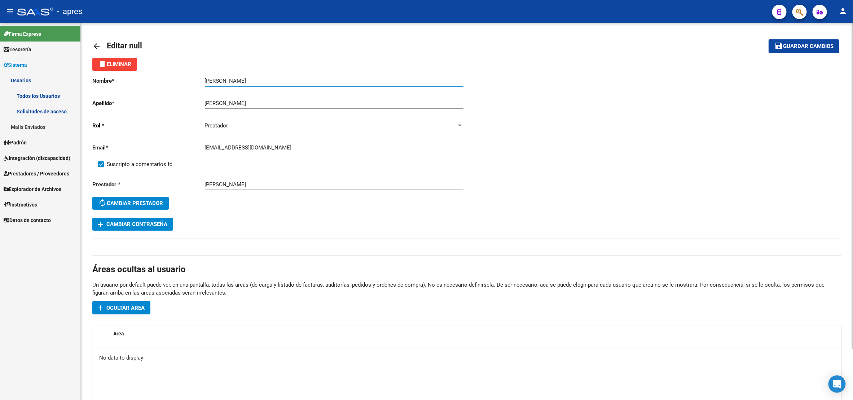
type input "Patricia"
click at [796, 43] on span "Guardar cambios" at bounding box center [808, 46] width 51 height 6
drag, startPoint x: 793, startPoint y: 46, endPoint x: 789, endPoint y: 46, distance: 4.3
click at [791, 46] on span "Guardar cambios" at bounding box center [808, 46] width 51 height 6
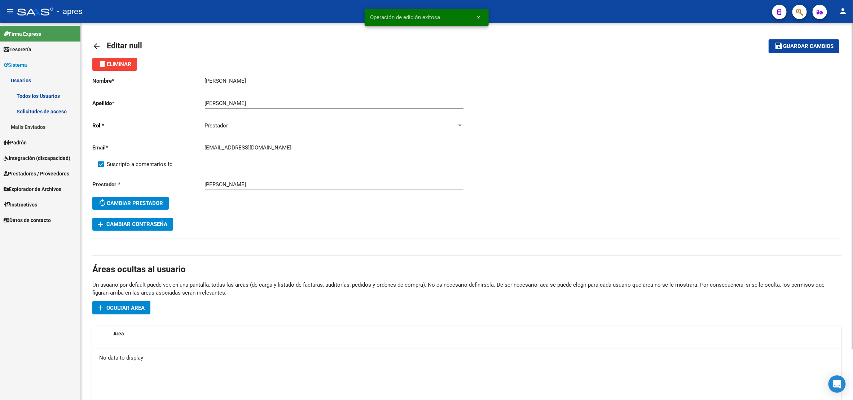
click at [99, 45] on mat-icon "arrow_back" at bounding box center [96, 46] width 9 height 9
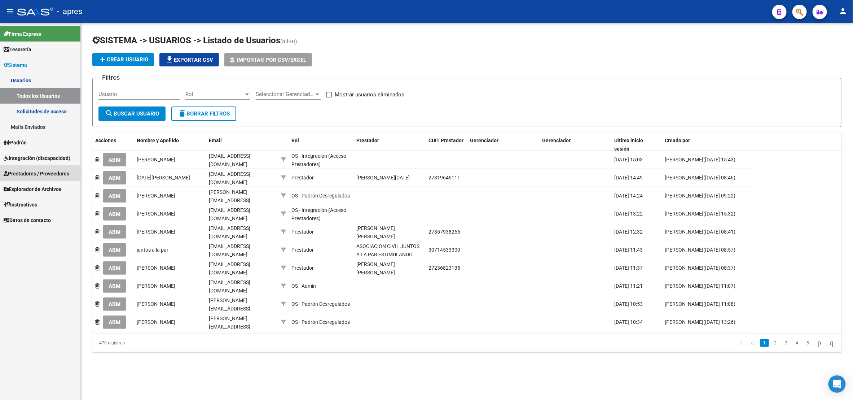
click at [33, 172] on span "Prestadores / Proveedores" at bounding box center [37, 174] width 66 height 8
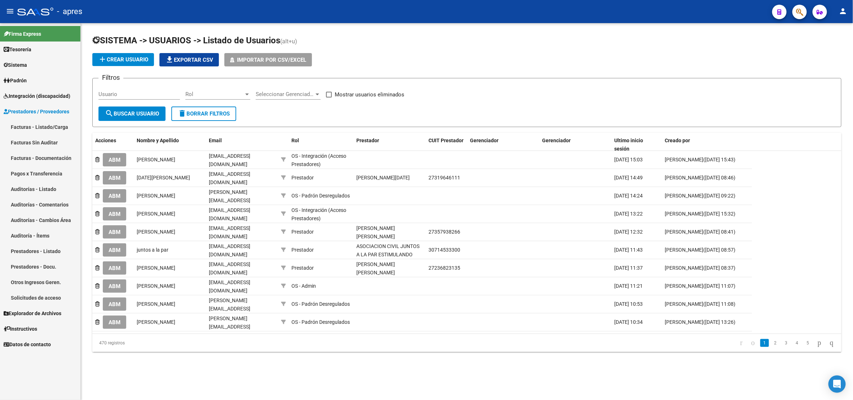
click at [39, 130] on link "Facturas - Listado/Carga" at bounding box center [40, 127] width 80 height 16
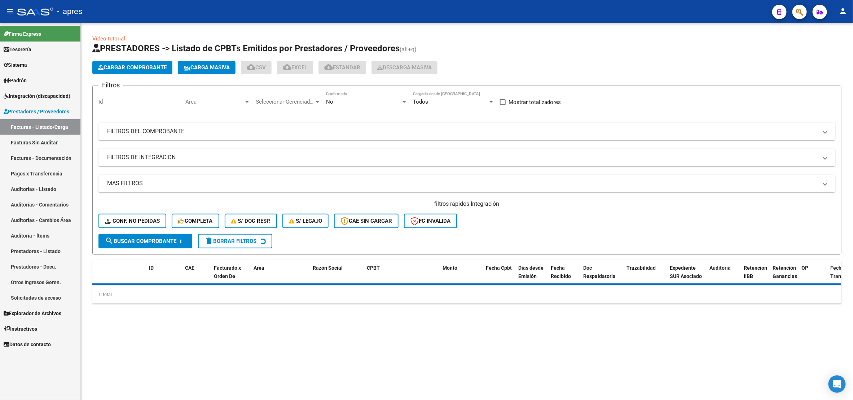
click at [166, 159] on mat-panel-title "FILTROS DE INTEGRACION" at bounding box center [462, 157] width 711 height 8
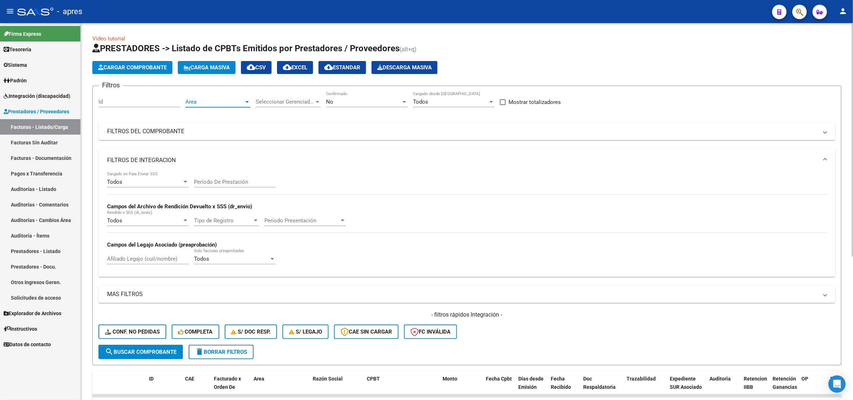
click at [208, 103] on span "Area" at bounding box center [214, 102] width 58 height 6
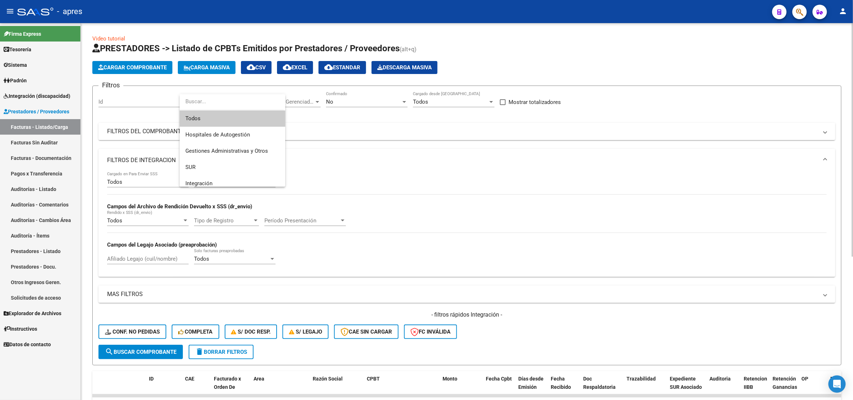
drag, startPoint x: 249, startPoint y: 118, endPoint x: 262, endPoint y: 104, distance: 18.9
click at [250, 115] on span "Todos" at bounding box center [232, 118] width 94 height 16
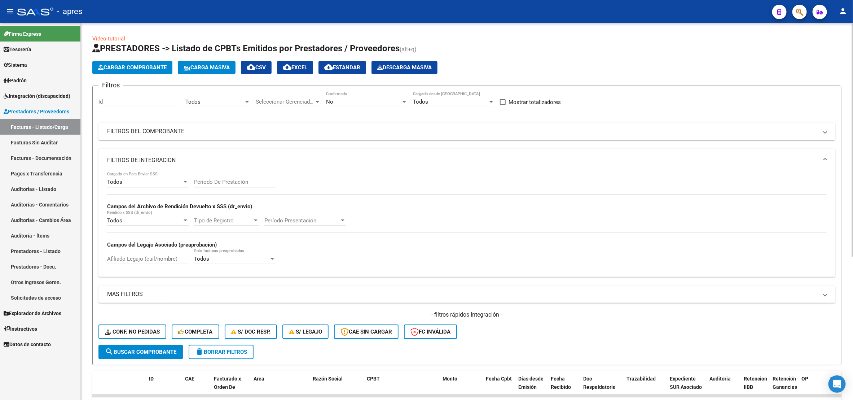
click at [306, 93] on div "Seleccionar Gerenciador Seleccionar Gerenciador" at bounding box center [288, 100] width 65 height 16
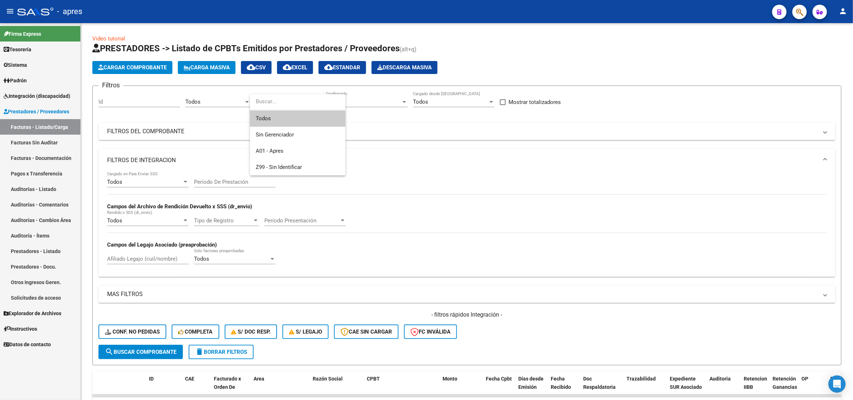
drag, startPoint x: 300, startPoint y: 118, endPoint x: 341, endPoint y: 102, distance: 44.4
click at [303, 114] on span "Todos" at bounding box center [298, 118] width 84 height 16
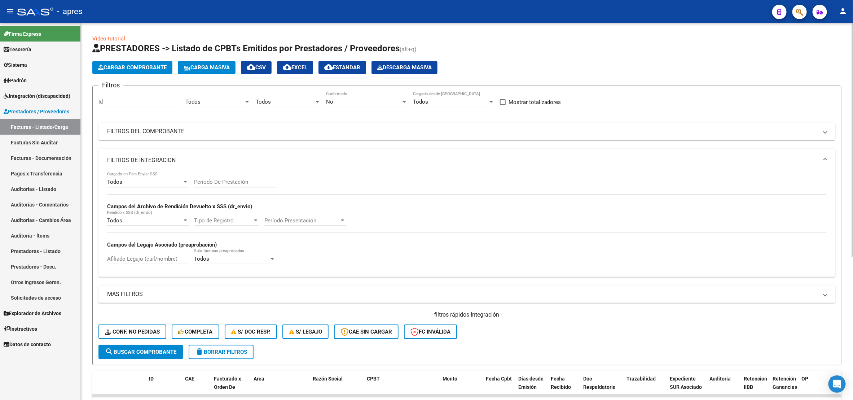
click at [353, 97] on div "No Confirmado" at bounding box center [367, 100] width 82 height 16
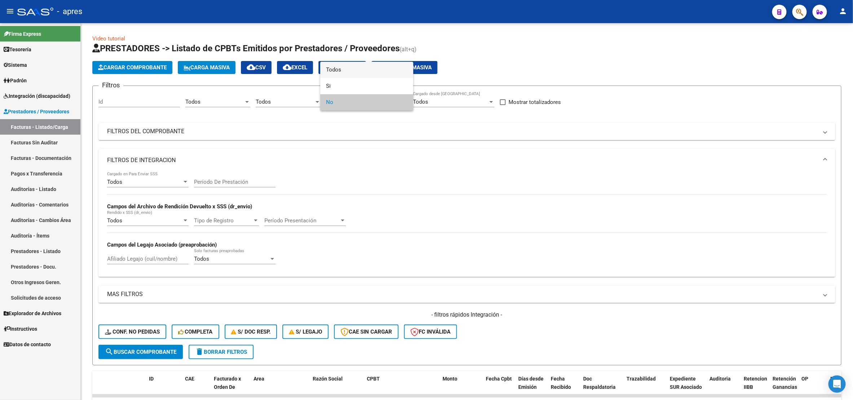
click at [351, 73] on span "Todos" at bounding box center [367, 70] width 82 height 16
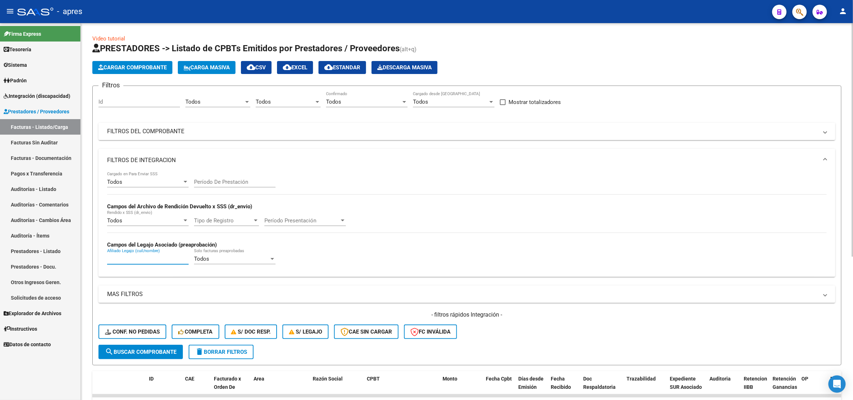
click at [136, 258] on input "Afiliado Legajo (cuil/nombre)" at bounding box center [148, 258] width 82 height 6
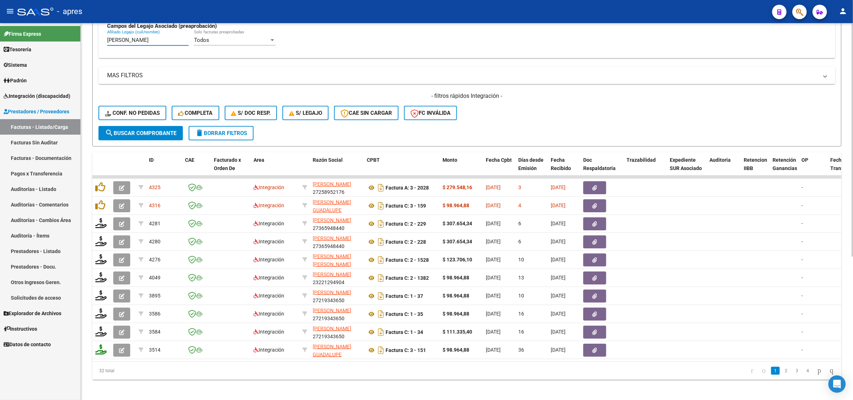
scroll to position [231, 0]
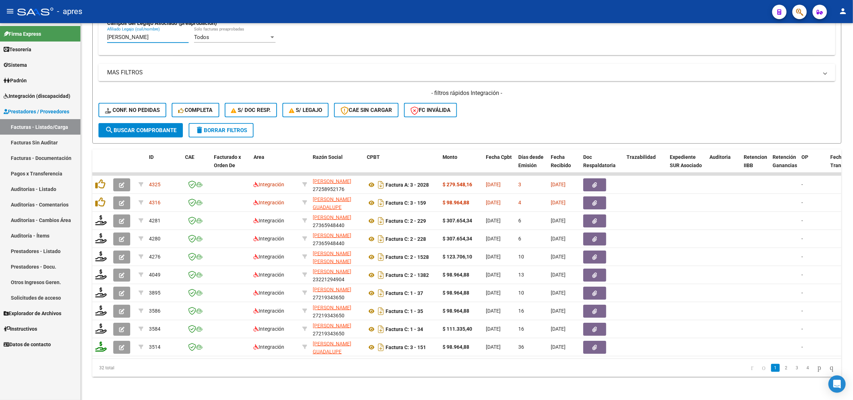
type input "dominguez lui"
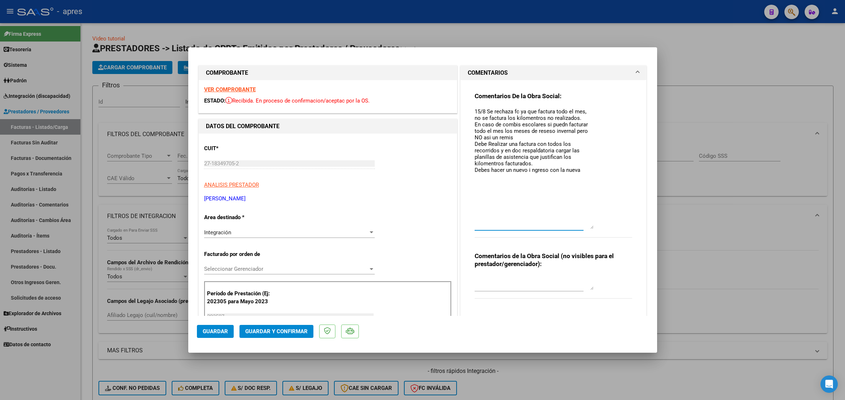
scroll to position [261, 0]
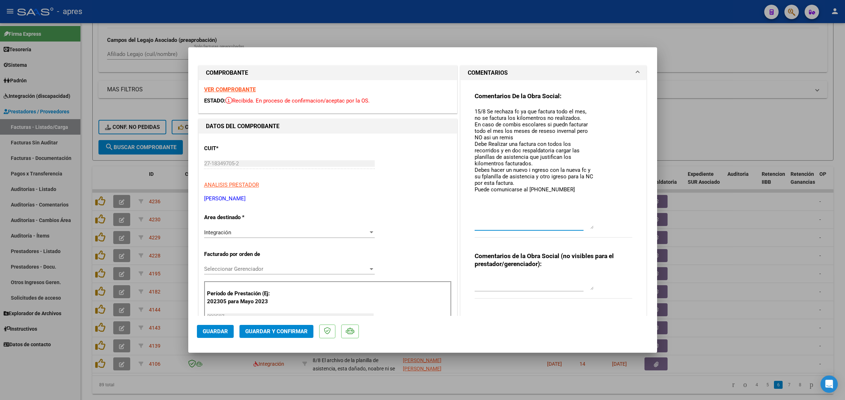
click at [524, 183] on textarea "15/8 Se rechaza fc ya que factura todo el mes, no se factura los kilomentros no…" at bounding box center [534, 168] width 119 height 121
click at [482, 176] on textarea "15/8 Se rechaza fc ya que factura todo el mes, no se factura los kilomentros no…" at bounding box center [534, 168] width 119 height 121
click at [481, 176] on textarea "15/8 Se rechaza fc ya que factura todo el mes, no se factura los kilomentros no…" at bounding box center [534, 168] width 119 height 121
click at [475, 143] on textarea "15/8 Se rechaza fc ya que factura todo el mes, no se factura los kilomentros no…" at bounding box center [534, 168] width 119 height 121
click at [477, 145] on textarea "15/8 Se rechaza fc ya que factura todo el mes, no se factura los kilomentros no…" at bounding box center [534, 168] width 119 height 121
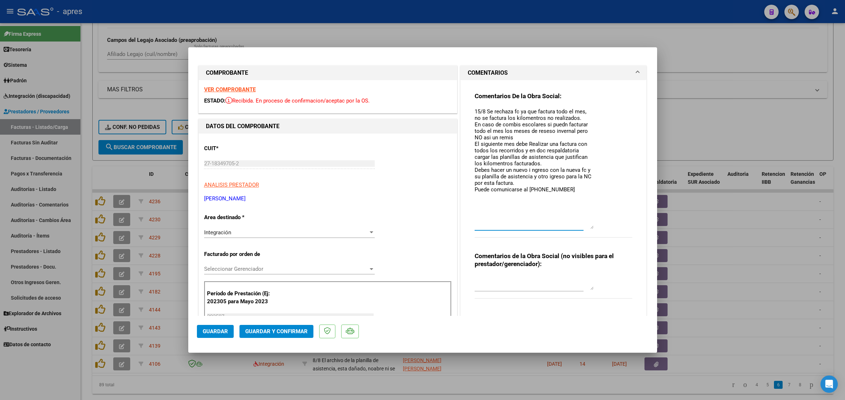
drag, startPoint x: 513, startPoint y: 143, endPoint x: 455, endPoint y: 145, distance: 58.5
click at [459, 145] on div "COMENTARIOS Comentarios De la Obra Social: 15/8 Se rechaza fc ya que factura to…" at bounding box center [554, 191] width 190 height 253
click at [566, 149] on textarea "15/8 Se rechaza fc ya que factura todo el mes, no se factura los kilomentros no…" at bounding box center [534, 168] width 119 height 121
type textarea "15/8 Se rechaza fc ya que factura todo el mes, no se factura los kilomentros no…"
click at [233, 239] on div "Integración Seleccionar Area" at bounding box center [289, 236] width 171 height 18
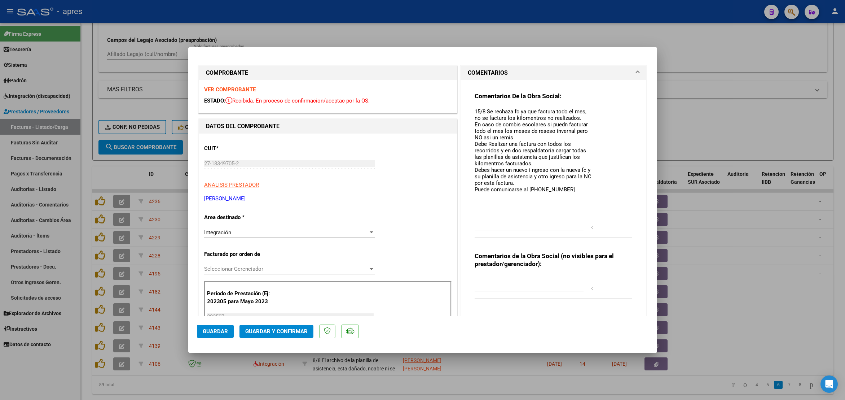
click at [233, 236] on div "Integración Seleccionar Area" at bounding box center [289, 232] width 171 height 11
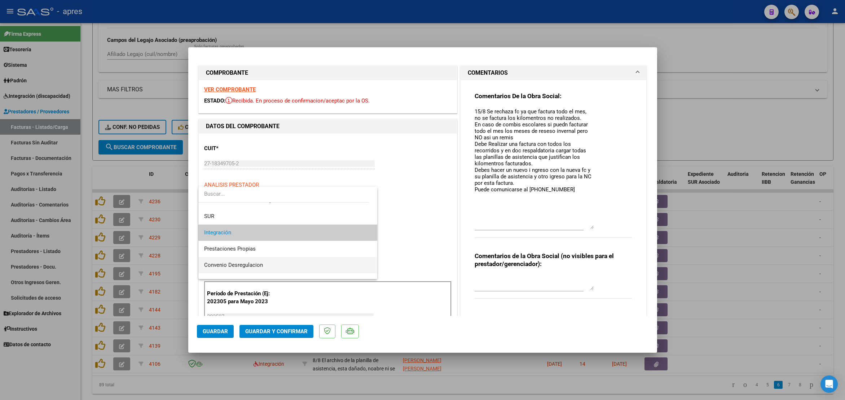
scroll to position [70, 0]
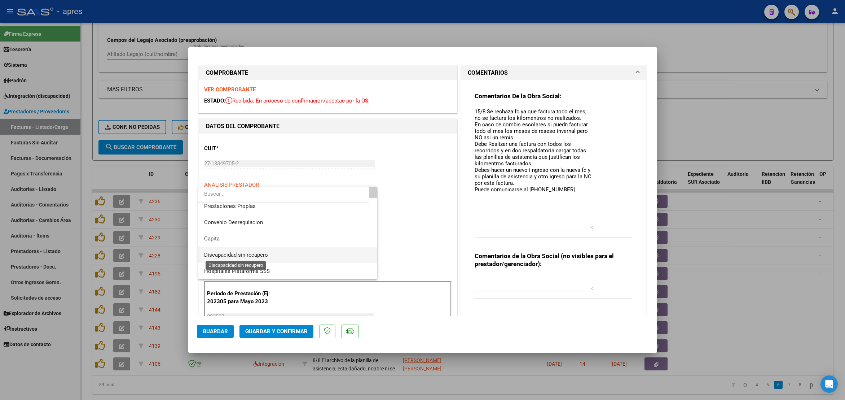
click at [242, 254] on span "Discapacidad sin recupero" at bounding box center [236, 254] width 64 height 6
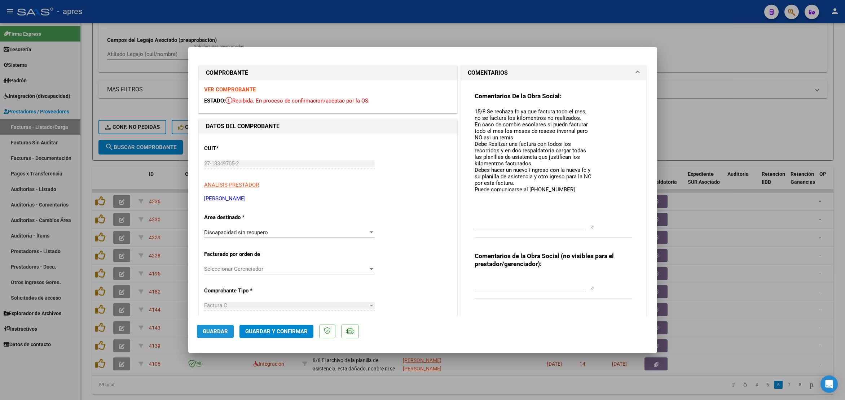
click at [224, 329] on span "Guardar" at bounding box center [215, 331] width 25 height 6
drag, startPoint x: 472, startPoint y: 144, endPoint x: 591, endPoint y: 180, distance: 124.7
click at [591, 180] on div "Comentarios De la Obra Social: 15/8 Se rechaza fc ya que factura todo el mes, n…" at bounding box center [554, 168] width 158 height 153
click at [154, 379] on div at bounding box center [422, 200] width 845 height 400
type input "$ 0,00"
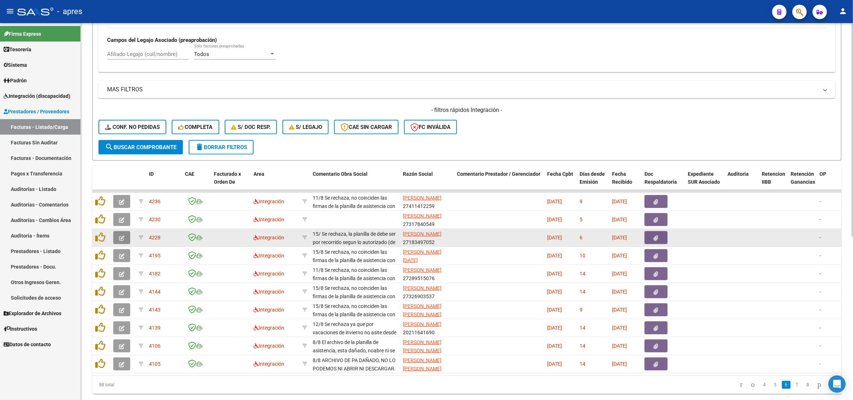
click at [127, 241] on button "button" at bounding box center [121, 237] width 17 height 13
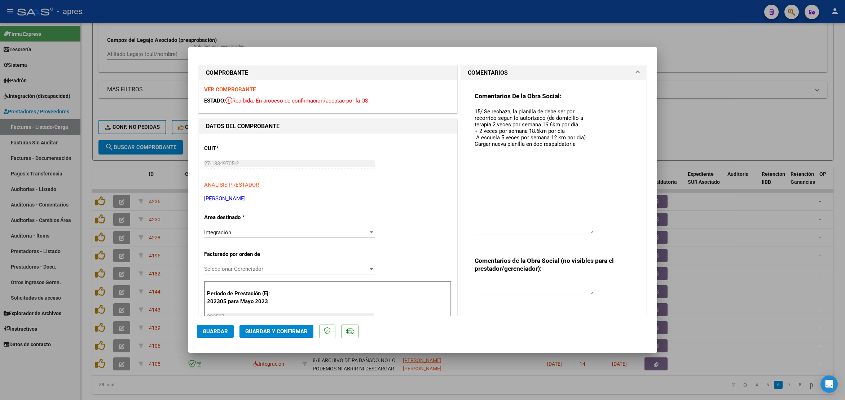
drag, startPoint x: 589, startPoint y: 121, endPoint x: 591, endPoint y: 232, distance: 111.5
click at [591, 232] on div "Comentarios De la Obra Social: 15/ Se rechaza, la planilla de debe ser por reco…" at bounding box center [554, 171] width 158 height 158
click at [575, 145] on textarea "15/ Se rechaza, la planilla de debe ser por recorrido segun lo autorizado (de d…" at bounding box center [534, 171] width 119 height 126
paste textarea "Debe Realizar una factura con todos los recorridos y en doc respaldatoria carga…"
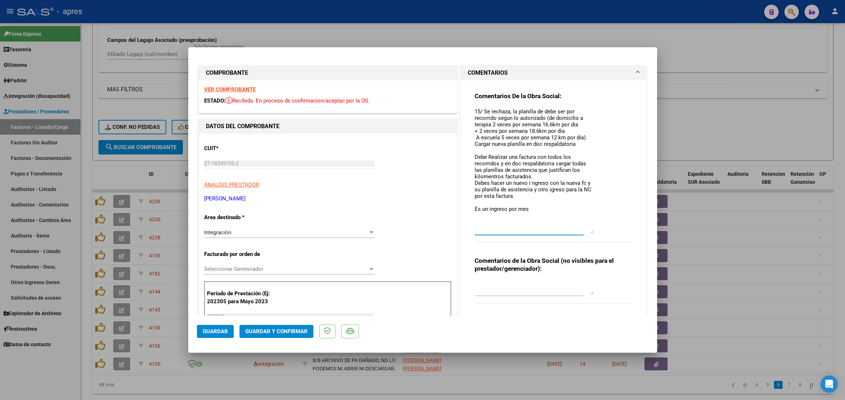
type textarea "15/ Se rechaza, la planilla de debe ser por recorrido segun lo autorizado (de d…"
click at [205, 331] on span "Guardar" at bounding box center [215, 331] width 25 height 6
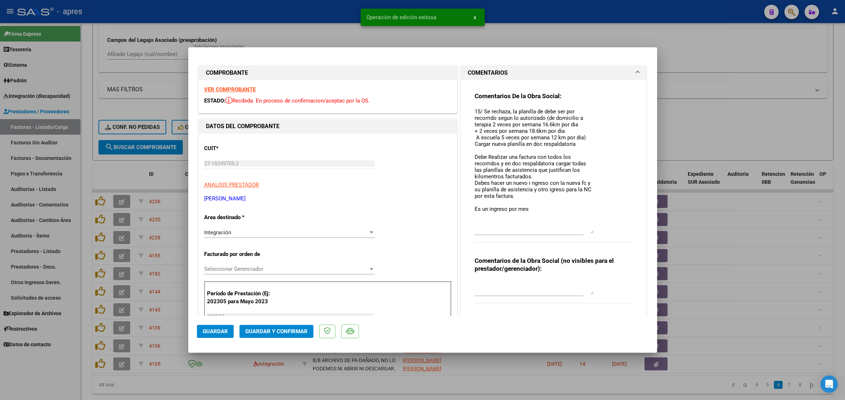
click at [208, 397] on div at bounding box center [422, 200] width 845 height 400
type input "$ 0,00"
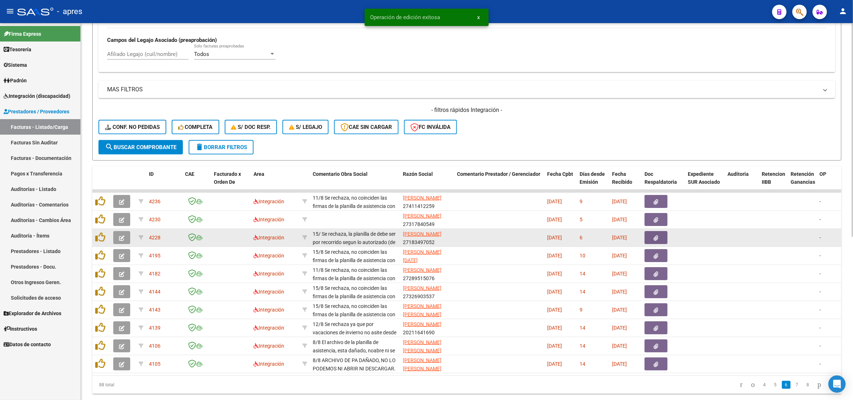
click at [126, 240] on button "button" at bounding box center [121, 237] width 17 height 13
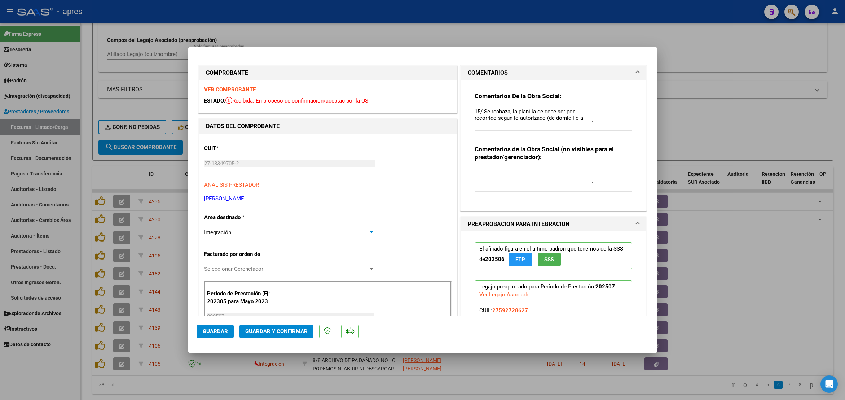
click at [254, 230] on div "Integración" at bounding box center [286, 232] width 164 height 6
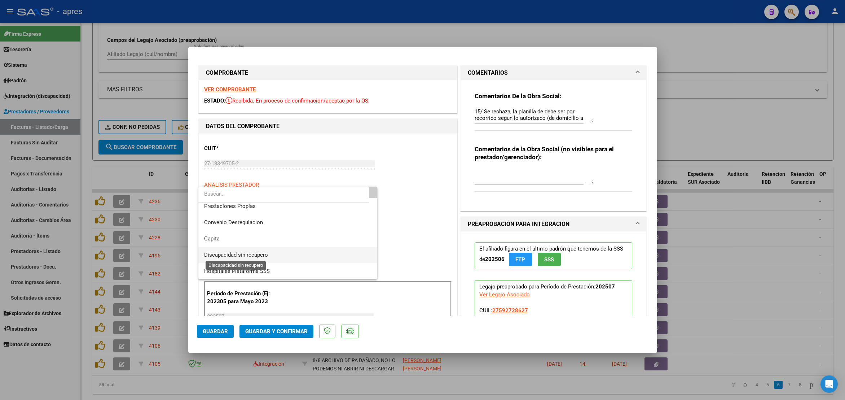
click at [255, 252] on span "Discapacidad sin recupero" at bounding box center [236, 254] width 64 height 6
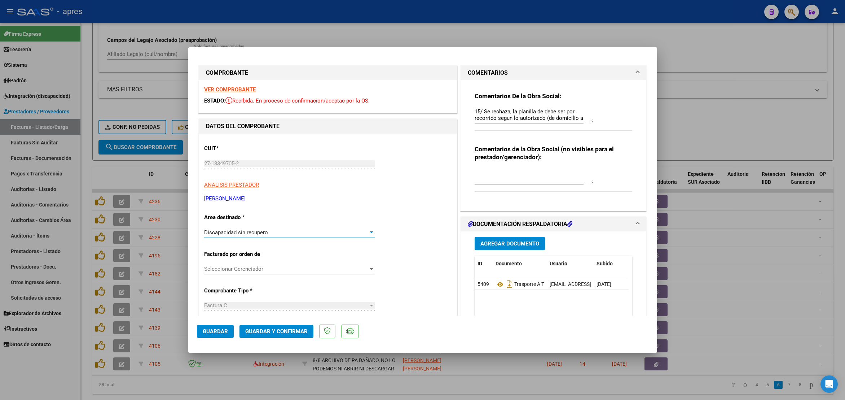
click at [216, 334] on span "Guardar" at bounding box center [215, 331] width 25 height 6
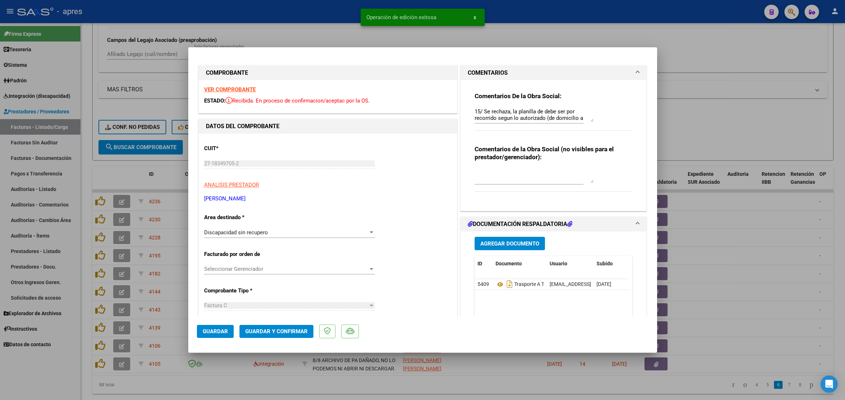
click at [83, 203] on div at bounding box center [422, 200] width 845 height 400
type input "$ 0,00"
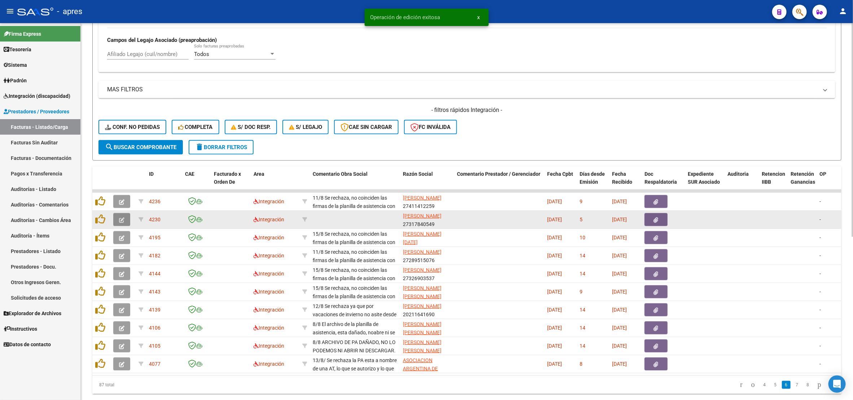
click at [124, 217] on button "button" at bounding box center [121, 219] width 17 height 13
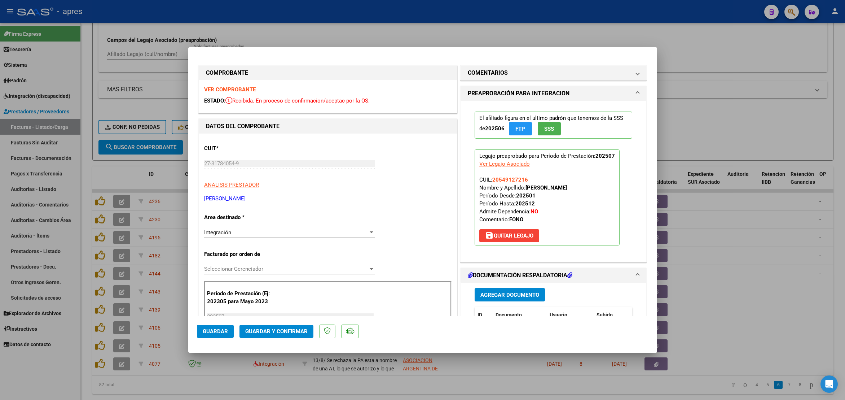
click at [222, 89] on strong "VER COMPROBANTE" at bounding box center [230, 89] width 52 height 6
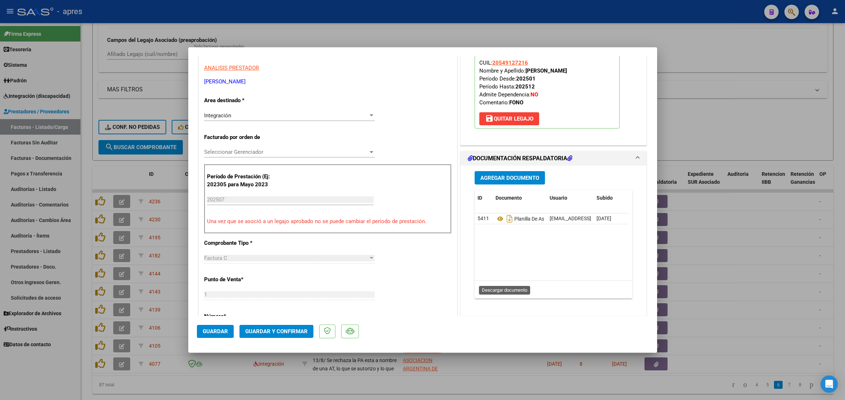
scroll to position [162, 0]
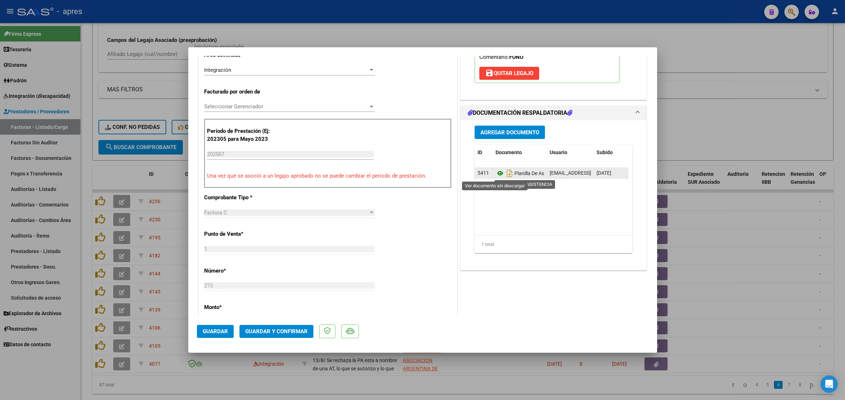
click at [498, 175] on icon at bounding box center [500, 173] width 9 height 9
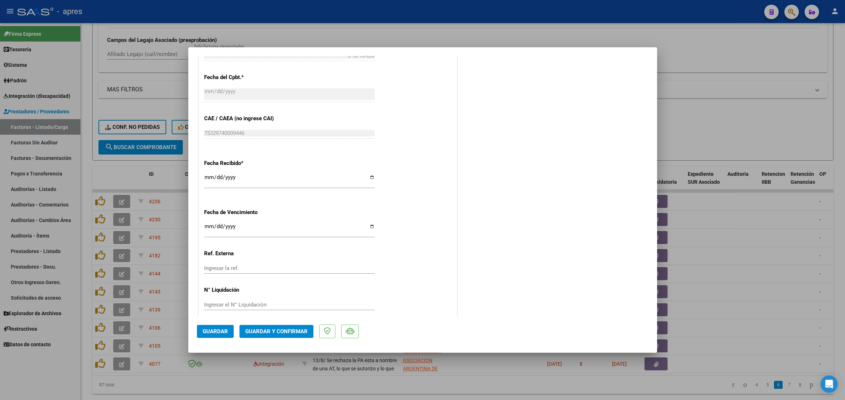
scroll to position [439, 0]
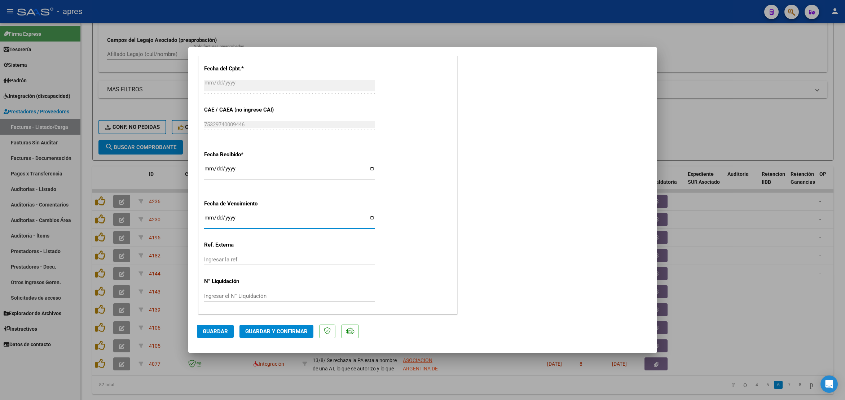
click at [213, 215] on input "Ingresar la fecha" at bounding box center [289, 221] width 171 height 12
type input "[DATE]"
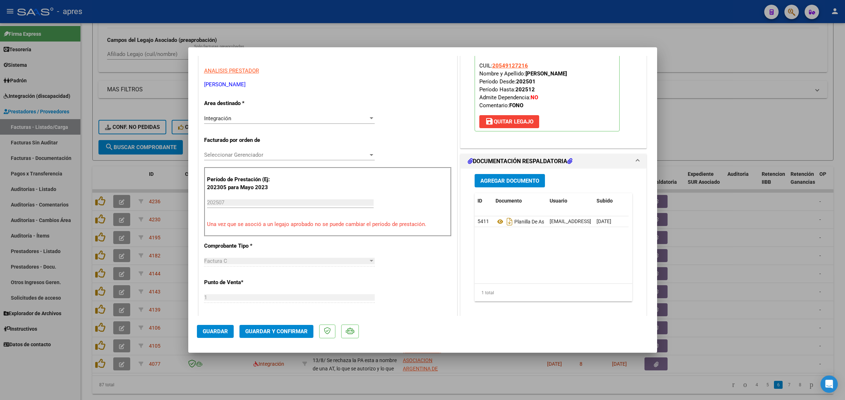
scroll to position [168, 0]
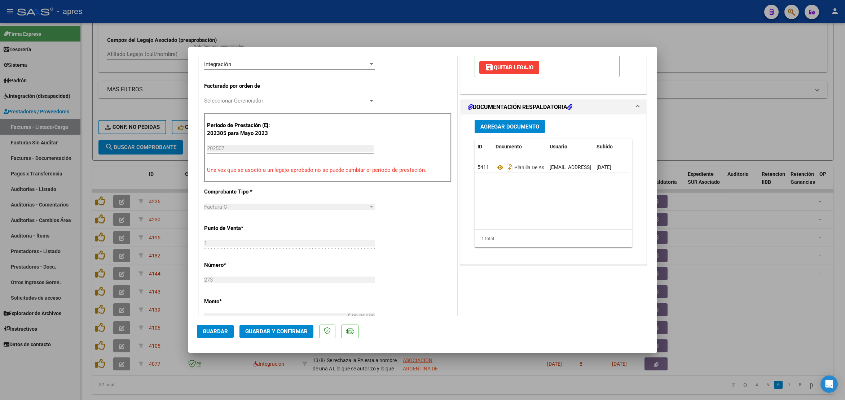
click at [461, 207] on div "Agregar Documento ID Documento Usuario Subido Acción 5411 Planilla De Asistenci…" at bounding box center [554, 189] width 186 height 150
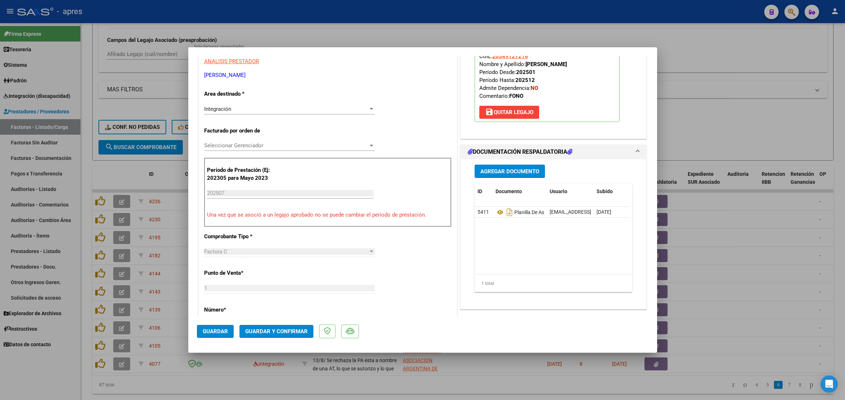
scroll to position [114, 0]
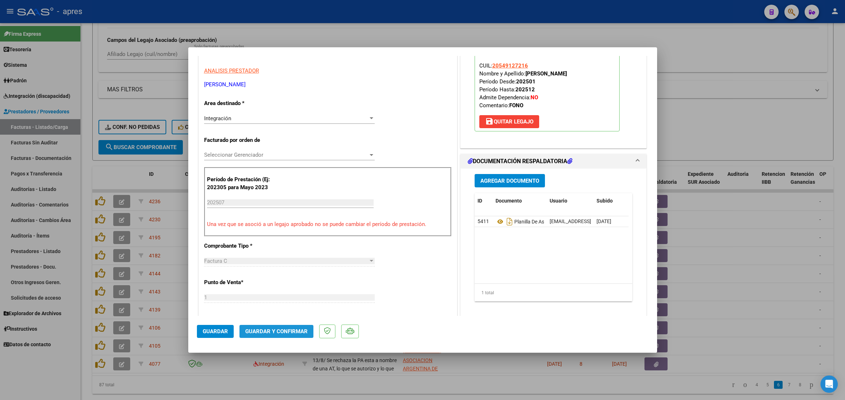
click at [301, 336] on button "Guardar y Confirmar" at bounding box center [277, 331] width 74 height 13
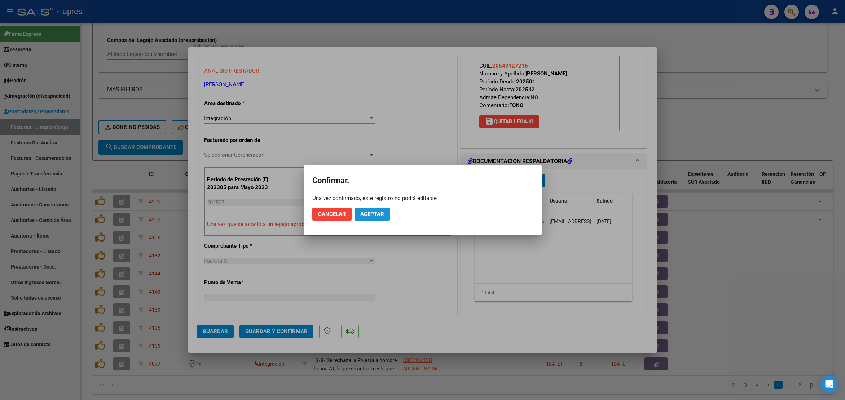
click at [373, 216] on span "Aceptar" at bounding box center [372, 214] width 24 height 6
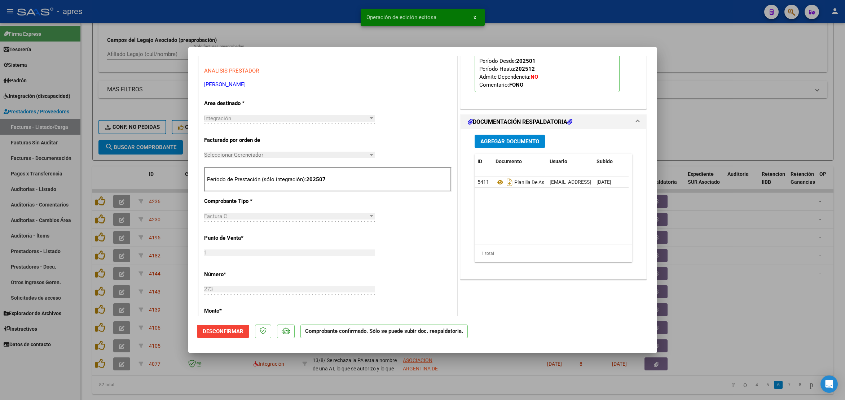
click at [276, 396] on div at bounding box center [422, 200] width 845 height 400
type input "$ 0,00"
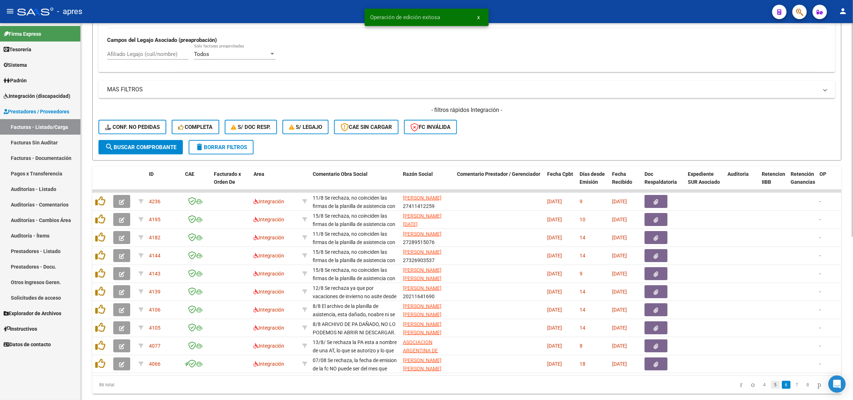
click at [771, 389] on link "5" at bounding box center [775, 385] width 9 height 8
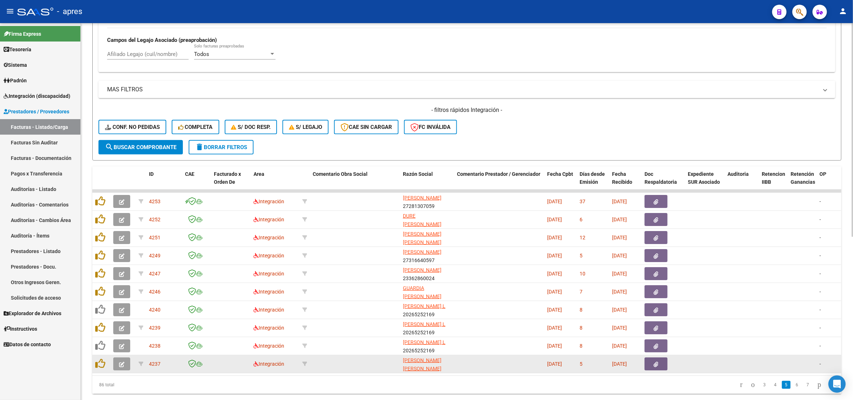
click at [119, 362] on span "button" at bounding box center [121, 363] width 5 height 6
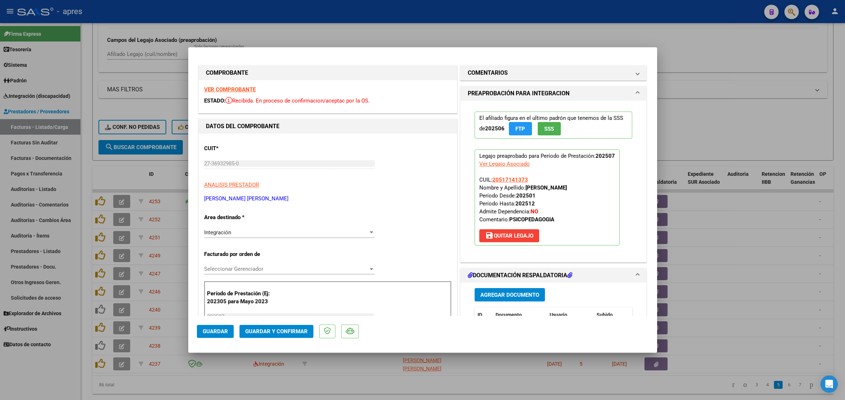
click at [224, 93] on div "VER COMPROBANTE ESTADO: Recibida. En proceso de confirmacion/aceptac por la OS." at bounding box center [328, 96] width 258 height 33
click at [223, 90] on strong "VER COMPROBANTE" at bounding box center [230, 89] width 52 height 6
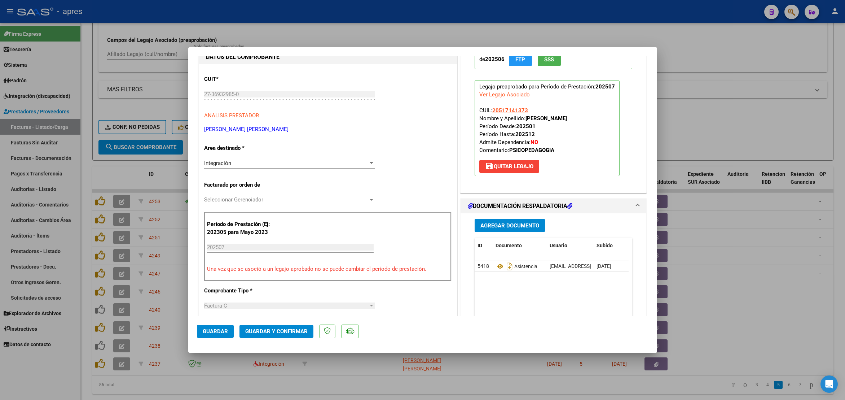
scroll to position [108, 0]
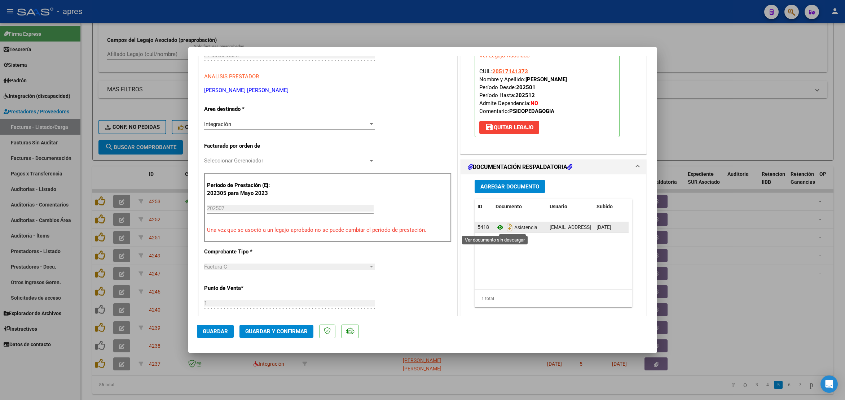
click at [496, 232] on icon at bounding box center [500, 227] width 9 height 9
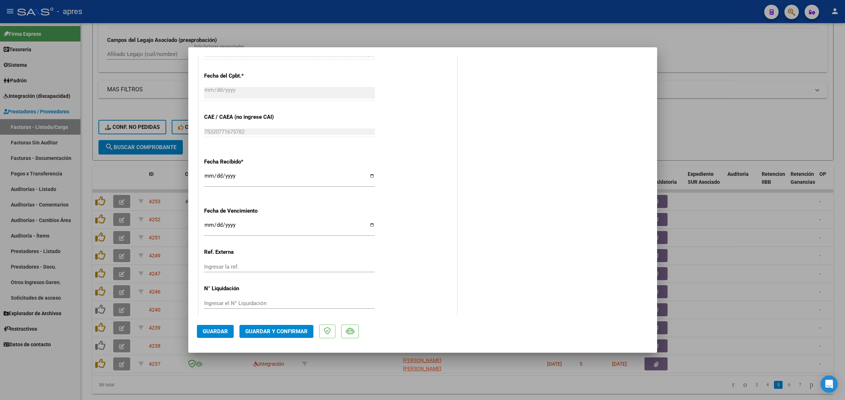
scroll to position [433, 0]
click at [209, 226] on input "Ingresar la fecha" at bounding box center [289, 225] width 171 height 12
type input "[DATE]"
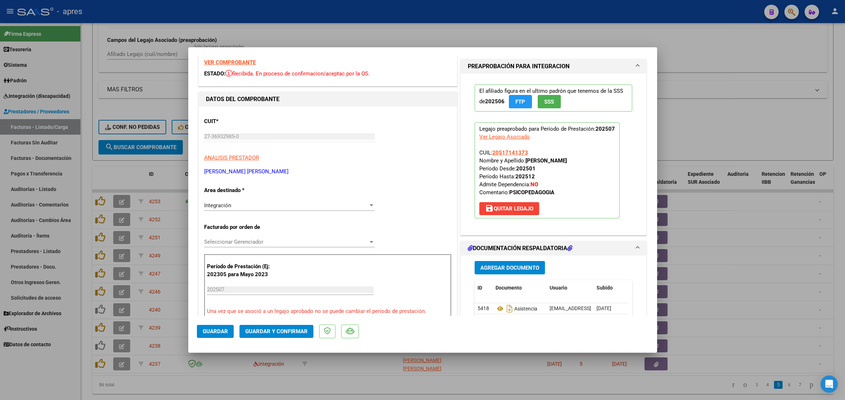
scroll to position [0, 0]
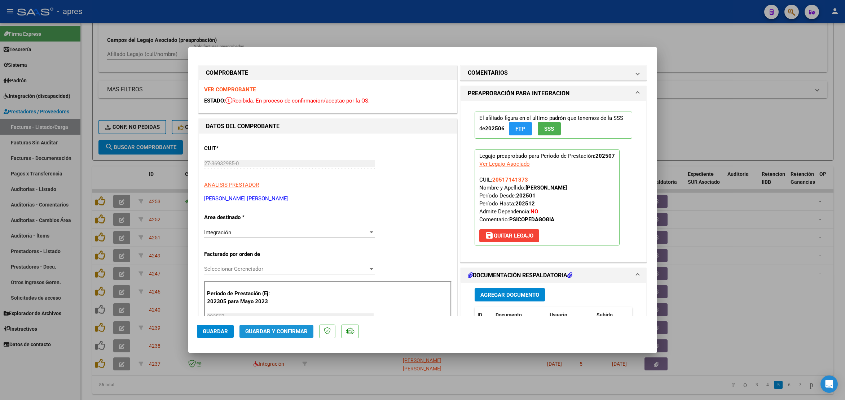
click at [271, 328] on span "Guardar y Confirmar" at bounding box center [276, 331] width 62 height 6
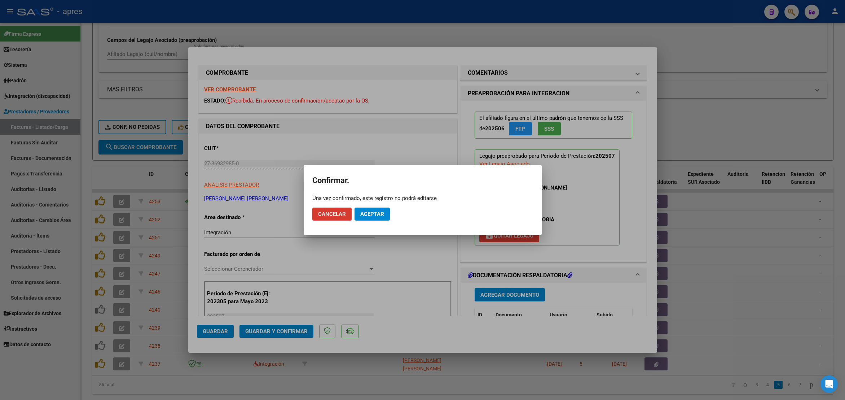
click at [331, 208] on button "Cancelar" at bounding box center [331, 213] width 39 height 13
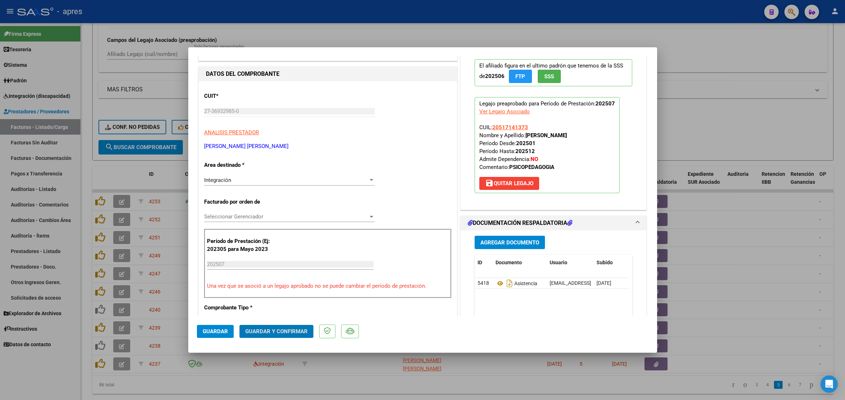
scroll to position [54, 0]
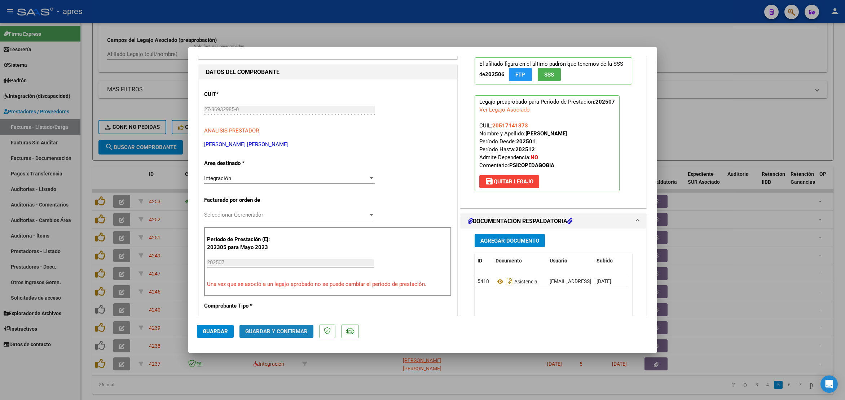
click at [277, 337] on button "Guardar y Confirmar" at bounding box center [277, 331] width 74 height 13
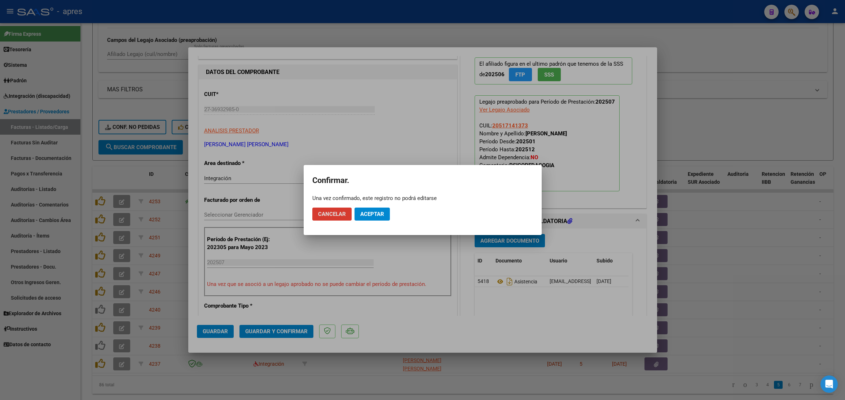
click at [380, 209] on button "Aceptar" at bounding box center [372, 213] width 35 height 13
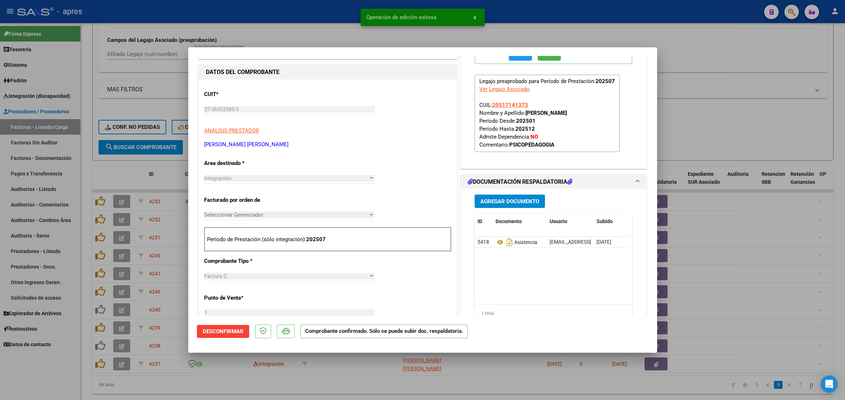
click at [262, 398] on div at bounding box center [422, 200] width 845 height 400
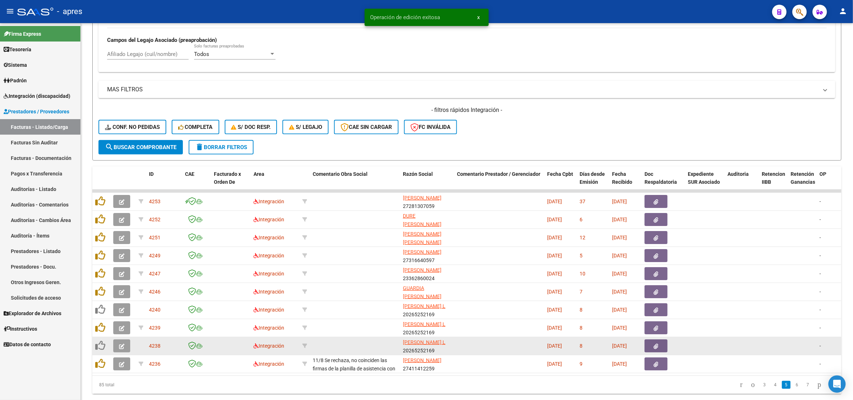
click at [124, 350] on button "button" at bounding box center [121, 345] width 17 height 13
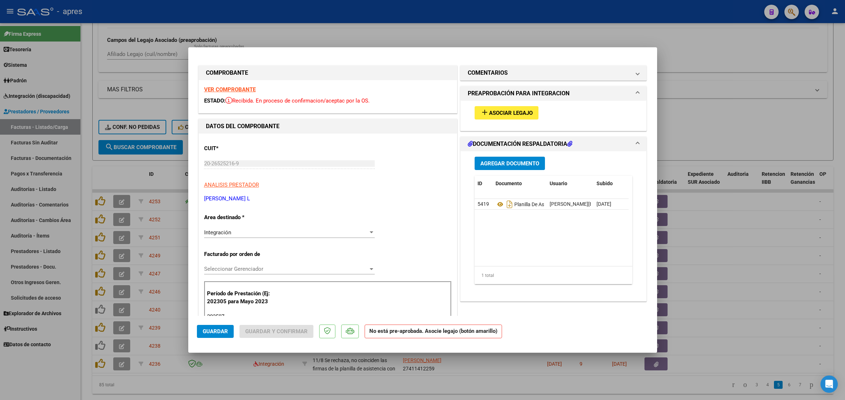
click at [223, 92] on strong "VER COMPROBANTE" at bounding box center [230, 89] width 52 height 6
click at [496, 206] on icon at bounding box center [500, 204] width 9 height 9
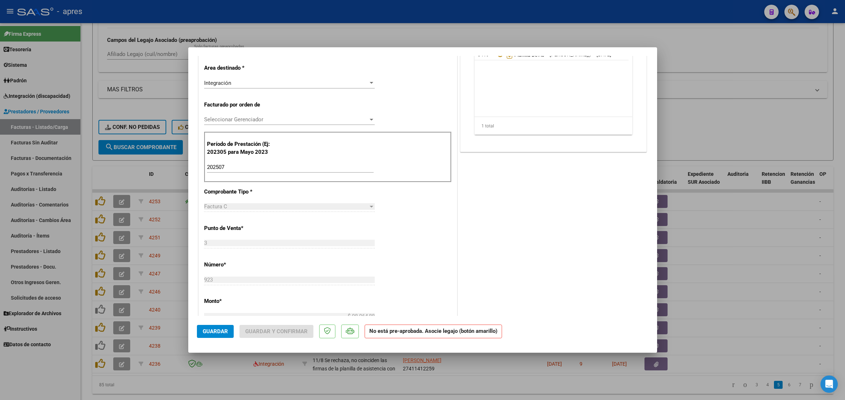
scroll to position [0, 0]
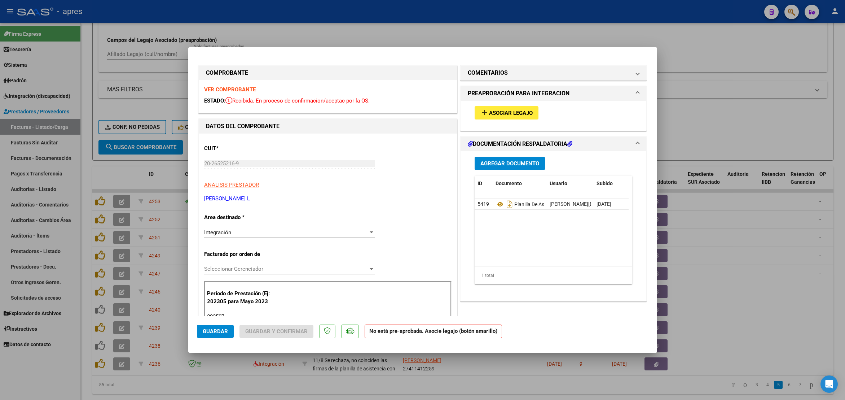
click at [525, 114] on span "Asociar Legajo" at bounding box center [511, 113] width 44 height 6
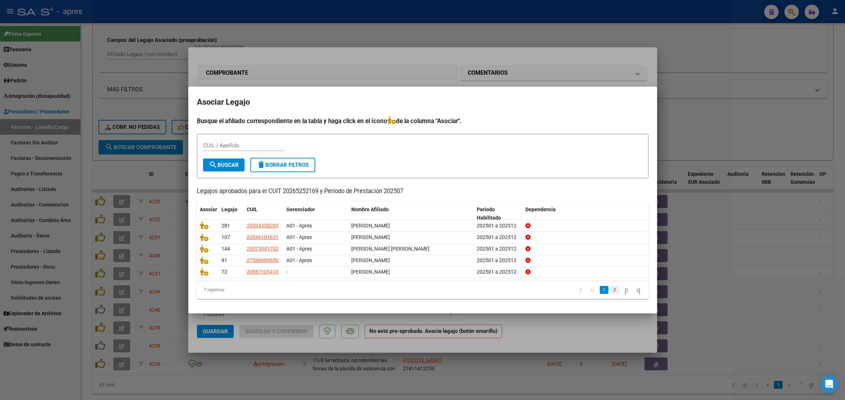
click at [611, 289] on link "2" at bounding box center [615, 290] width 9 height 8
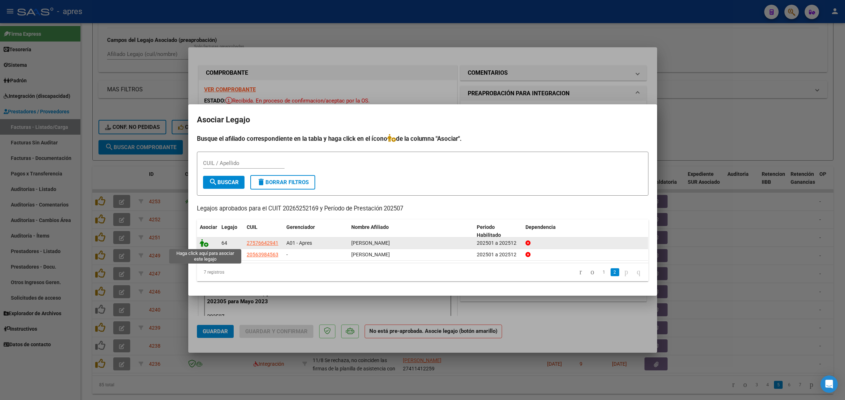
click at [203, 242] on icon at bounding box center [204, 243] width 9 height 8
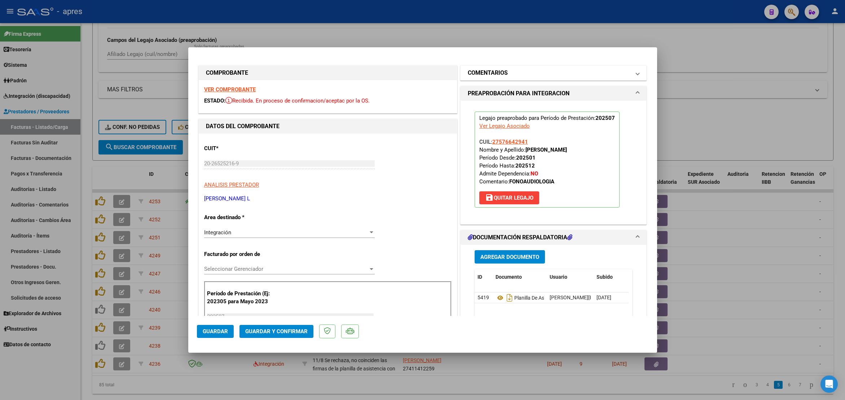
click at [502, 75] on h1 "COMENTARIOS" at bounding box center [488, 73] width 40 height 9
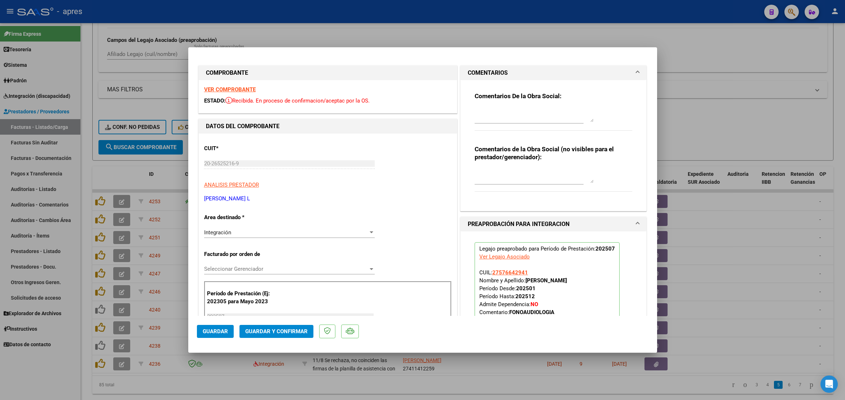
click at [490, 102] on div "Comentarios De la Obra Social:" at bounding box center [554, 115] width 158 height 47
click at [490, 106] on div at bounding box center [534, 114] width 119 height 17
click at [480, 108] on textarea at bounding box center [534, 115] width 119 height 14
paste textarea "15/8 El siguiente mes no olvides vincular legajo y en la PA al lado del dia agr…"
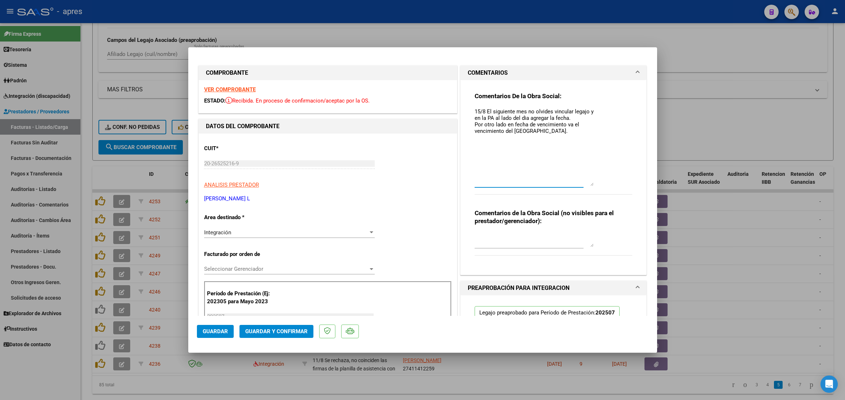
drag, startPoint x: 583, startPoint y: 120, endPoint x: 585, endPoint y: 185, distance: 65.3
click at [585, 185] on textarea "15/8 El siguiente mes no olvides vincular legajo y en la PA al lado del dia agr…" at bounding box center [534, 147] width 119 height 78
drag, startPoint x: 471, startPoint y: 125, endPoint x: 523, endPoint y: 132, distance: 52.5
click at [523, 132] on textarea "15/8 El siguiente mes no olvides vincular legajo y en la PA al lado del dia agr…" at bounding box center [534, 148] width 119 height 80
drag, startPoint x: 491, startPoint y: 117, endPoint x: 564, endPoint y: 117, distance: 73.2
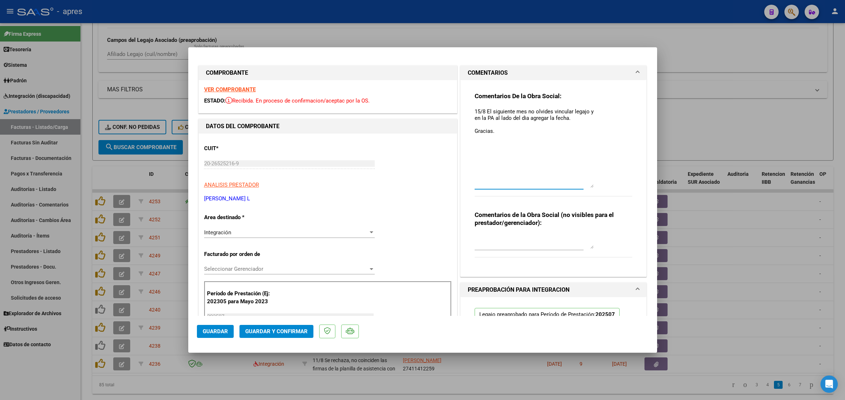
click at [564, 117] on textarea "15/8 El siguiente mes no olvides vincular legajo y en la PA al lado del dia agr…" at bounding box center [534, 148] width 119 height 80
paste textarea "El mes, las fechas, la prestación y las firmas deben ser de puño y letra."
click at [495, 118] on textarea "15/8 El siguiente mes no olvides vincular legajo y en la PA eEl mes, las fechas…" at bounding box center [534, 148] width 119 height 80
click at [482, 132] on textarea "15/8 El siguiente mes no olvides vincular legajo y en la PA el mes, las fechas,…" at bounding box center [534, 148] width 119 height 80
type textarea "15/8 El siguiente mes no olvides vincular legajo y en la PA el mes, las fechas,…"
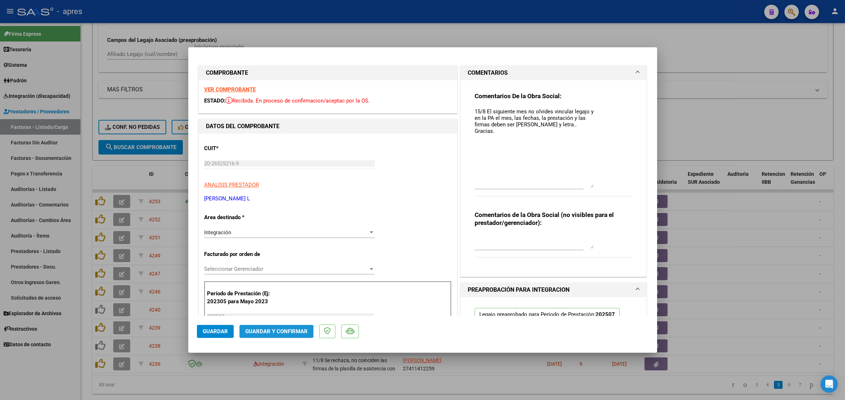
click at [259, 333] on span "Guardar y Confirmar" at bounding box center [276, 331] width 62 height 6
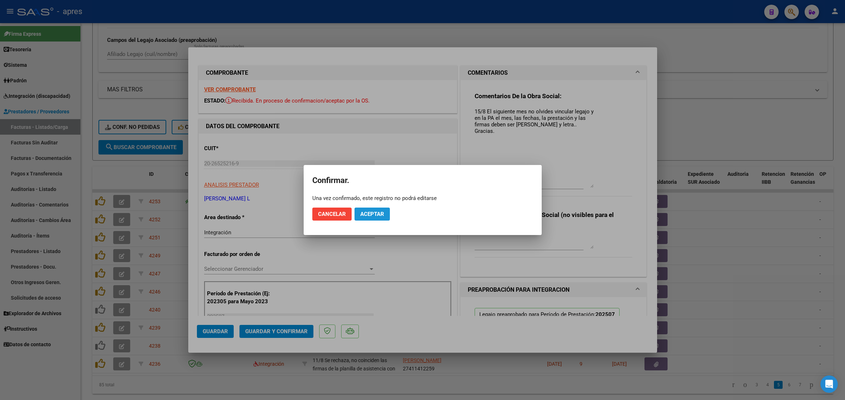
click at [380, 213] on span "Aceptar" at bounding box center [372, 214] width 24 height 6
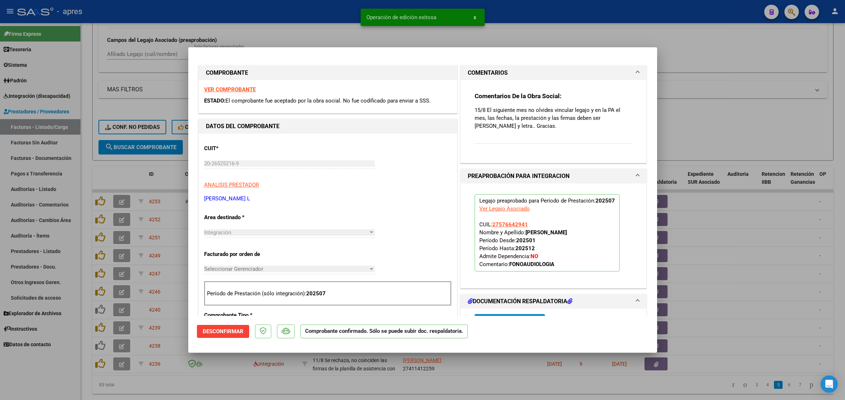
click at [363, 390] on div at bounding box center [422, 200] width 845 height 400
type input "$ 0,00"
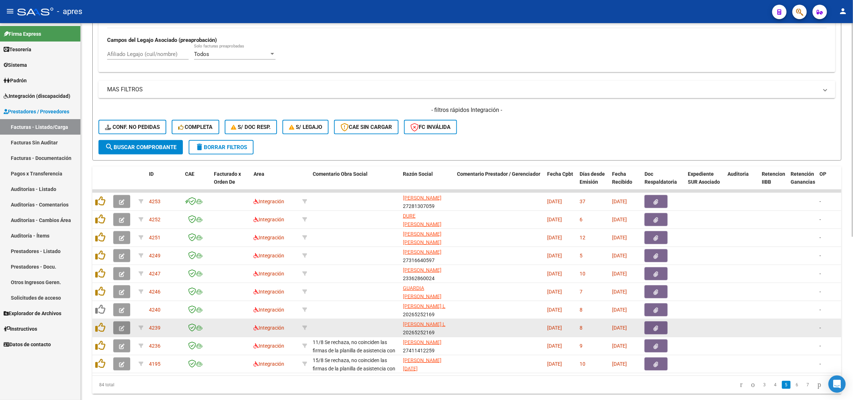
click at [123, 329] on icon "button" at bounding box center [121, 327] width 5 height 5
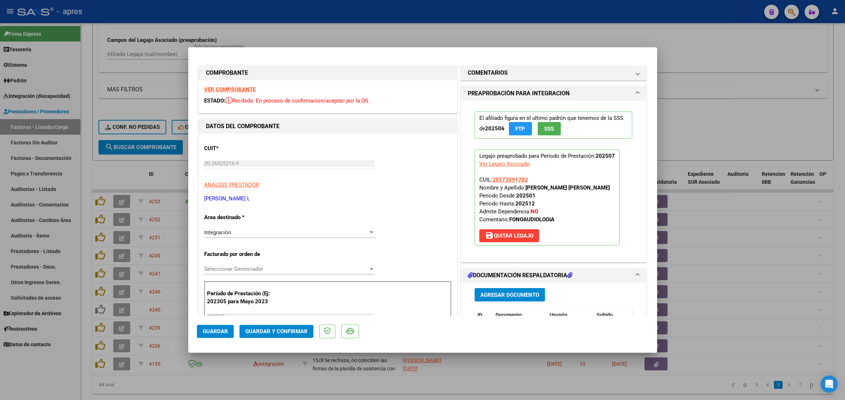
click at [229, 91] on strong "VER COMPROBANTE" at bounding box center [230, 89] width 52 height 6
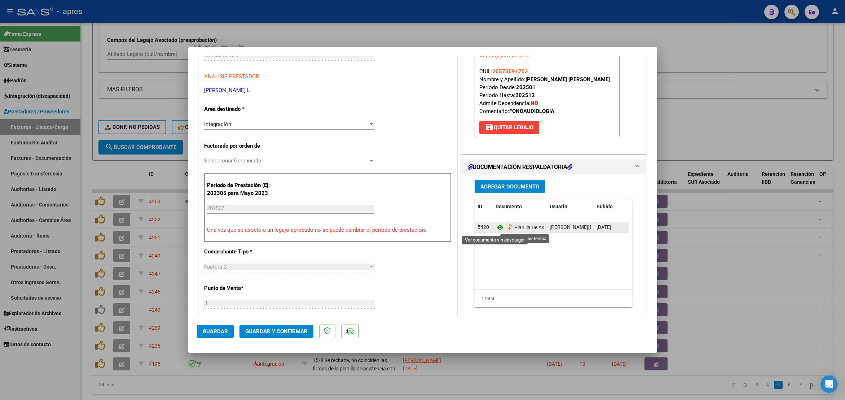
click at [496, 231] on icon at bounding box center [500, 227] width 9 height 9
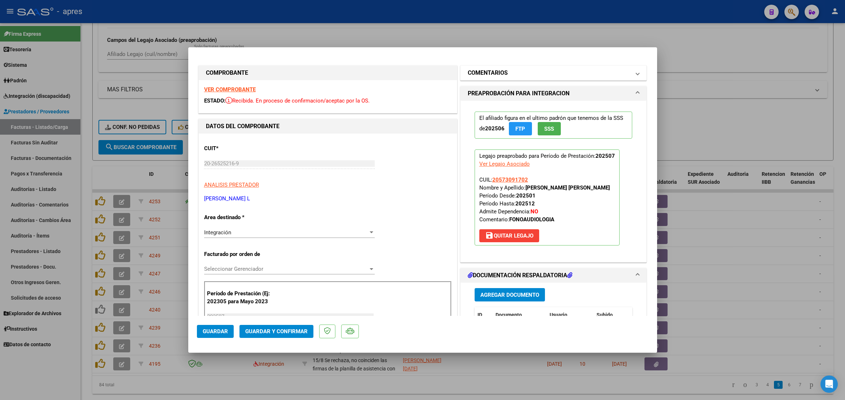
click at [509, 71] on mat-panel-title "COMENTARIOS" at bounding box center [549, 73] width 163 height 9
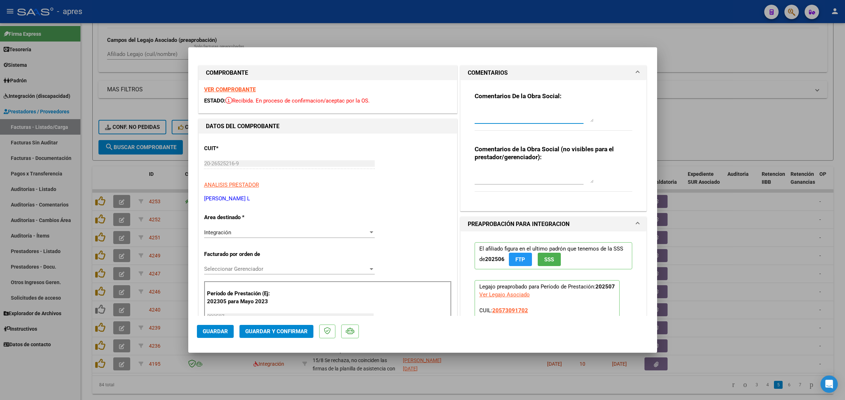
click at [522, 108] on textarea at bounding box center [534, 115] width 119 height 14
paste textarea "15/8 El siguiente mes no olvides vincular legajo y en la PA al lado el mes, las…"
type textarea "15/8 El siguiente mes no olvides vincular legajo y en la PA al lado el mes, las…"
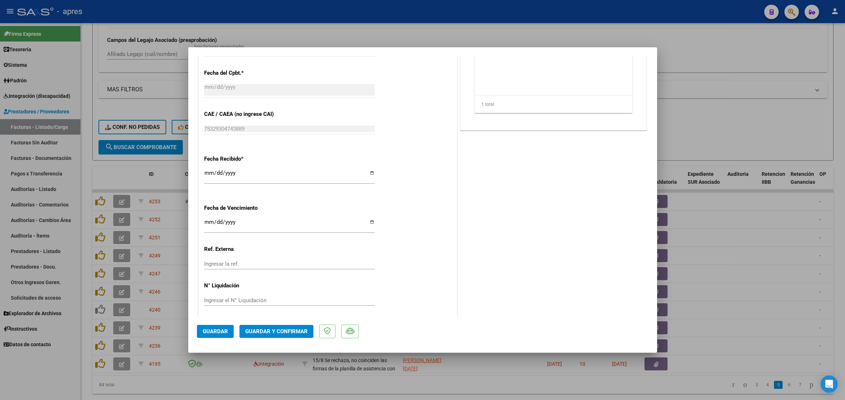
scroll to position [439, 0]
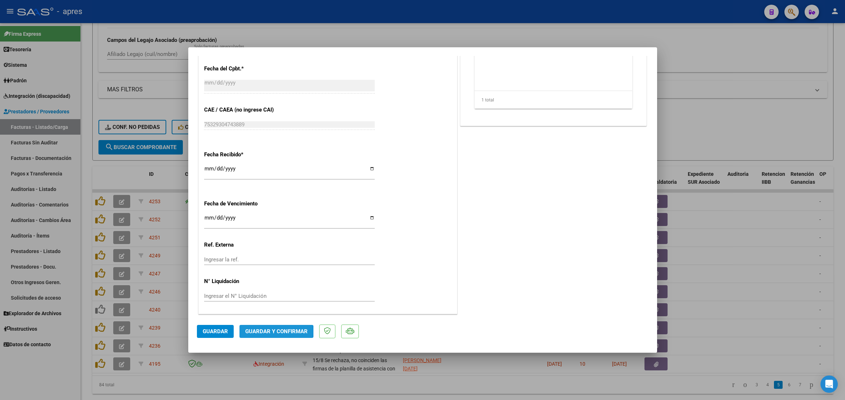
click at [249, 332] on span "Guardar y Confirmar" at bounding box center [276, 331] width 62 height 6
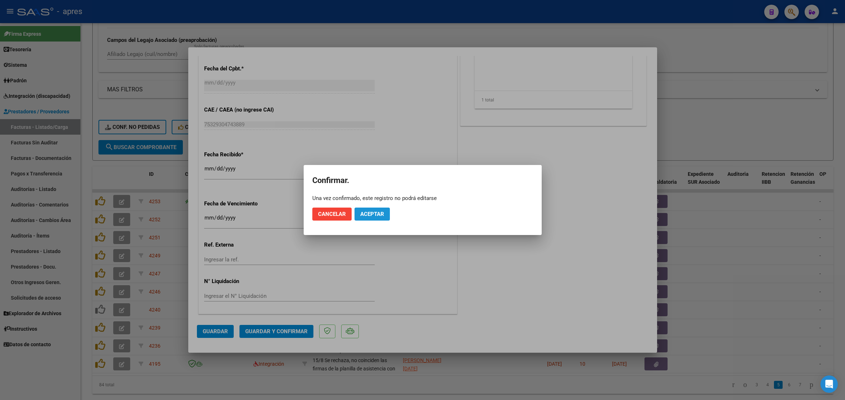
click at [376, 217] on span "Aceptar" at bounding box center [372, 214] width 24 height 6
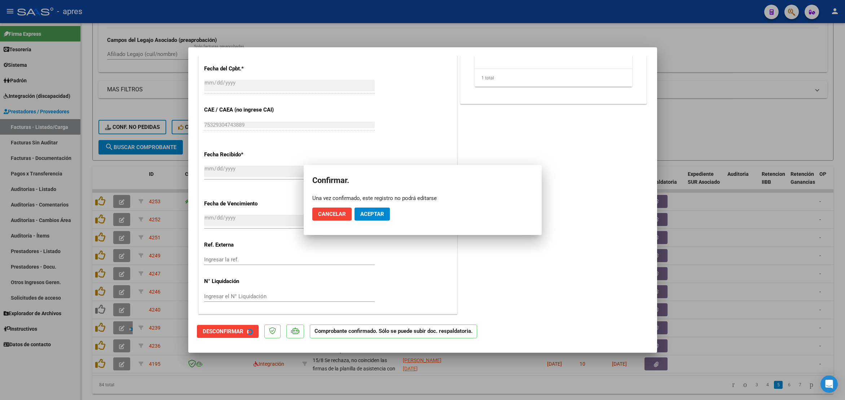
scroll to position [394, 0]
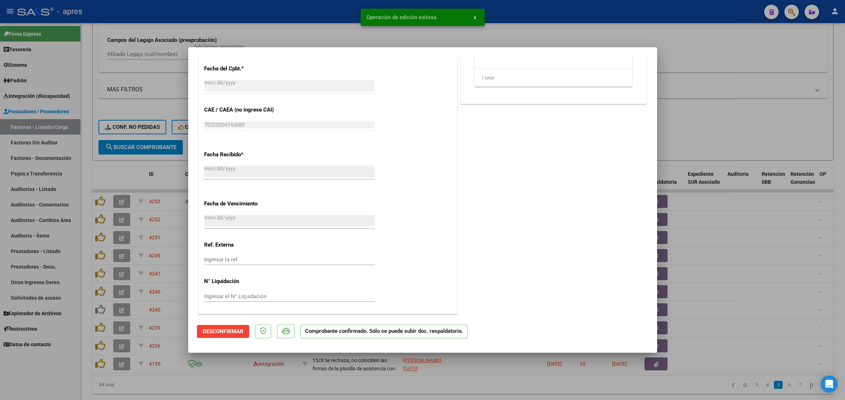
click at [271, 391] on div at bounding box center [422, 200] width 845 height 400
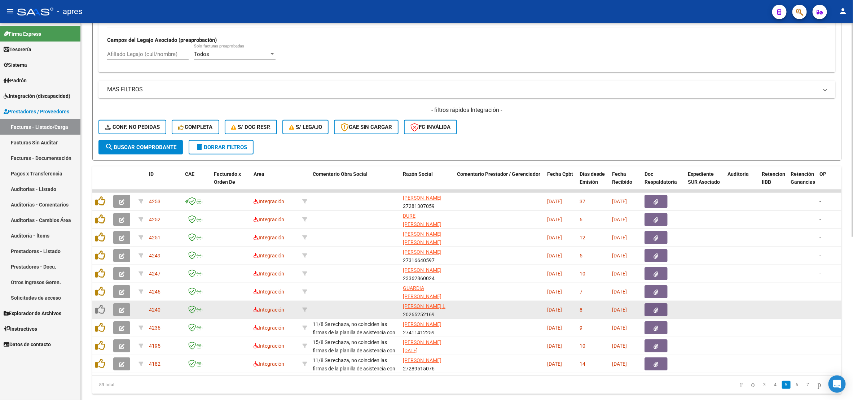
click at [123, 306] on button "button" at bounding box center [121, 309] width 17 height 13
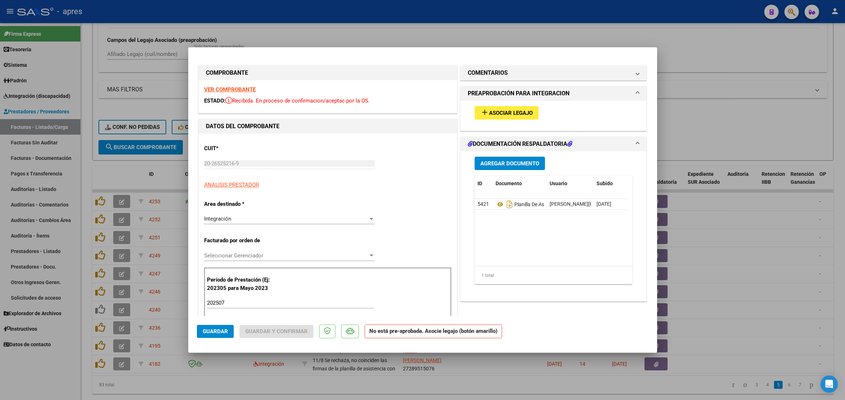
click at [247, 92] on strong "VER COMPROBANTE" at bounding box center [230, 89] width 52 height 6
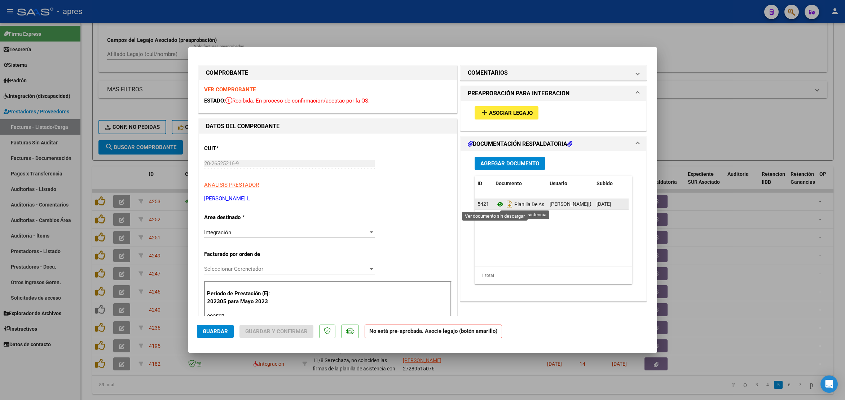
click at [496, 204] on icon at bounding box center [500, 204] width 9 height 9
click at [517, 111] on span "Asociar Legajo" at bounding box center [511, 113] width 44 height 6
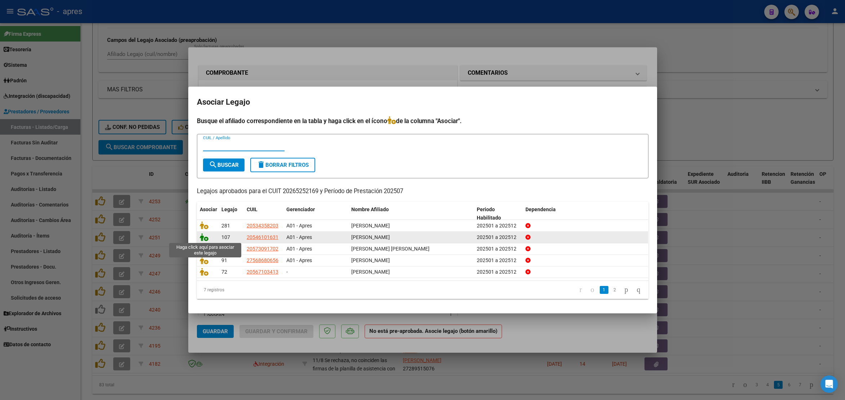
click at [202, 236] on icon at bounding box center [204, 237] width 9 height 8
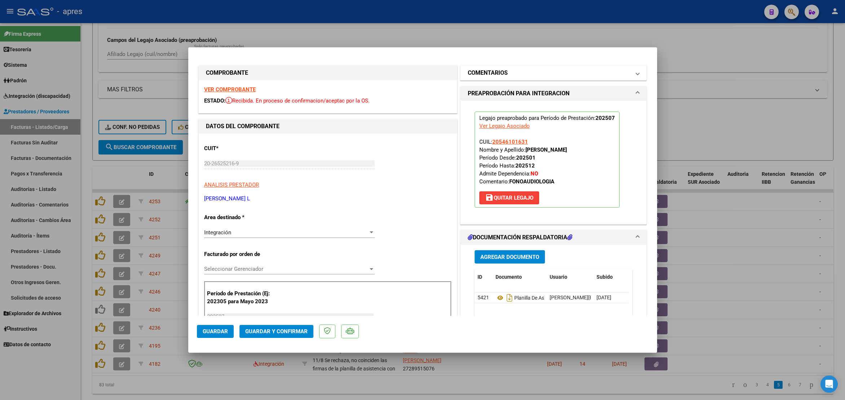
click at [499, 76] on h1 "COMENTARIOS" at bounding box center [488, 73] width 40 height 9
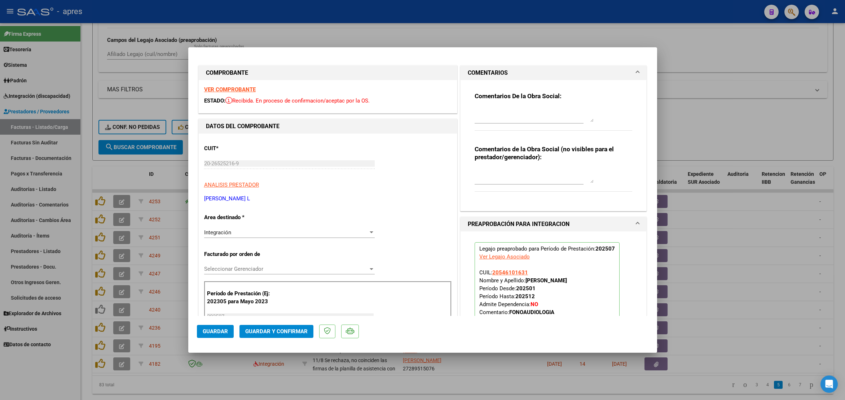
click at [490, 108] on div at bounding box center [534, 114] width 119 height 17
paste textarea "15/8 El siguiente mes no olvides vincular legajo y en la PA al lado el mes, las…"
type textarea "15/8 El siguiente mes no olvides vincular legajo y en la PA al lado el mes, las…"
click at [278, 333] on span "Guardar y Confirmar" at bounding box center [276, 331] width 62 height 6
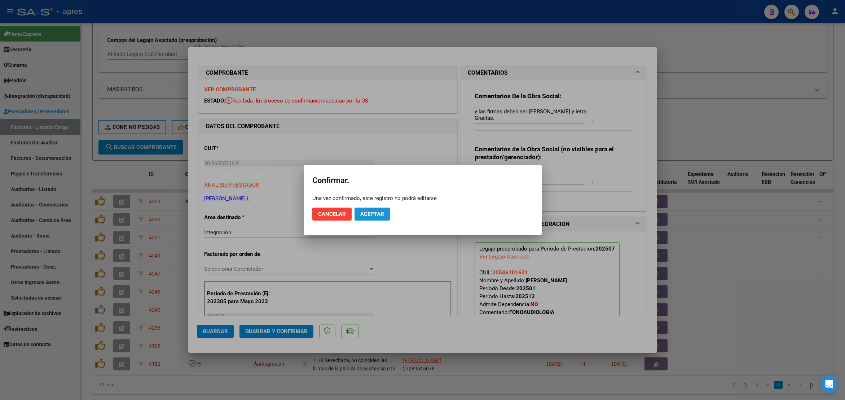
click at [367, 211] on span "Aceptar" at bounding box center [372, 214] width 24 height 6
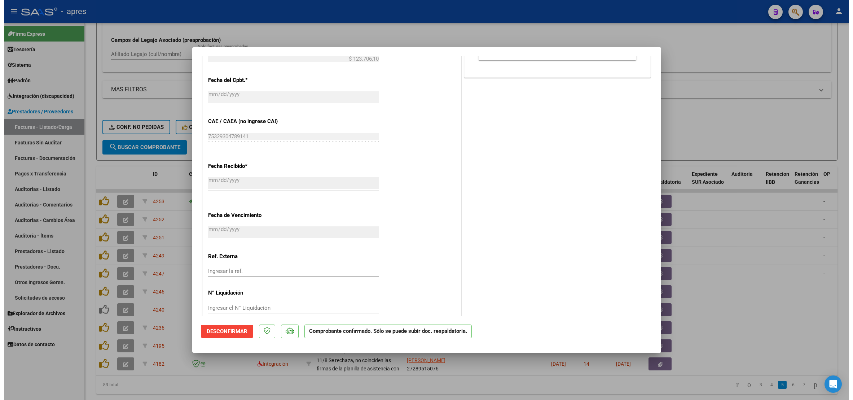
scroll to position [394, 0]
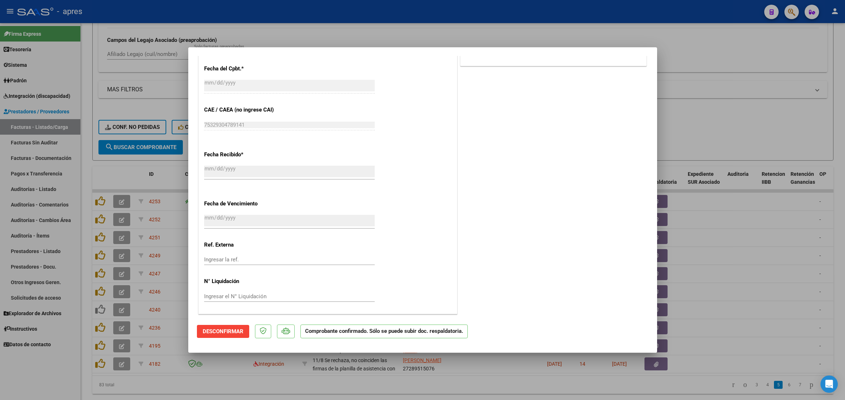
click at [261, 396] on div at bounding box center [422, 200] width 845 height 400
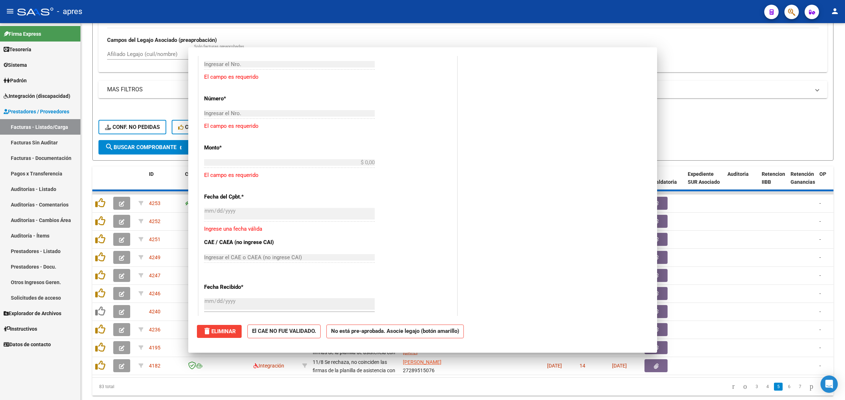
scroll to position [0, 0]
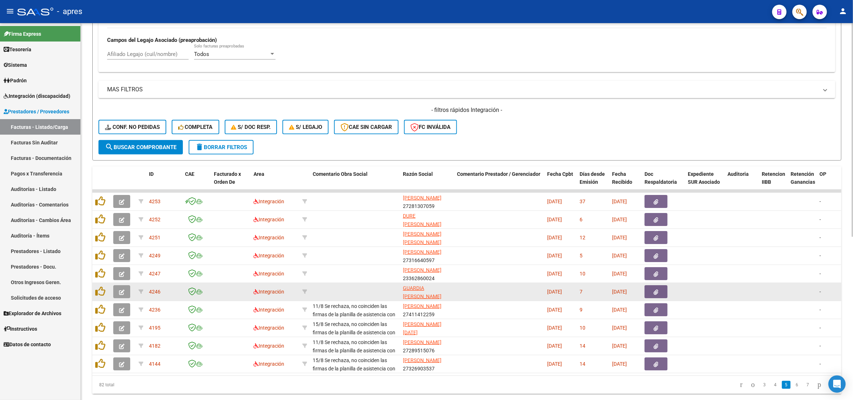
click at [119, 291] on icon "button" at bounding box center [121, 291] width 5 height 5
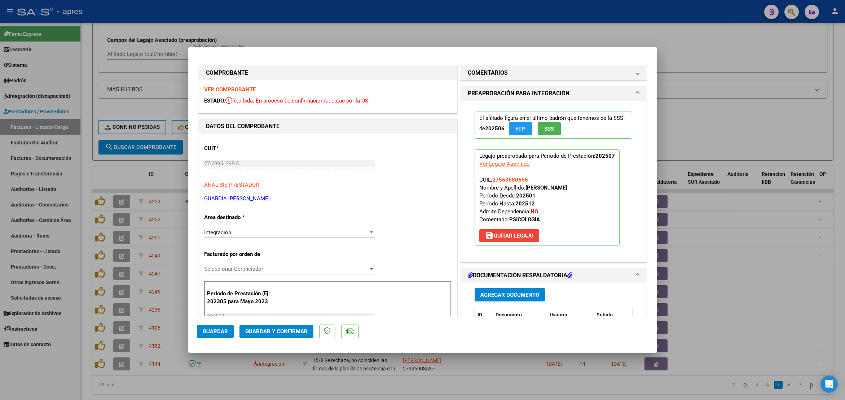
click at [240, 95] on div "VER COMPROBANTE ESTADO: Recibida. En proceso de confirmacion/aceptac por la OS." at bounding box center [328, 96] width 258 height 33
click at [240, 90] on strong "VER COMPROBANTE" at bounding box center [230, 89] width 52 height 6
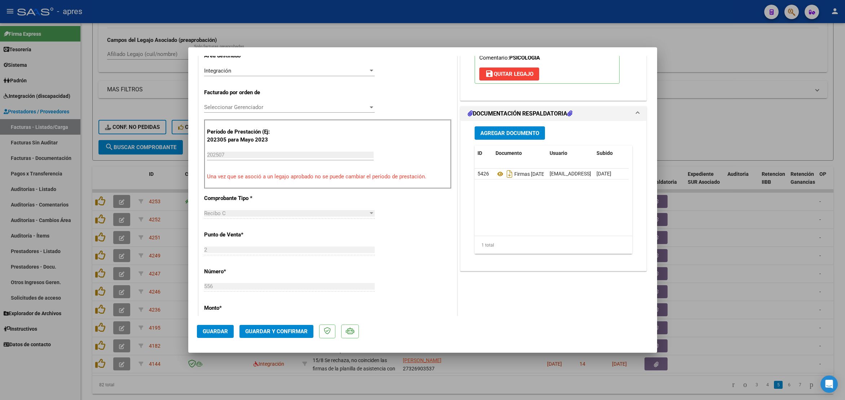
scroll to position [162, 0]
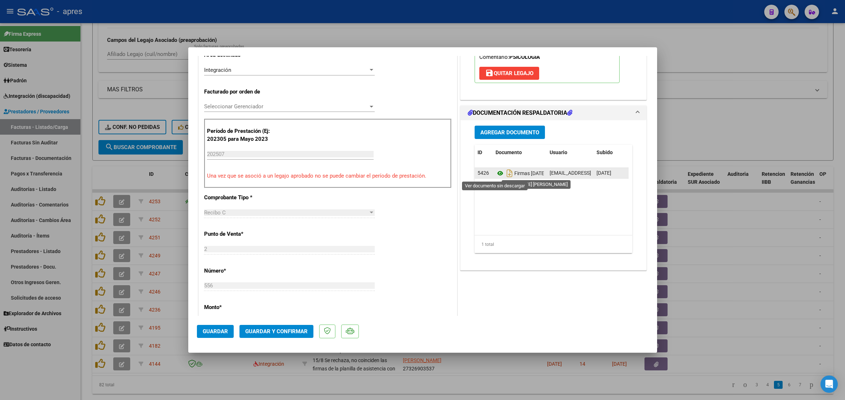
click at [496, 174] on icon at bounding box center [500, 173] width 9 height 9
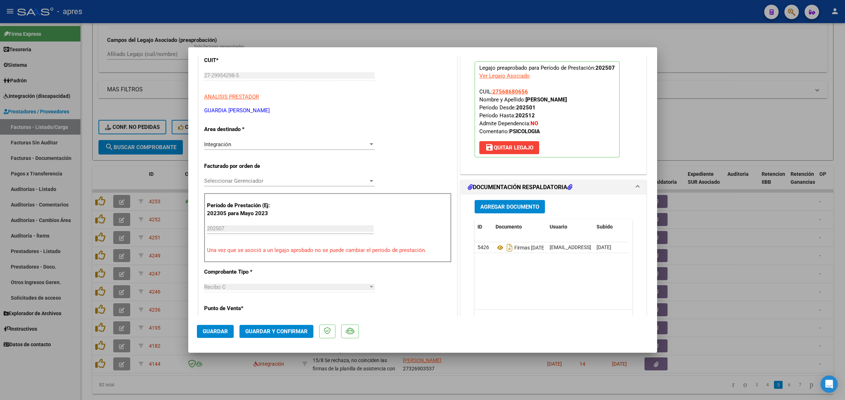
scroll to position [108, 0]
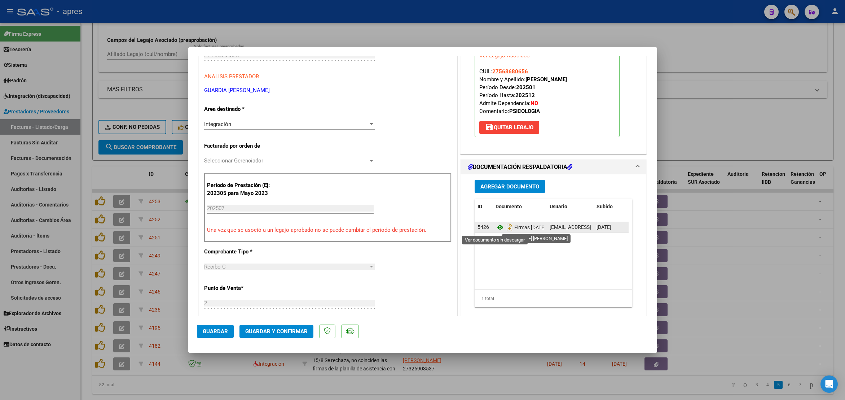
click at [496, 228] on icon at bounding box center [500, 227] width 9 height 9
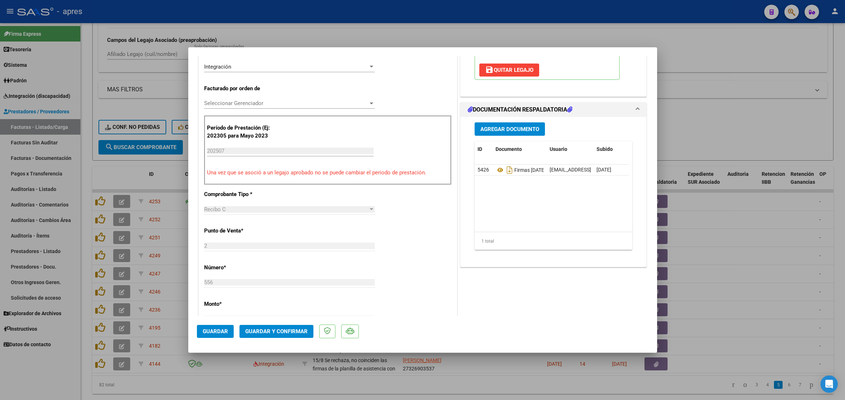
scroll to position [168, 0]
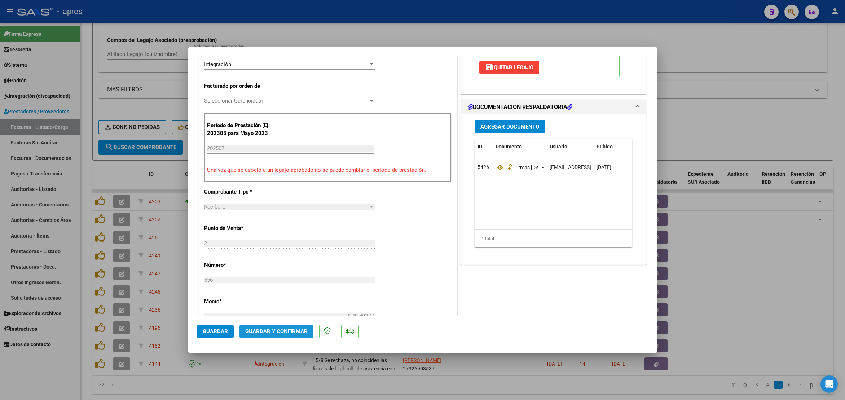
click at [300, 332] on span "Guardar y Confirmar" at bounding box center [276, 331] width 62 height 6
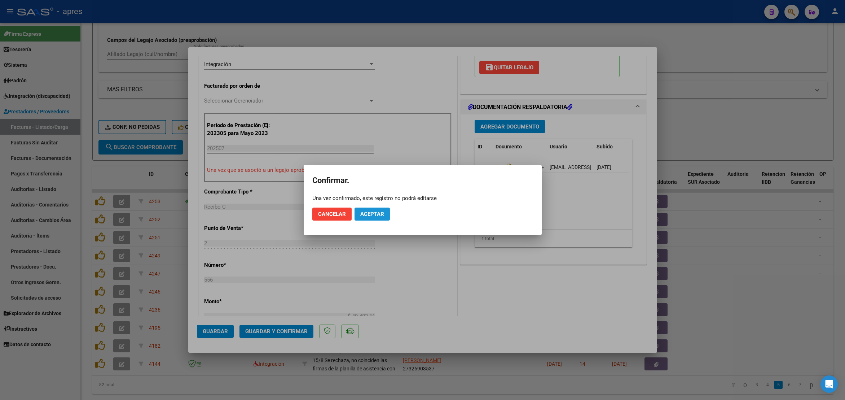
click at [376, 214] on span "Aceptar" at bounding box center [372, 214] width 24 height 6
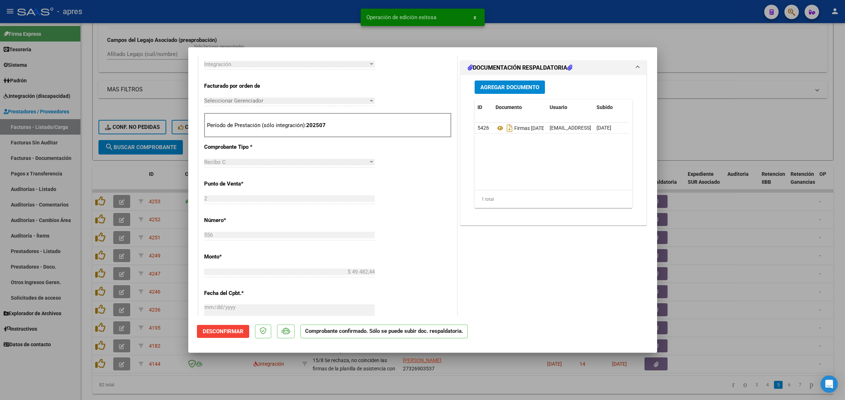
click at [311, 399] on div at bounding box center [422, 200] width 845 height 400
type input "$ 0,00"
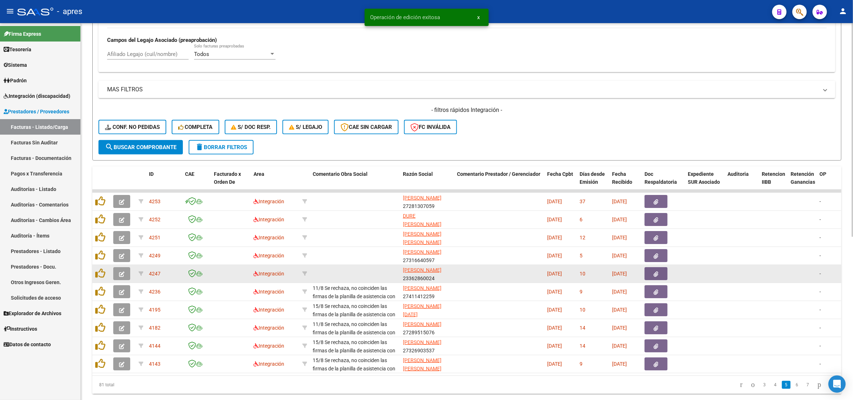
click at [117, 272] on button "button" at bounding box center [121, 273] width 17 height 13
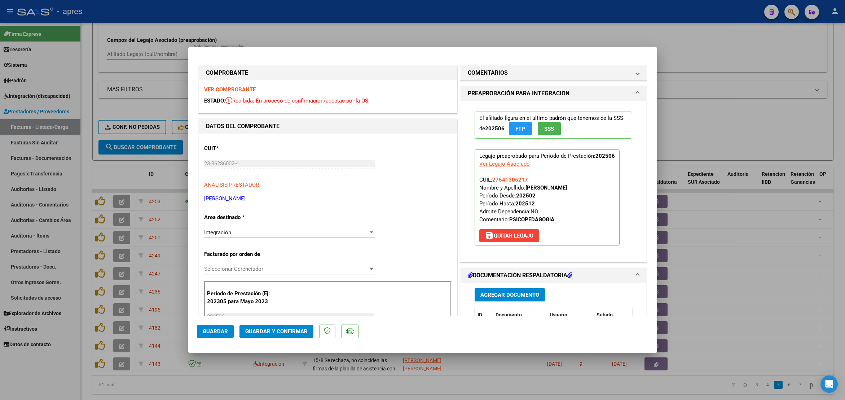
click at [213, 88] on strong "VER COMPROBANTE" at bounding box center [230, 89] width 52 height 6
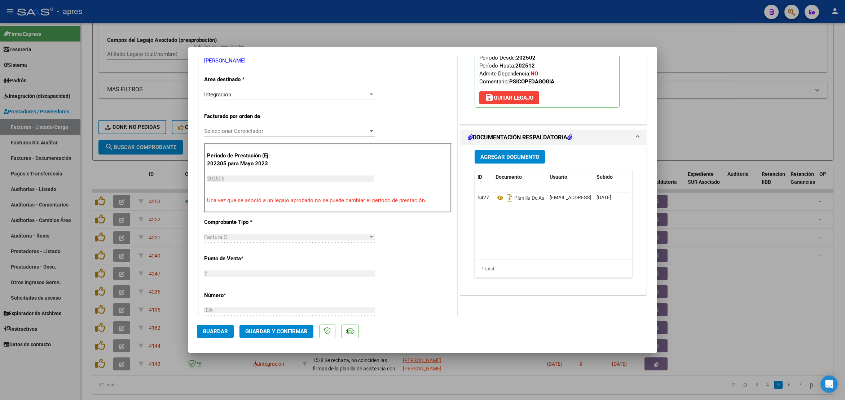
scroll to position [162, 0]
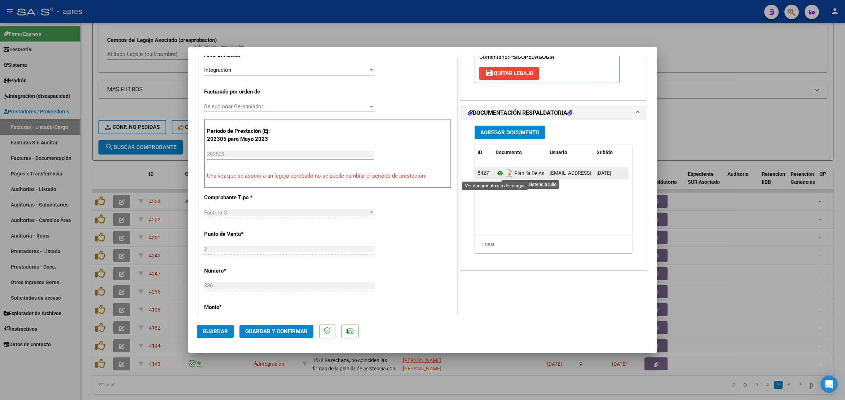
click at [496, 174] on icon at bounding box center [500, 173] width 9 height 9
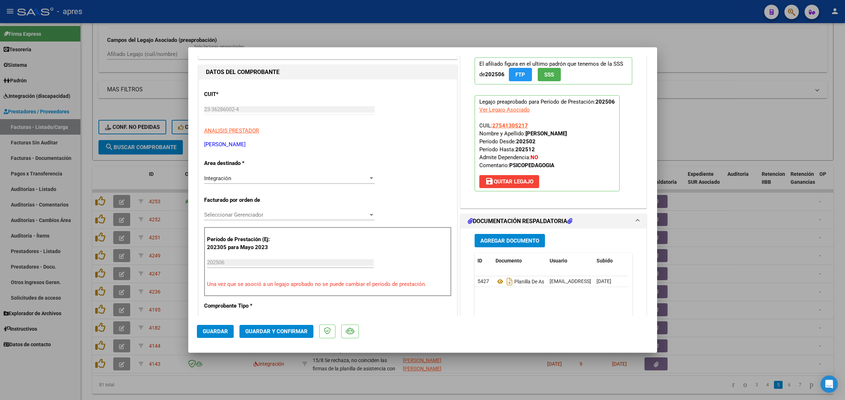
scroll to position [0, 0]
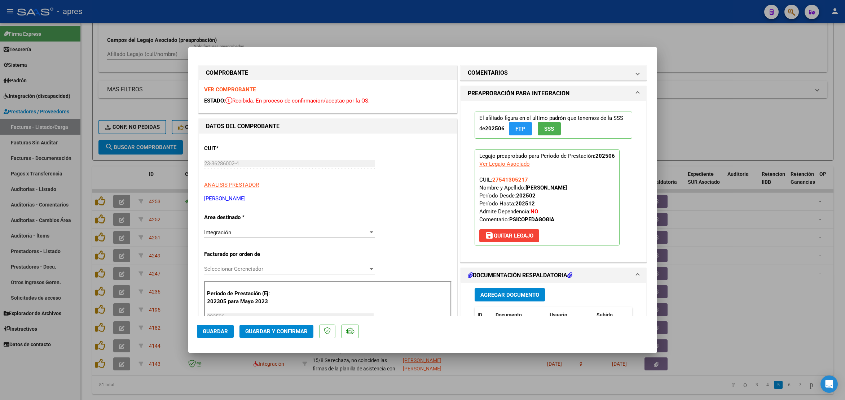
click at [232, 90] on strong "VER COMPROBANTE" at bounding box center [230, 89] width 52 height 6
click at [494, 238] on span "save Quitar Legajo" at bounding box center [509, 235] width 48 height 6
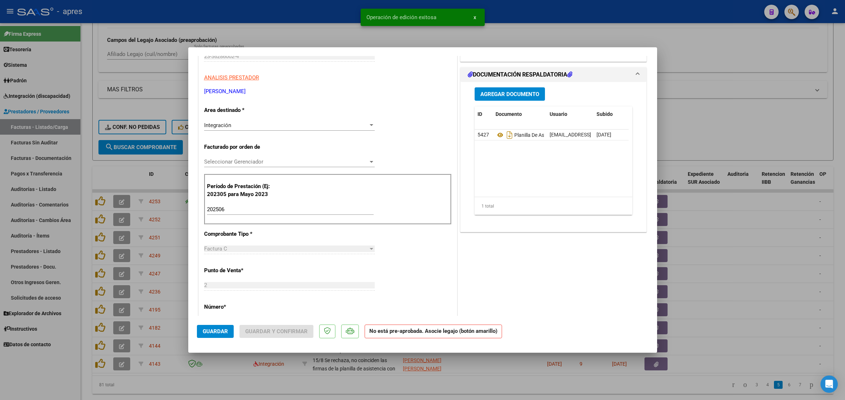
scroll to position [108, 0]
click at [245, 209] on input "202506" at bounding box center [290, 208] width 167 height 6
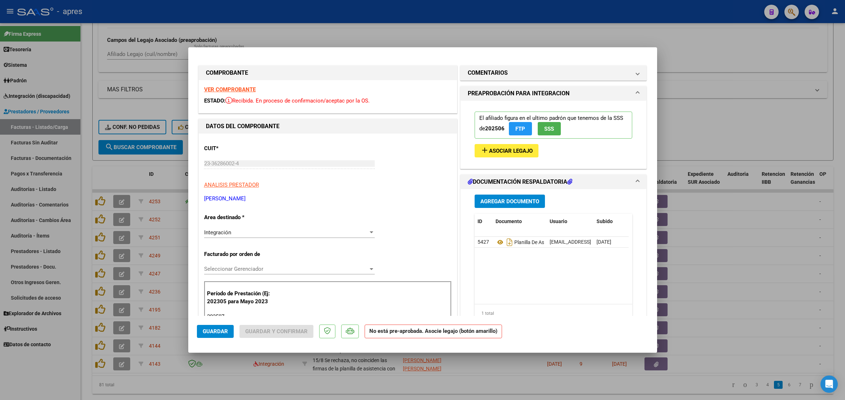
type input "202507"
click at [489, 150] on span "Asociar Legajo" at bounding box center [511, 151] width 44 height 6
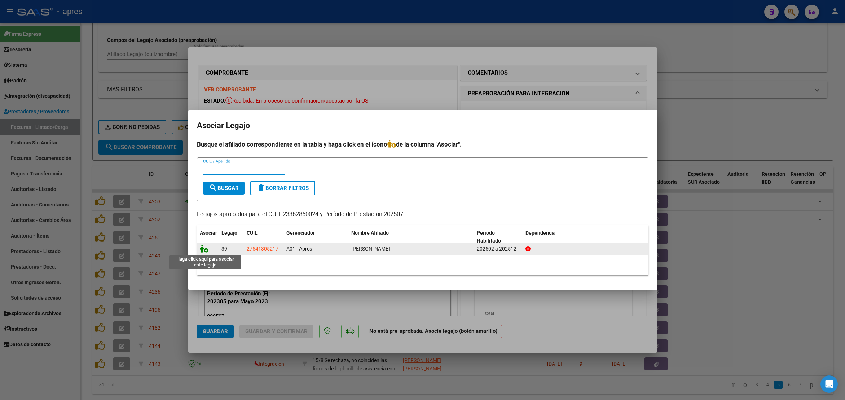
click at [207, 248] on icon at bounding box center [204, 249] width 9 height 8
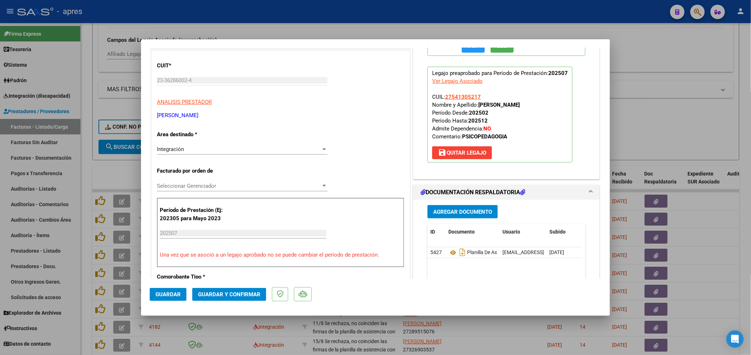
scroll to position [75, 0]
click at [264, 295] on button "Guardar y Confirmar" at bounding box center [229, 294] width 74 height 13
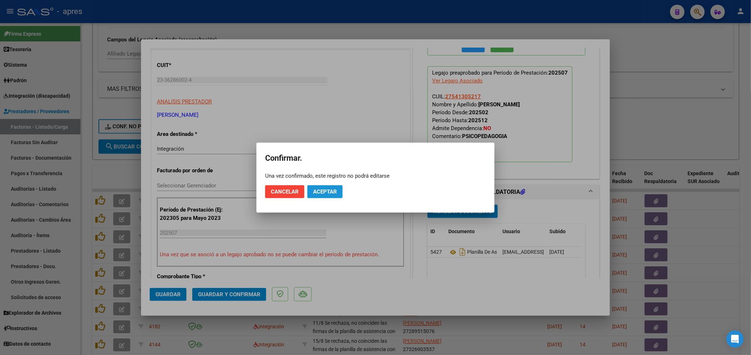
click at [329, 192] on span "Aceptar" at bounding box center [325, 192] width 24 height 6
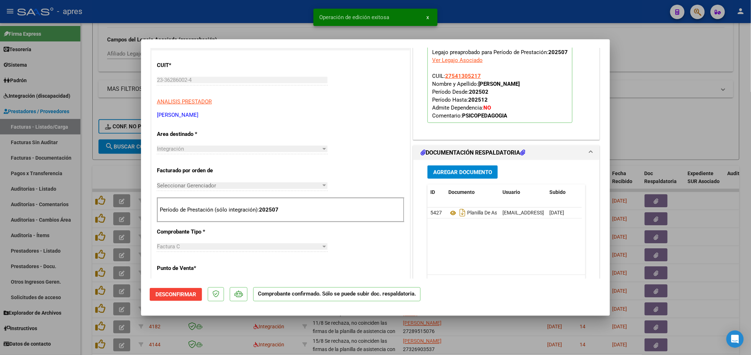
click at [87, 318] on div at bounding box center [375, 177] width 751 height 355
type input "$ 0,00"
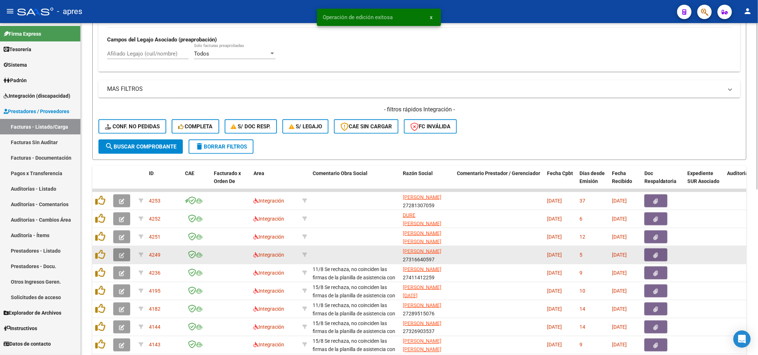
click at [116, 253] on button "button" at bounding box center [121, 255] width 17 height 13
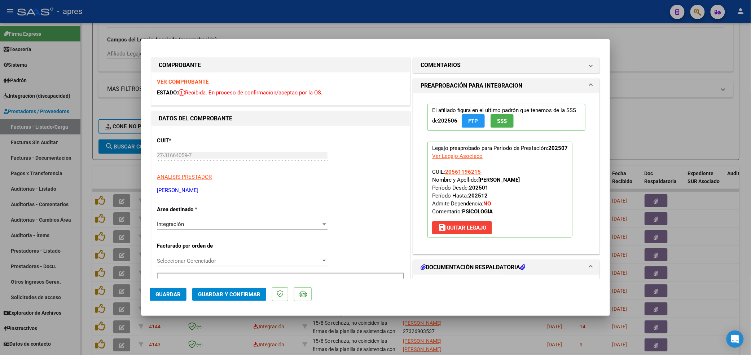
click at [179, 79] on strong "VER COMPROBANTE" at bounding box center [183, 82] width 52 height 6
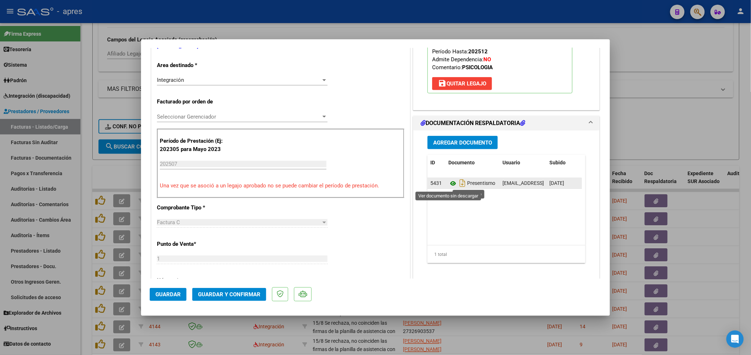
click at [448, 188] on icon at bounding box center [452, 183] width 9 height 9
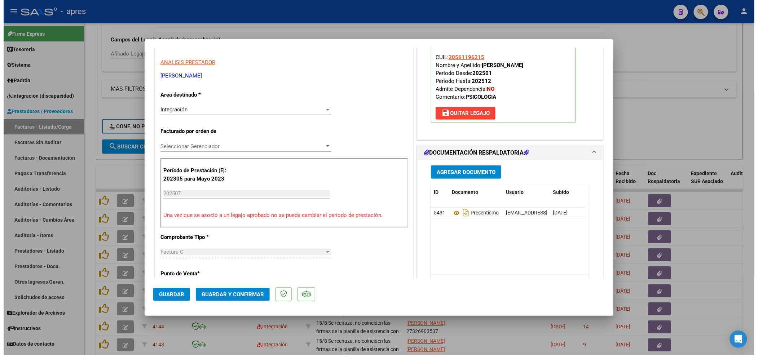
scroll to position [82, 0]
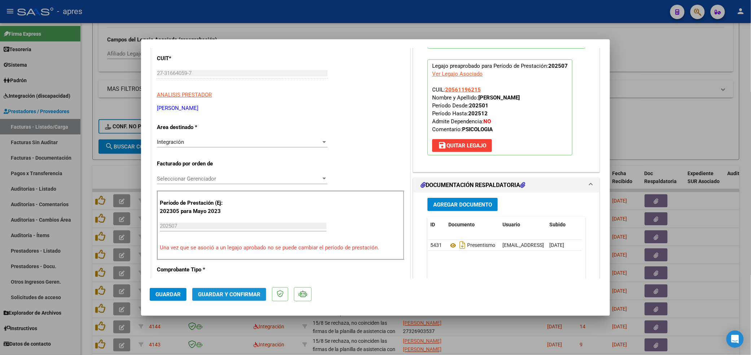
click at [234, 295] on span "Guardar y Confirmar" at bounding box center [229, 295] width 62 height 6
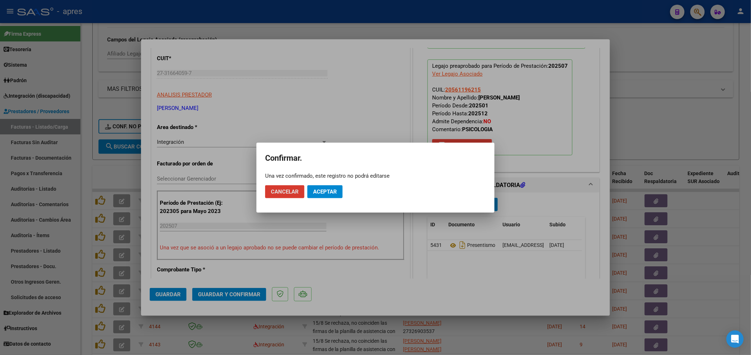
click at [325, 193] on span "Aceptar" at bounding box center [325, 192] width 24 height 6
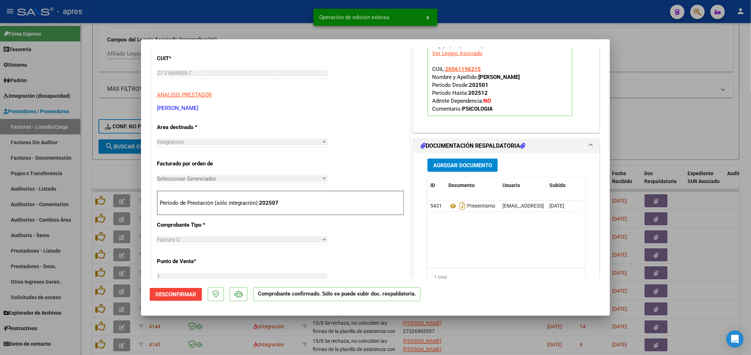
click at [85, 314] on div at bounding box center [375, 177] width 751 height 355
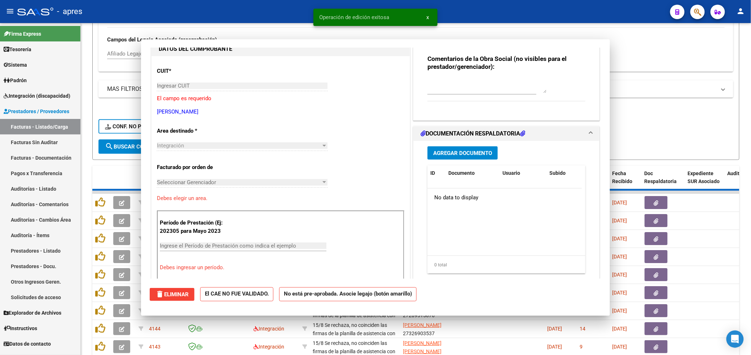
scroll to position [0, 0]
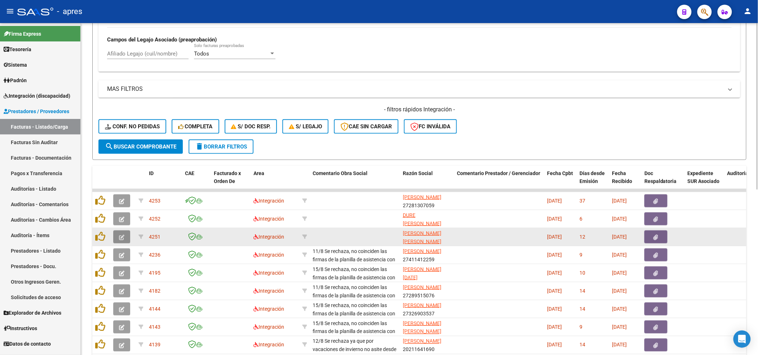
click at [115, 235] on button "button" at bounding box center [121, 237] width 17 height 13
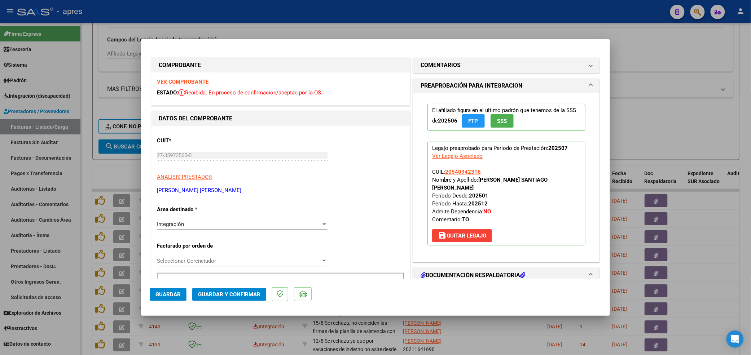
click at [181, 80] on strong "VER COMPROBANTE" at bounding box center [183, 82] width 52 height 6
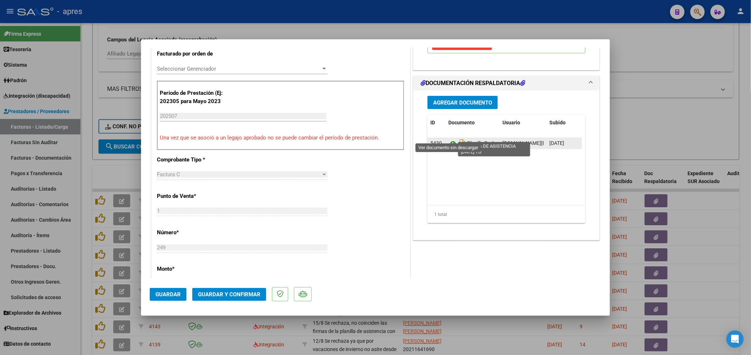
click at [452, 139] on icon at bounding box center [452, 143] width 9 height 9
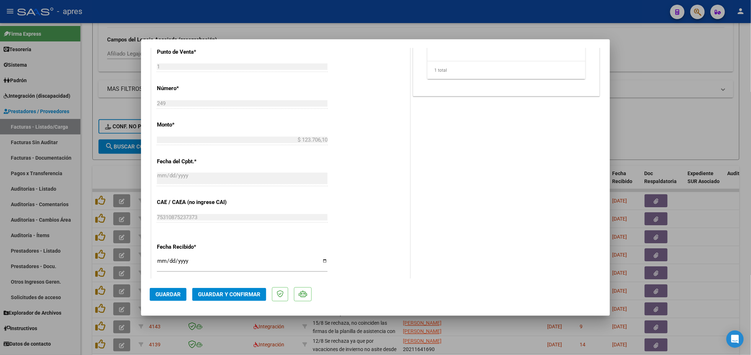
scroll to position [433, 0]
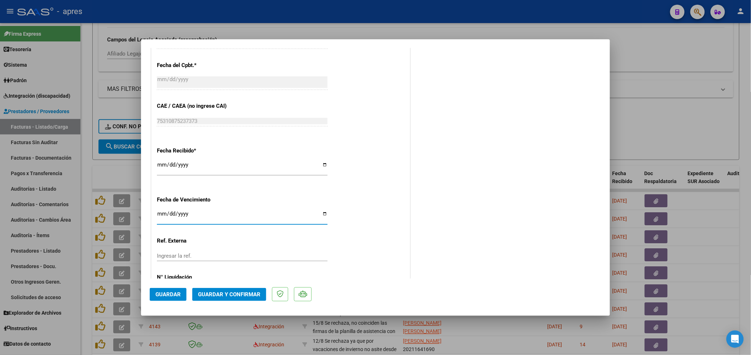
click at [163, 214] on input "Ingresar la fecha" at bounding box center [242, 217] width 171 height 12
click at [166, 214] on input "2025-10-13" at bounding box center [242, 217] width 171 height 12
click at [170, 216] on input "2025-10-13" at bounding box center [242, 217] width 171 height 12
type input "2025-08-13"
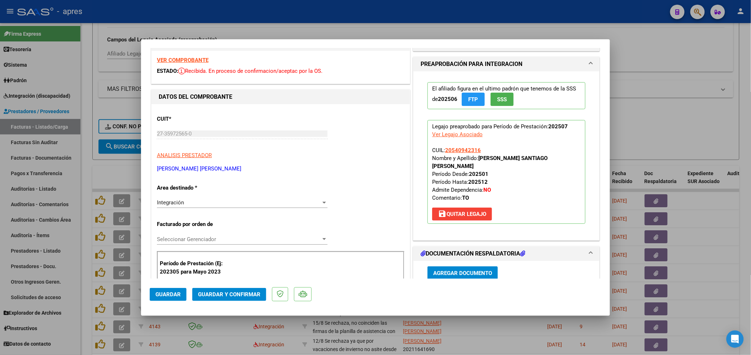
scroll to position [0, 0]
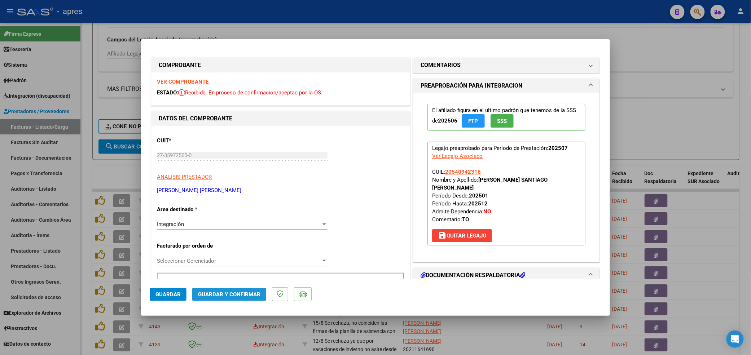
click at [240, 297] on span "Guardar y Confirmar" at bounding box center [229, 295] width 62 height 6
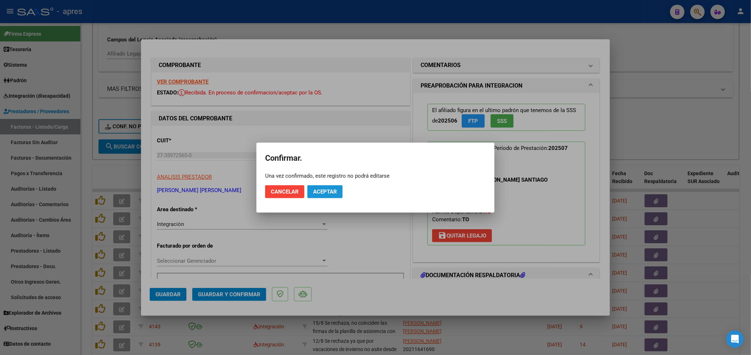
click at [327, 189] on span "Aceptar" at bounding box center [325, 192] width 24 height 6
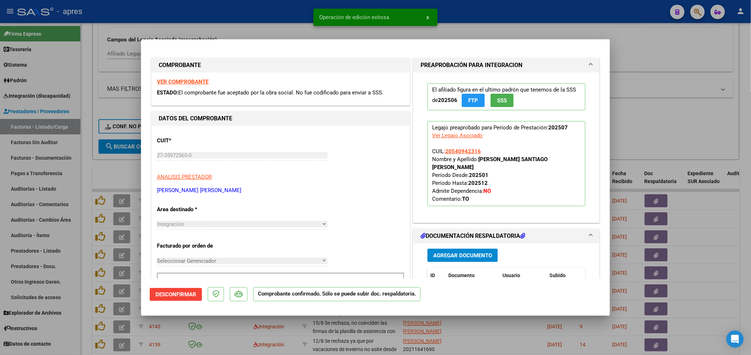
click at [96, 170] on div at bounding box center [375, 177] width 751 height 355
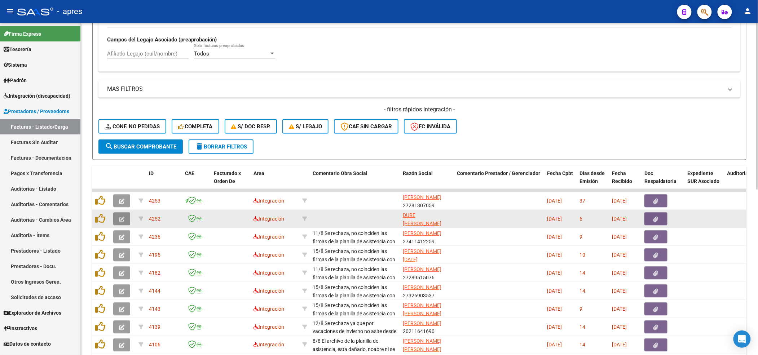
click at [118, 221] on button "button" at bounding box center [121, 219] width 17 height 13
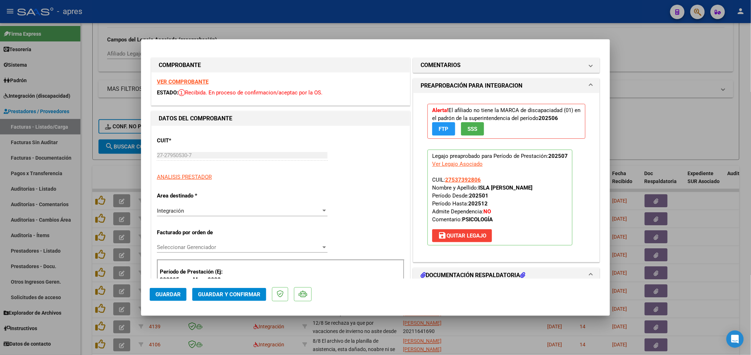
click at [182, 81] on strong "VER COMPROBANTE" at bounding box center [183, 82] width 52 height 6
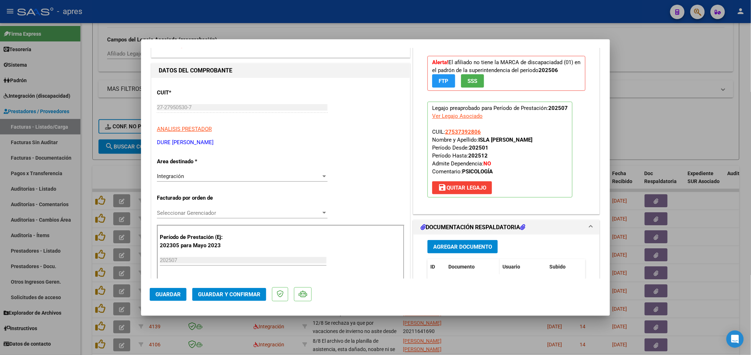
scroll to position [96, 0]
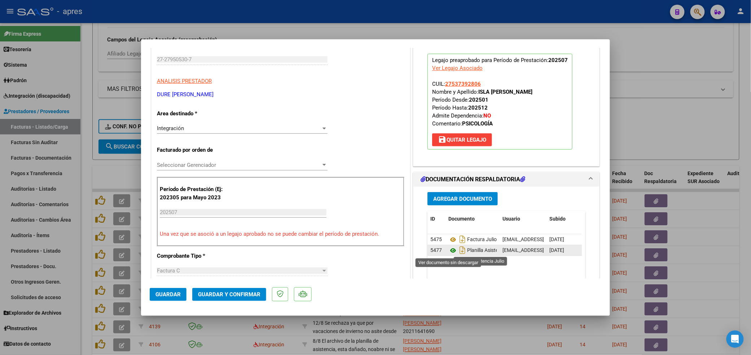
click at [449, 250] on icon at bounding box center [452, 250] width 9 height 9
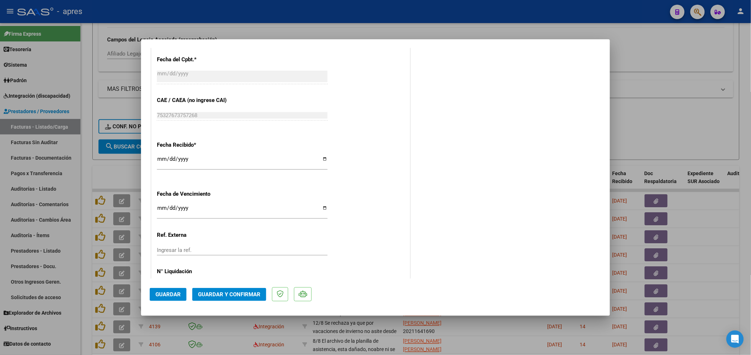
scroll to position [467, 0]
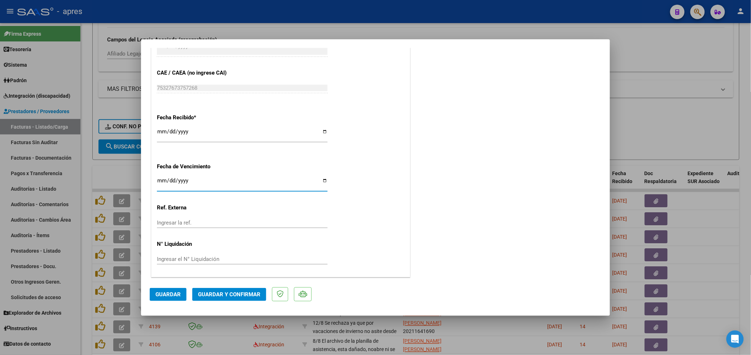
click at [159, 181] on input "[DATE]" at bounding box center [242, 184] width 171 height 12
type input "[DATE]"
click at [237, 298] on span "Guardar y Confirmar" at bounding box center [229, 295] width 62 height 6
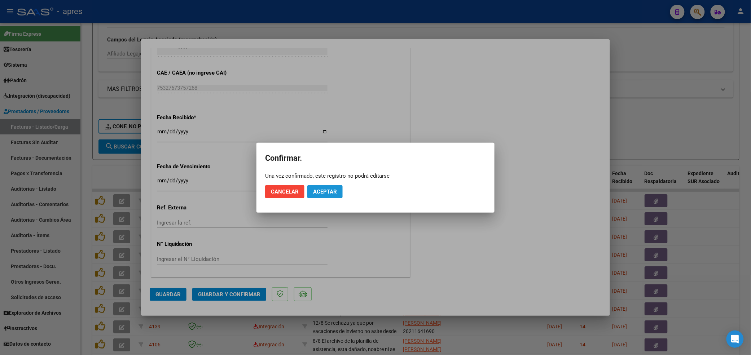
click at [325, 191] on span "Aceptar" at bounding box center [325, 192] width 24 height 6
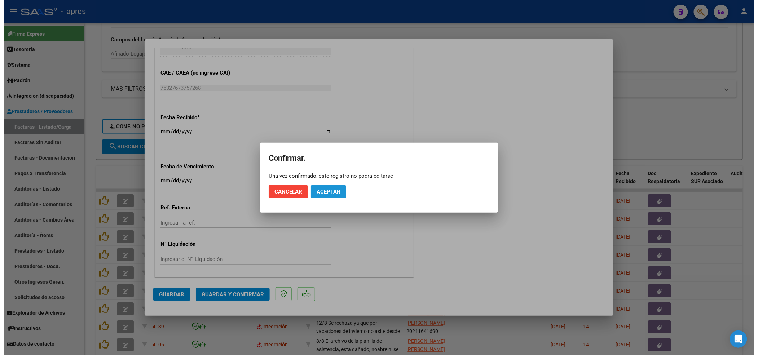
scroll to position [422, 0]
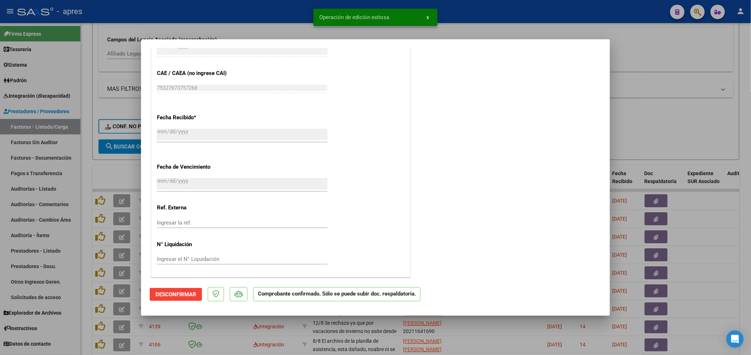
click at [85, 286] on div at bounding box center [375, 177] width 751 height 355
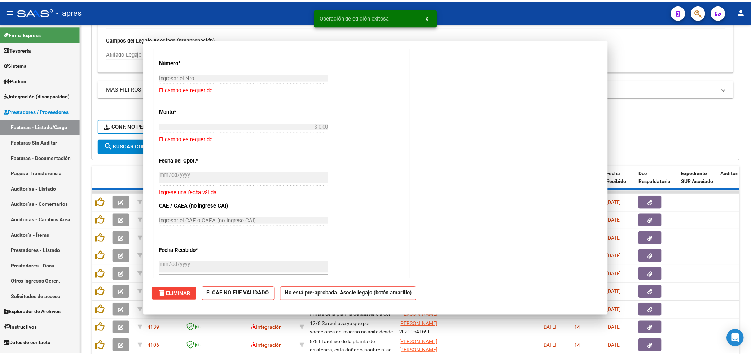
scroll to position [0, 0]
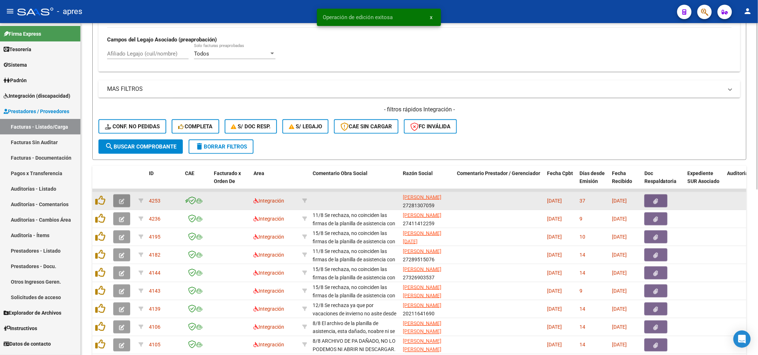
click at [120, 200] on icon "button" at bounding box center [121, 201] width 5 height 5
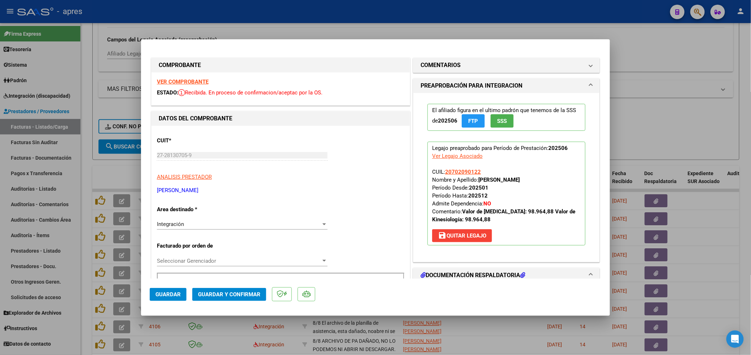
click at [195, 83] on strong "VER COMPROBANTE" at bounding box center [183, 82] width 52 height 6
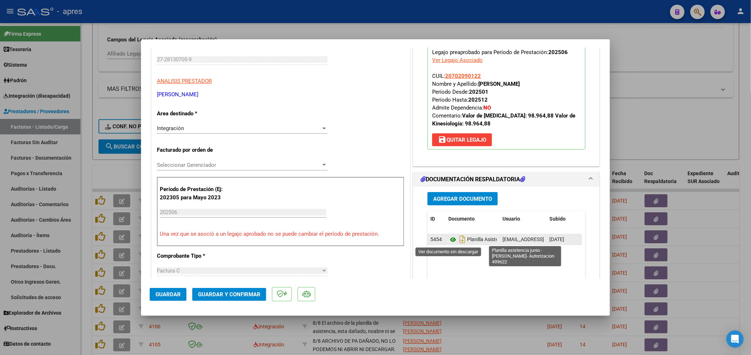
click at [448, 241] on icon at bounding box center [452, 240] width 9 height 9
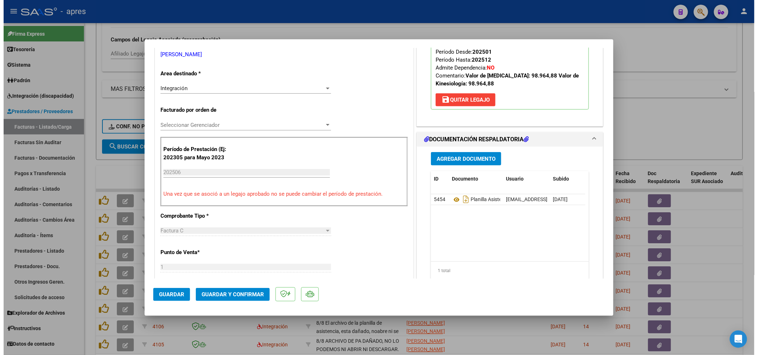
scroll to position [130, 0]
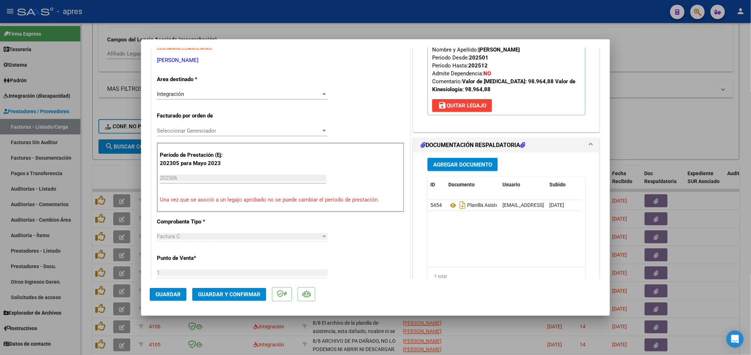
click at [235, 292] on span "Guardar y Confirmar" at bounding box center [229, 295] width 62 height 6
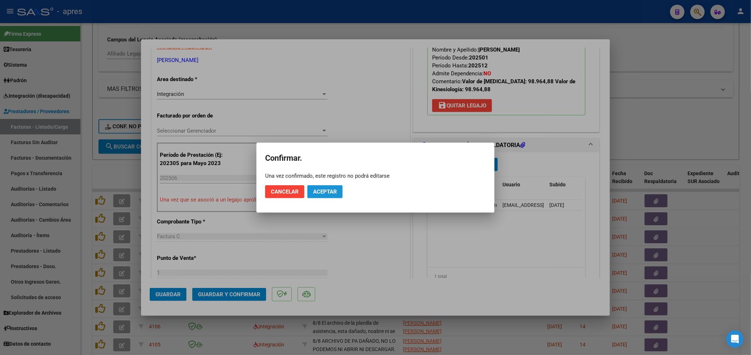
click at [326, 198] on button "Aceptar" at bounding box center [324, 191] width 35 height 13
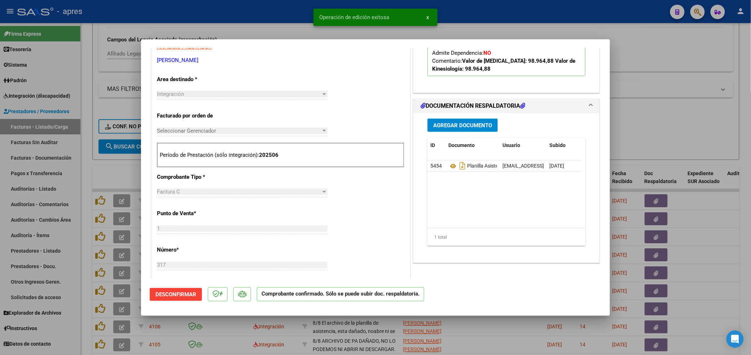
click at [87, 307] on div at bounding box center [375, 177] width 751 height 355
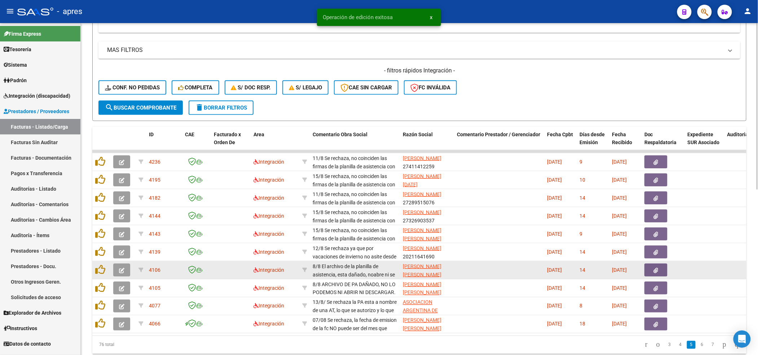
scroll to position [309, 0]
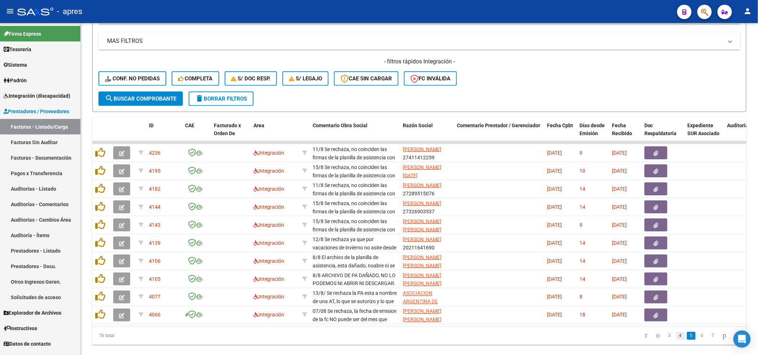
click at [677, 340] on link "4" at bounding box center [681, 336] width 9 height 8
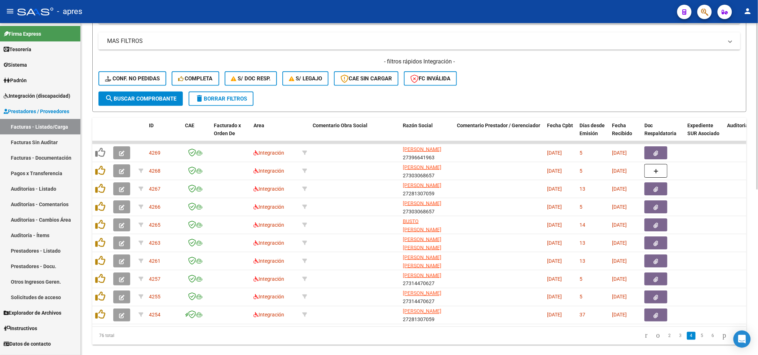
click at [502, 77] on div "- filtros rápidos Integración - Conf. no pedidas Completa S/ Doc Resp. S/ legaj…" at bounding box center [420, 75] width 642 height 34
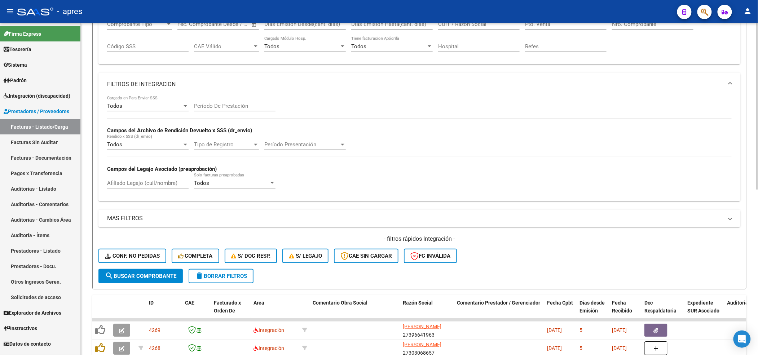
scroll to position [117, 0]
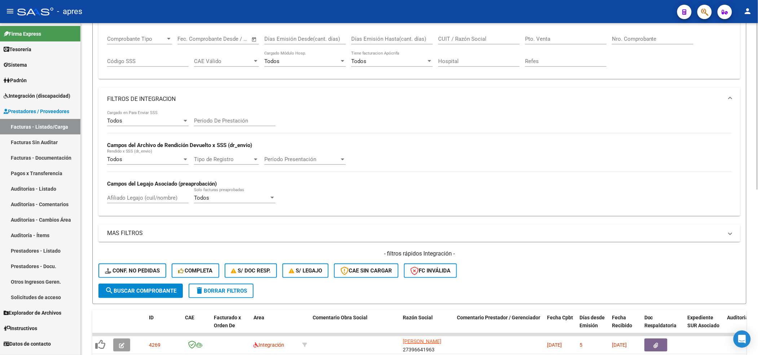
click at [486, 39] on input "CUIT / Razón Social" at bounding box center [479, 39] width 82 height 6
paste input "Rodriguez Silvia"
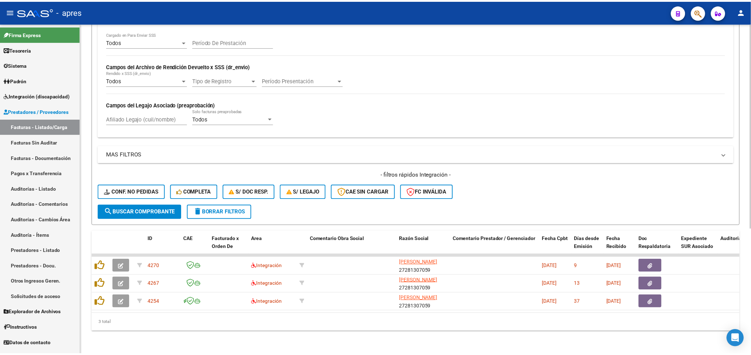
scroll to position [203, 0]
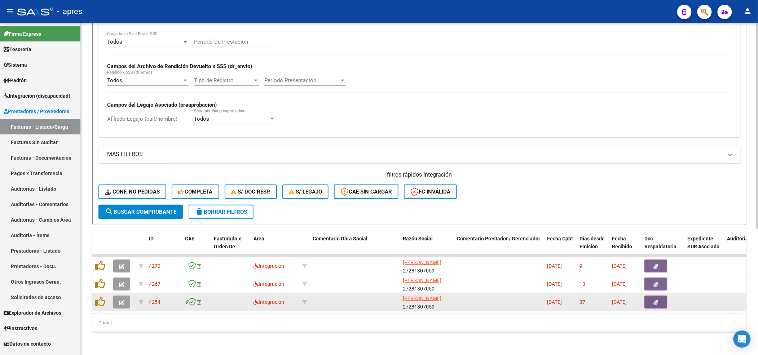
type input "Rodriguez Silvia"
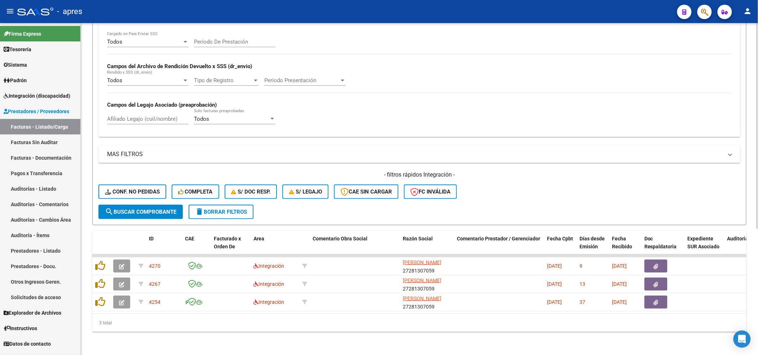
drag, startPoint x: 117, startPoint y: 291, endPoint x: 135, endPoint y: 315, distance: 30.2
click at [135, 315] on div "ID CAE Facturado x Orden De Area Comentario Obra Social Razón Social Comentario…" at bounding box center [419, 281] width 655 height 101
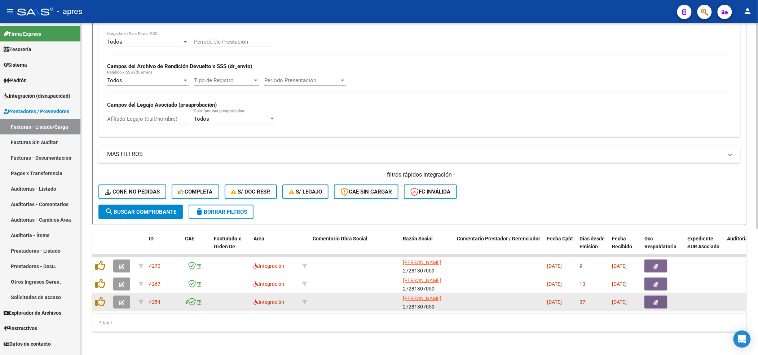
click at [116, 296] on button "button" at bounding box center [121, 302] width 17 height 13
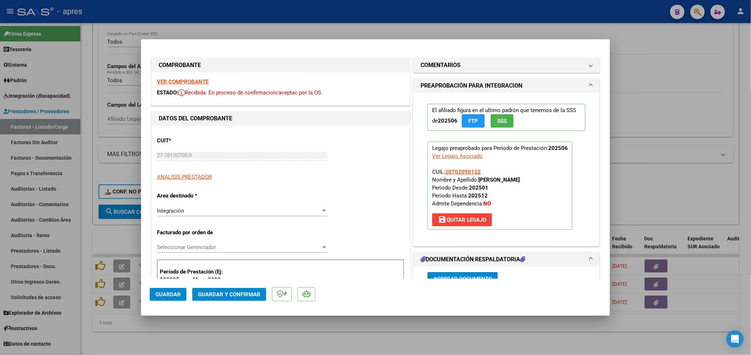
click at [195, 80] on strong "VER COMPROBANTE" at bounding box center [183, 82] width 52 height 6
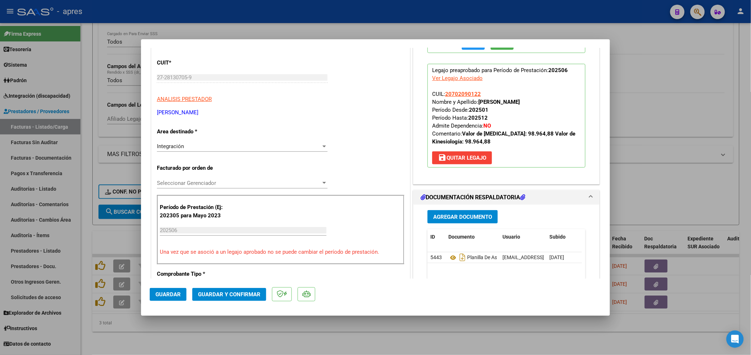
scroll to position [96, 0]
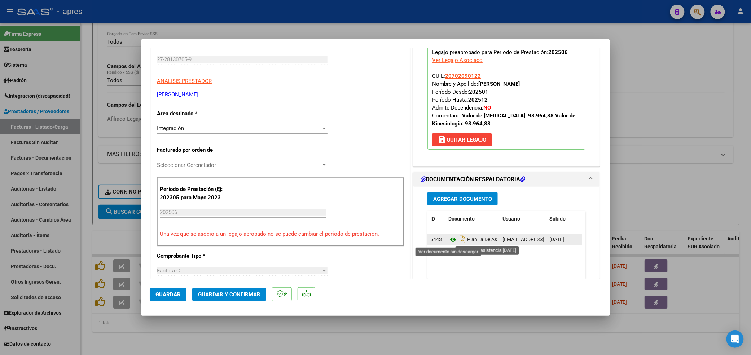
click at [448, 240] on icon at bounding box center [452, 240] width 9 height 9
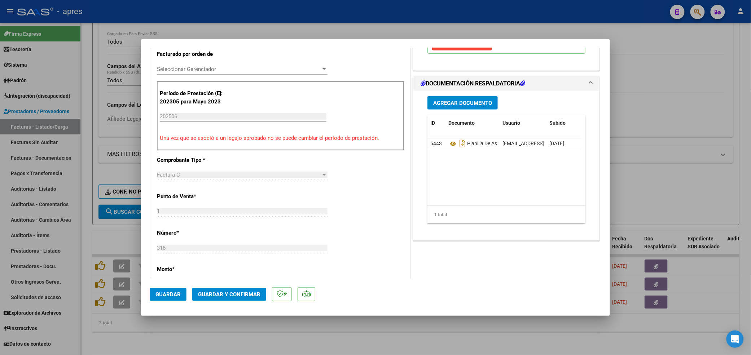
scroll to position [178, 0]
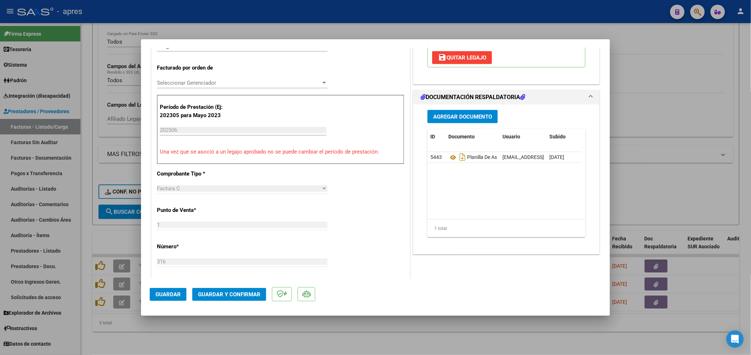
click at [243, 302] on mat-dialog-actions "Guardar Guardar y Confirmar" at bounding box center [376, 293] width 452 height 29
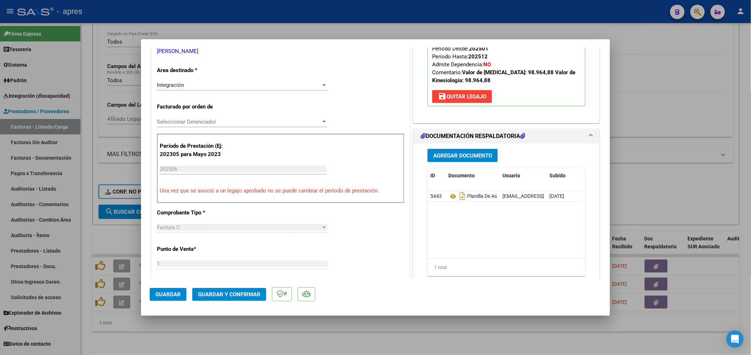
scroll to position [130, 0]
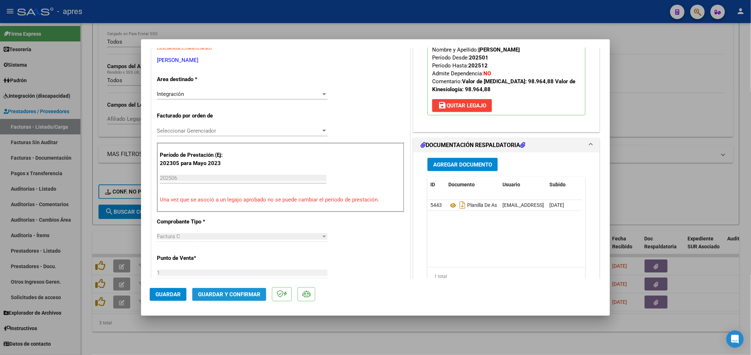
click at [243, 290] on button "Guardar y Confirmar" at bounding box center [229, 294] width 74 height 13
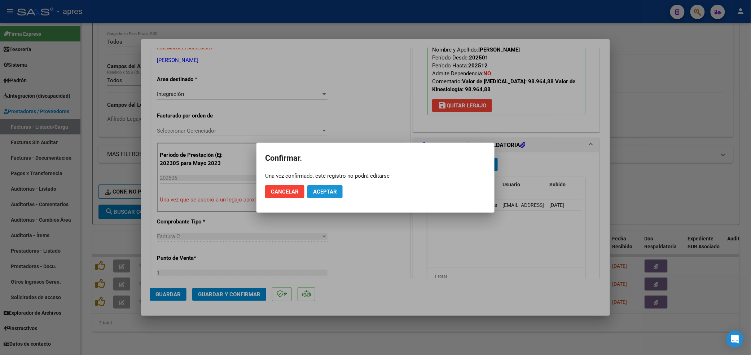
click at [322, 197] on button "Aceptar" at bounding box center [324, 191] width 35 height 13
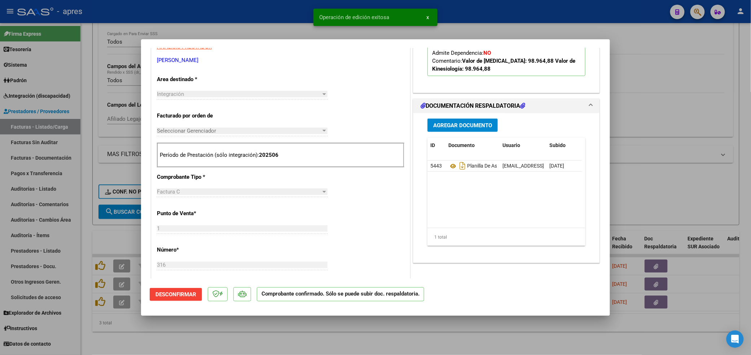
click at [227, 343] on div at bounding box center [375, 177] width 751 height 355
type input "$ 0,00"
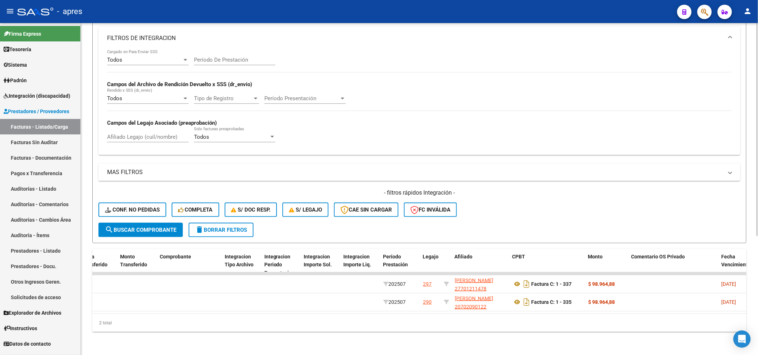
scroll to position [0, 770]
click at [561, 173] on mat-expansion-panel-header "MAS FILTROS" at bounding box center [420, 172] width 642 height 17
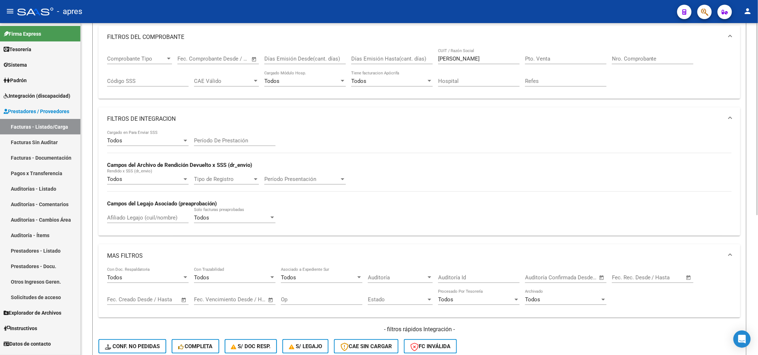
scroll to position [49, 0]
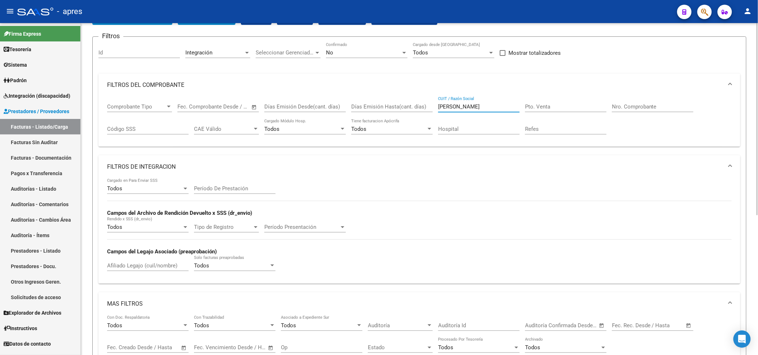
drag, startPoint x: 495, startPoint y: 107, endPoint x: 367, endPoint y: 107, distance: 127.7
click at [367, 107] on div "Comprobante Tipo Comprobante Tipo Start date – End date Fec. Comprobante Desde …" at bounding box center [419, 119] width 625 height 45
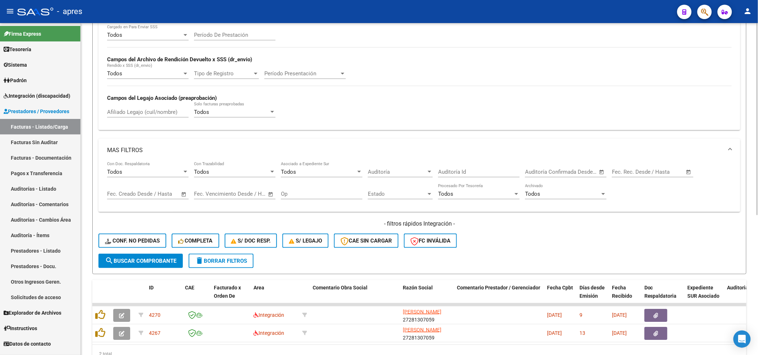
scroll to position [240, 0]
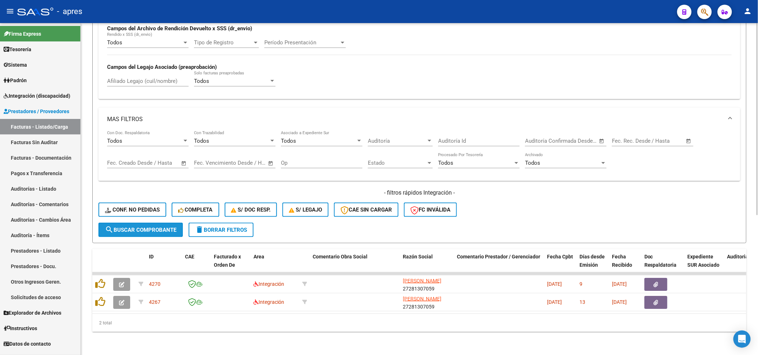
click at [170, 227] on span "search Buscar Comprobante" at bounding box center [140, 230] width 71 height 6
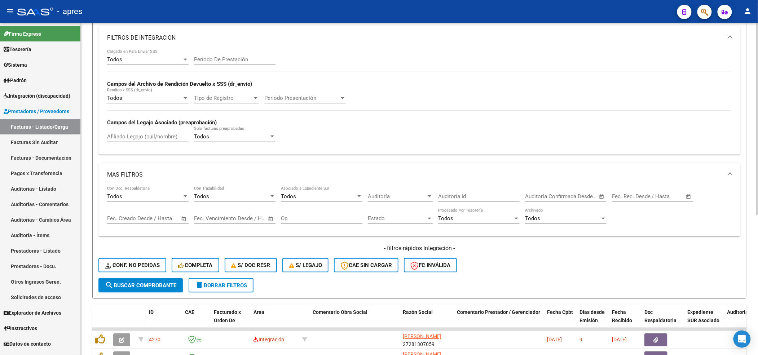
scroll to position [192, 0]
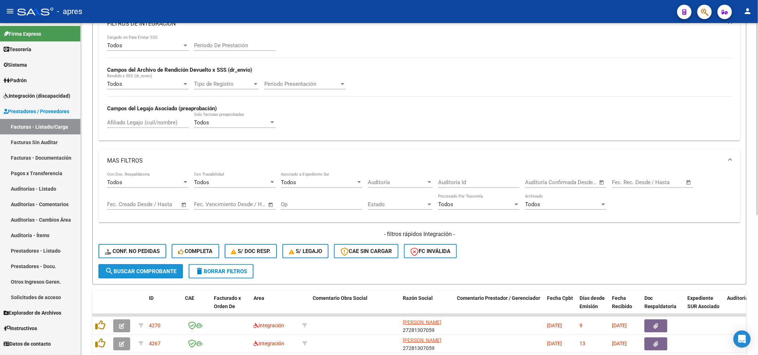
click at [149, 276] on button "search Buscar Comprobante" at bounding box center [141, 271] width 84 height 14
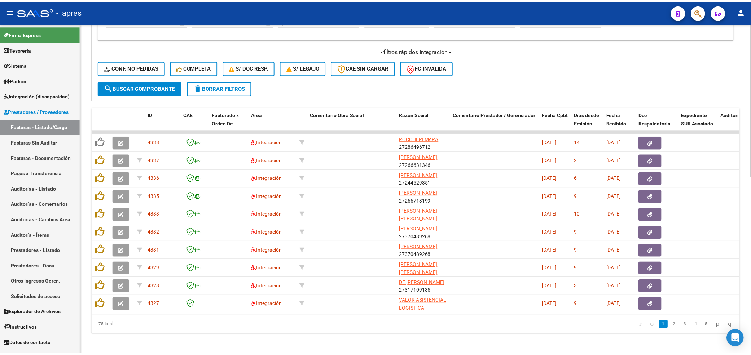
scroll to position [385, 0]
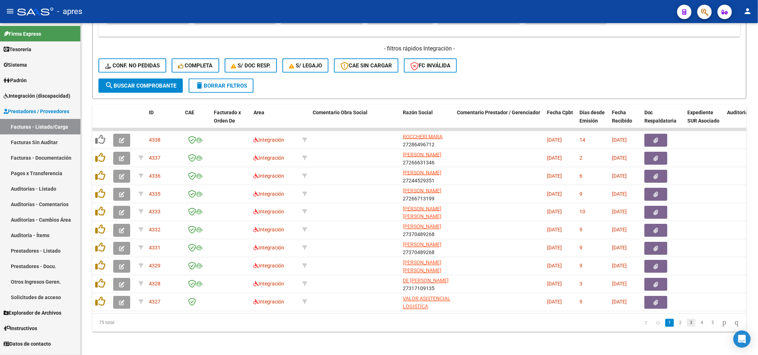
click at [687, 324] on link "3" at bounding box center [691, 323] width 9 height 8
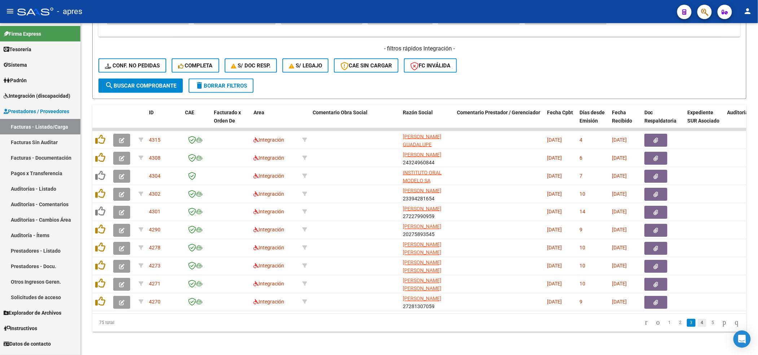
click at [698, 324] on link "4" at bounding box center [702, 323] width 9 height 8
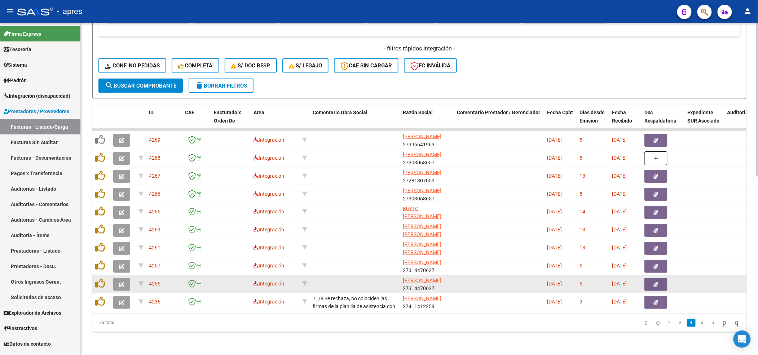
click at [118, 278] on button "button" at bounding box center [121, 284] width 17 height 13
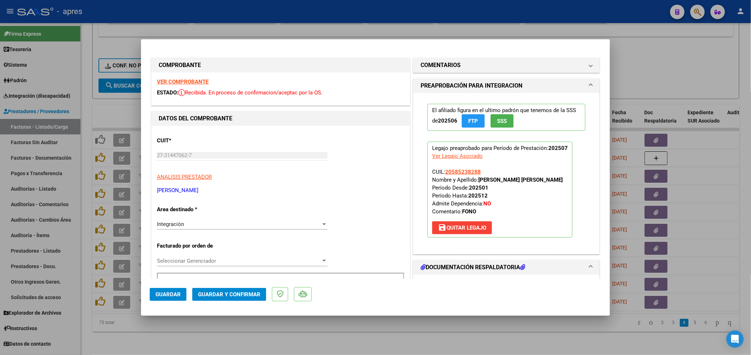
drag, startPoint x: 476, startPoint y: 179, endPoint x: 538, endPoint y: 181, distance: 61.4
click at [538, 181] on strong "RODRIGUEZ BRUNOVSKY FACUNDO ADOLFO" at bounding box center [520, 180] width 84 height 6
copy strong "RODRIGUEZ BRUNOVSKY"
click at [196, 82] on strong "VER COMPROBANTE" at bounding box center [183, 82] width 52 height 6
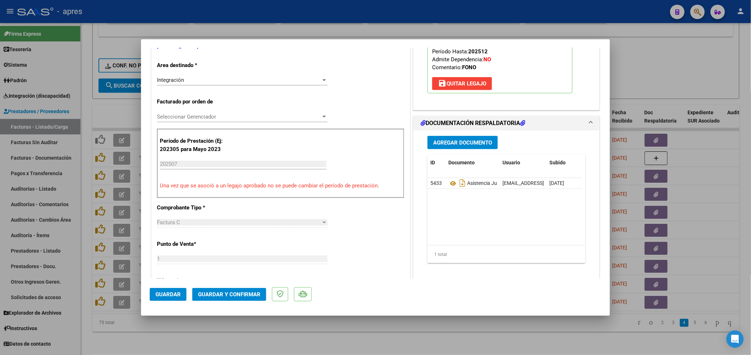
scroll to position [192, 0]
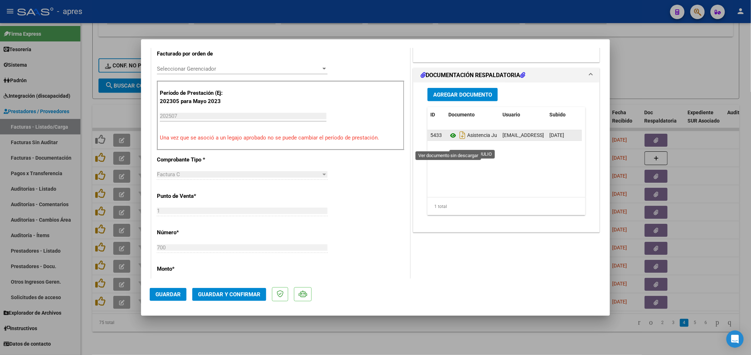
click at [450, 140] on icon at bounding box center [452, 135] width 9 height 9
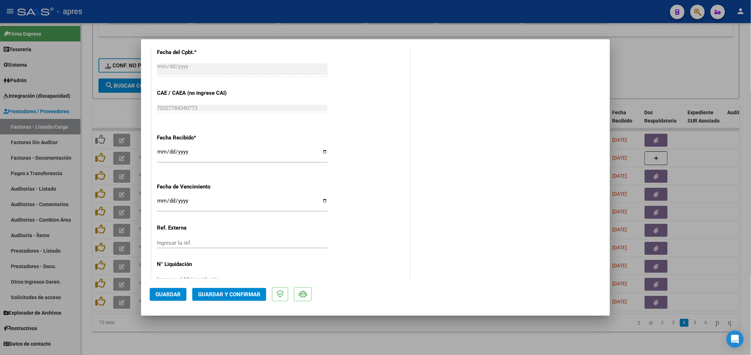
scroll to position [467, 0]
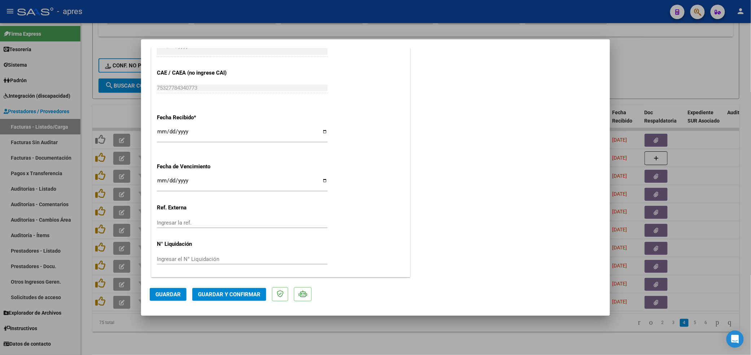
click at [160, 179] on input "Ingresar la fecha" at bounding box center [242, 184] width 171 height 12
type input "[DATE]"
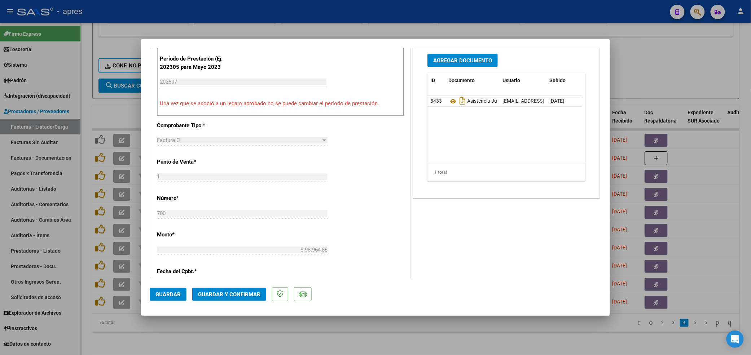
scroll to position [130, 0]
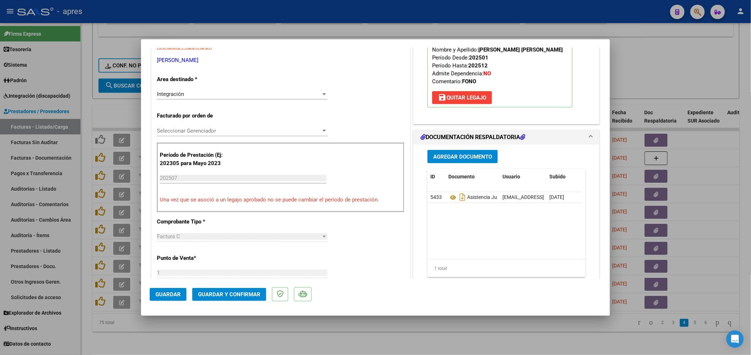
click at [390, 214] on div "CUIT * 27-31447062-7 Ingresar CUIT ANALISIS PRESTADOR MAHRABIAN NOELIA BELEN AR…" at bounding box center [281, 304] width 258 height 617
click at [258, 299] on button "Guardar y Confirmar" at bounding box center [229, 294] width 74 height 13
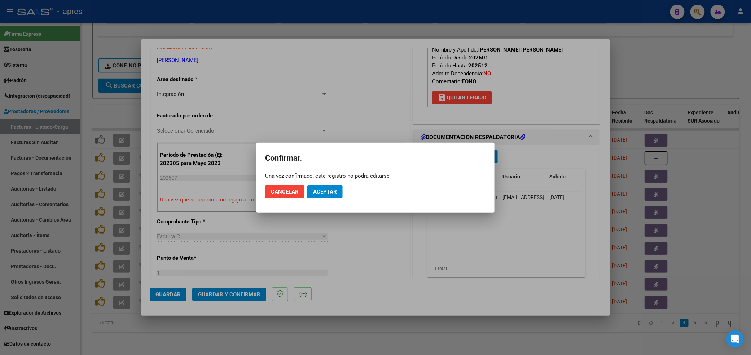
click at [323, 183] on mat-dialog-actions "Cancelar Aceptar" at bounding box center [375, 192] width 221 height 25
click at [323, 189] on span "Aceptar" at bounding box center [325, 192] width 24 height 6
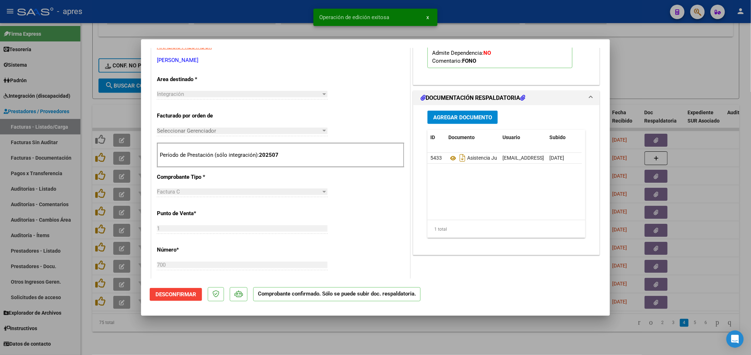
click at [203, 349] on div at bounding box center [375, 177] width 751 height 355
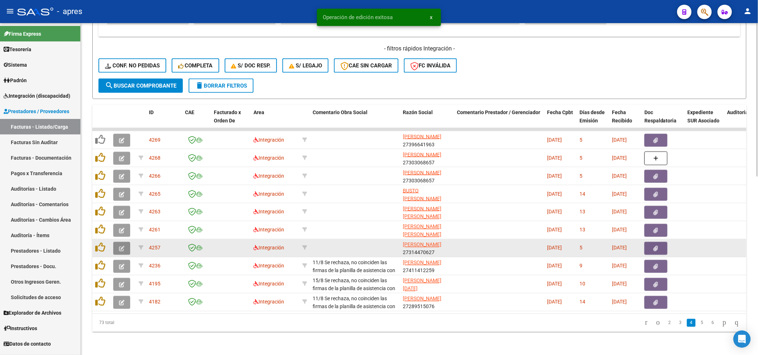
click at [130, 244] on button "button" at bounding box center [121, 248] width 17 height 13
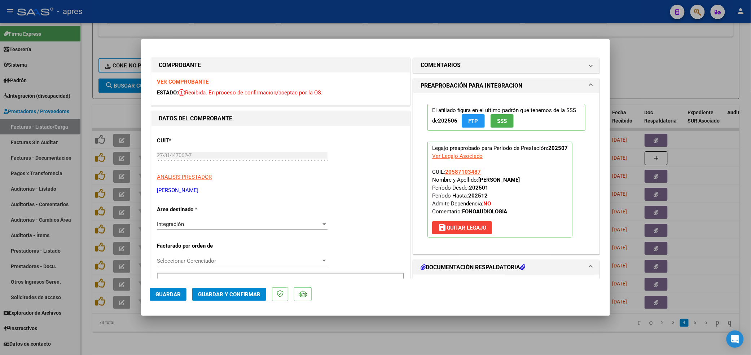
click at [197, 83] on strong "VER COMPROBANTE" at bounding box center [183, 82] width 52 height 6
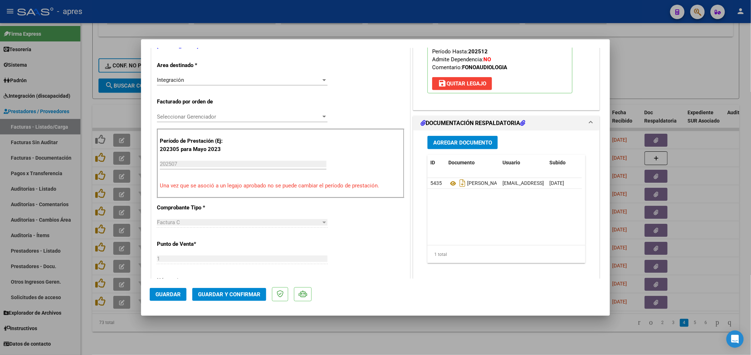
scroll to position [192, 0]
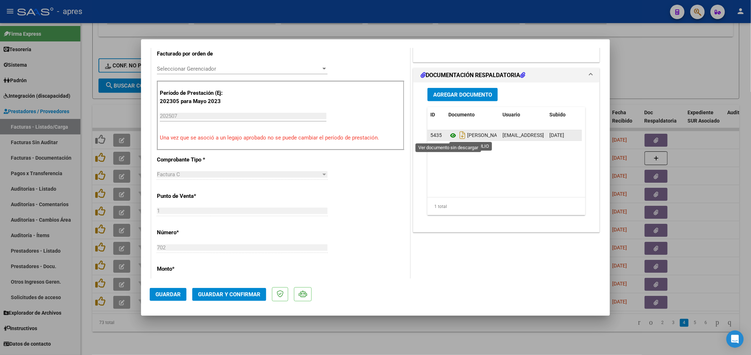
click at [450, 134] on icon at bounding box center [452, 135] width 9 height 9
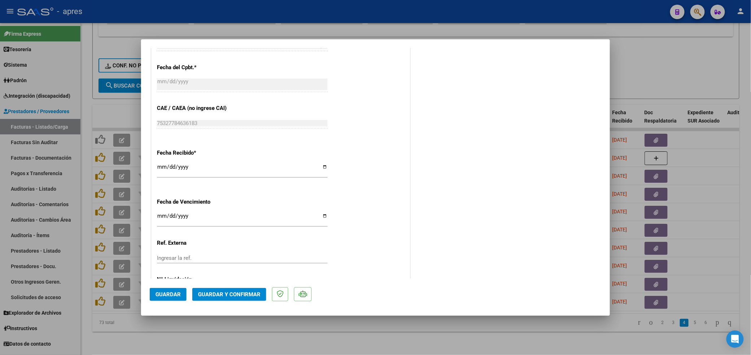
scroll to position [433, 0]
click at [160, 213] on input "Ingresar la fecha" at bounding box center [242, 217] width 171 height 12
type input "[DATE]"
click at [219, 293] on span "Guardar y Confirmar" at bounding box center [229, 295] width 62 height 6
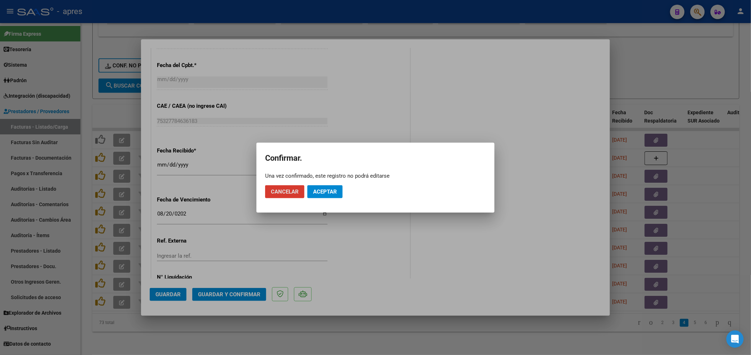
click at [325, 192] on span "Aceptar" at bounding box center [325, 192] width 24 height 6
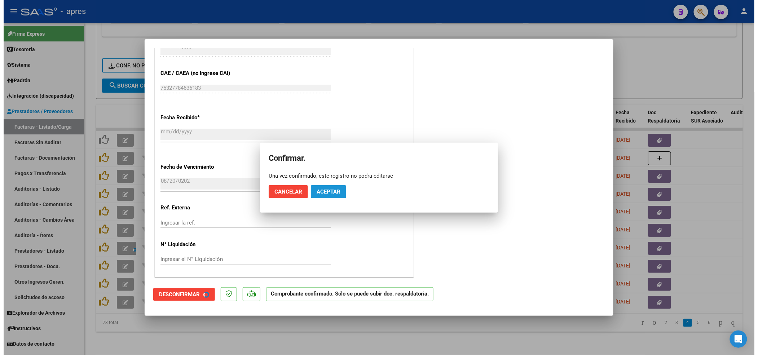
scroll to position [388, 0]
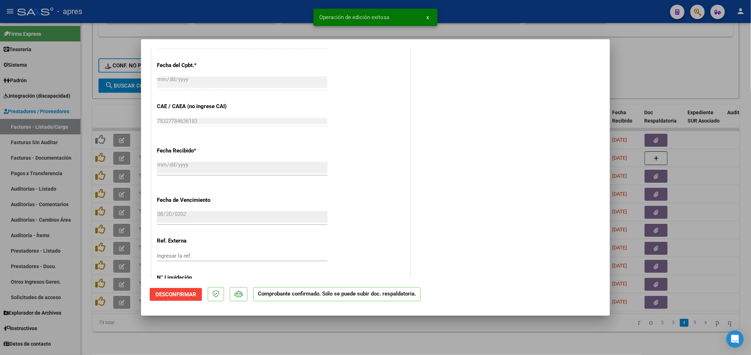
click at [276, 338] on div at bounding box center [375, 177] width 751 height 355
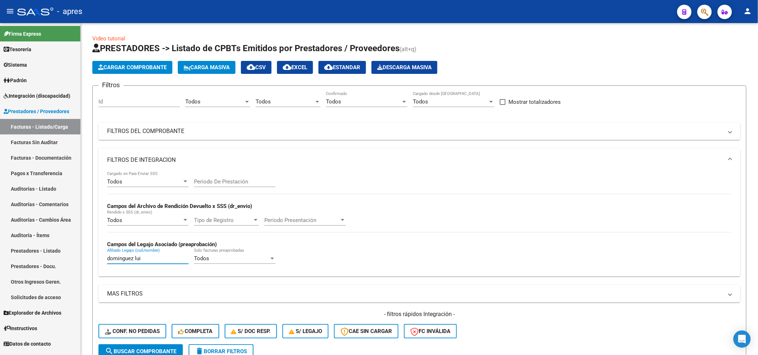
scroll to position [38, 0]
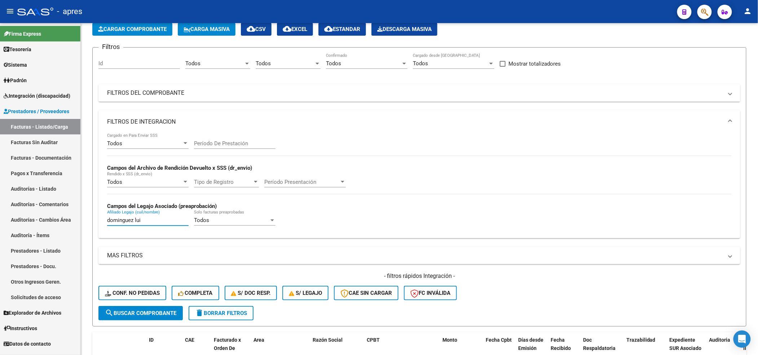
drag, startPoint x: 165, startPoint y: 221, endPoint x: 16, endPoint y: 213, distance: 149.2
click at [18, 213] on mat-sidenav-container "Firma Express Tesorería Extractos Procesados (csv) Extractos Originales (pdf) S…" at bounding box center [379, 189] width 758 height 332
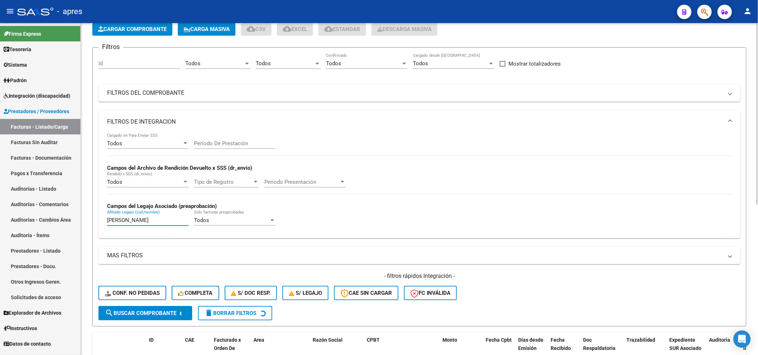
scroll to position [0, 0]
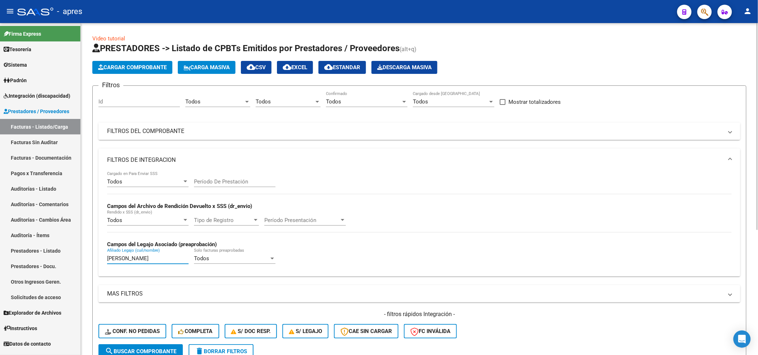
type input "corvalan mateo"
click at [380, 134] on mat-panel-title "FILTROS DEL COMPROBANTE" at bounding box center [415, 131] width 616 height 8
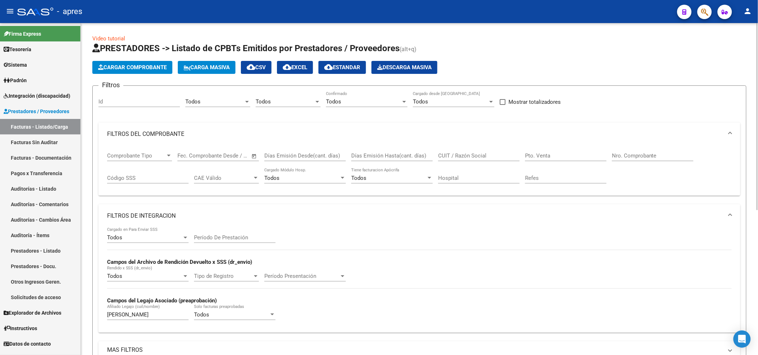
click at [470, 156] on input "CUIT / Razón Social" at bounding box center [479, 156] width 82 height 6
paste input "Rodriguez Silvia"
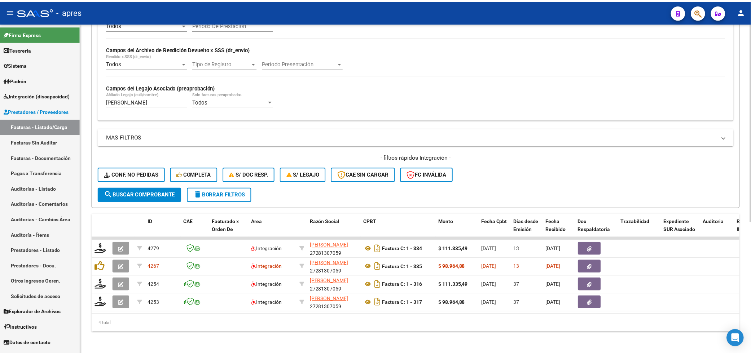
scroll to position [221, 0]
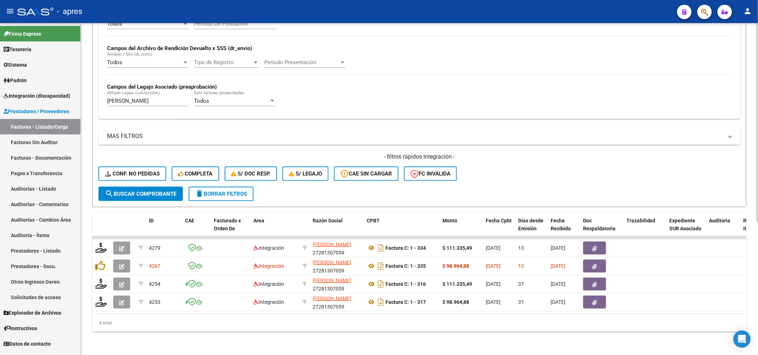
type input "Rodriguez Silvia"
click at [525, 154] on h4 "- filtros rápidos Integración -" at bounding box center [420, 157] width 642 height 8
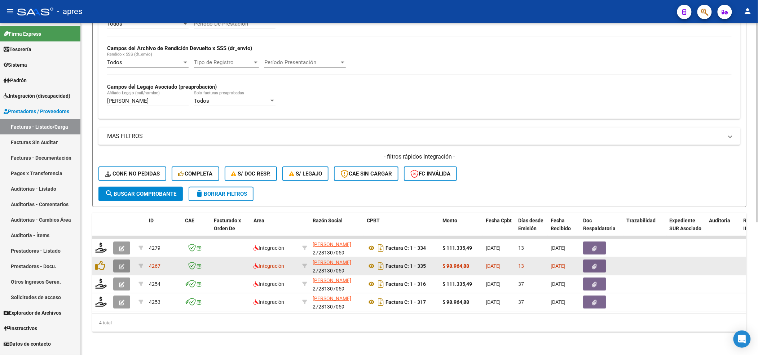
drag, startPoint x: 125, startPoint y: 260, endPoint x: 121, endPoint y: 259, distance: 4.5
click at [121, 260] on button "button" at bounding box center [121, 266] width 17 height 13
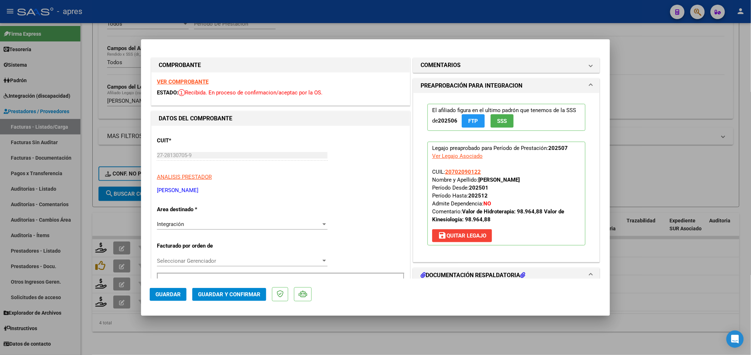
click at [185, 82] on strong "VER COMPROBANTE" at bounding box center [183, 82] width 52 height 6
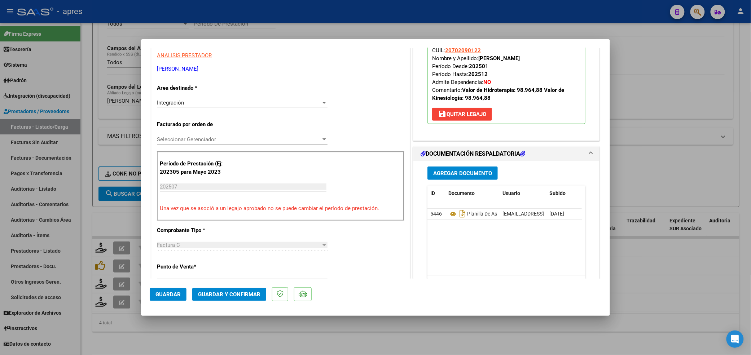
scroll to position [144, 0]
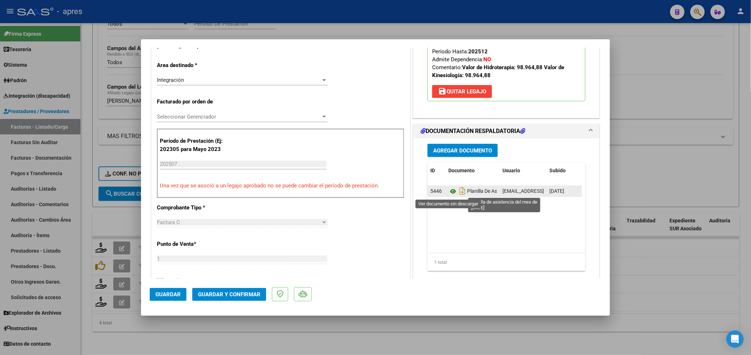
click at [449, 192] on icon at bounding box center [452, 191] width 9 height 9
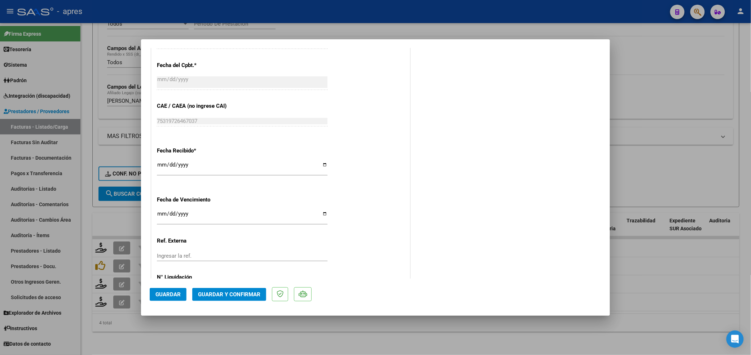
scroll to position [467, 0]
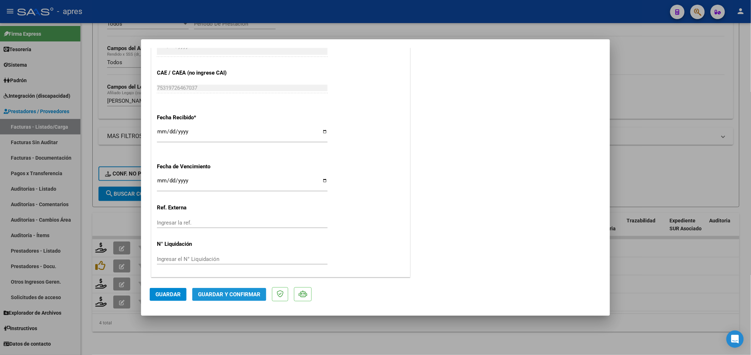
click at [221, 293] on span "Guardar y Confirmar" at bounding box center [229, 295] width 62 height 6
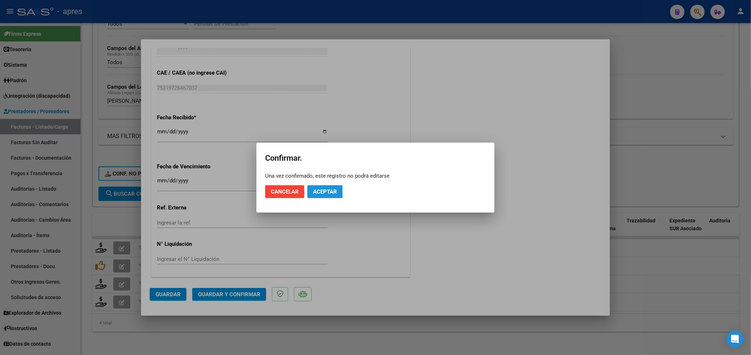
click at [324, 196] on button "Aceptar" at bounding box center [324, 191] width 35 height 13
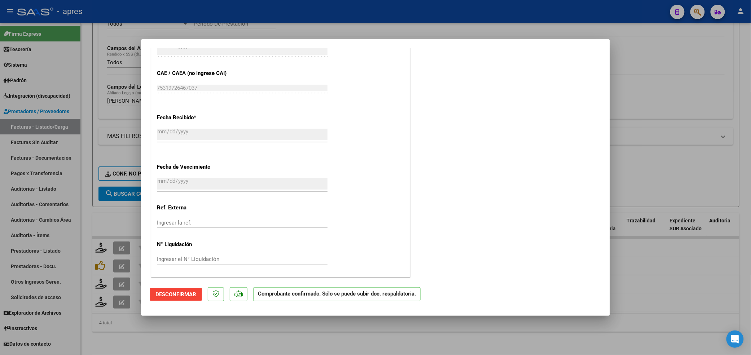
click at [106, 340] on div at bounding box center [375, 177] width 751 height 355
type input "$ 0,00"
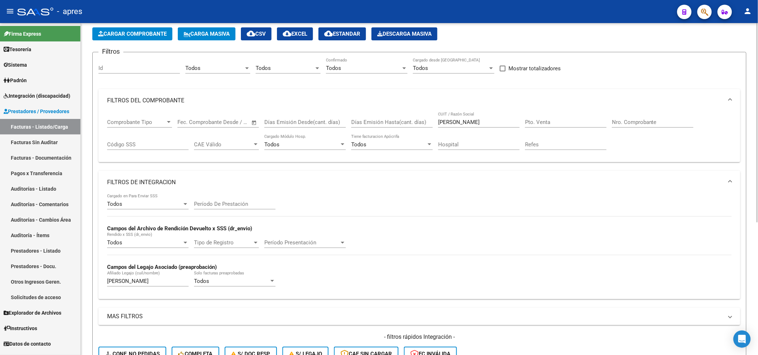
scroll to position [29, 0]
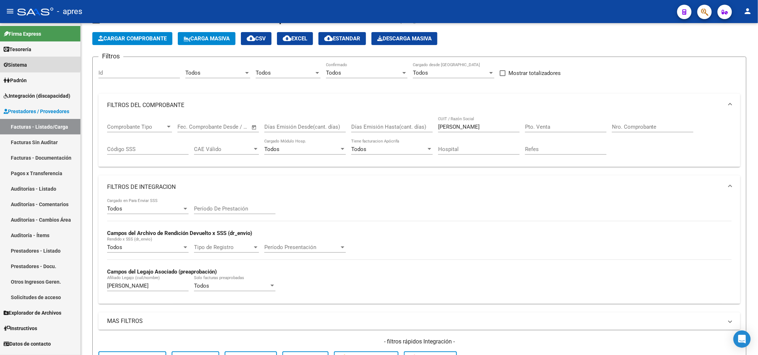
click at [27, 62] on span "Sistema" at bounding box center [15, 65] width 23 height 8
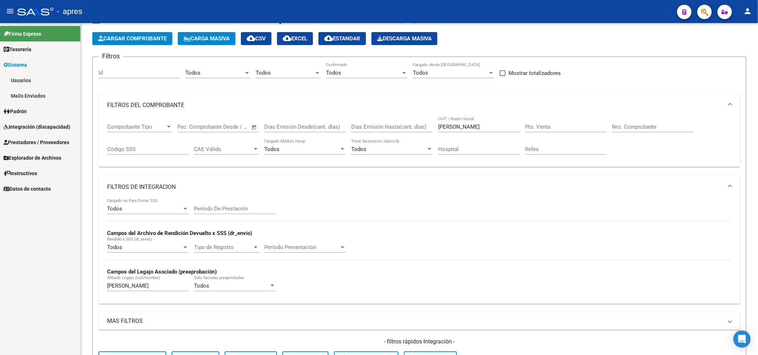
click at [29, 73] on link "Usuarios" at bounding box center [40, 81] width 80 height 16
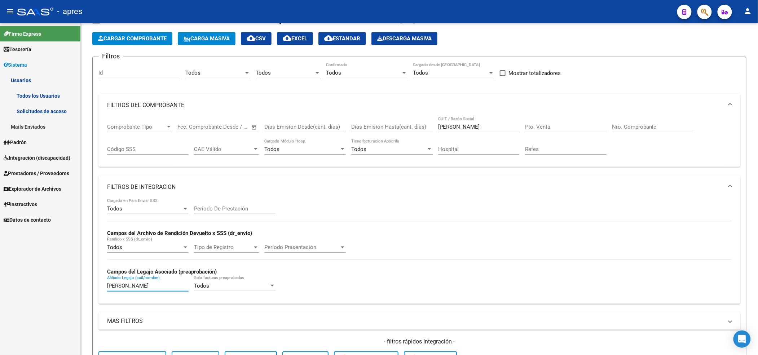
drag, startPoint x: 152, startPoint y: 288, endPoint x: 28, endPoint y: 264, distance: 125.9
click at [29, 265] on mat-sidenav-container "Firma Express Tesorería Extractos Procesados (csv) Extractos Originales (pdf) S…" at bounding box center [379, 189] width 758 height 332
drag, startPoint x: 487, startPoint y: 123, endPoint x: 452, endPoint y: 126, distance: 34.4
click at [445, 127] on div "Rodriguez Silvia CUIT / Razón Social" at bounding box center [479, 125] width 82 height 16
drag, startPoint x: 490, startPoint y: 129, endPoint x: 373, endPoint y: 128, distance: 116.9
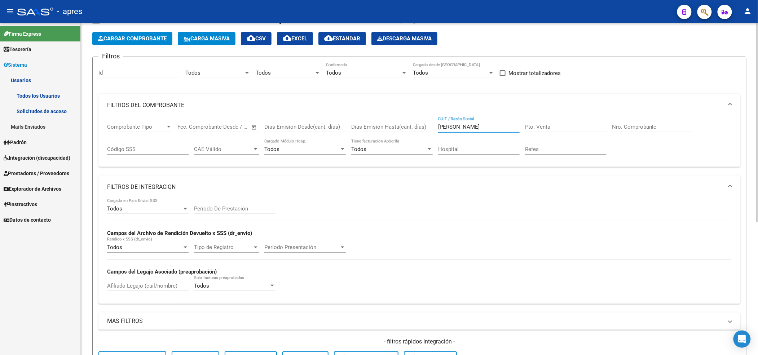
click at [373, 128] on div "Comprobante Tipo Comprobante Tipo Start date – End date Fec. Comprobante Desde …" at bounding box center [419, 139] width 625 height 45
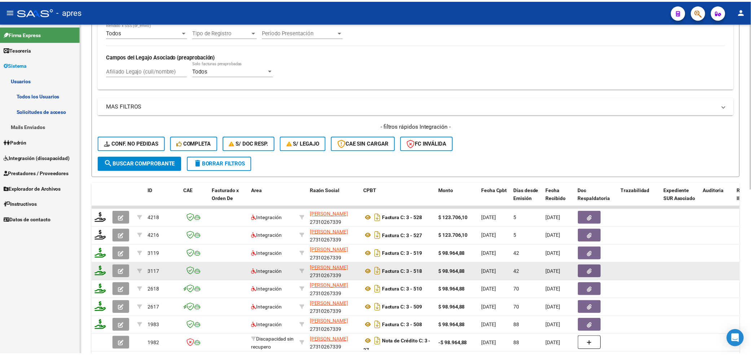
scroll to position [329, 0]
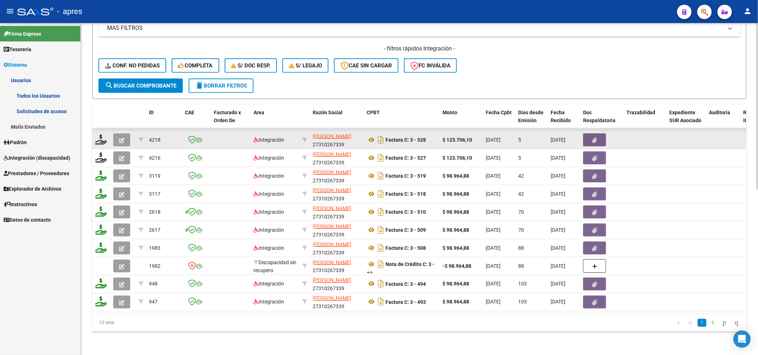
type input "garcia maria carla"
click at [119, 138] on icon "button" at bounding box center [121, 140] width 5 height 5
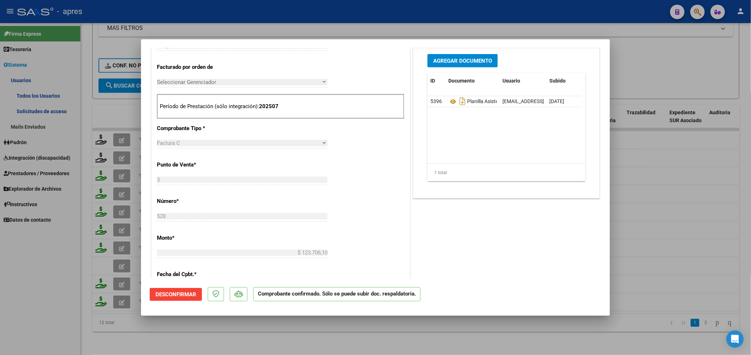
scroll to position [206, 0]
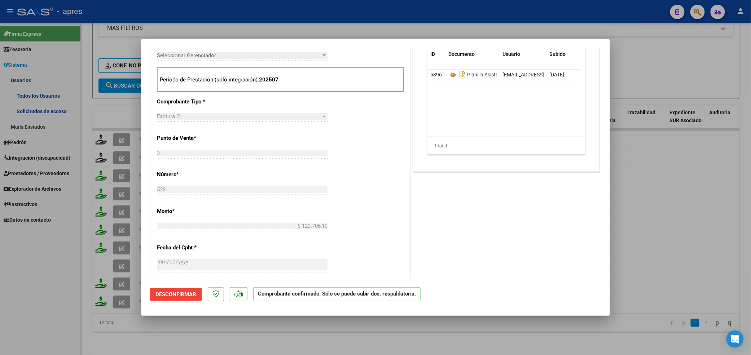
click at [191, 336] on div at bounding box center [375, 177] width 751 height 355
type input "$ 0,00"
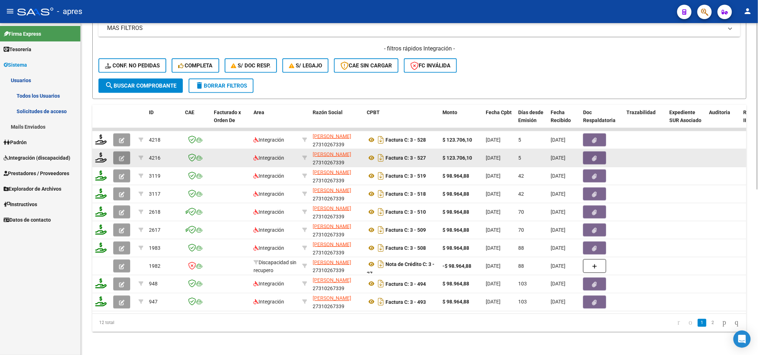
click at [123, 156] on icon "button" at bounding box center [121, 158] width 5 height 5
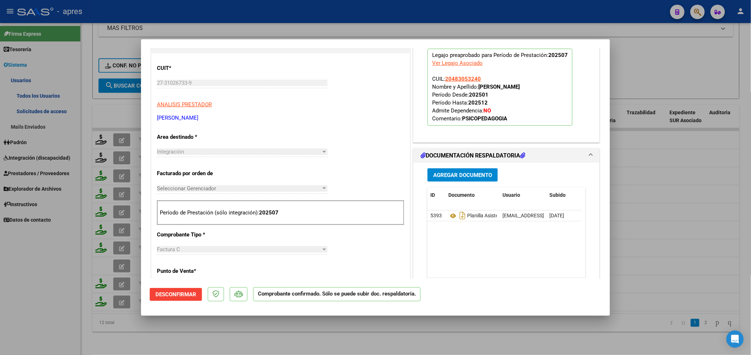
scroll to position [144, 0]
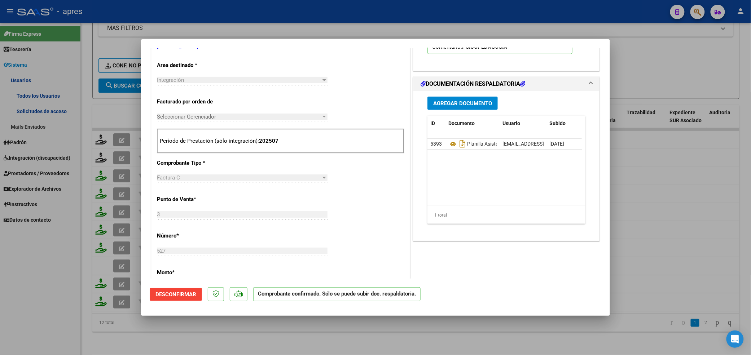
drag, startPoint x: 298, startPoint y: 332, endPoint x: 258, endPoint y: 276, distance: 68.6
click at [297, 332] on div at bounding box center [375, 177] width 751 height 355
type input "$ 0,00"
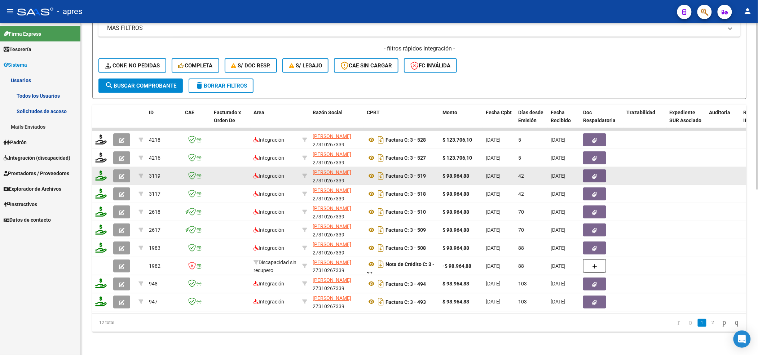
click at [123, 174] on icon "button" at bounding box center [121, 176] width 5 height 5
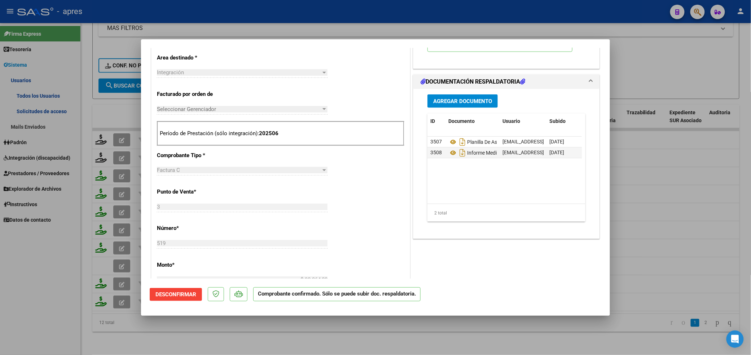
scroll to position [254, 0]
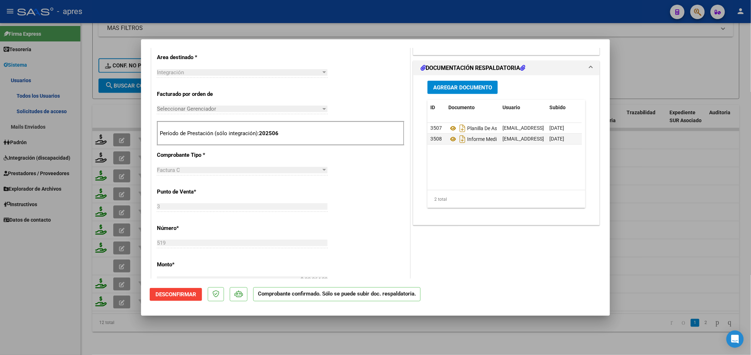
click at [276, 325] on div at bounding box center [375, 177] width 751 height 355
type input "$ 0,00"
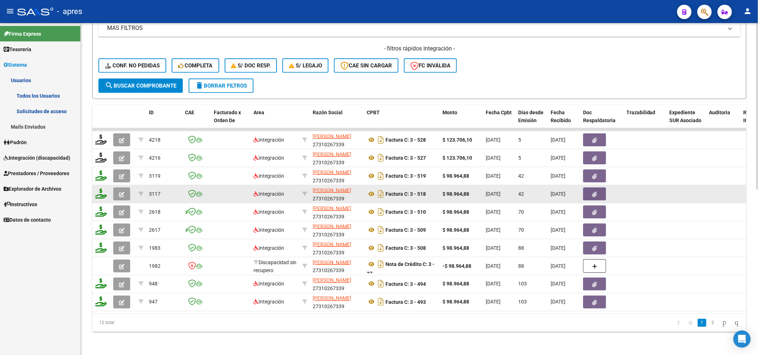
click at [121, 192] on icon "button" at bounding box center [121, 194] width 5 height 5
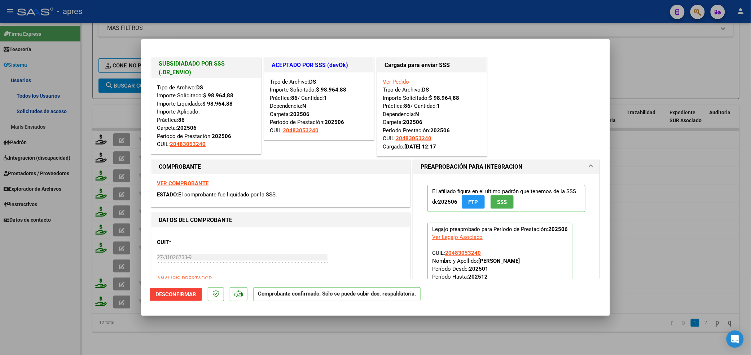
scroll to position [192, 0]
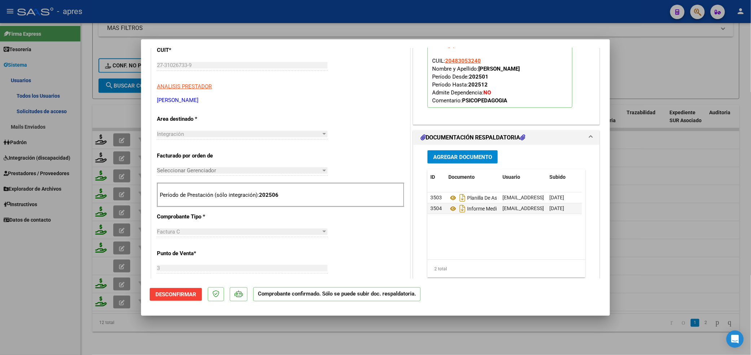
click at [363, 325] on div at bounding box center [375, 177] width 751 height 355
type input "$ 0,00"
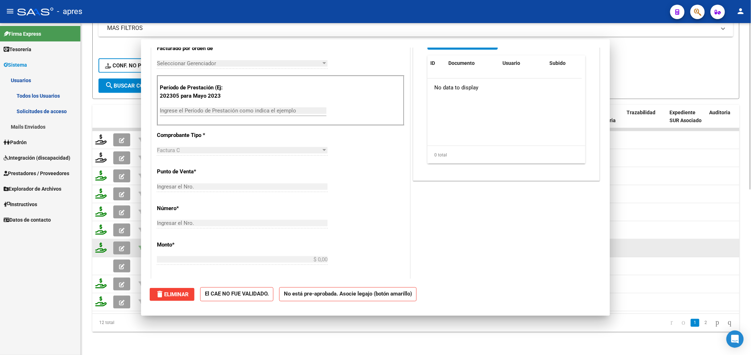
scroll to position [99, 0]
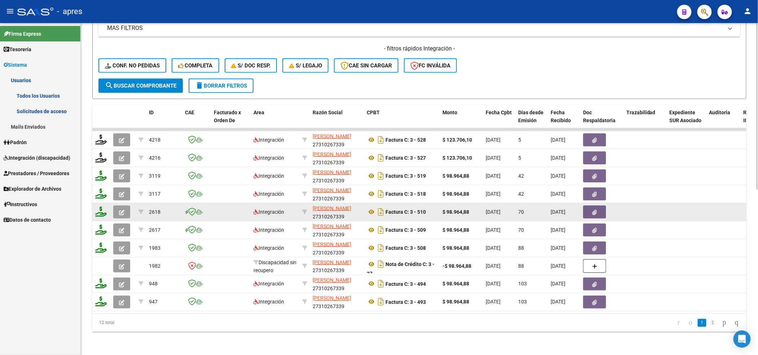
click at [120, 210] on icon "button" at bounding box center [121, 212] width 5 height 5
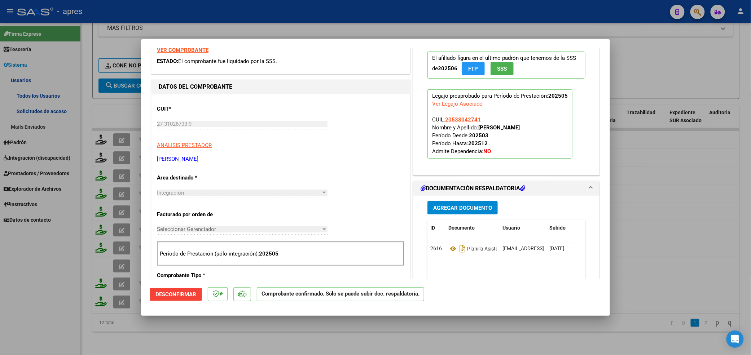
scroll to position [144, 0]
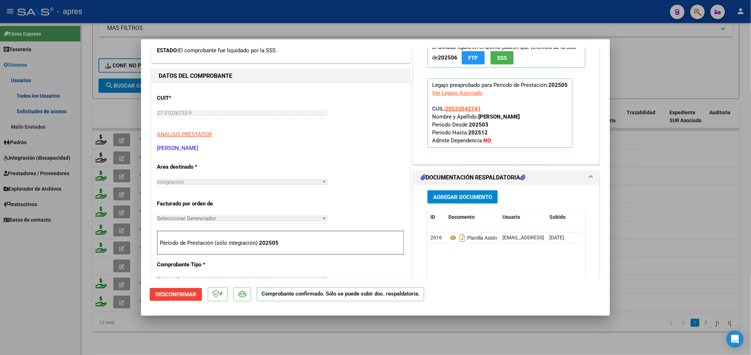
click at [330, 335] on div at bounding box center [375, 177] width 751 height 355
type input "$ 0,00"
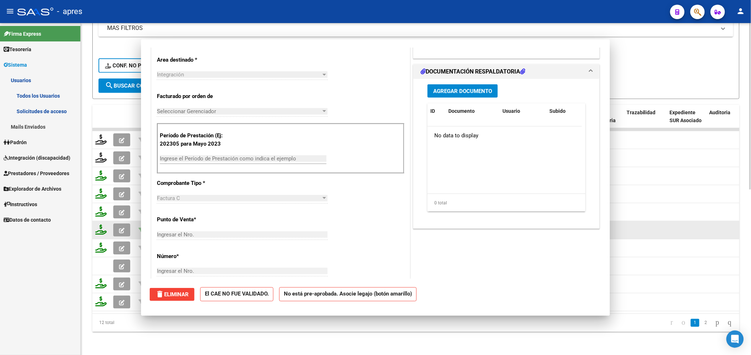
scroll to position [42, 0]
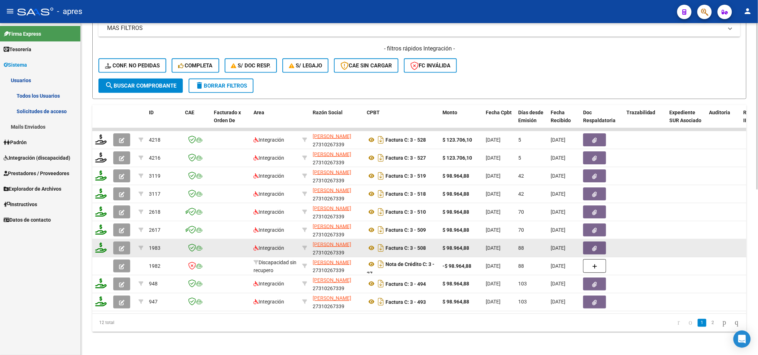
click at [118, 242] on button "button" at bounding box center [121, 248] width 17 height 13
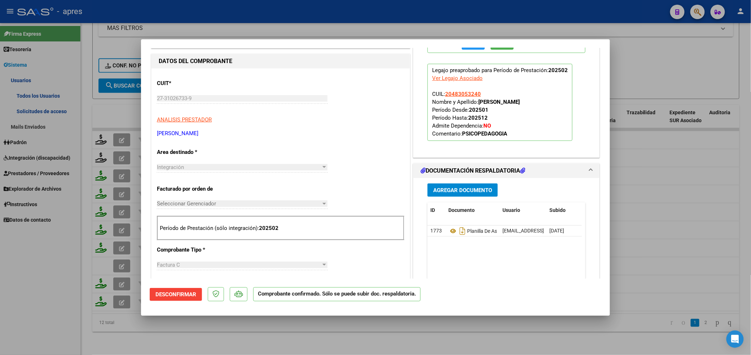
scroll to position [192, 0]
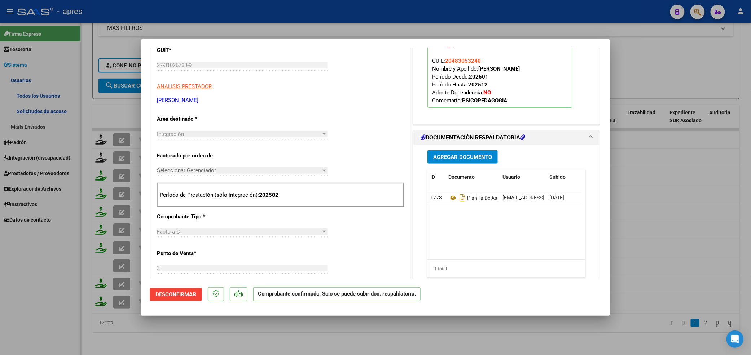
click at [411, 336] on div at bounding box center [375, 177] width 751 height 355
type input "$ 0,00"
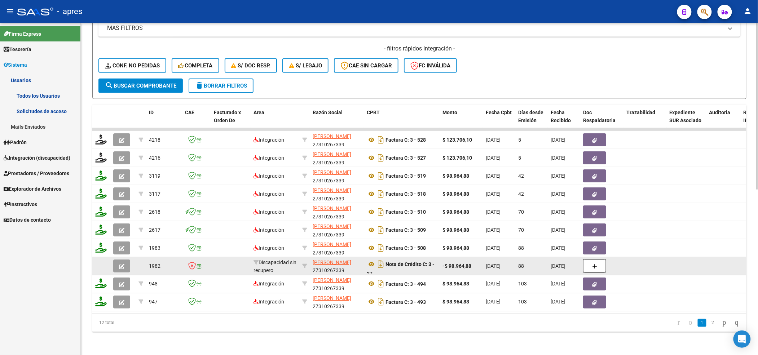
click at [126, 260] on button "button" at bounding box center [121, 266] width 17 height 13
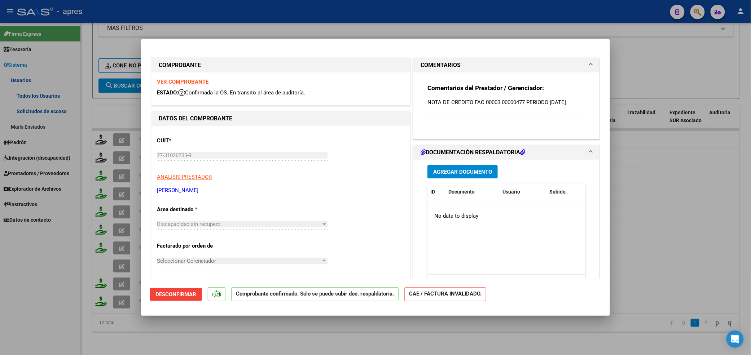
scroll to position [144, 0]
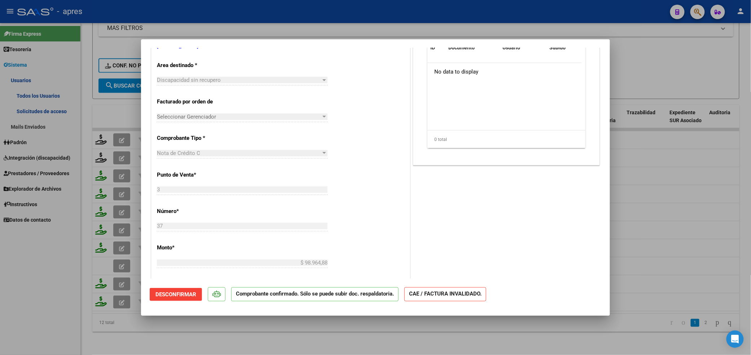
click at [258, 327] on div at bounding box center [375, 177] width 751 height 355
type input "$ 0,00"
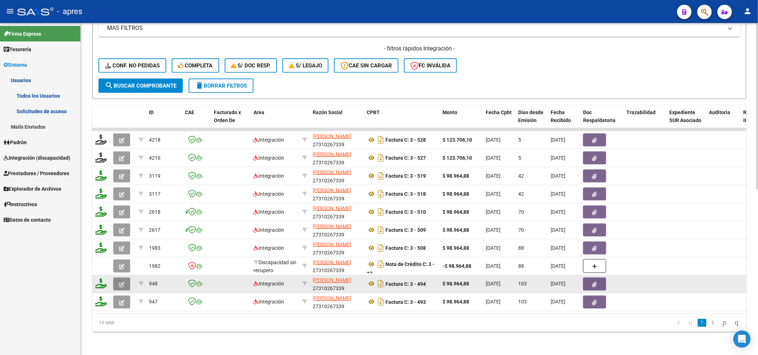
click at [122, 282] on icon "button" at bounding box center [121, 284] width 5 height 5
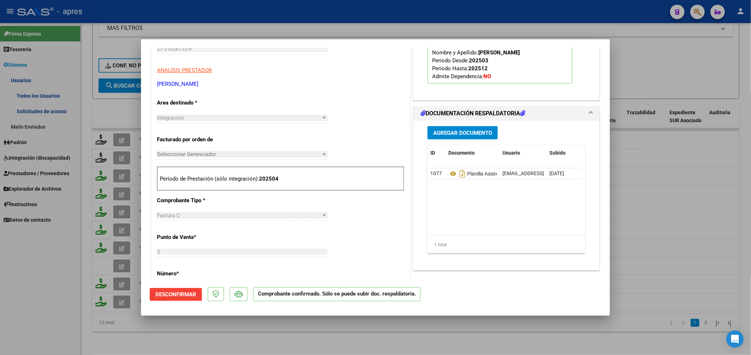
scroll to position [240, 0]
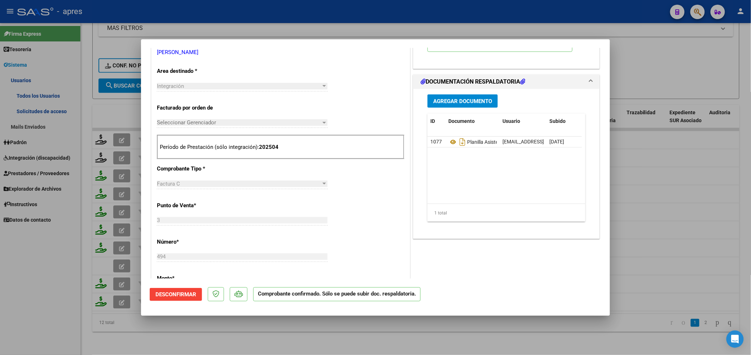
click at [415, 335] on div at bounding box center [375, 177] width 751 height 355
type input "$ 0,00"
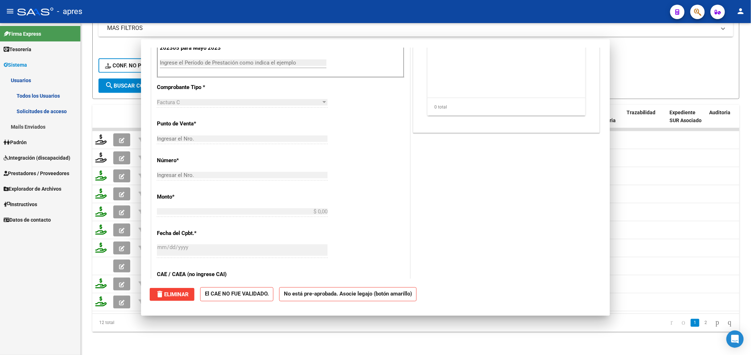
scroll to position [0, 0]
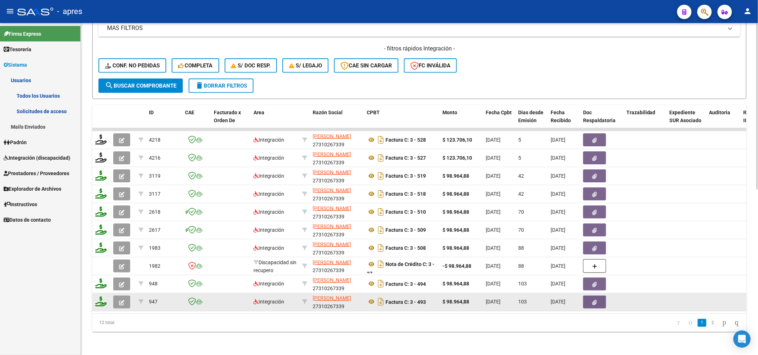
click at [113, 294] on datatable-body-cell at bounding box center [122, 303] width 25 height 18
click at [116, 296] on button "button" at bounding box center [121, 302] width 17 height 13
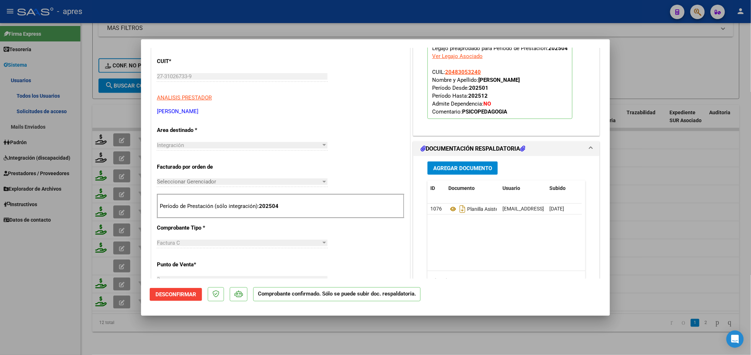
scroll to position [192, 0]
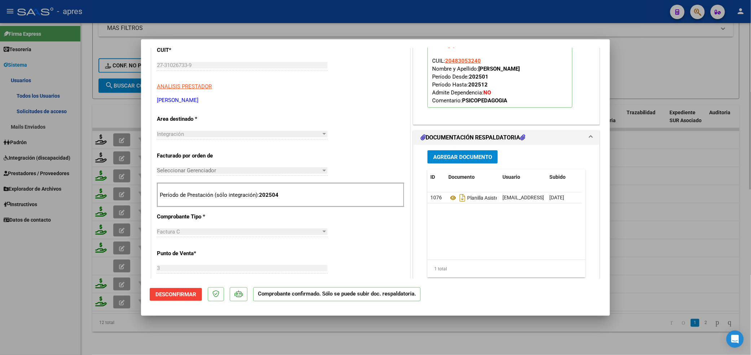
drag, startPoint x: 491, startPoint y: 321, endPoint x: 488, endPoint y: 325, distance: 5.4
click at [491, 322] on div at bounding box center [375, 177] width 751 height 355
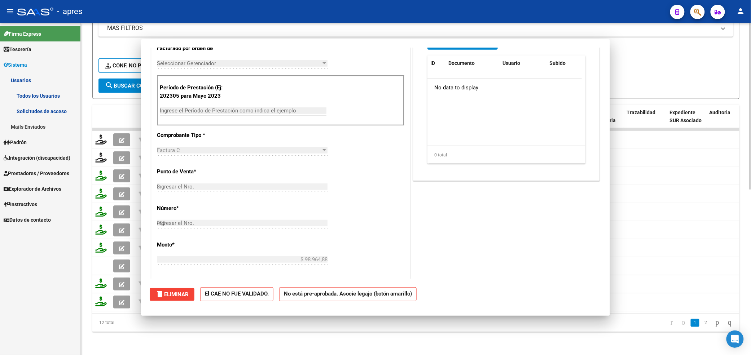
type input "$ 0,00"
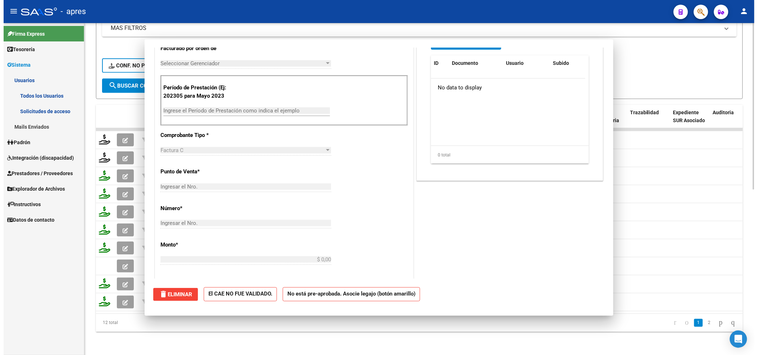
scroll to position [99, 0]
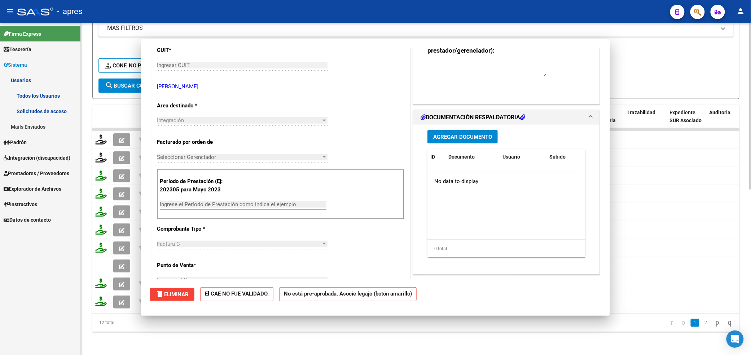
click at [485, 325] on datatable-pager "1 2" at bounding box center [480, 323] width 512 height 12
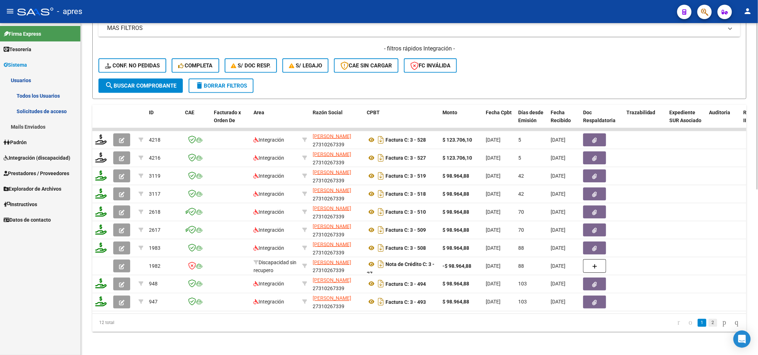
click at [709, 324] on link "2" at bounding box center [713, 323] width 9 height 8
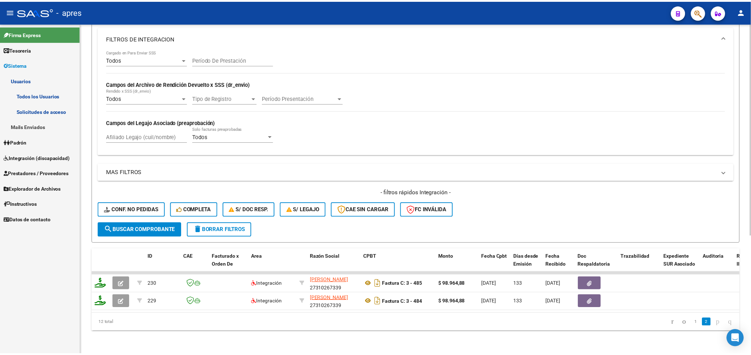
scroll to position [185, 0]
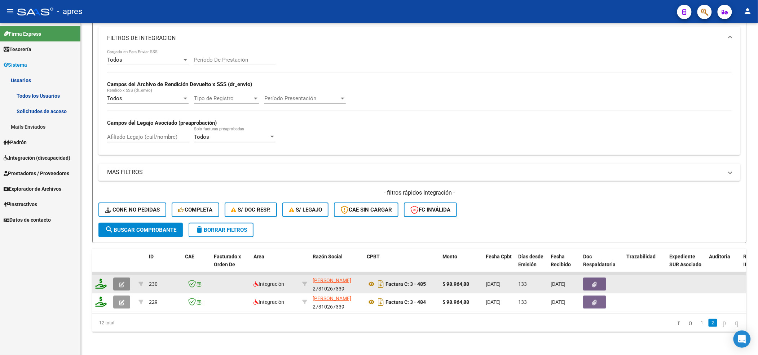
click at [121, 282] on icon "button" at bounding box center [121, 284] width 5 height 5
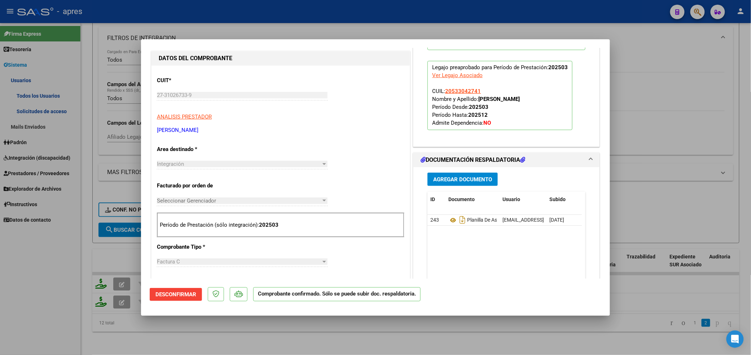
scroll to position [192, 0]
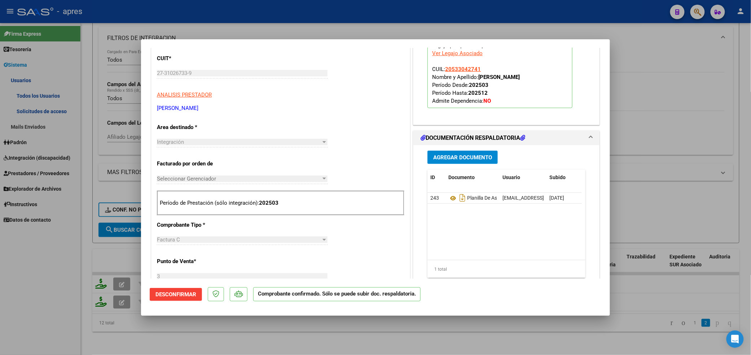
click at [275, 334] on div at bounding box center [375, 177] width 751 height 355
type input "$ 0,00"
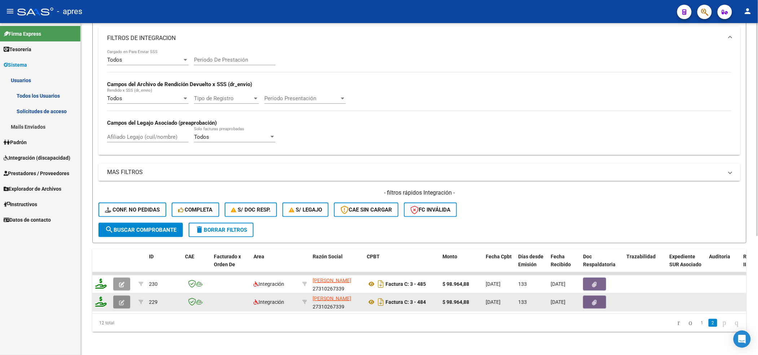
click at [120, 300] on icon "button" at bounding box center [121, 302] width 5 height 5
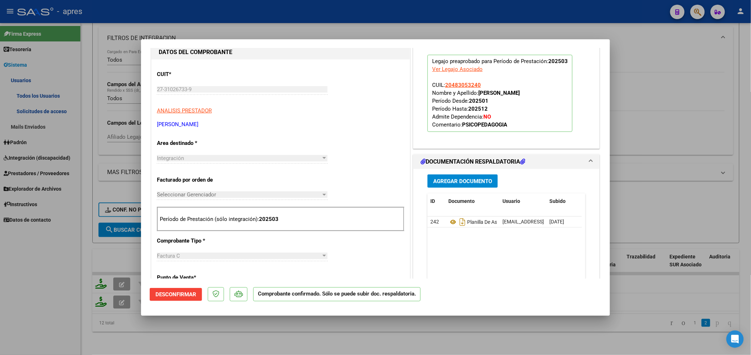
scroll to position [240, 0]
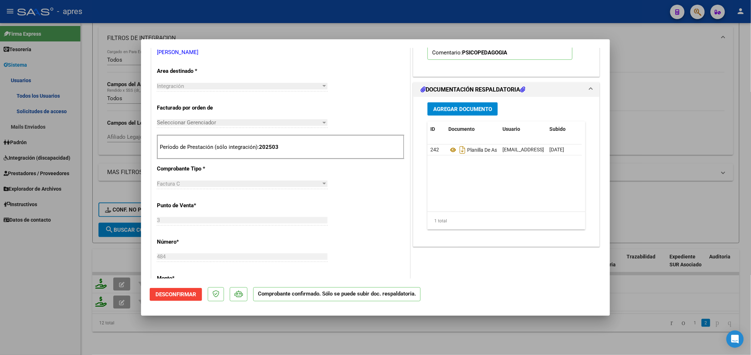
click at [400, 331] on div at bounding box center [375, 177] width 751 height 355
type input "$ 0,00"
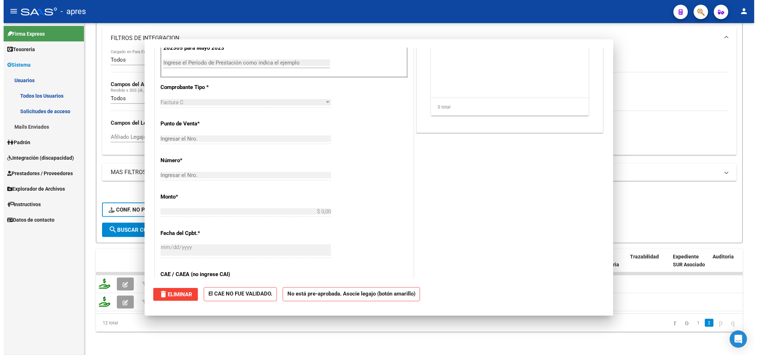
scroll to position [0, 0]
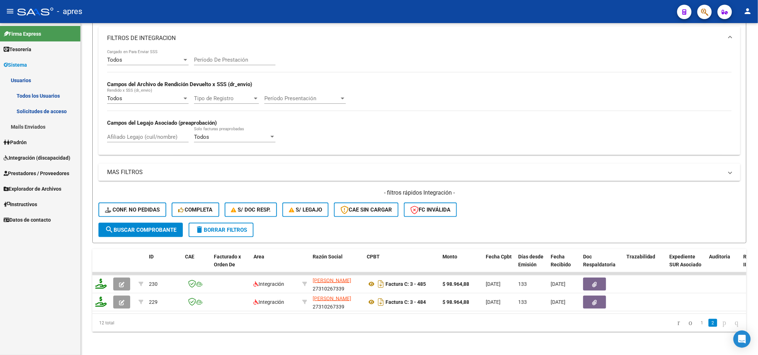
click at [34, 93] on link "Todos los Usuarios" at bounding box center [40, 96] width 80 height 16
